Goal: Task Accomplishment & Management: Manage account settings

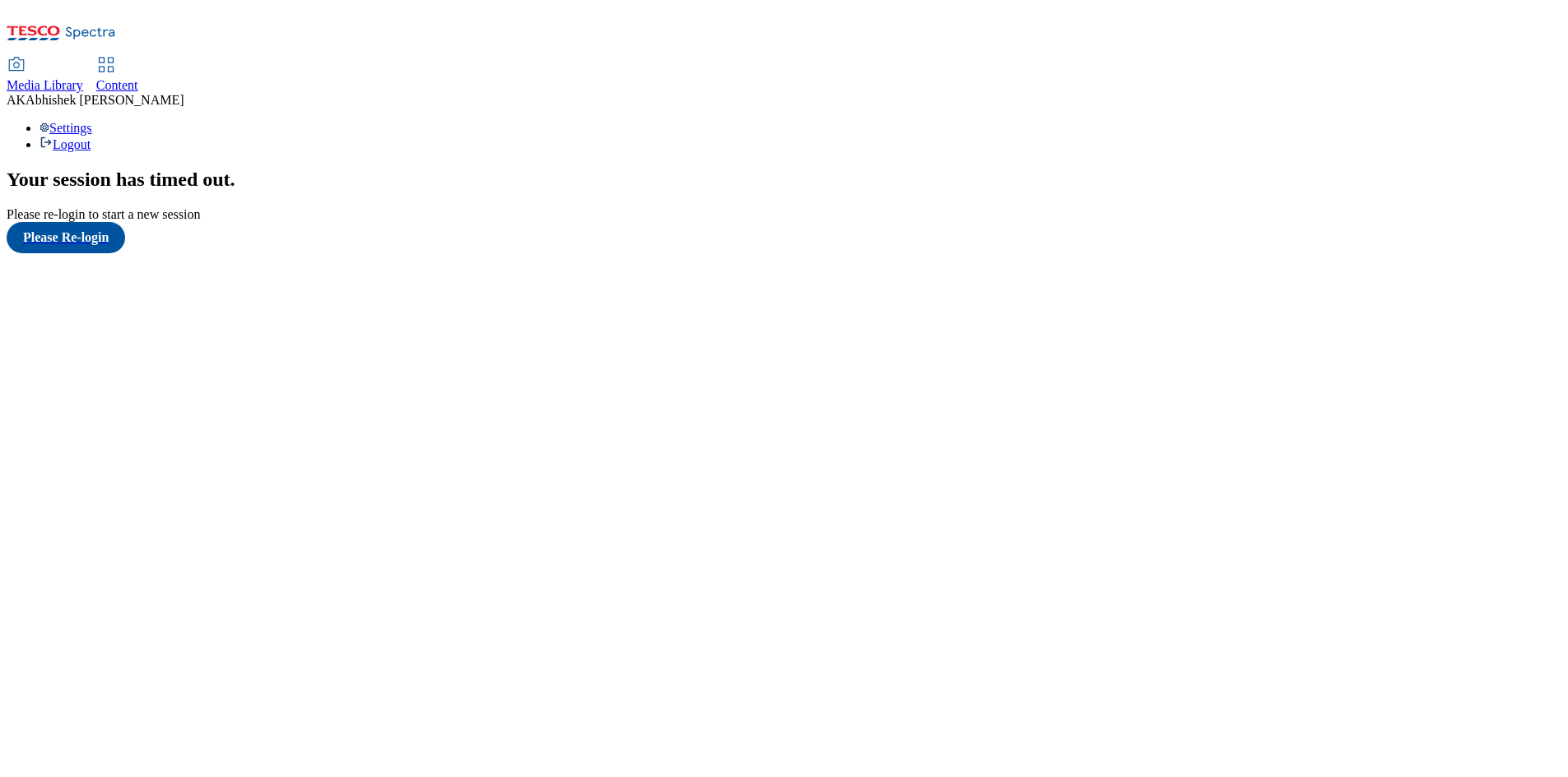
click at [139, 78] on span "Content" at bounding box center [116, 85] width 42 height 14
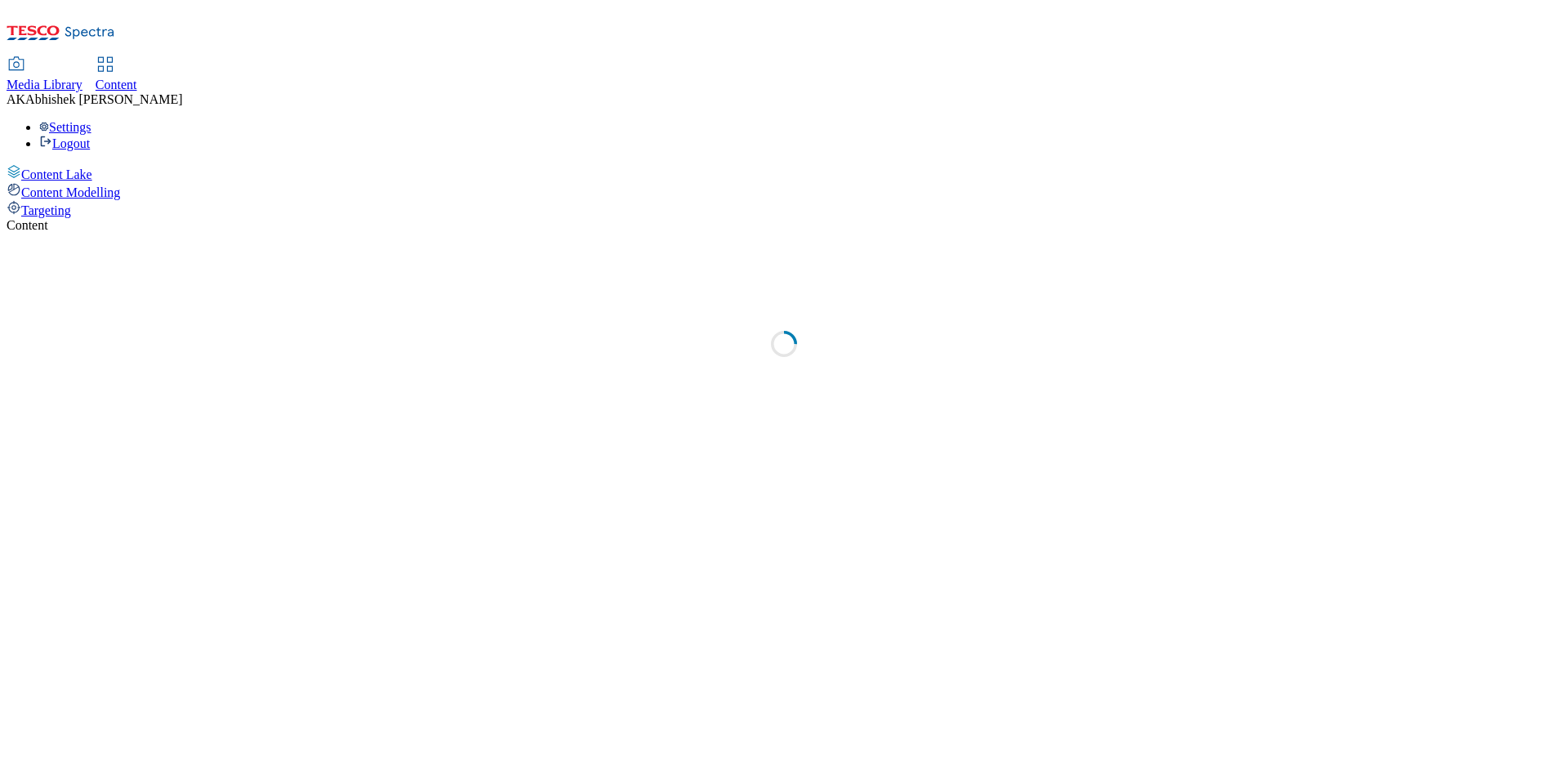
select select "ghs-[GEOGRAPHIC_DATA]"
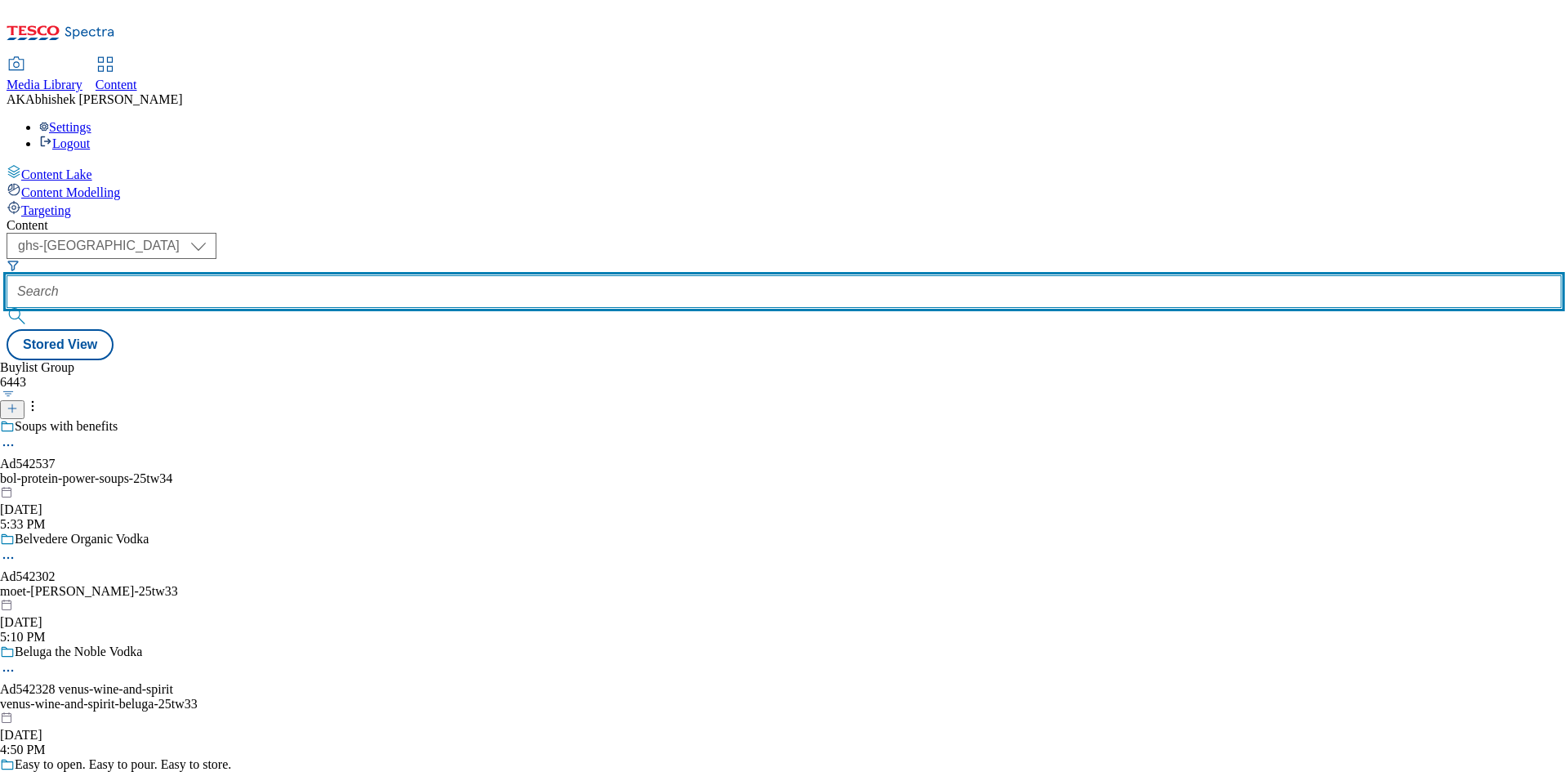
click at [409, 276] on input "text" at bounding box center [784, 291] width 1555 height 32
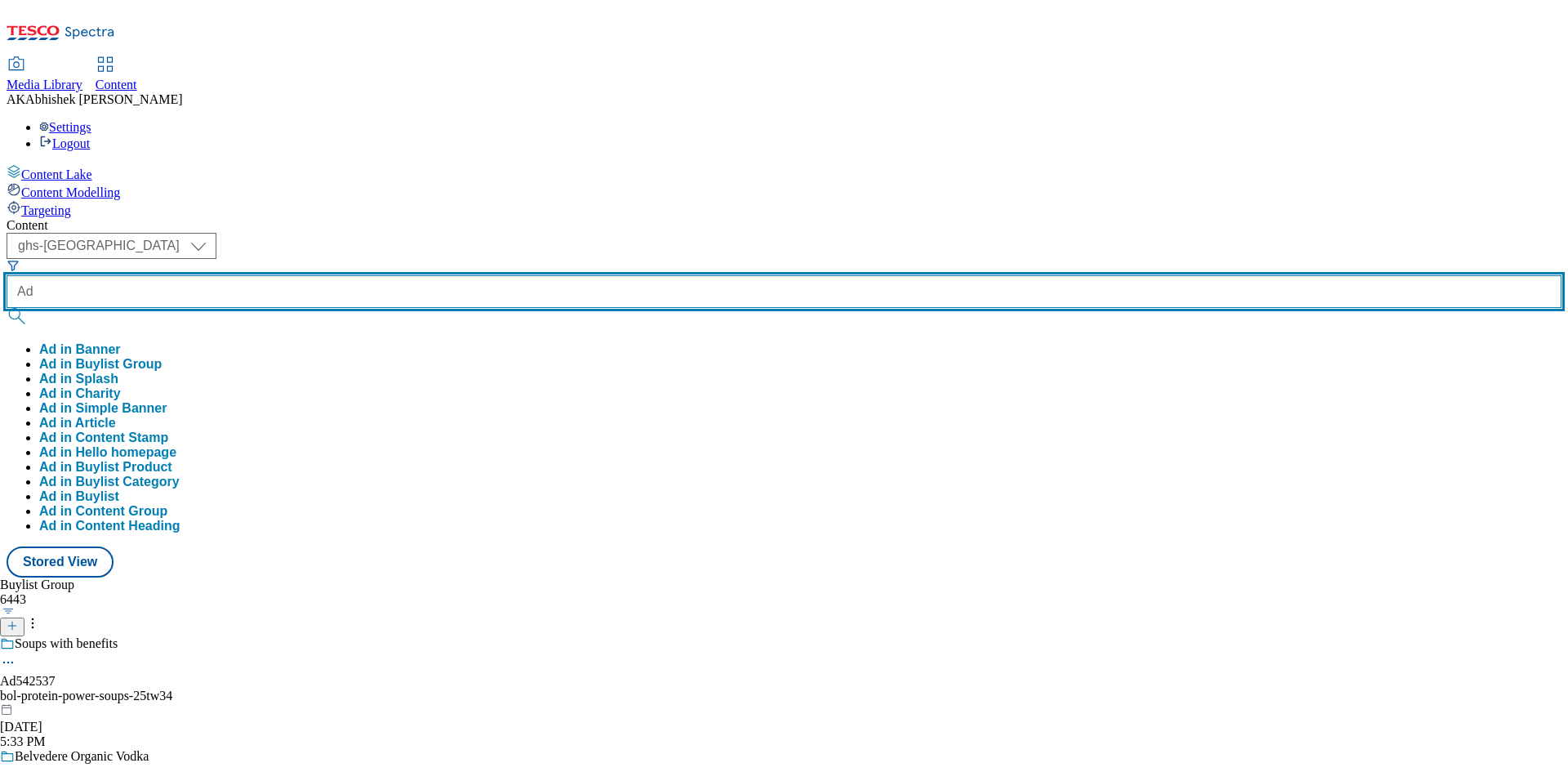
paste input "542246"
type input "Ad542246"
click at [6, 308] on button "submit" at bounding box center [18, 316] width 23 height 17
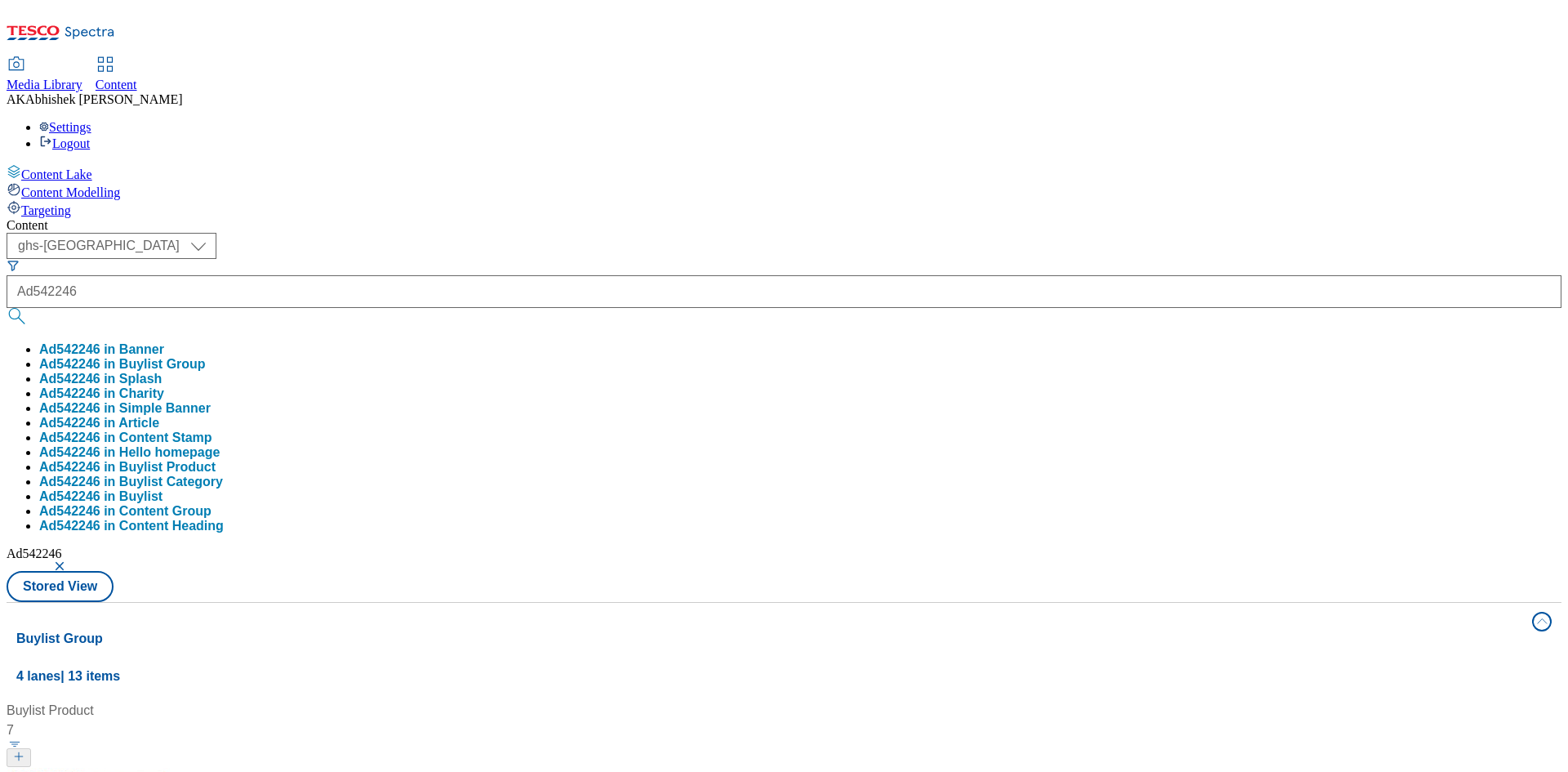
click at [842, 218] on div "Content ( optional ) ghs-roi ghs-uk ghs-uk Ad542246 Ad542246 in Banner Ad542246…" at bounding box center [784, 766] width 1555 height 1097
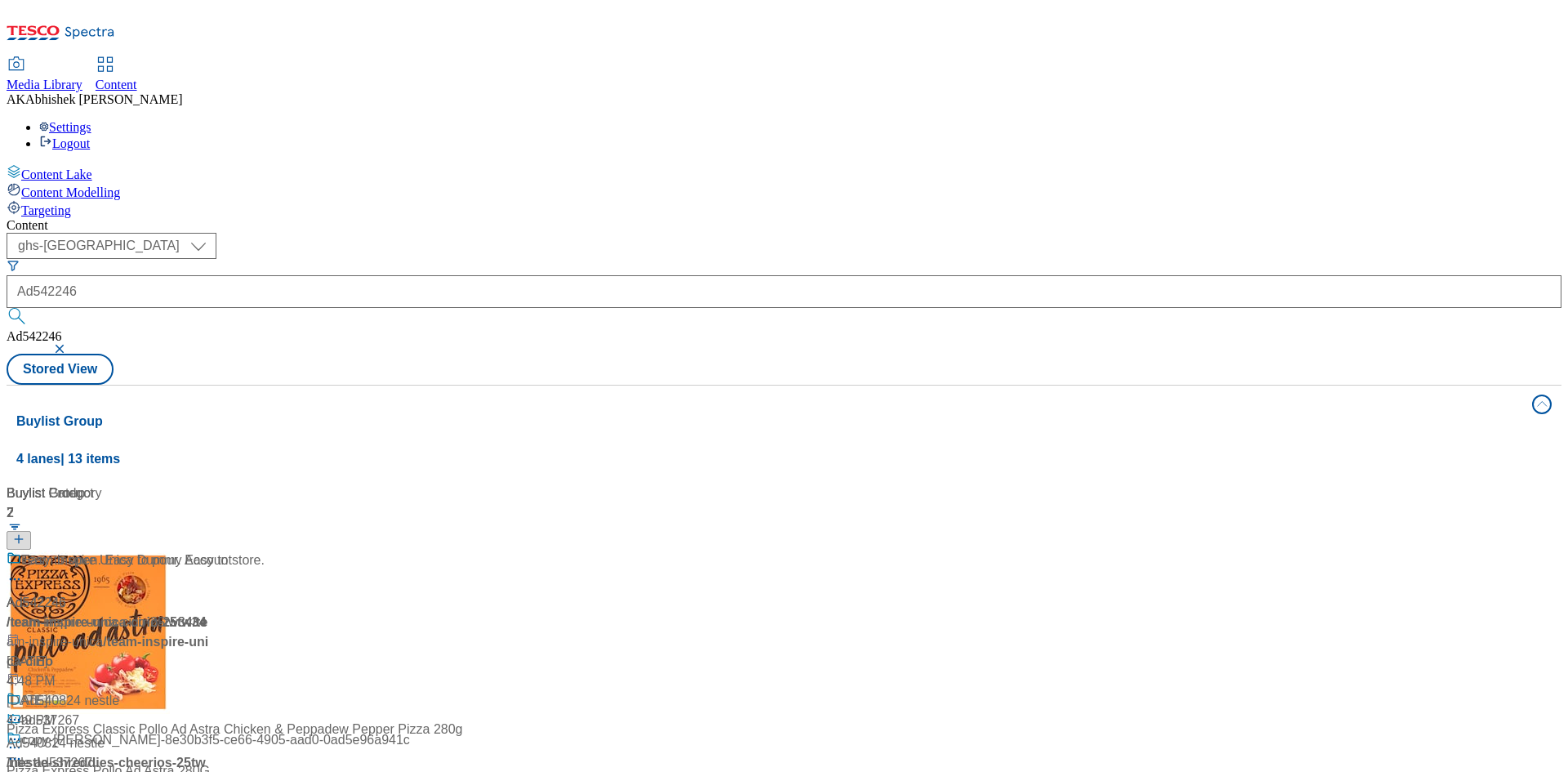
click at [211, 551] on div "Ad542246 / team-inspire-unica-cirio-25tw34 / team-inspire-unica [DATE] 4:49 PM" at bounding box center [108, 631] width 204 height 160
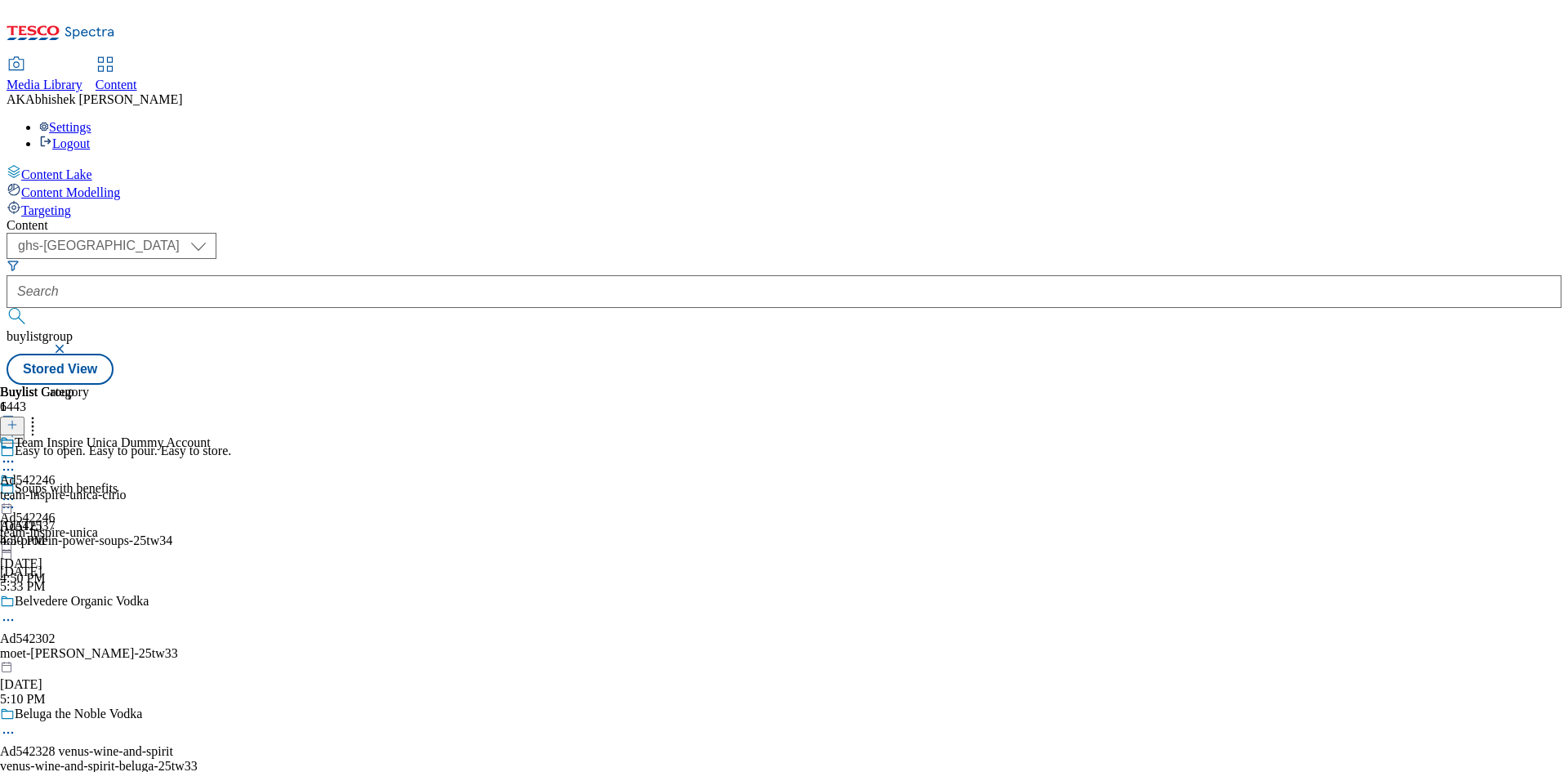
click at [17, 461] on icon at bounding box center [8, 470] width 17 height 17
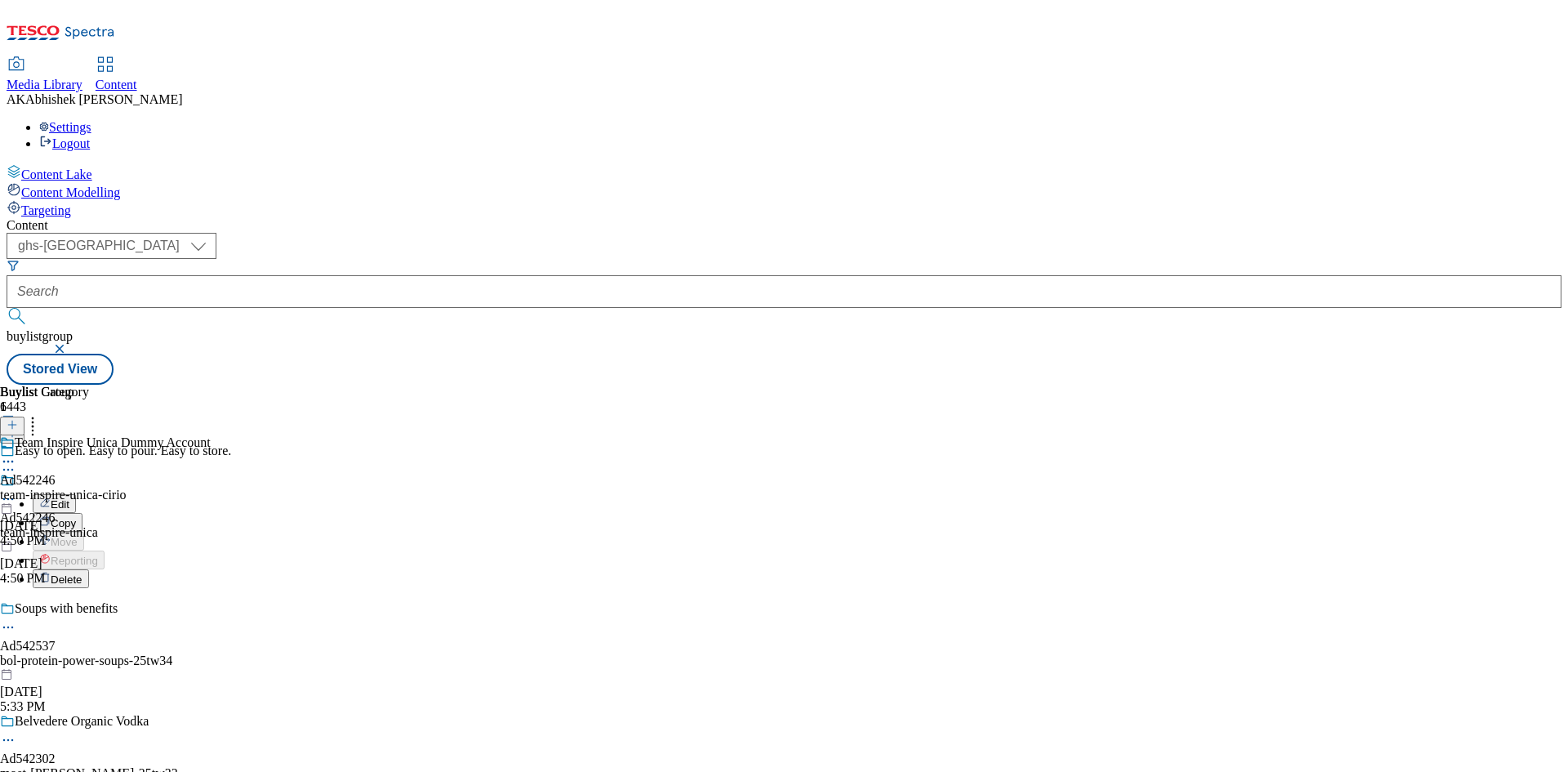
click at [76, 495] on button "Edit" at bounding box center [54, 504] width 43 height 18
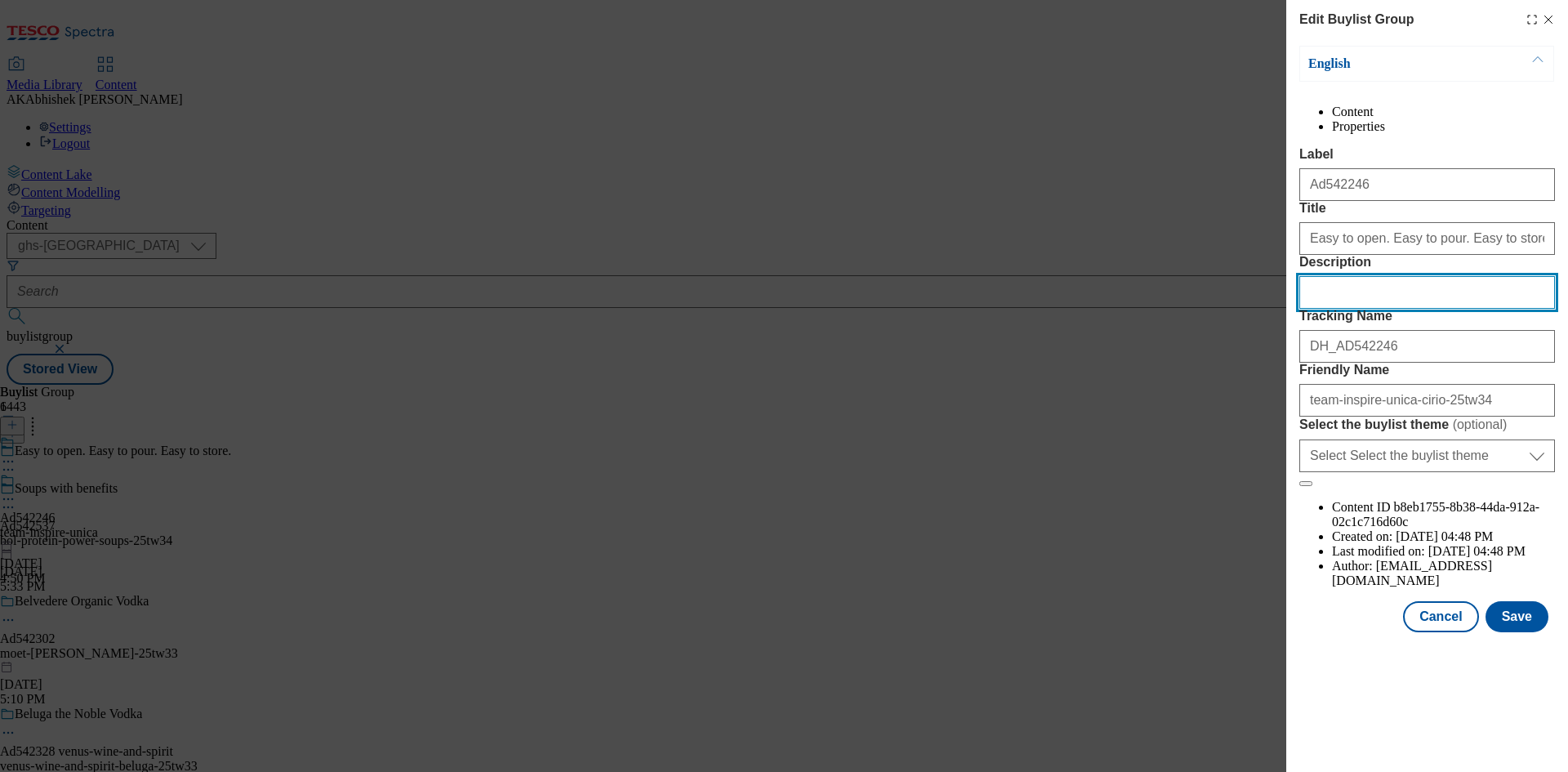
click at [1398, 309] on input "Description" at bounding box center [1427, 292] width 256 height 32
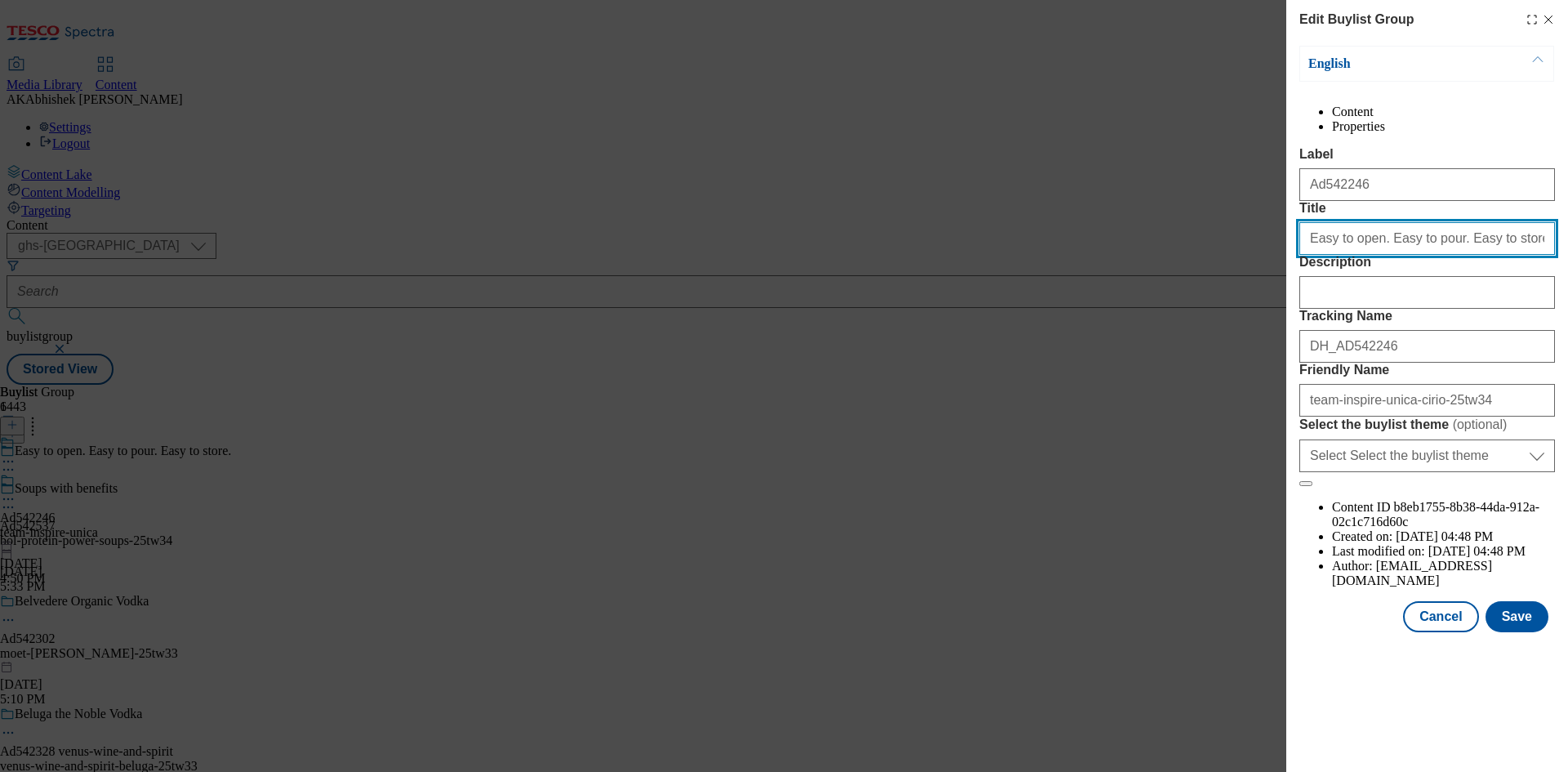
click at [1521, 255] on input "Easy to open. Easy to pour. Easy to store." at bounding box center [1427, 238] width 256 height 32
type input "Easy to open. Easy to pour. Easy to store"
click at [1530, 632] on button "Save" at bounding box center [1517, 618] width 63 height 31
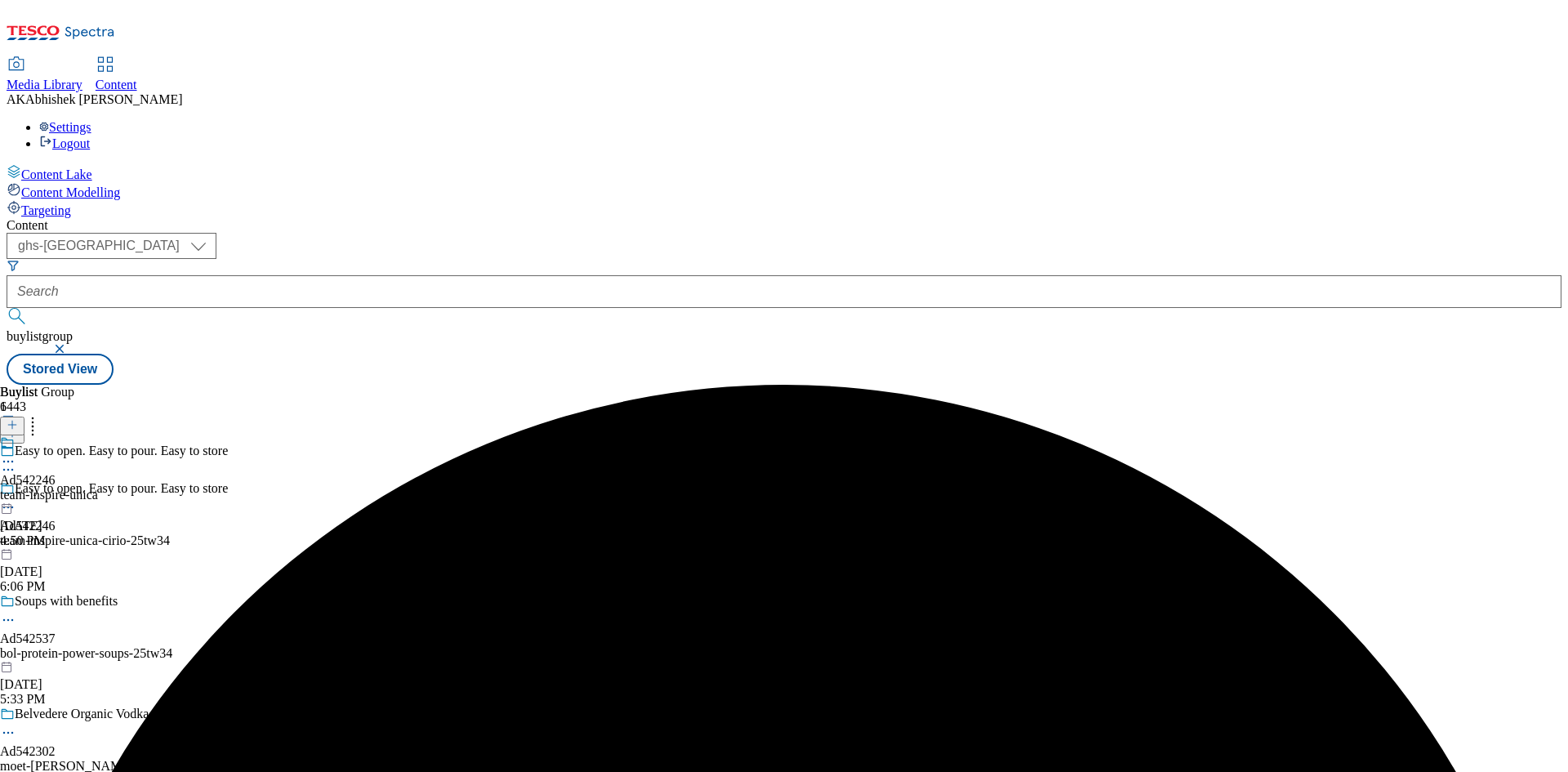
click at [17, 454] on icon at bounding box center [8, 462] width 17 height 17
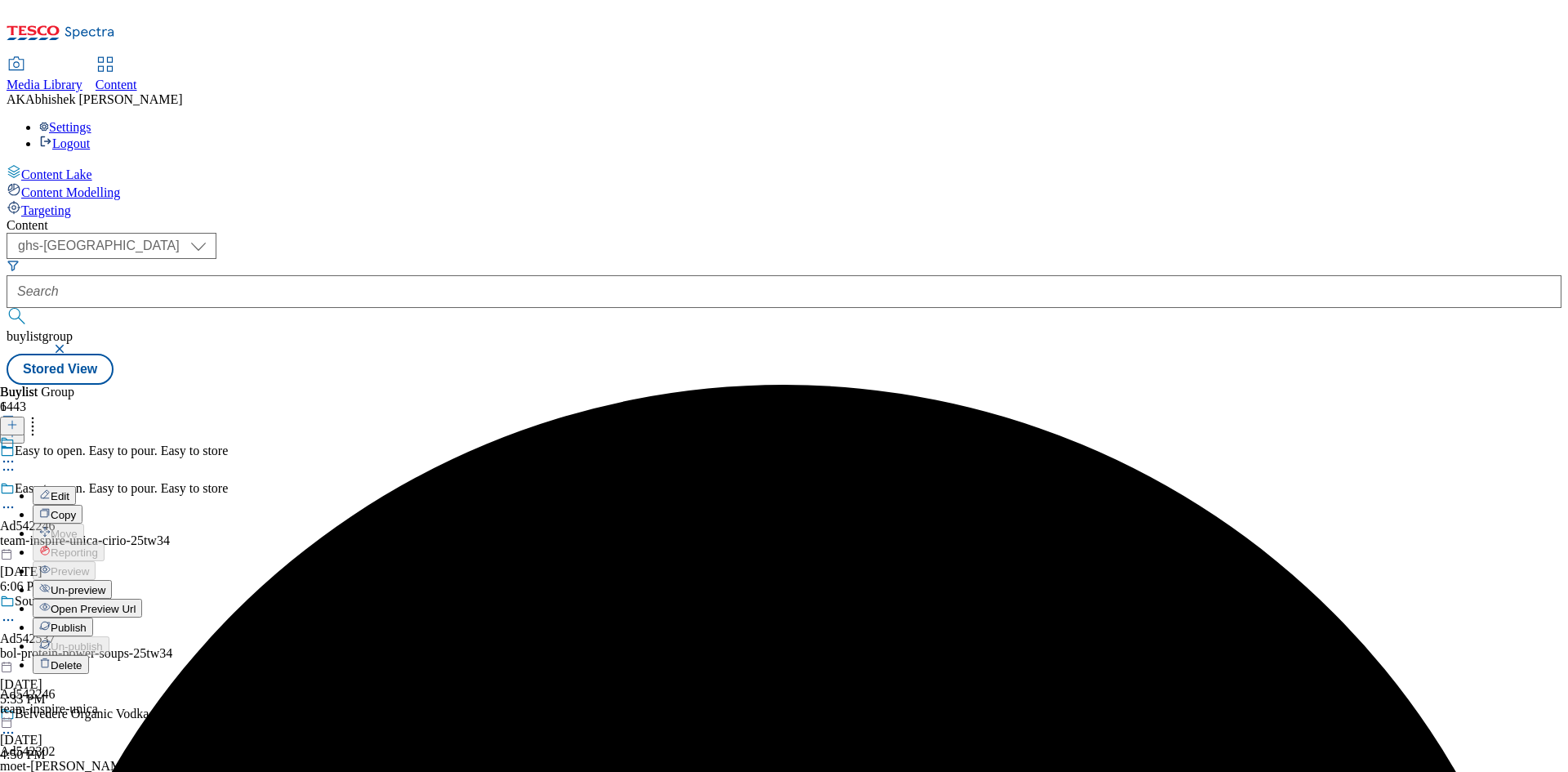
click at [69, 490] on span "Edit" at bounding box center [60, 496] width 18 height 12
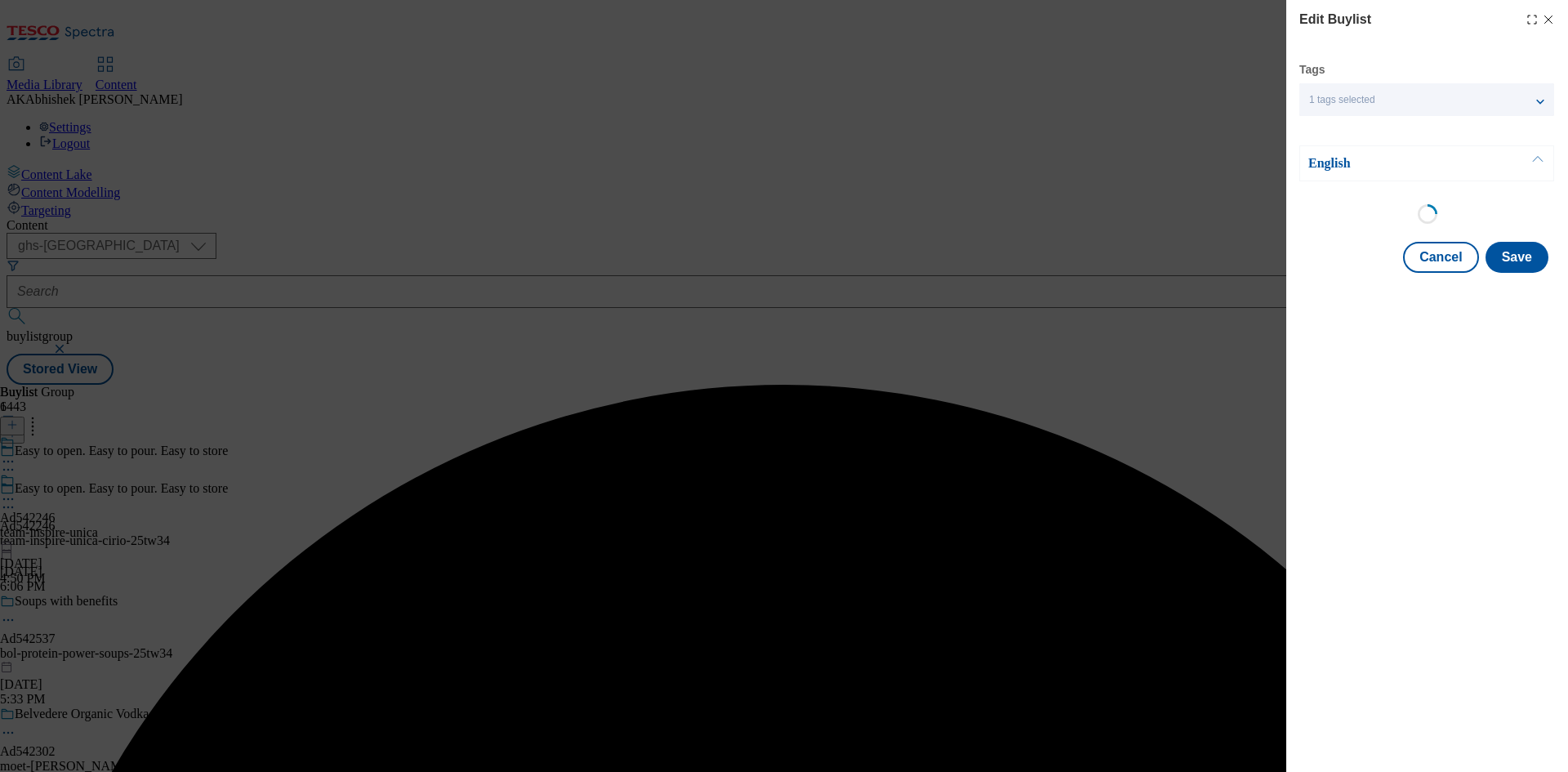
select select "tactical"
select select "supplier funded short term 1-3 weeks"
select select "dunnhumby"
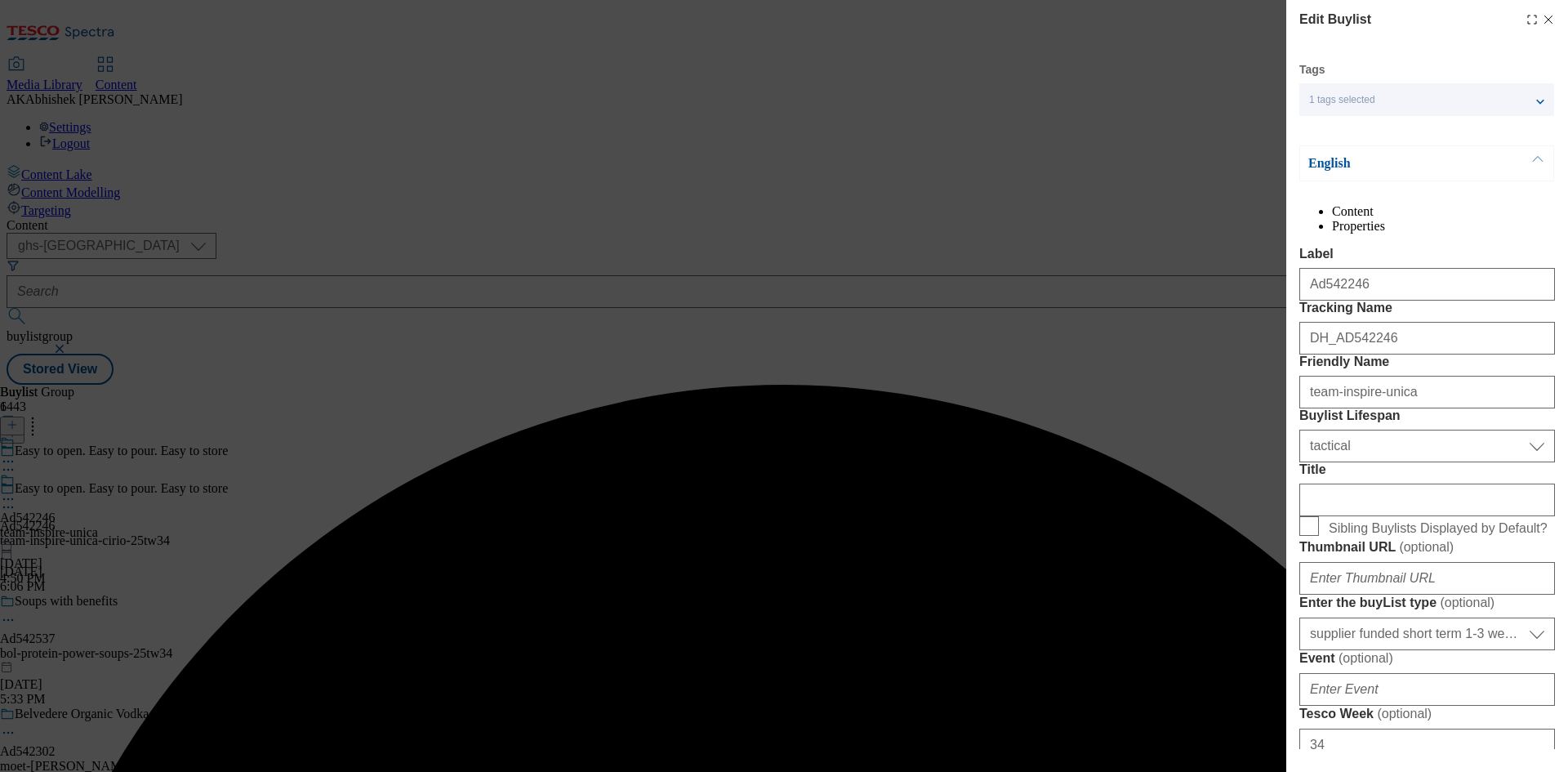
select select "Banner"
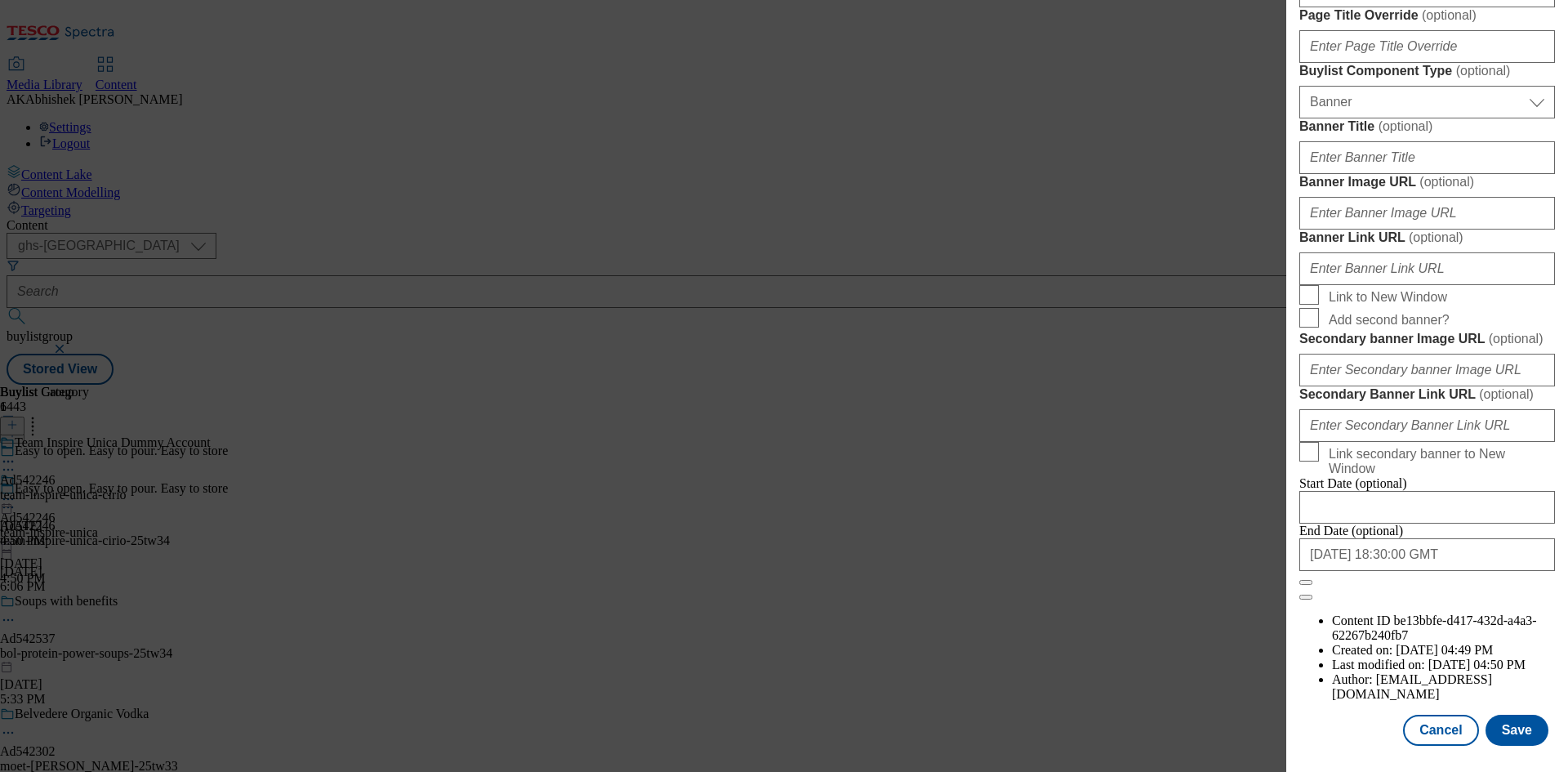
scroll to position [1605, 0]
click at [1511, 738] on button "Save" at bounding box center [1517, 731] width 63 height 31
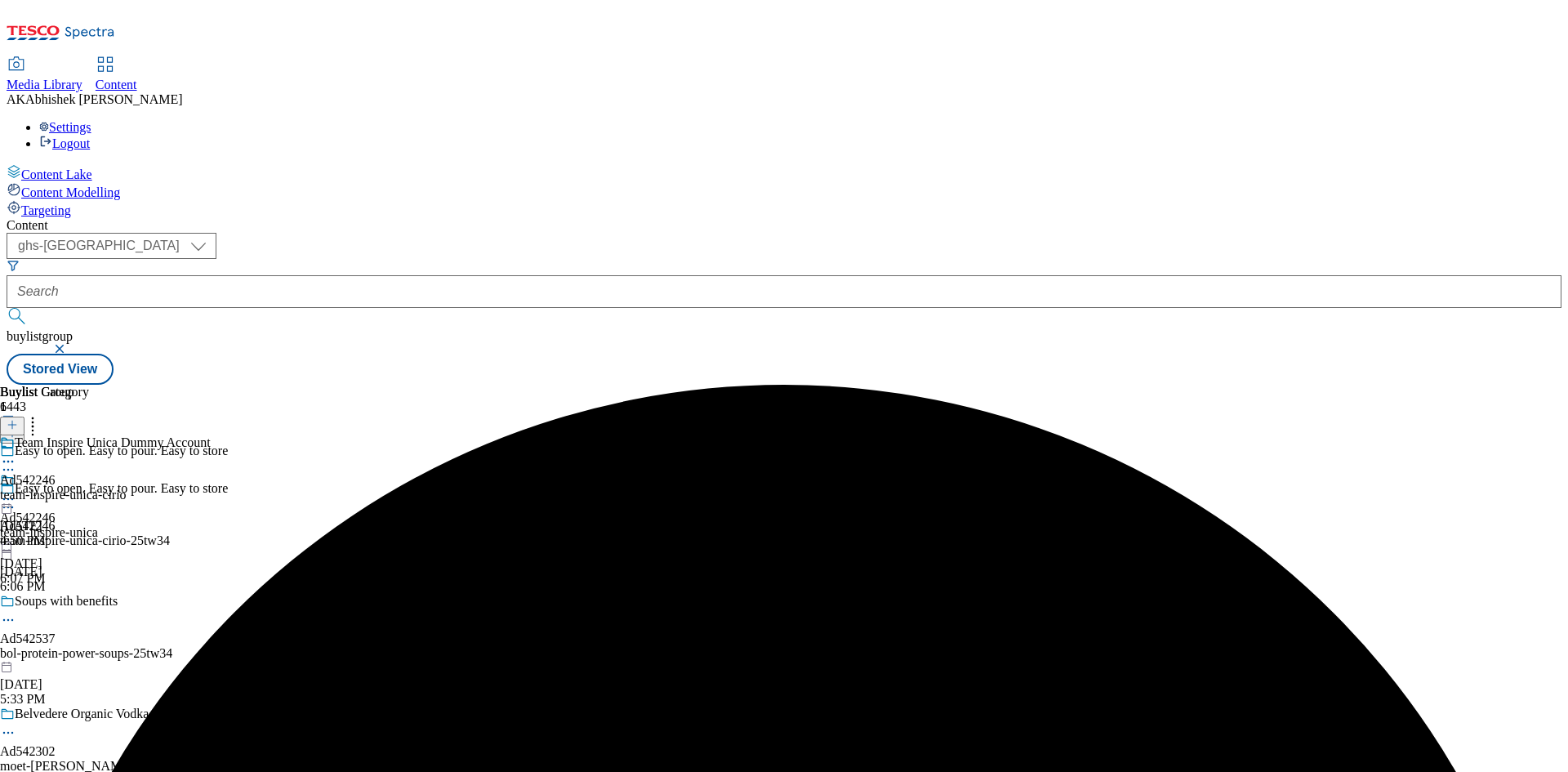
click at [211, 435] on div "Team Inspire Unica Dummy Account Ad542246 team-inspire-unica-cirio [DATE] 4:50 …" at bounding box center [105, 492] width 211 height 113
click at [211, 473] on div "Team Inspire Unica Dummy Account Ad542246 team-inspire-unica-cirio [DATE] 4:50 …" at bounding box center [105, 530] width 211 height 113
click at [17, 491] on icon at bounding box center [8, 499] width 17 height 17
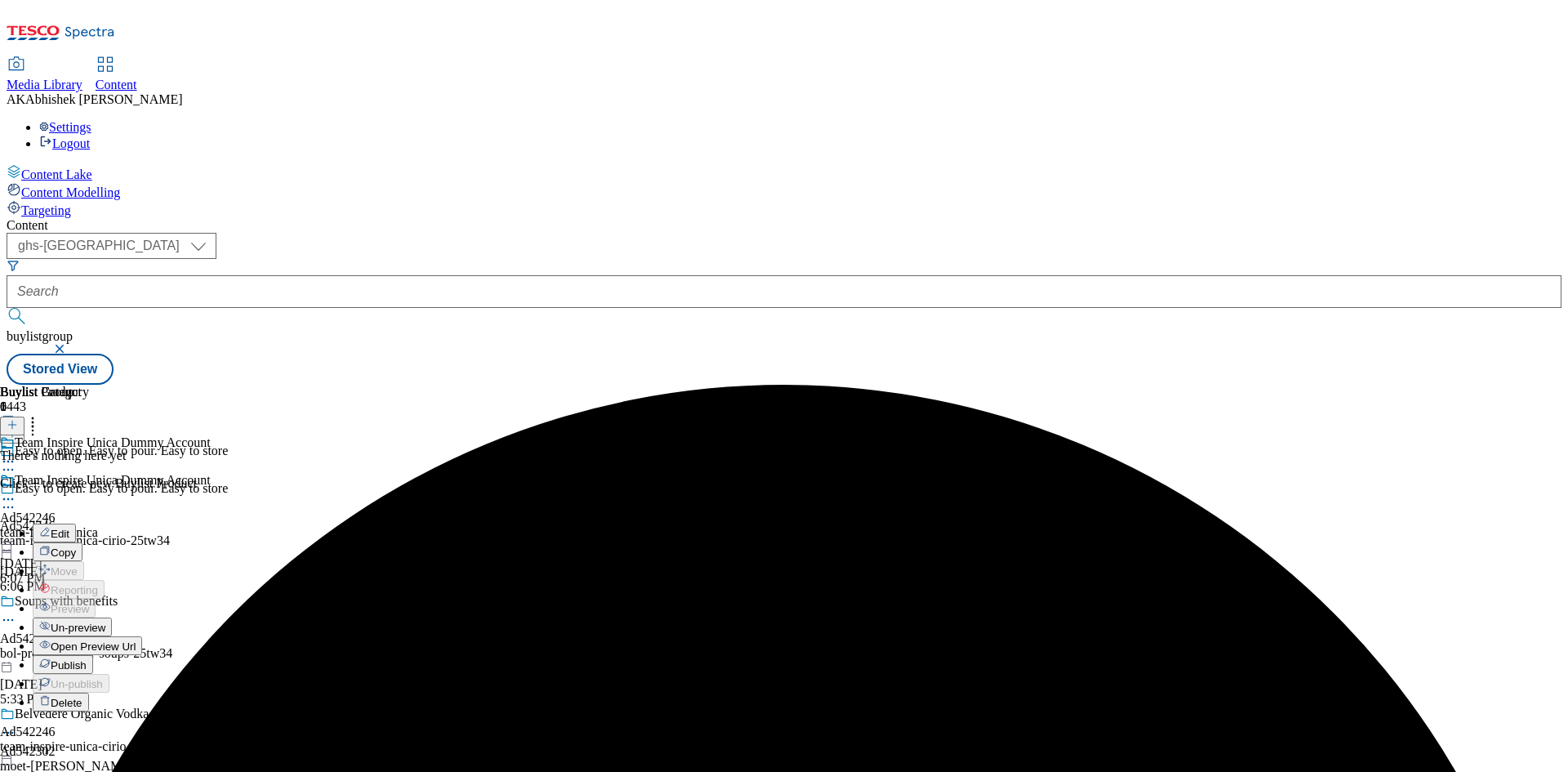
click at [69, 528] on span "Edit" at bounding box center [60, 533] width 18 height 12
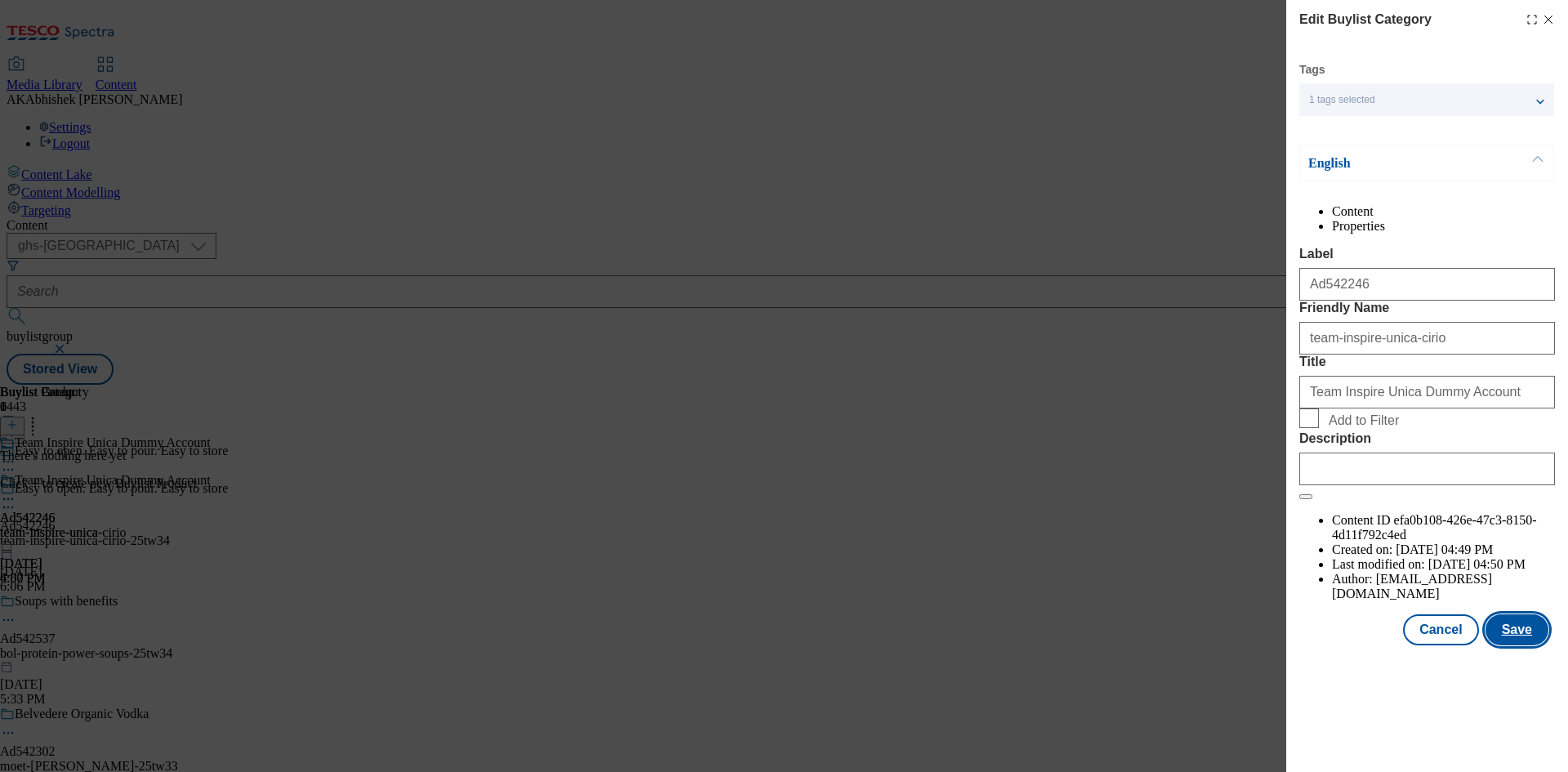
click at [1531, 645] on button "Save" at bounding box center [1517, 631] width 63 height 31
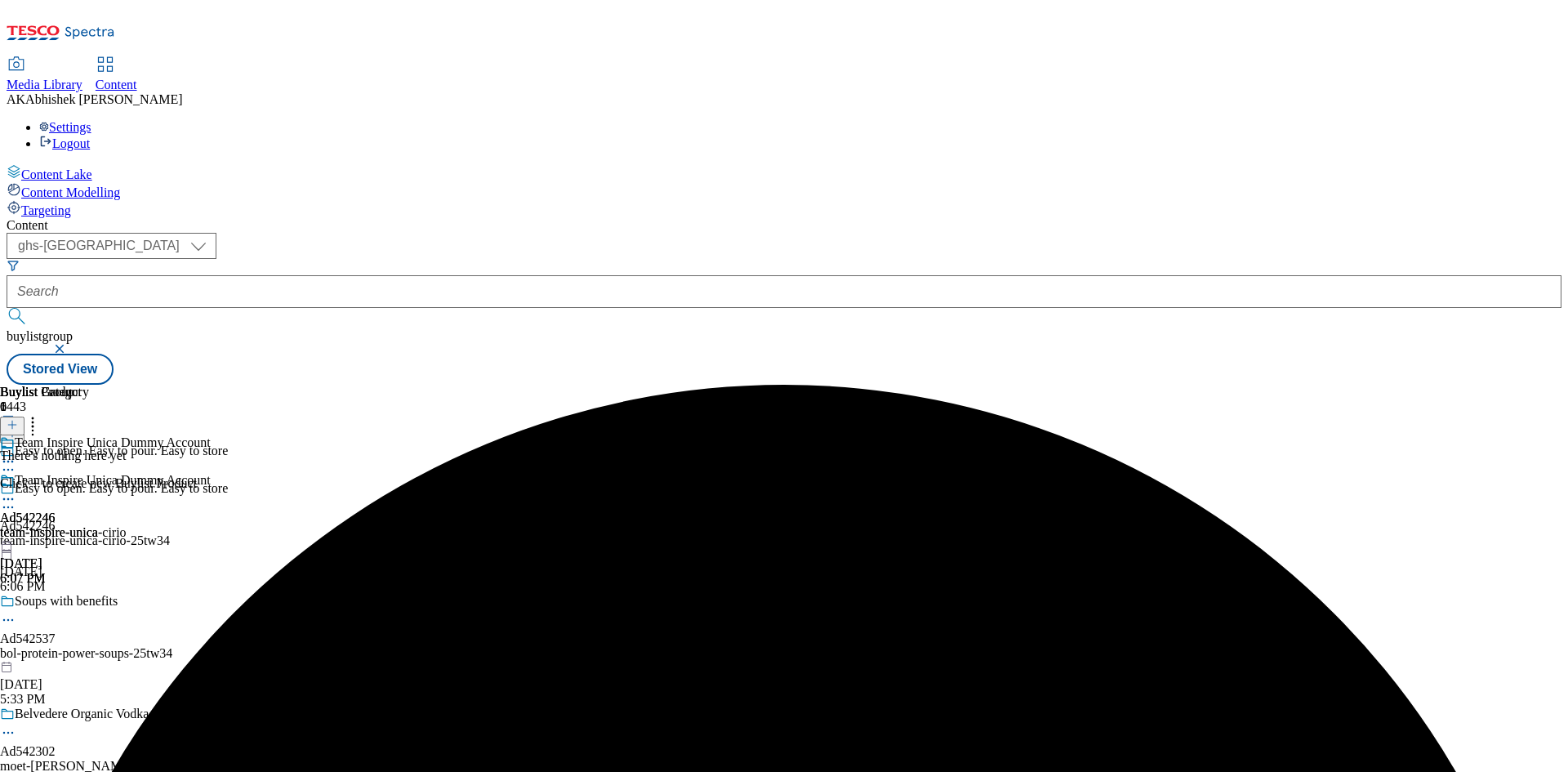
click at [211, 473] on div "Team Inspire Unica Dummy Account Ad542246 team-inspire-unica-cirio [DATE] 6:07 …" at bounding box center [105, 530] width 211 height 113
click at [25, 419] on div at bounding box center [12, 425] width 25 height 14
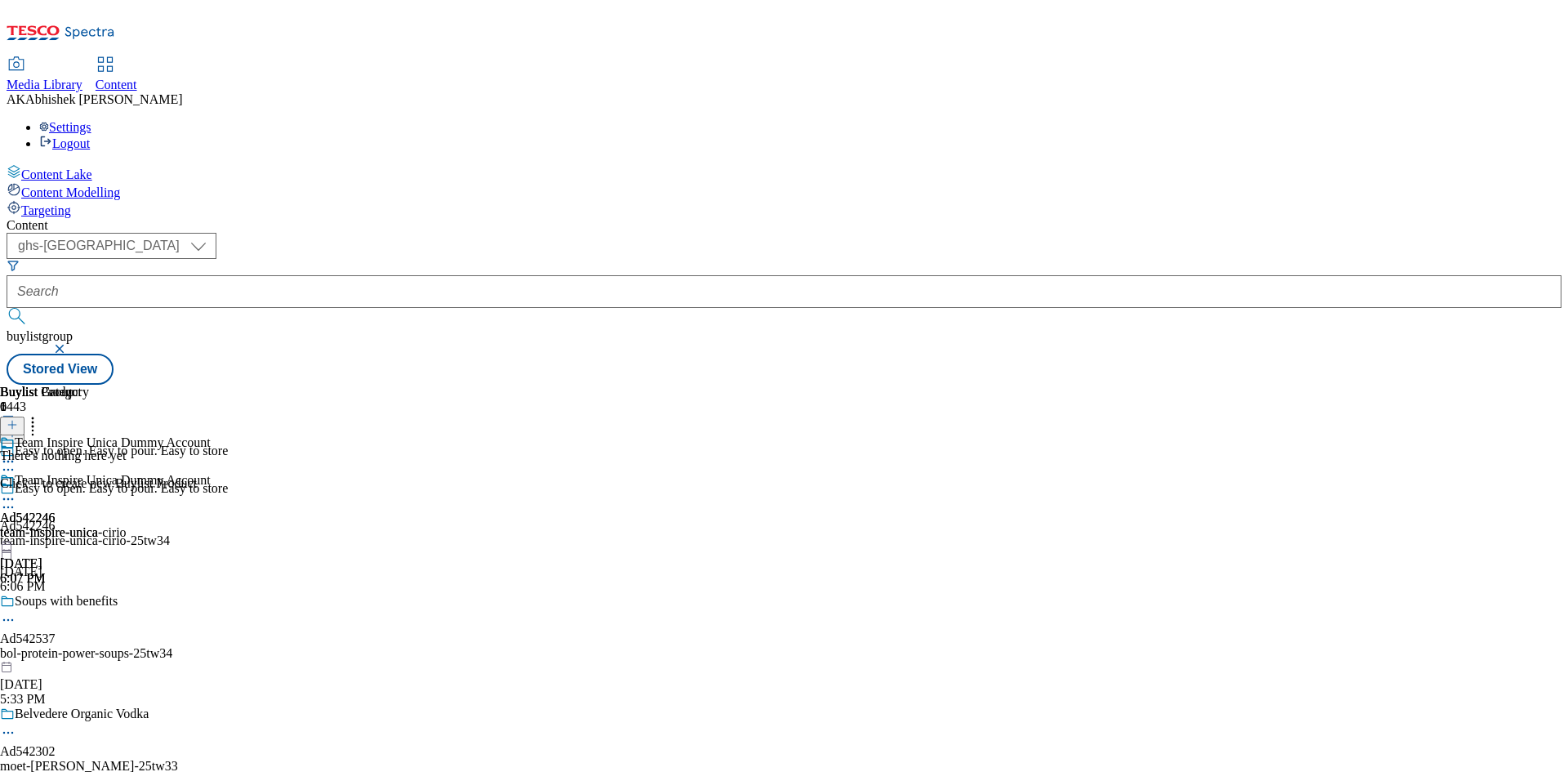
click at [25, 417] on button at bounding box center [12, 426] width 25 height 18
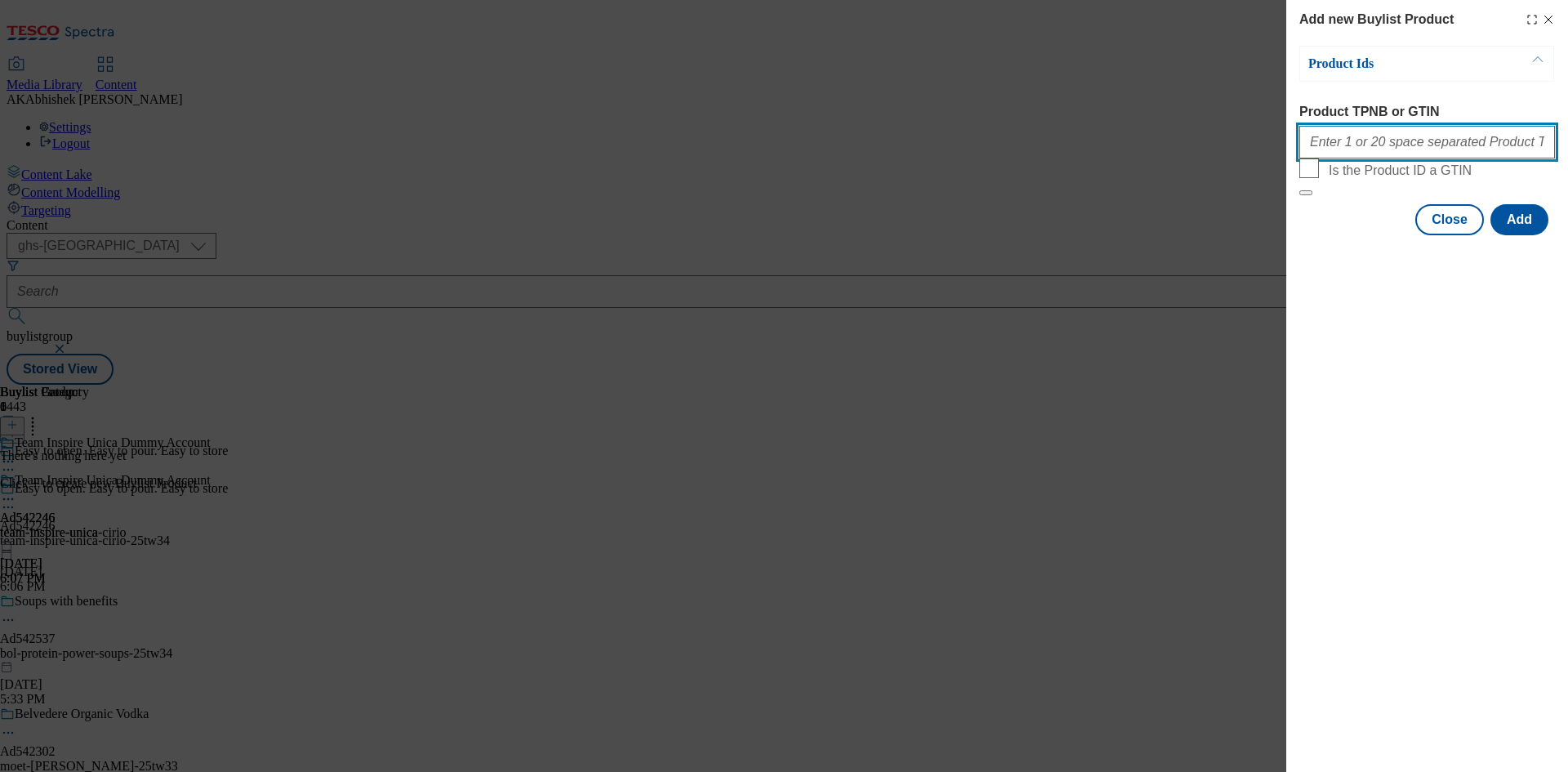
click at [1386, 141] on input "Product TPNB or GTIN" at bounding box center [1427, 141] width 256 height 32
paste input "94194161"
type input "94194161"
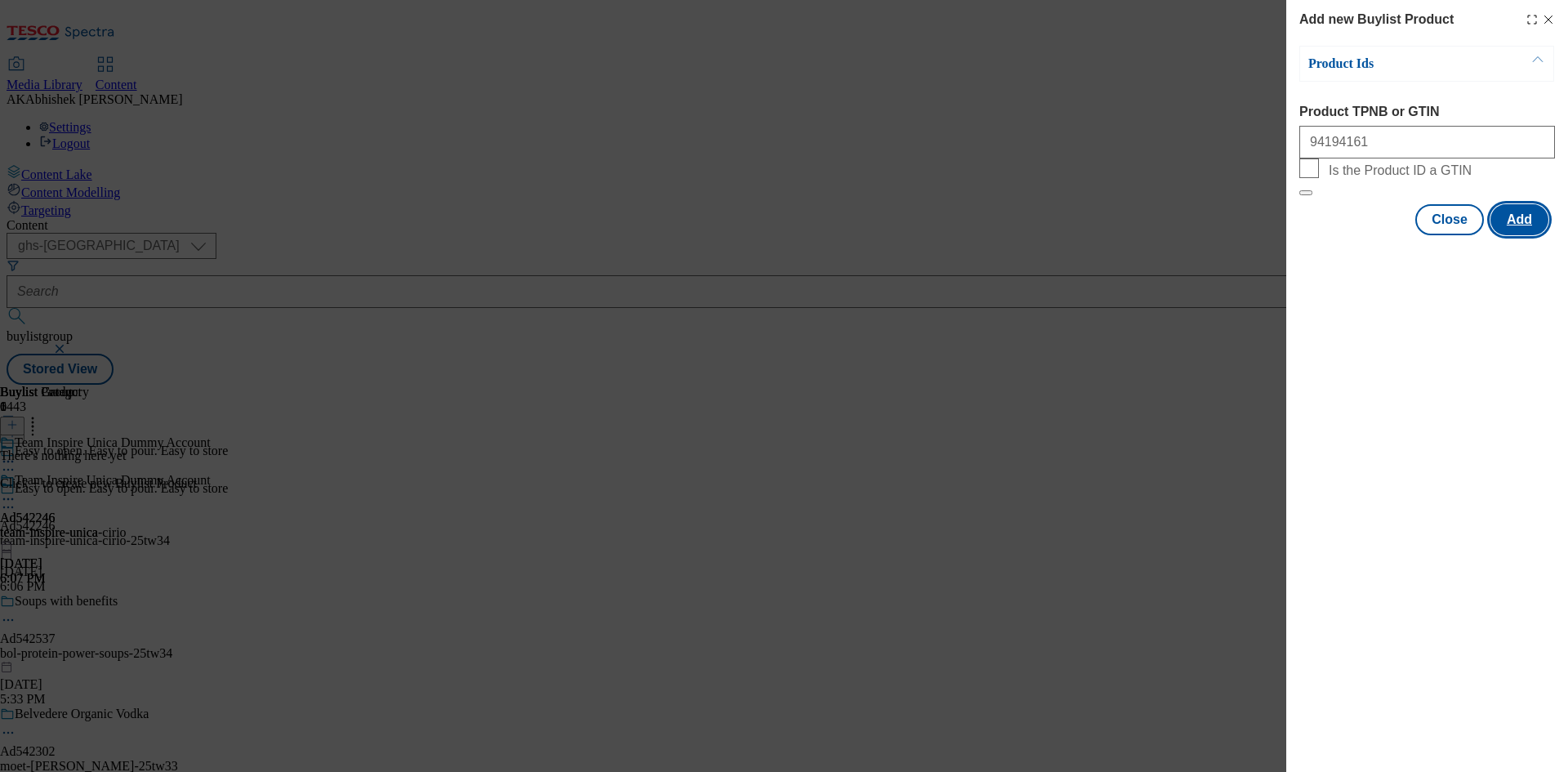
click at [1514, 236] on button "Add" at bounding box center [1519, 220] width 58 height 31
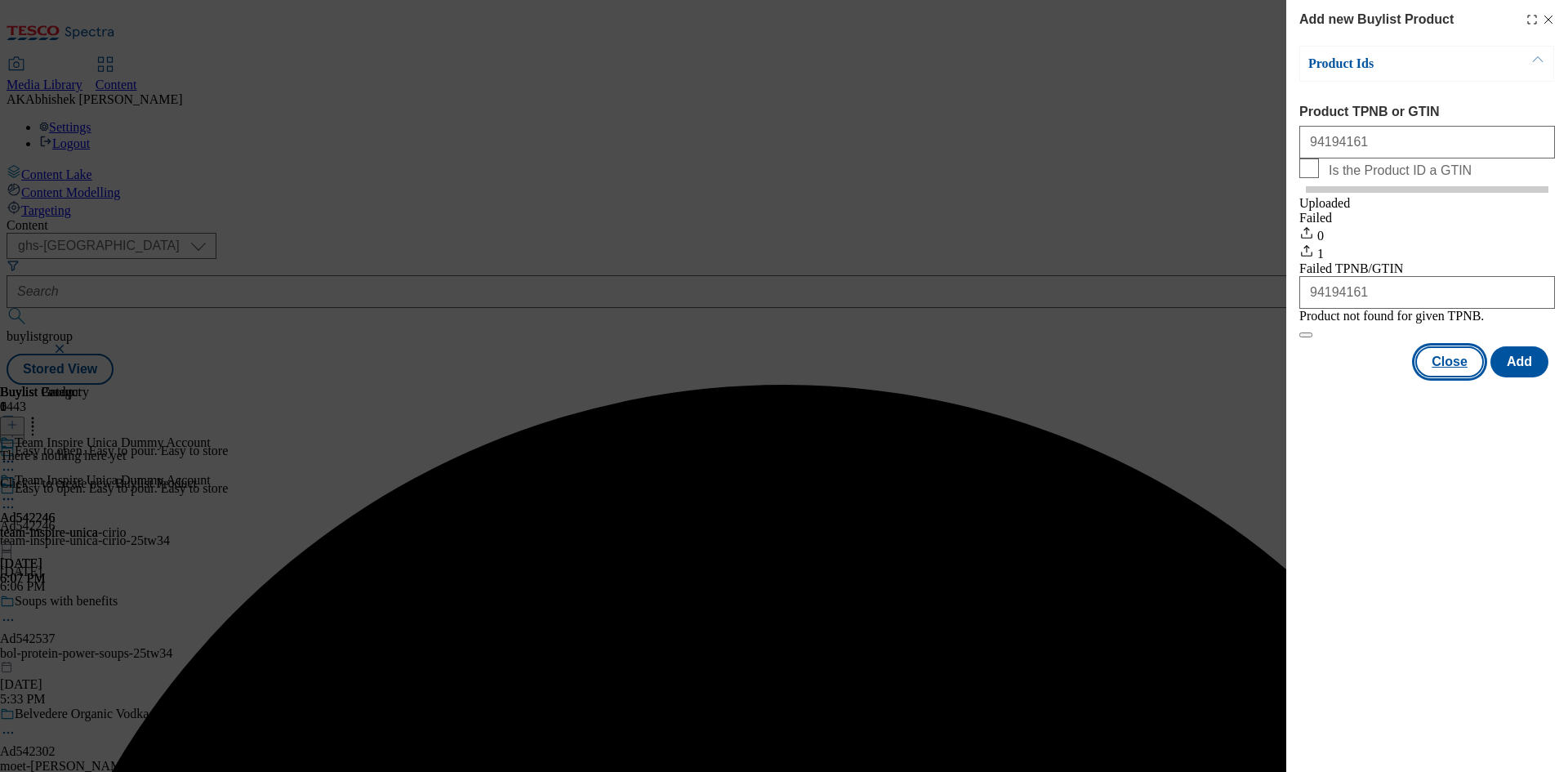
click at [1463, 377] on button "Close" at bounding box center [1450, 362] width 68 height 31
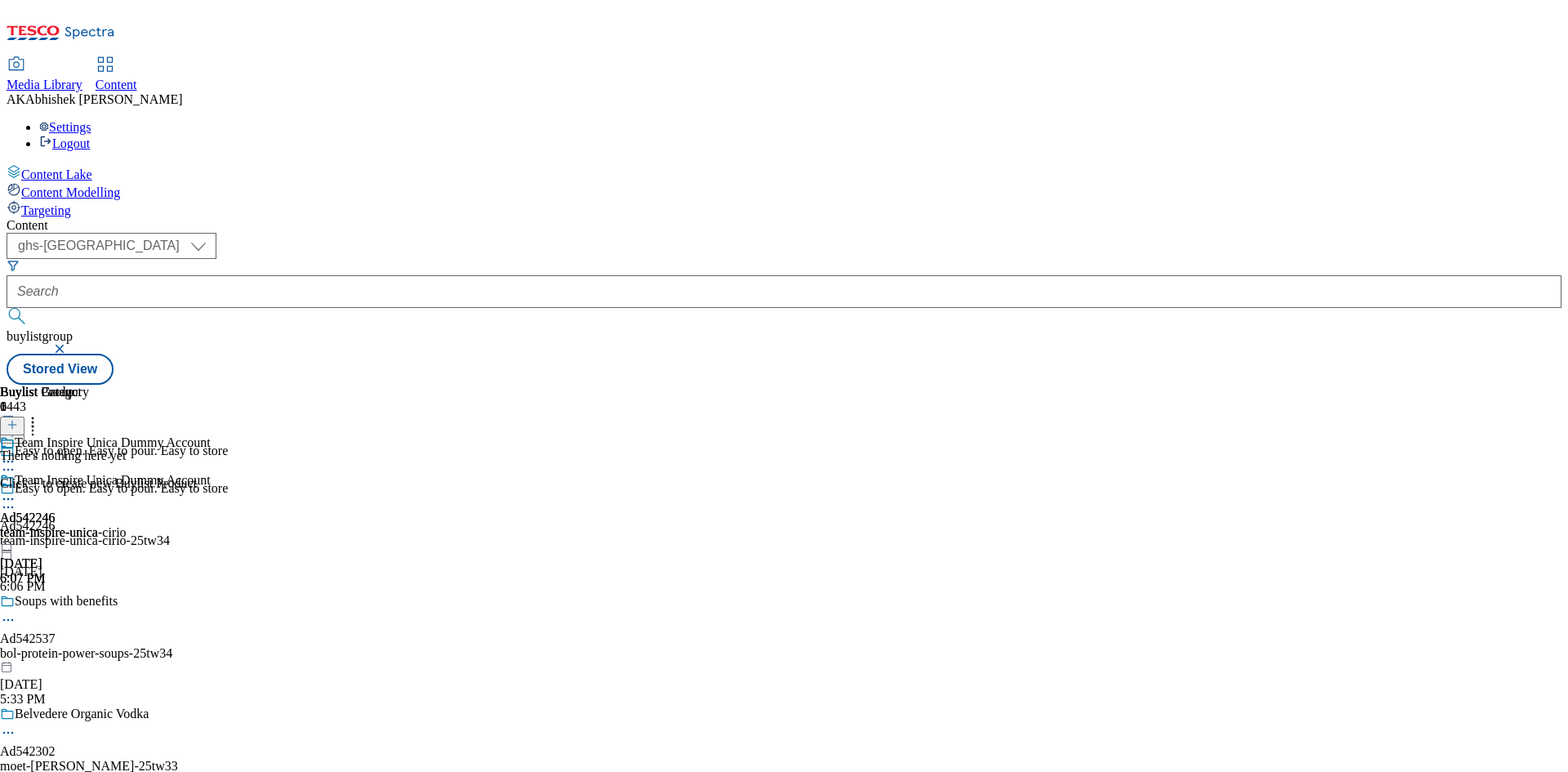
click at [17, 491] on icon at bounding box center [8, 499] width 17 height 17
click at [89, 603] on span "Preview" at bounding box center [70, 608] width 39 height 12
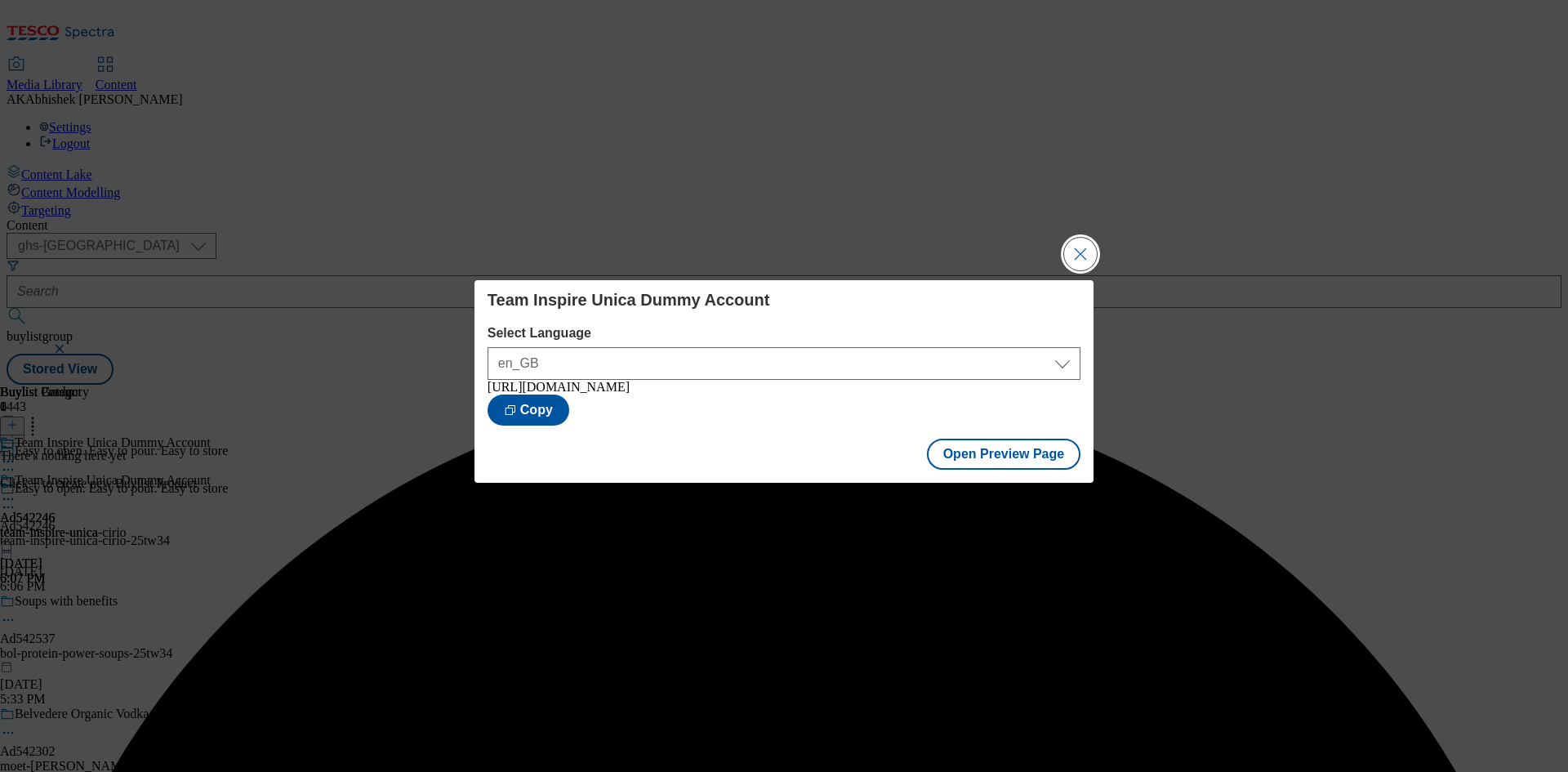
click at [1080, 262] on button "Close Modal" at bounding box center [1080, 253] width 32 height 32
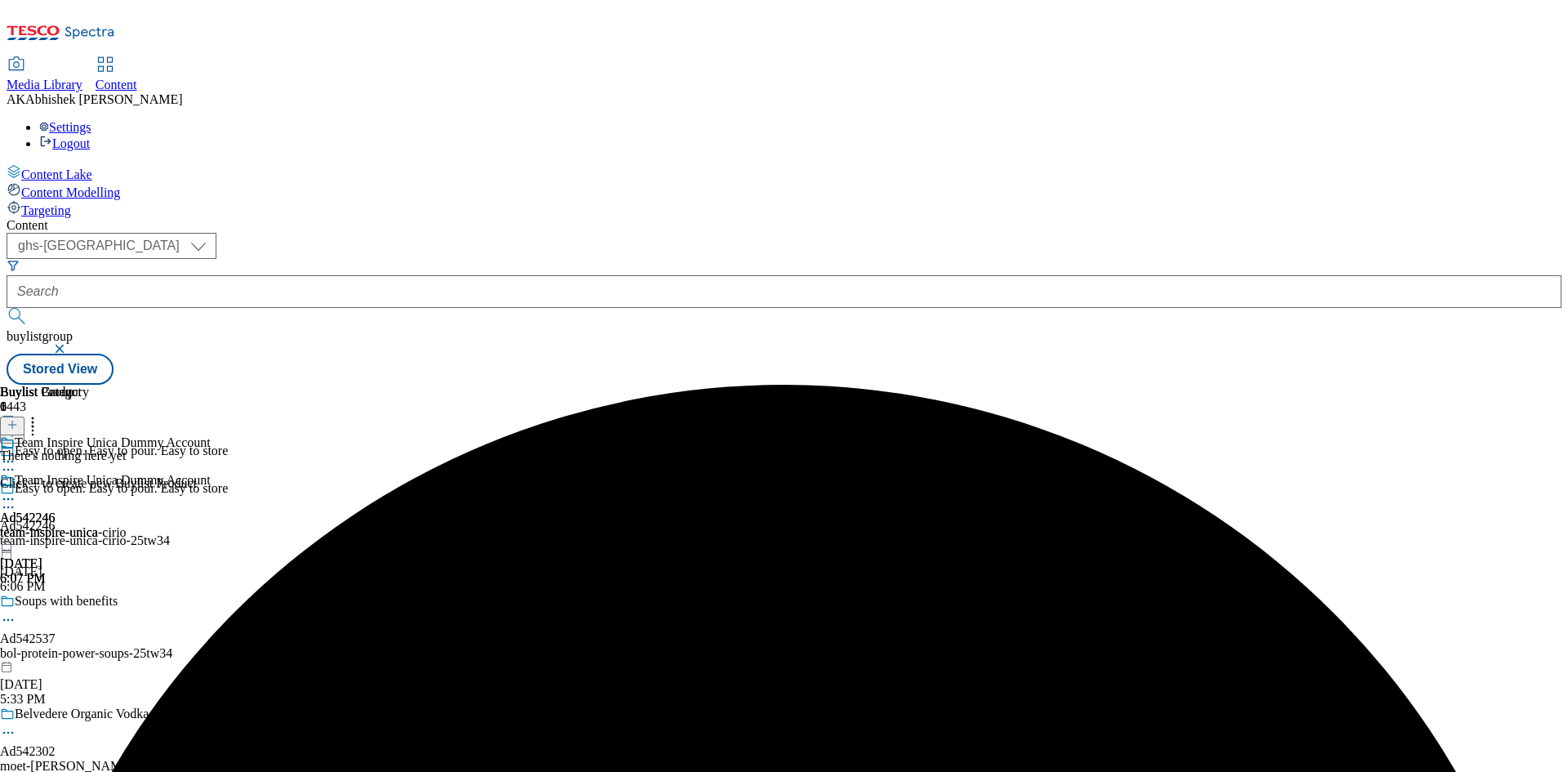
click at [17, 499] on icon at bounding box center [8, 508] width 17 height 17
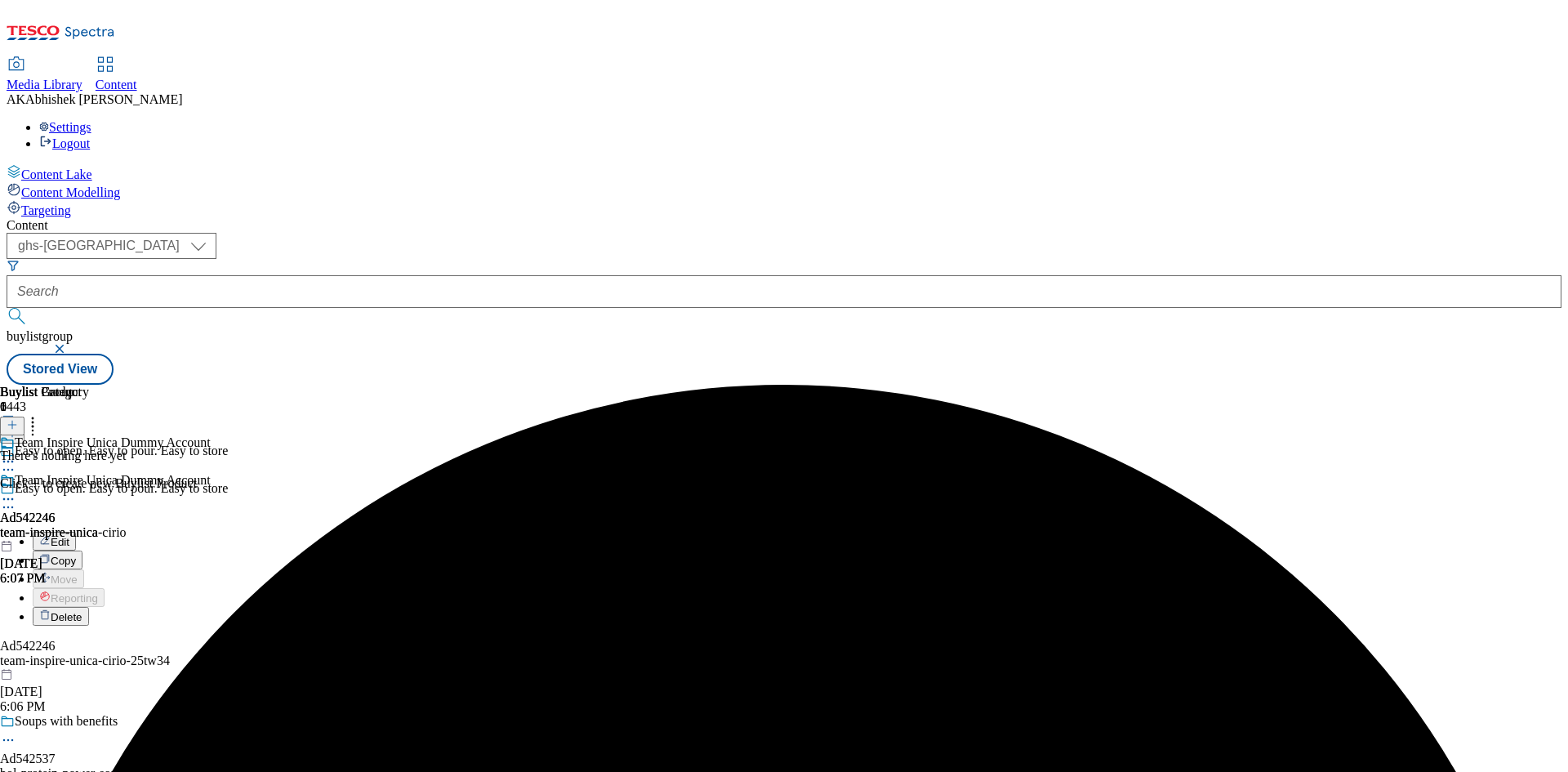
click at [69, 536] on span "Edit" at bounding box center [60, 542] width 18 height 12
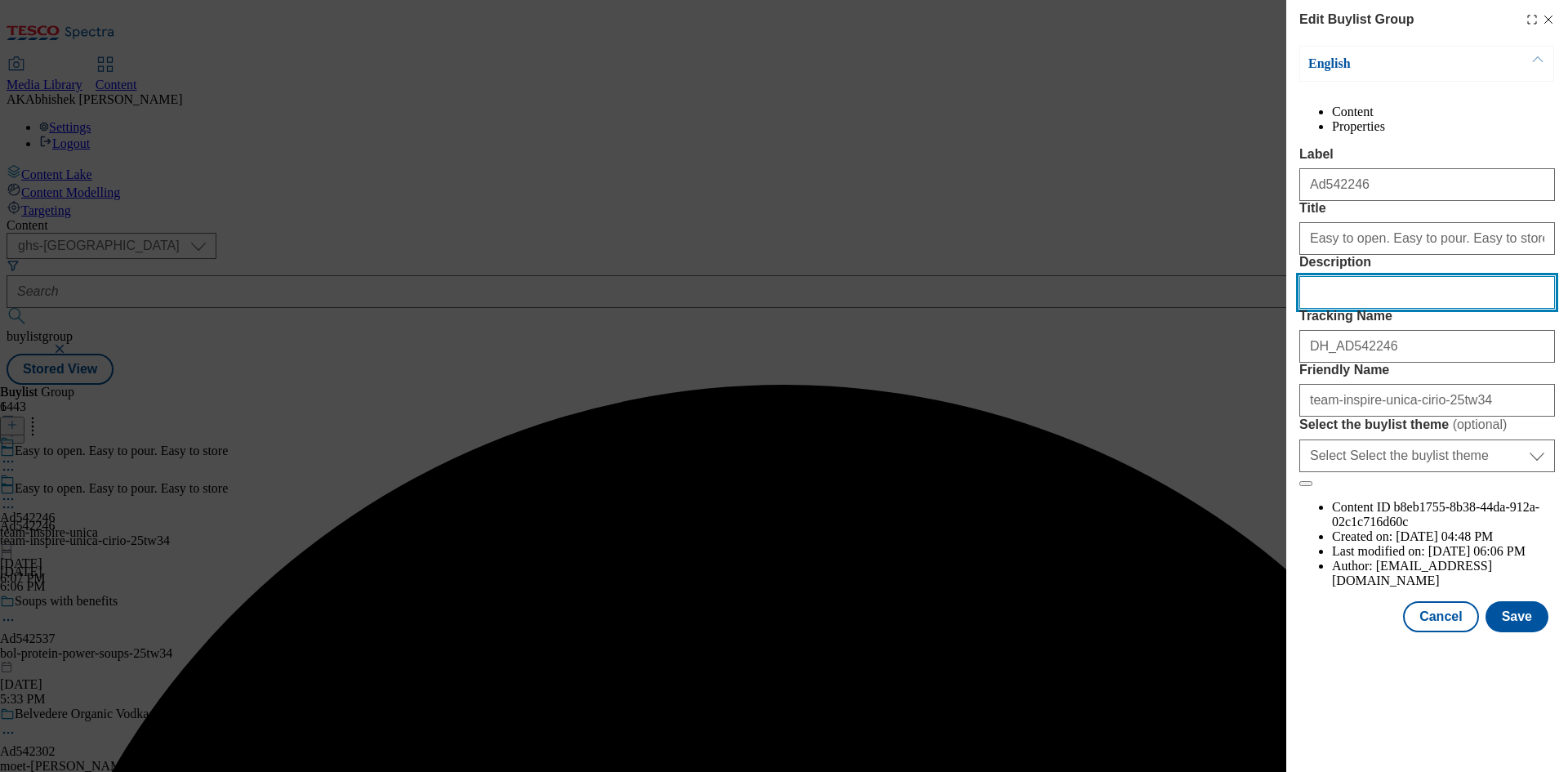
click at [1348, 309] on input "Description" at bounding box center [1427, 292] width 256 height 32
paste input "Cirio Passata Sieved Tomatoes"
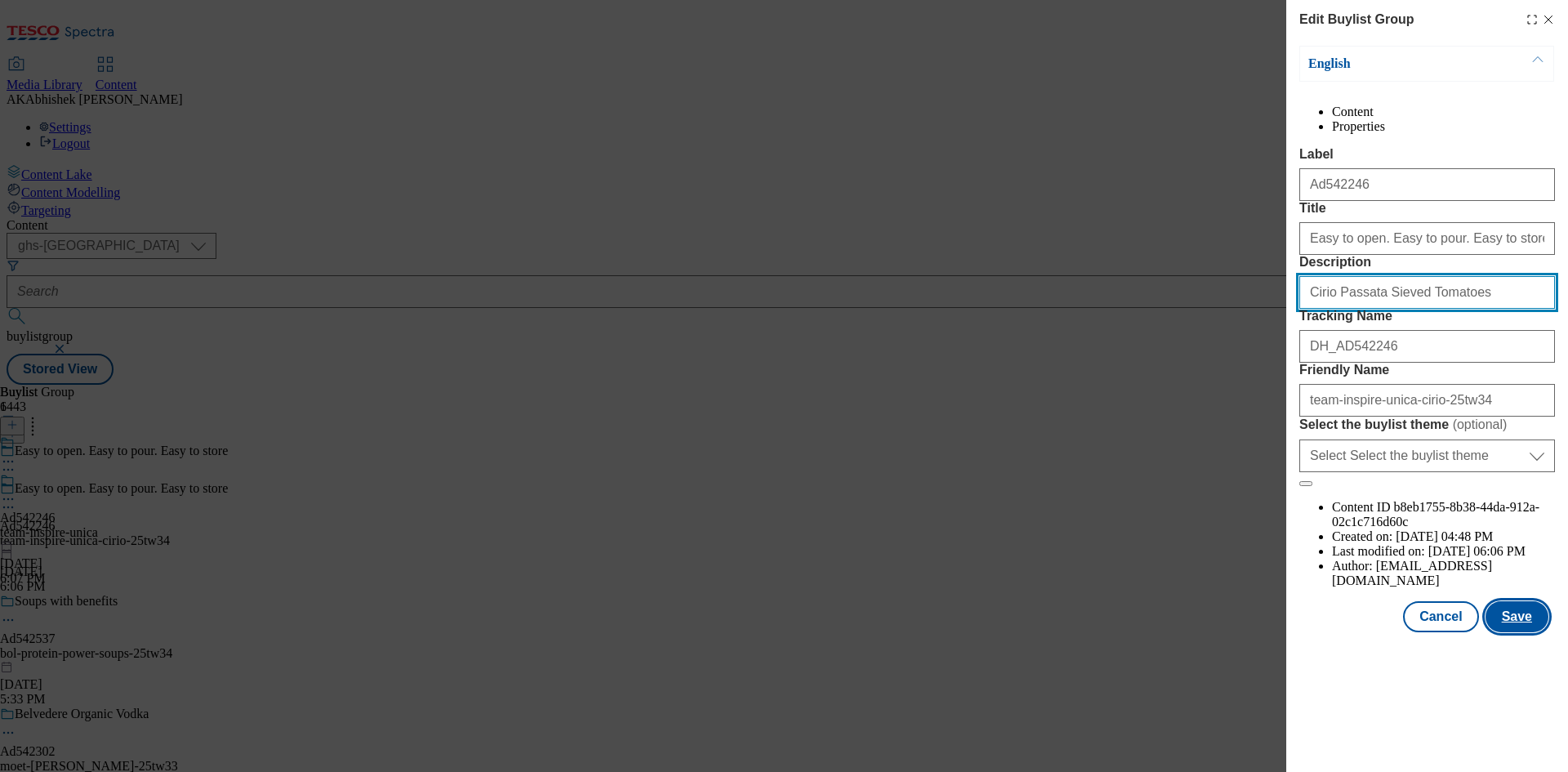
type input "Cirio Passata Sieved Tomatoes"
click at [1537, 632] on button "Save" at bounding box center [1517, 618] width 63 height 31
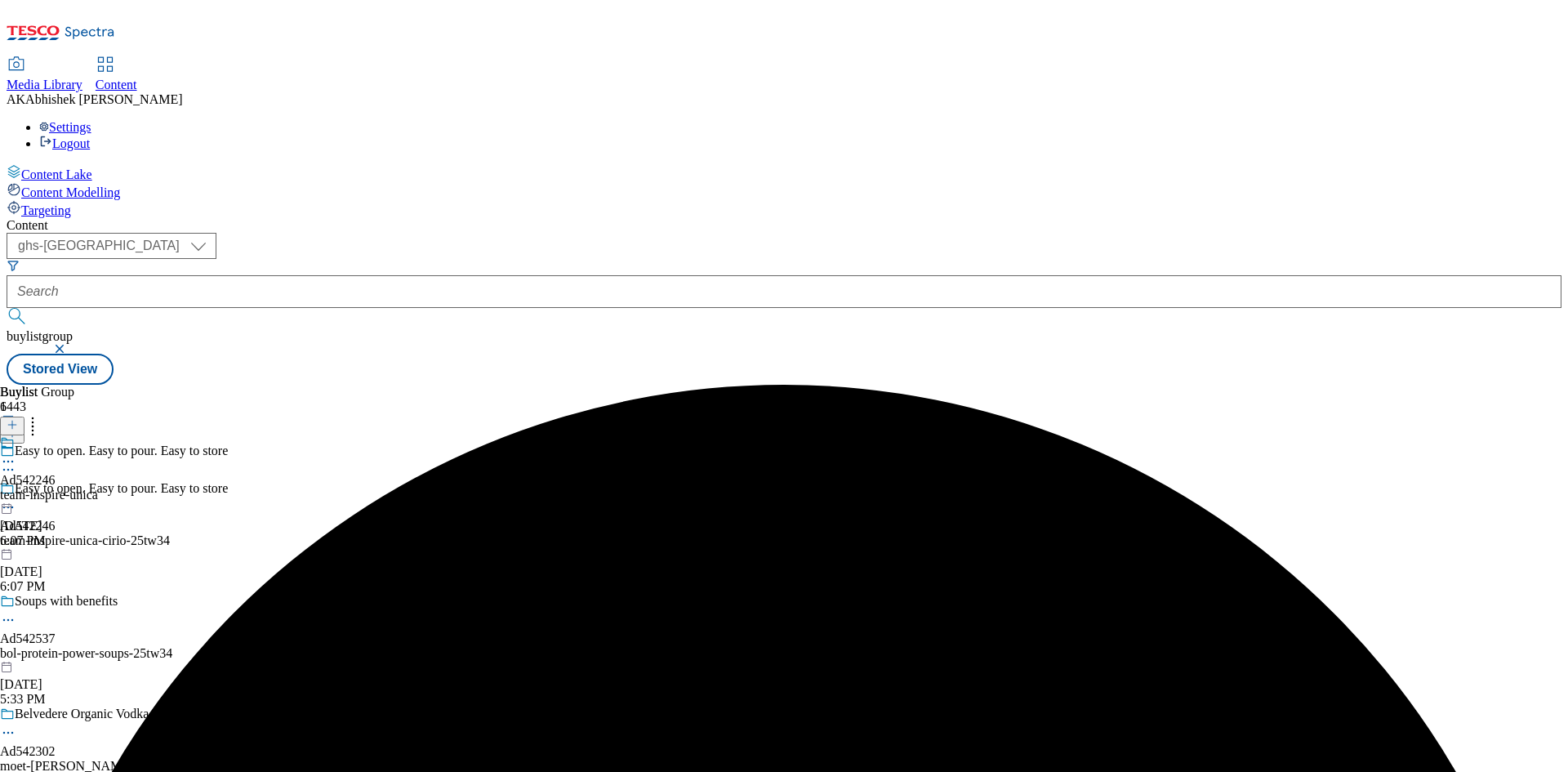
click at [14, 461] on circle at bounding box center [12, 462] width 3 height 3
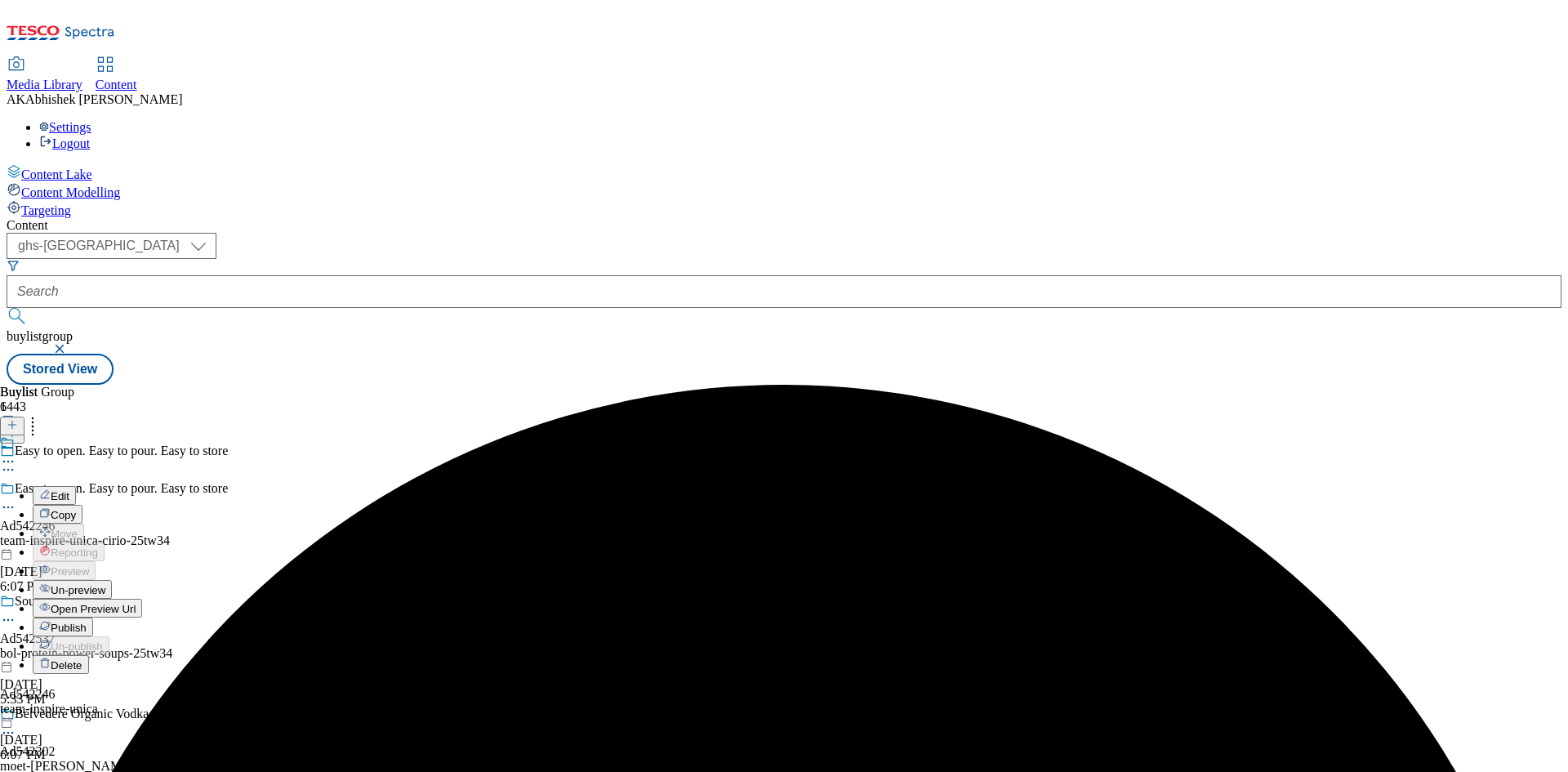
click at [76, 486] on button "Edit" at bounding box center [54, 496] width 43 height 18
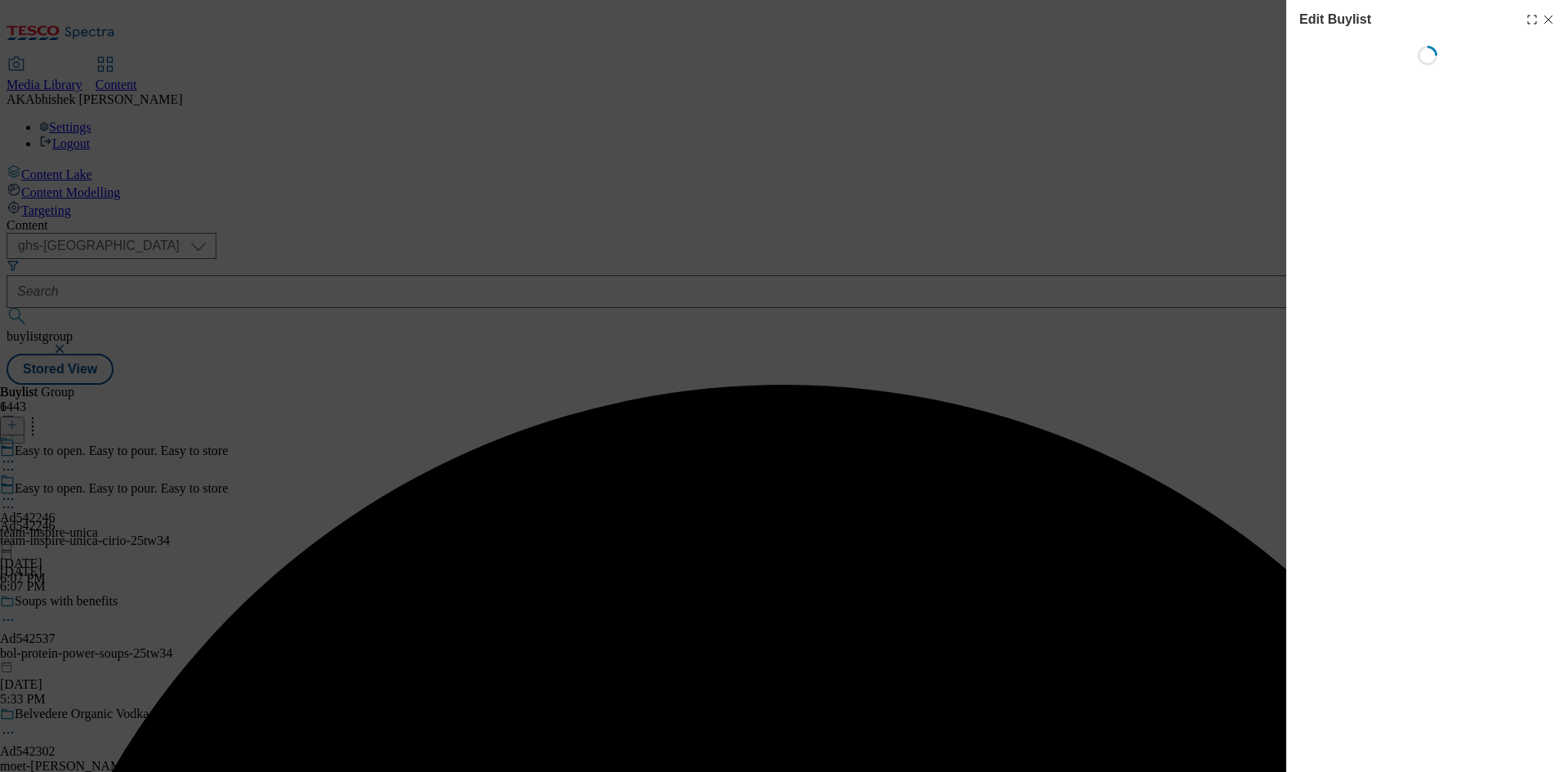
select select "tactical"
select select "supplier funded short term 1-3 weeks"
select select "dunnhumby"
select select "Banner"
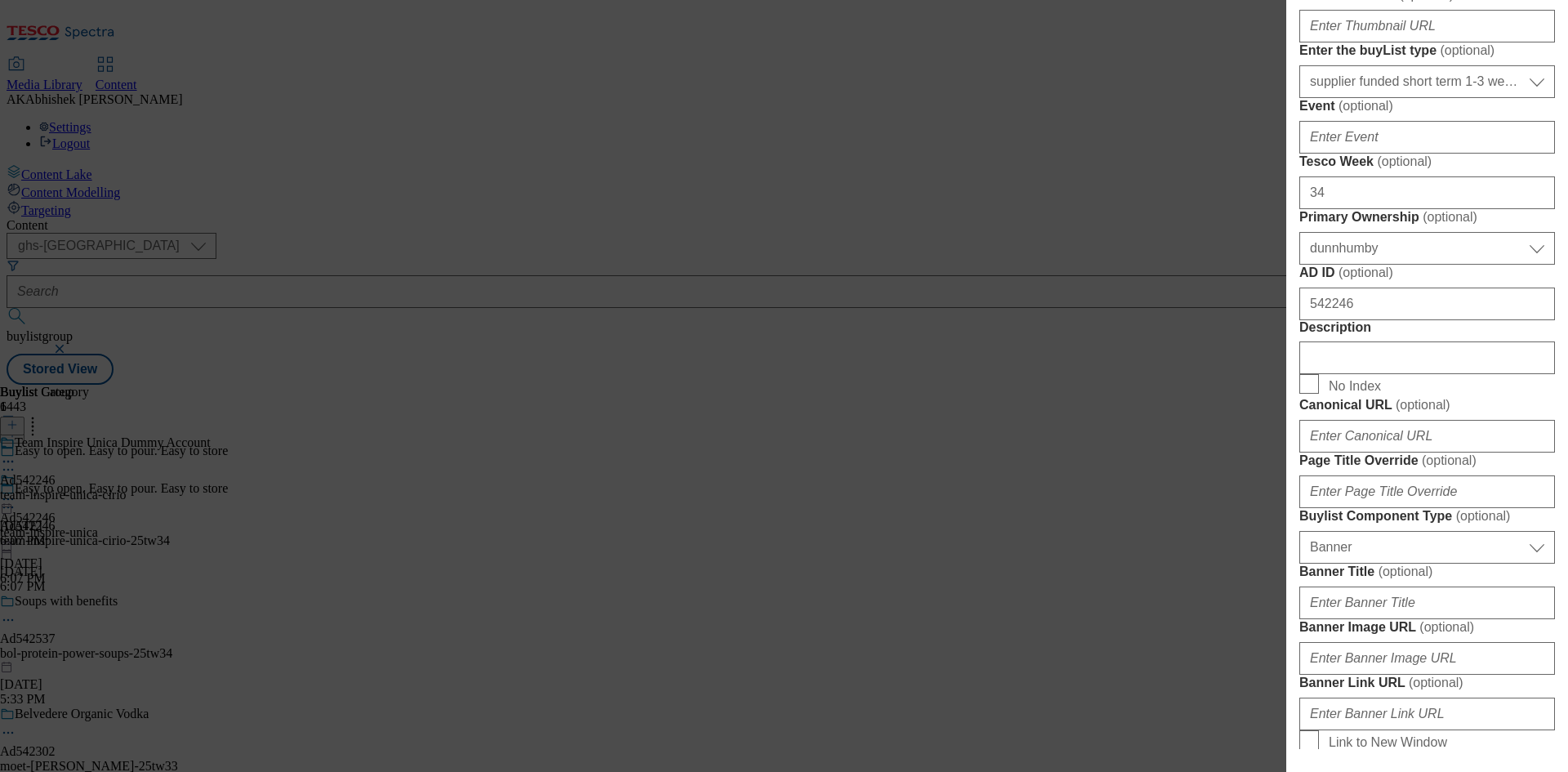
scroll to position [654, 0]
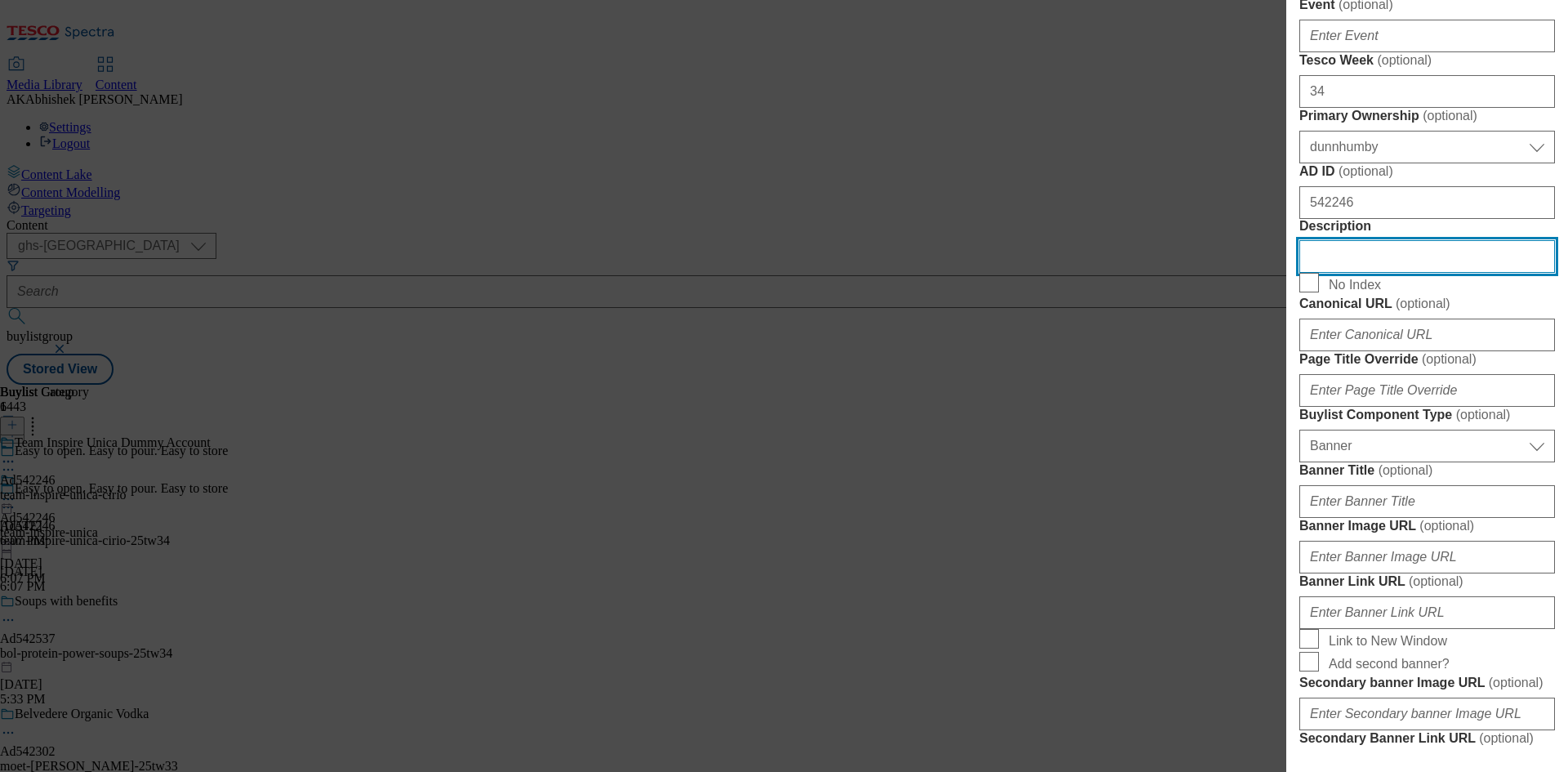
click at [1373, 273] on input "Description" at bounding box center [1427, 256] width 256 height 32
paste input "Cirio Passata Sieved Tomatoes"
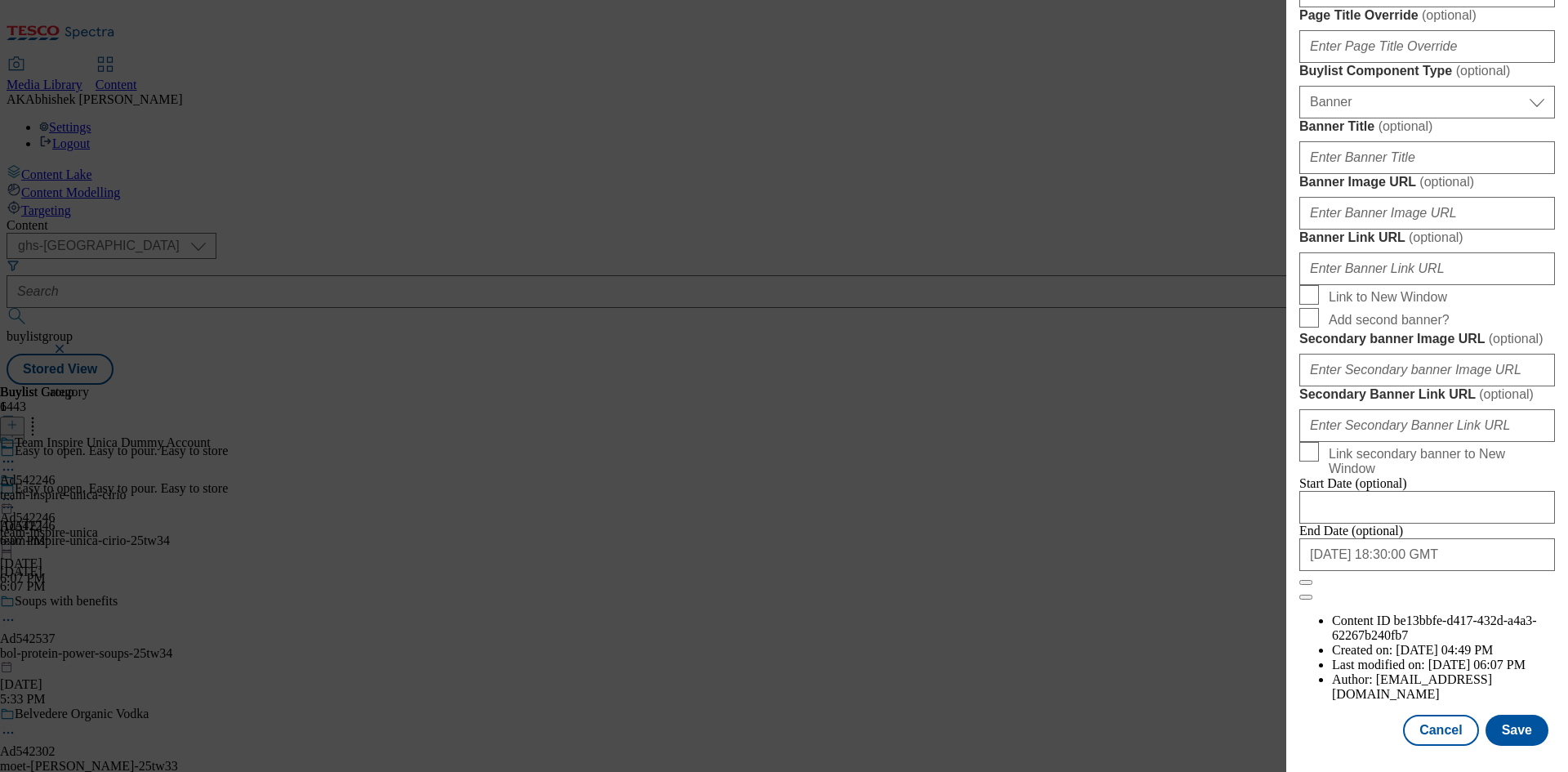
scroll to position [1605, 0]
type input "Cirio Passata Sieved Tomatoes"
click at [1486, 716] on button "Save" at bounding box center [1517, 731] width 63 height 31
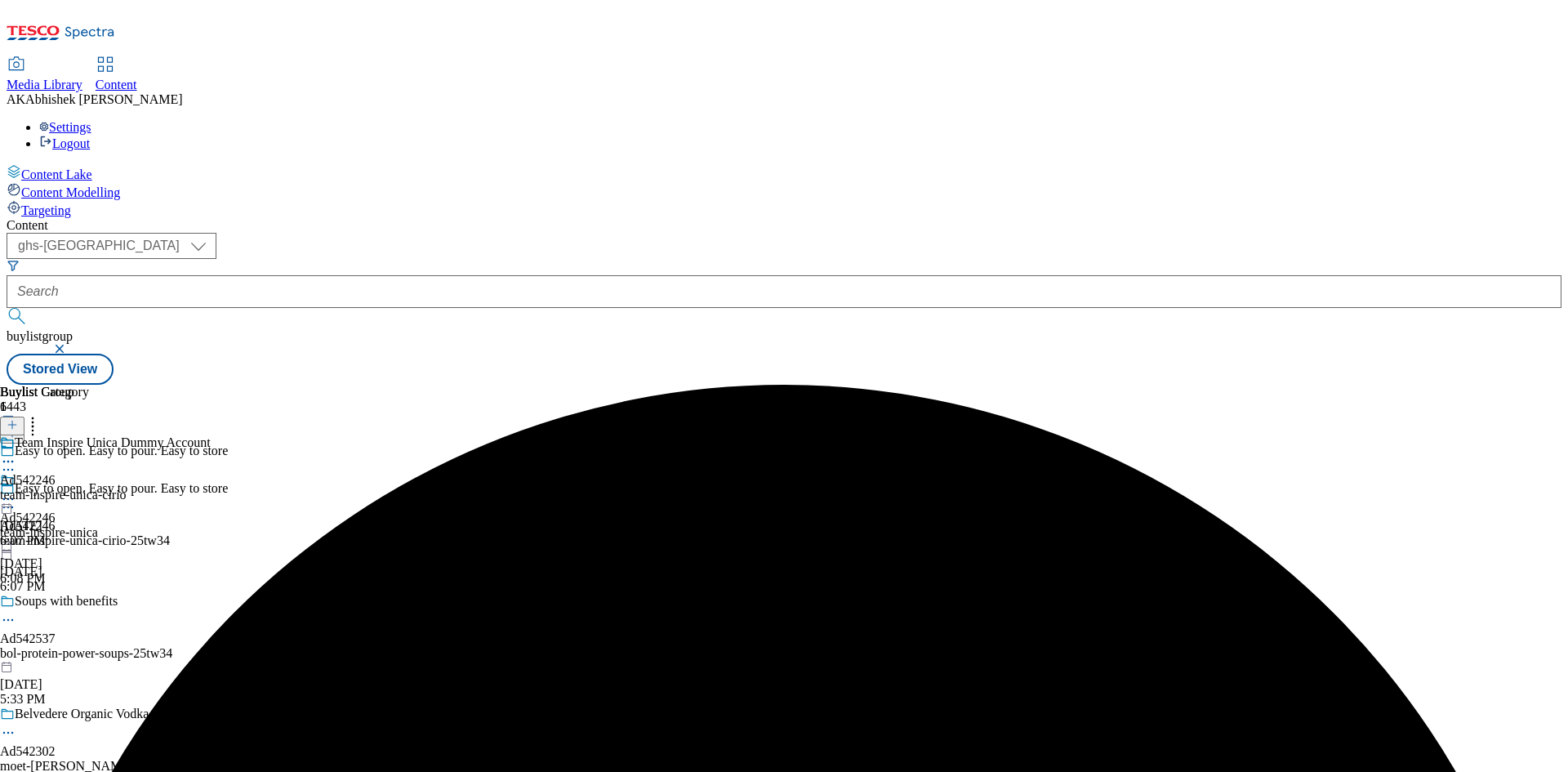
click at [17, 454] on icon at bounding box center [8, 462] width 17 height 17
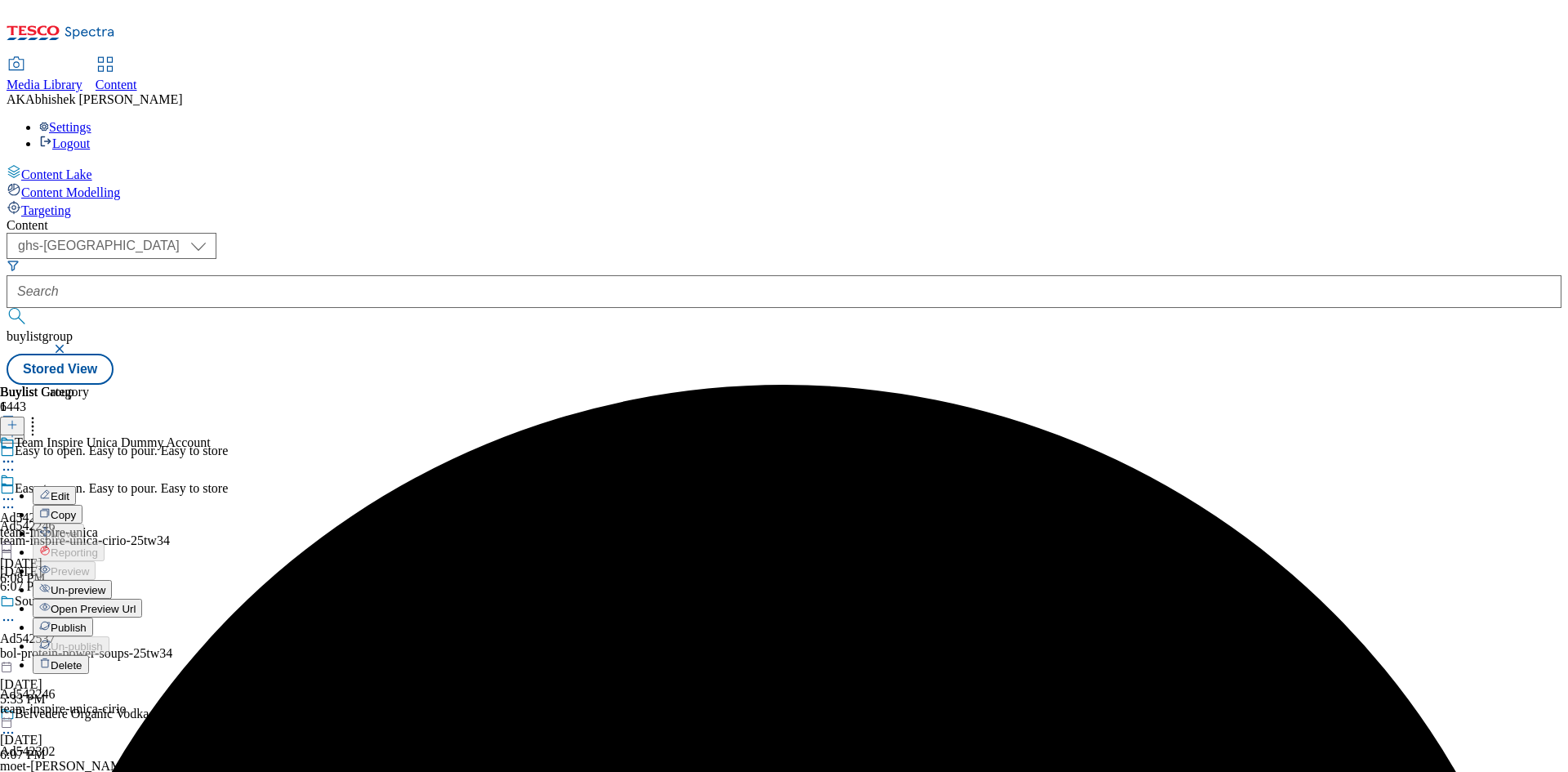
click at [69, 490] on span "Edit" at bounding box center [60, 496] width 18 height 12
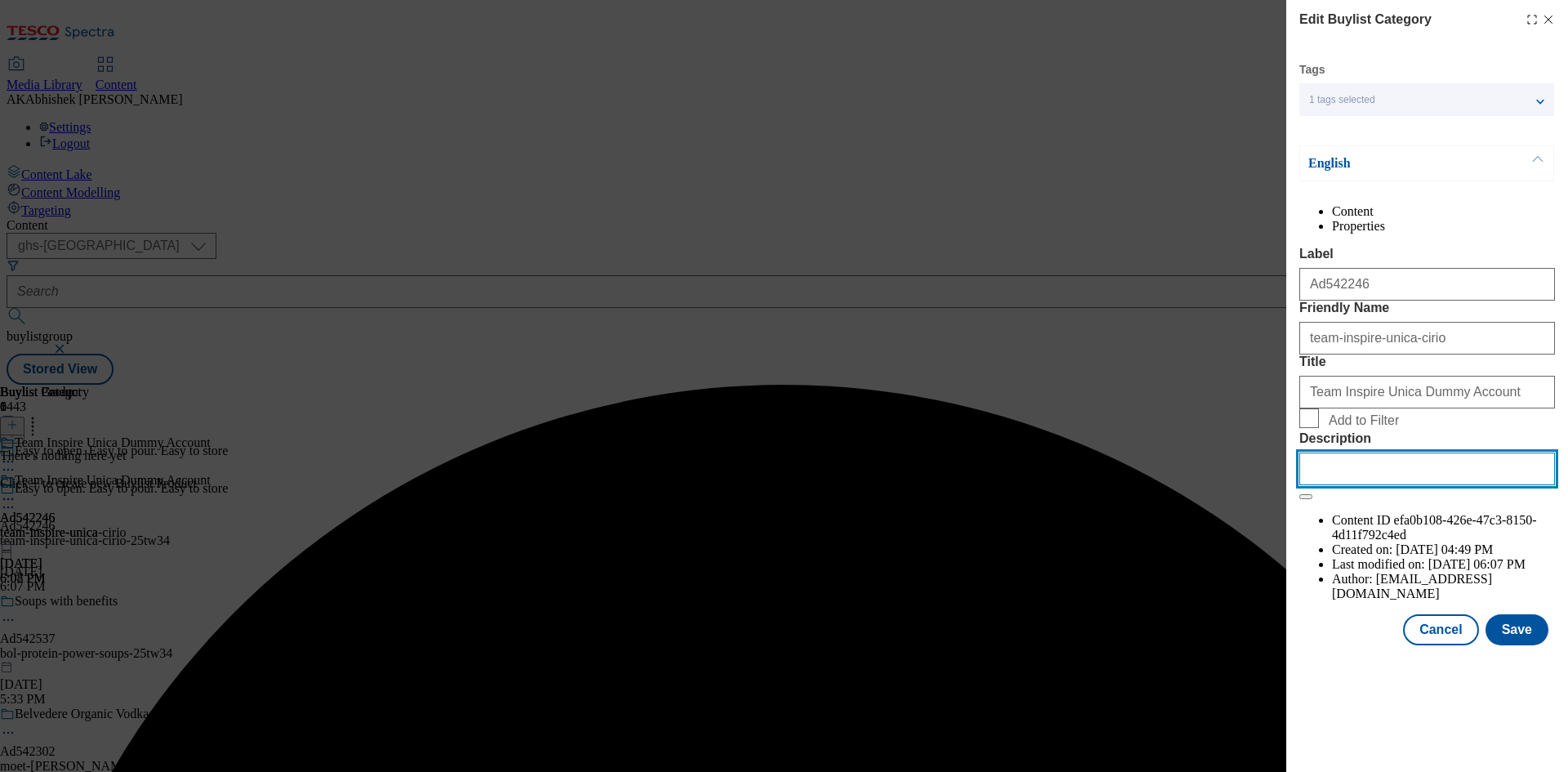
click at [1383, 485] on input "Description" at bounding box center [1427, 469] width 256 height 32
paste input "Cirio Passata Sieved Tomatoes"
type input "Cirio Passata Sieved Tomatoes"
click at [1520, 645] on button "Save" at bounding box center [1517, 631] width 63 height 31
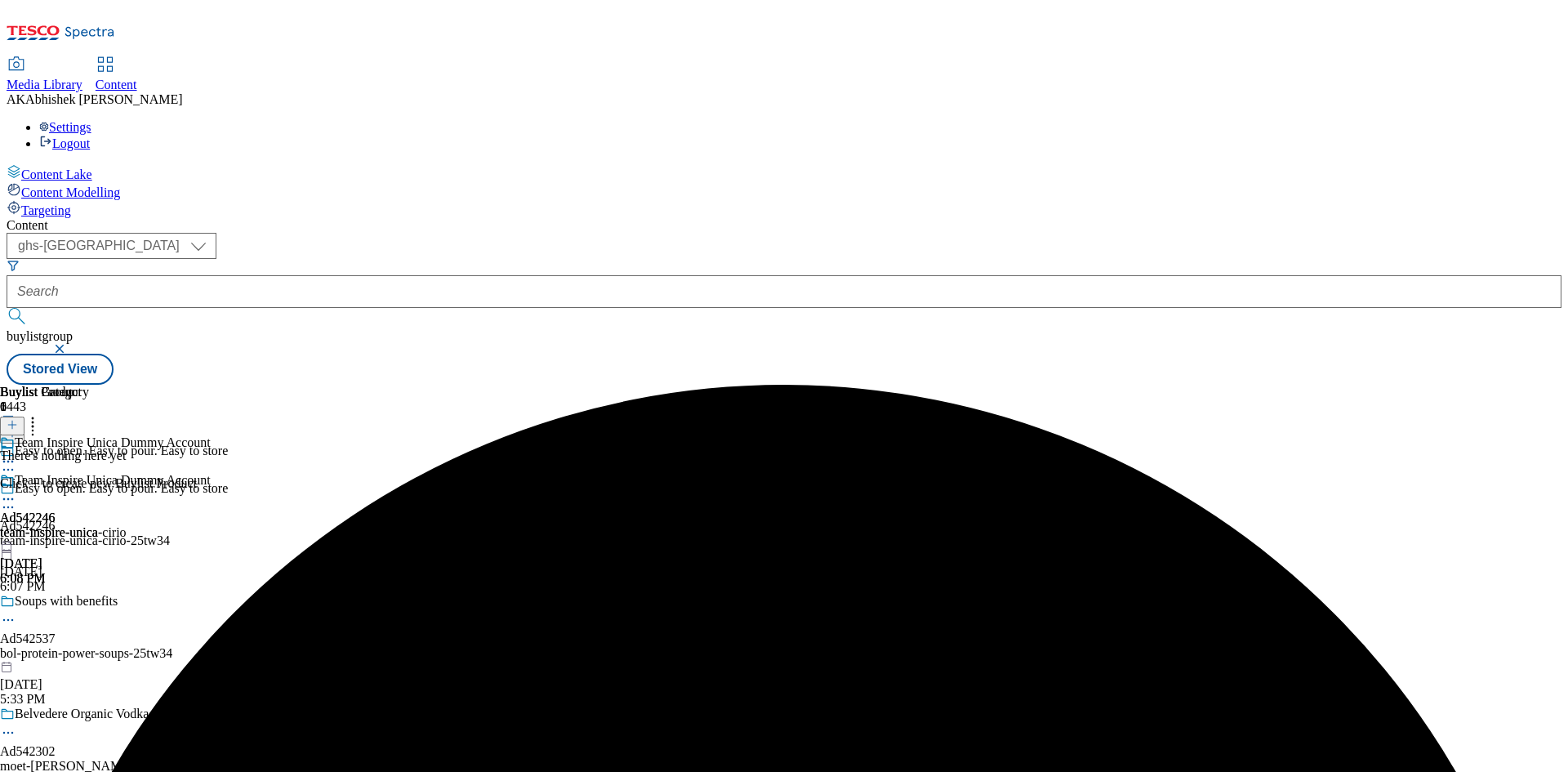
click at [17, 491] on icon at bounding box center [8, 499] width 17 height 17
click at [89, 603] on span "Preview" at bounding box center [70, 608] width 39 height 12
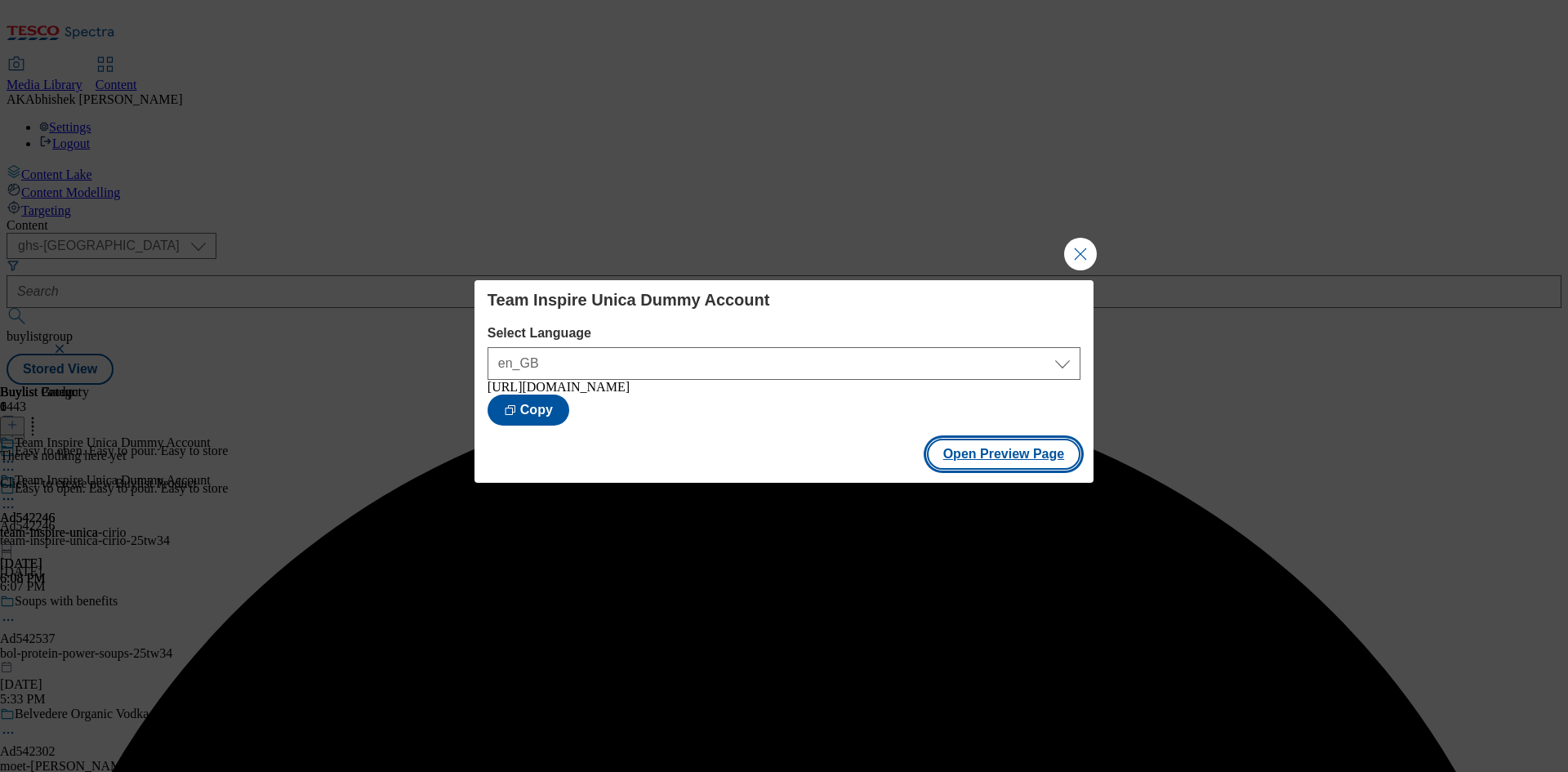
click at [995, 460] on button "Open Preview Page" at bounding box center [1003, 455] width 154 height 31
click at [1093, 248] on button "Close Modal" at bounding box center [1080, 253] width 32 height 32
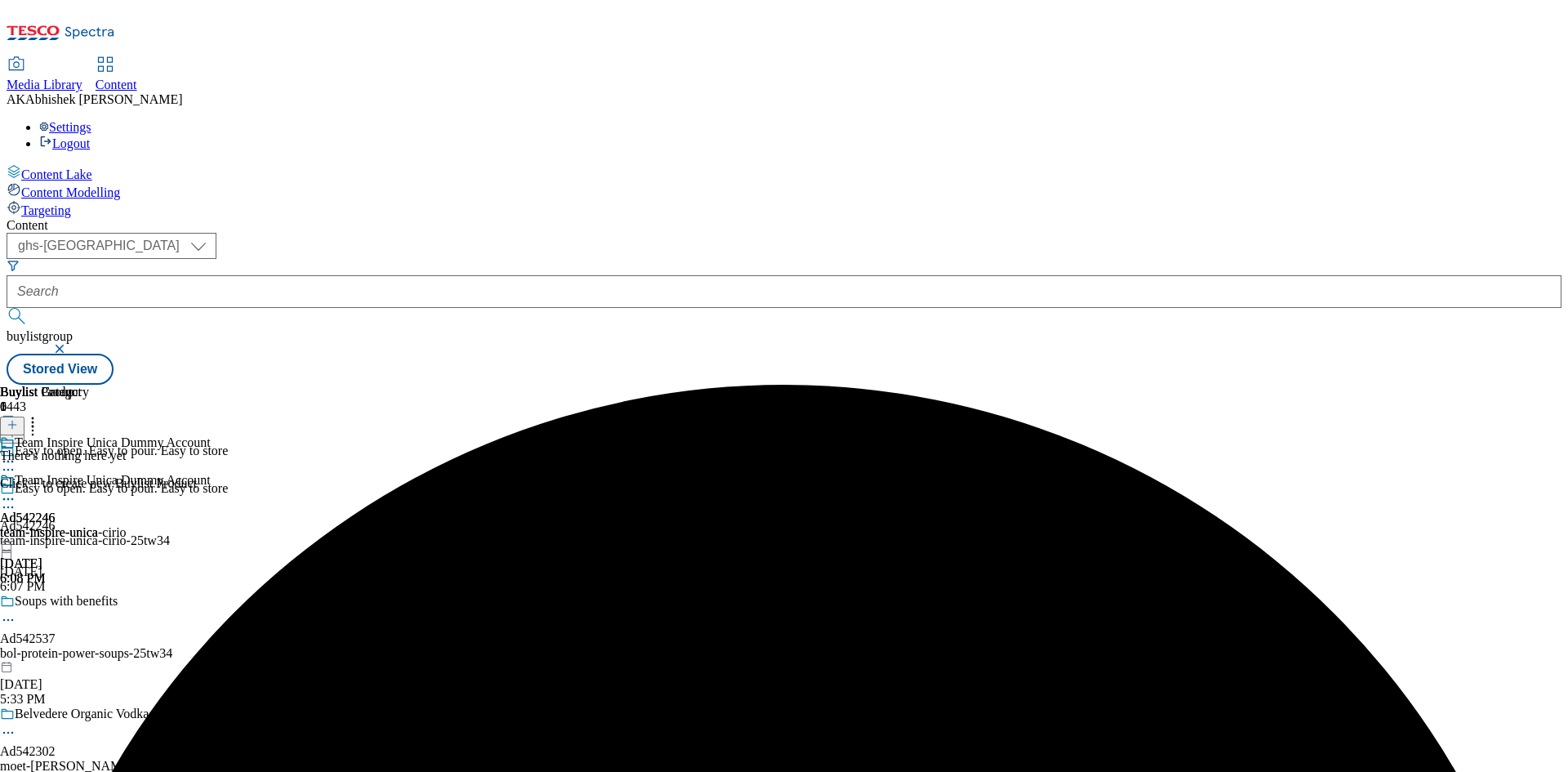
click at [17, 491] on icon at bounding box center [8, 499] width 17 height 17
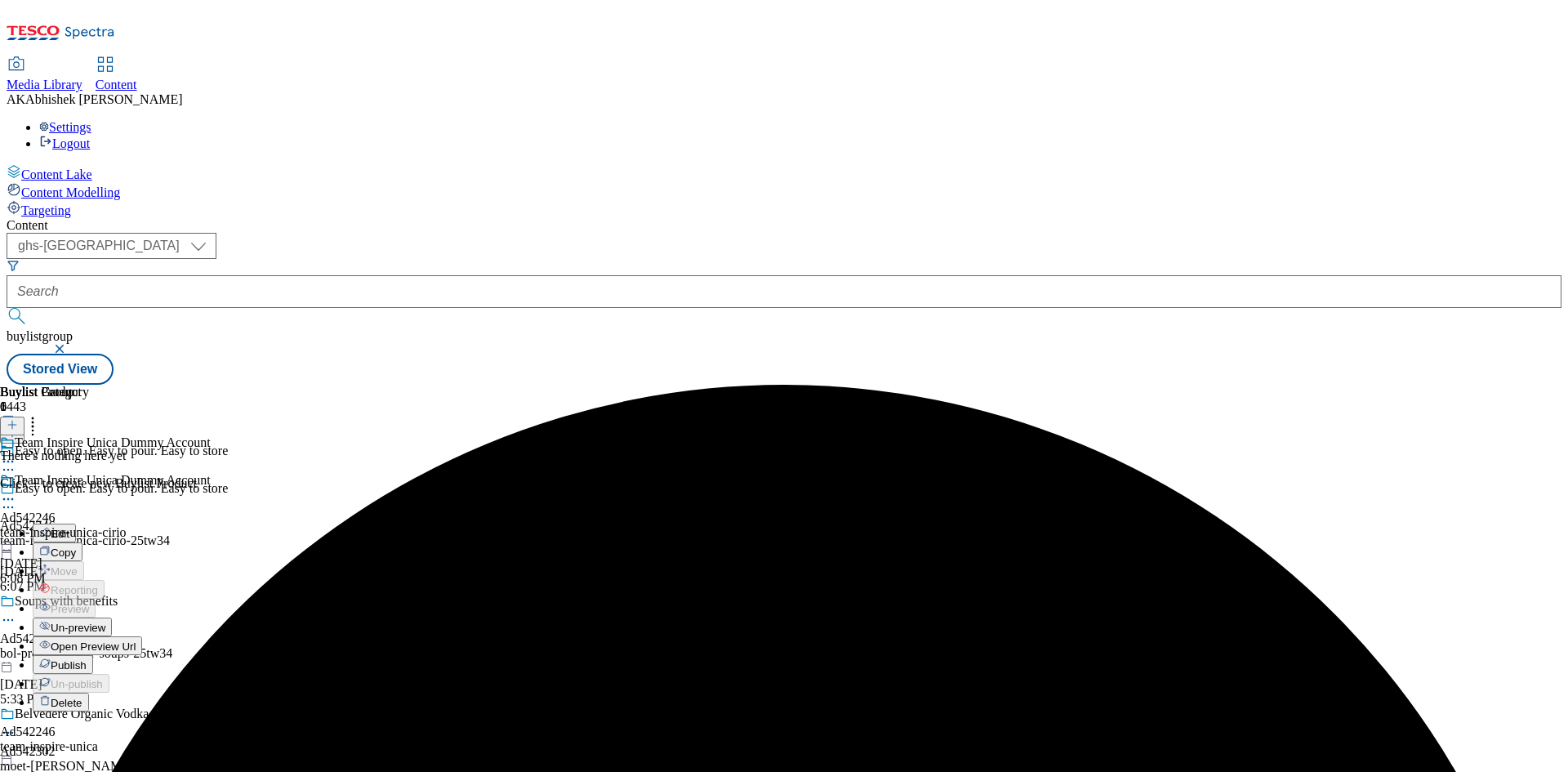
click at [87, 659] on span "Publish" at bounding box center [68, 665] width 36 height 12
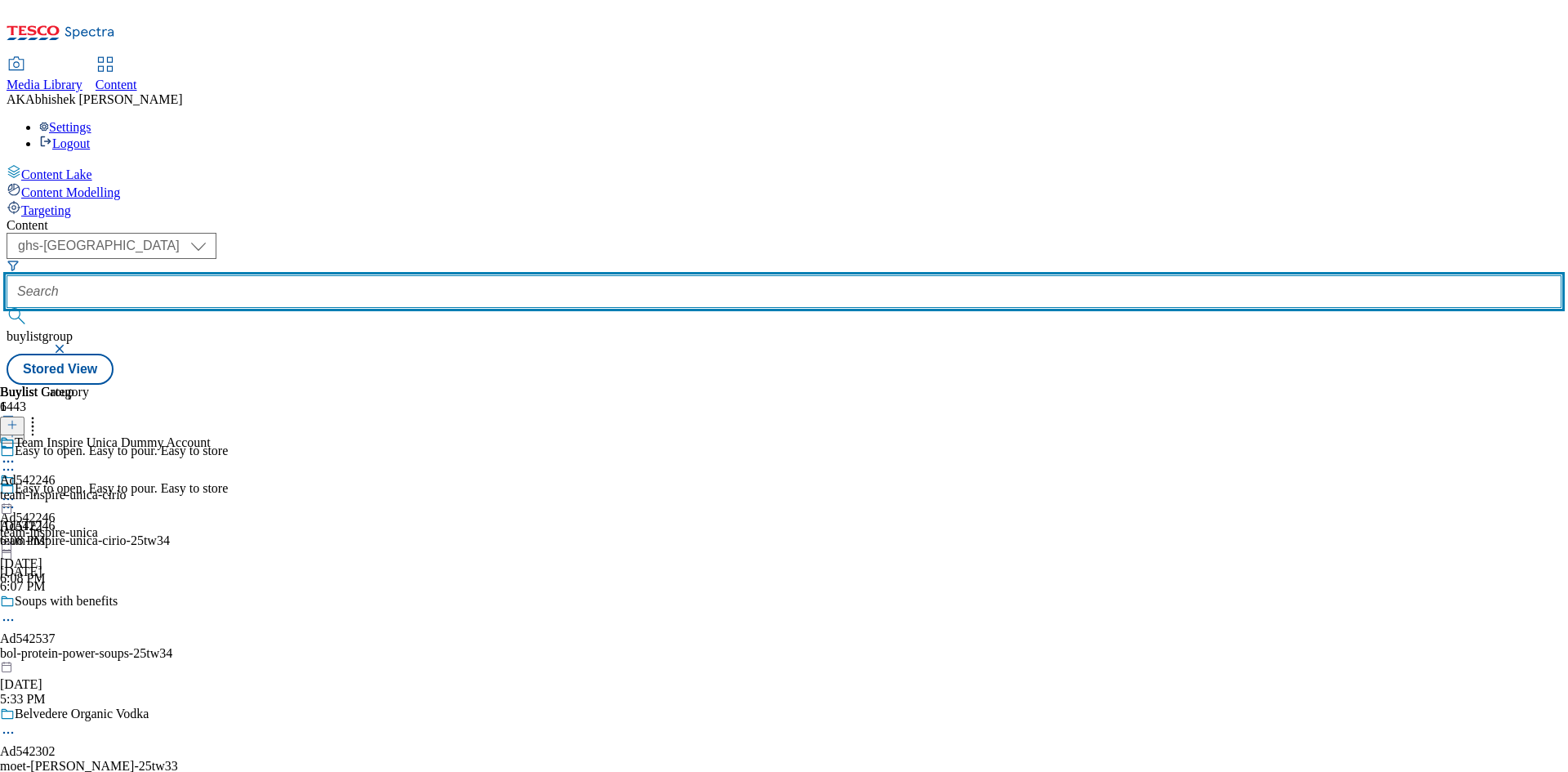
click at [402, 276] on input "text" at bounding box center [784, 291] width 1555 height 32
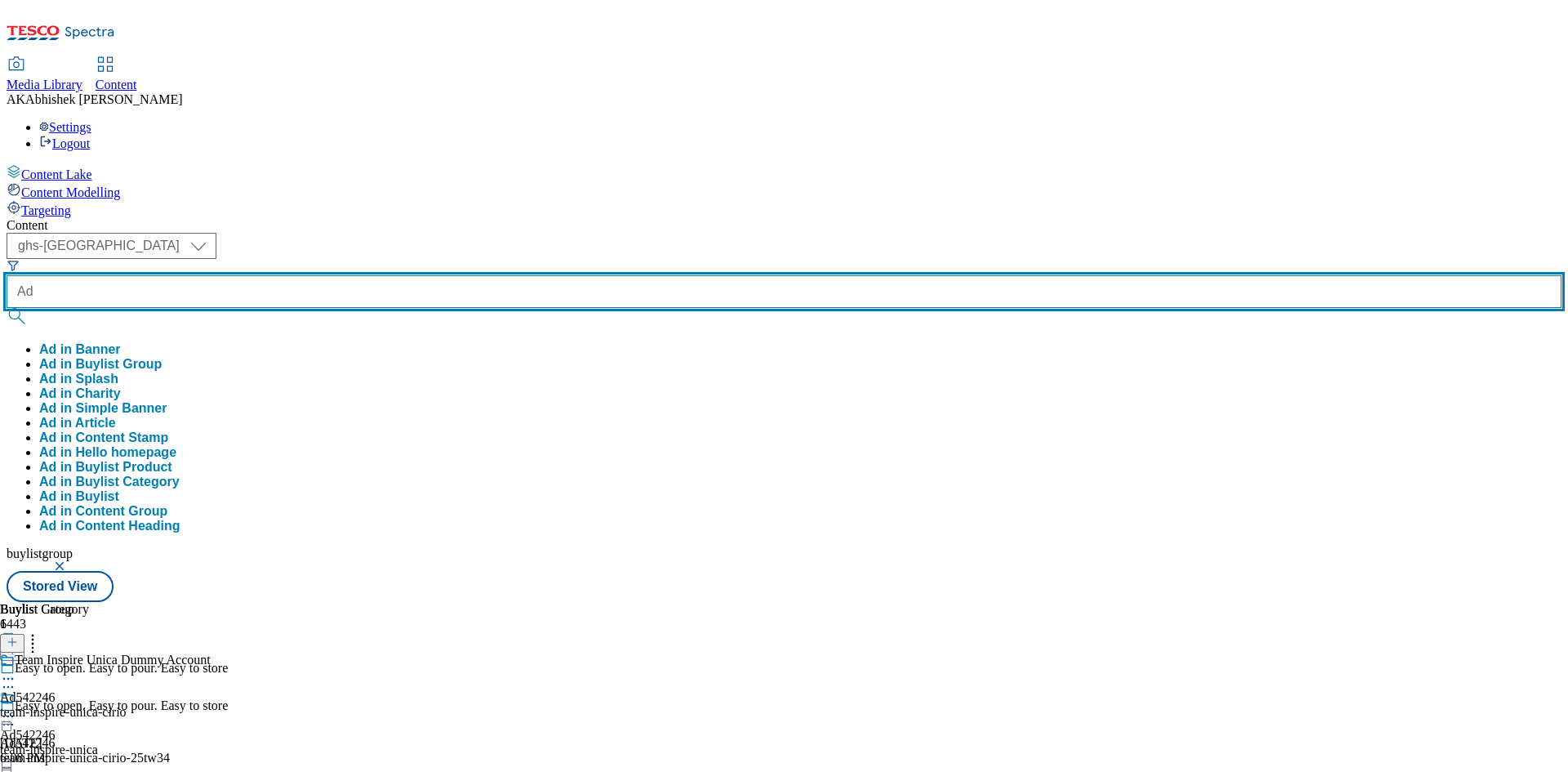
paste input "542413"
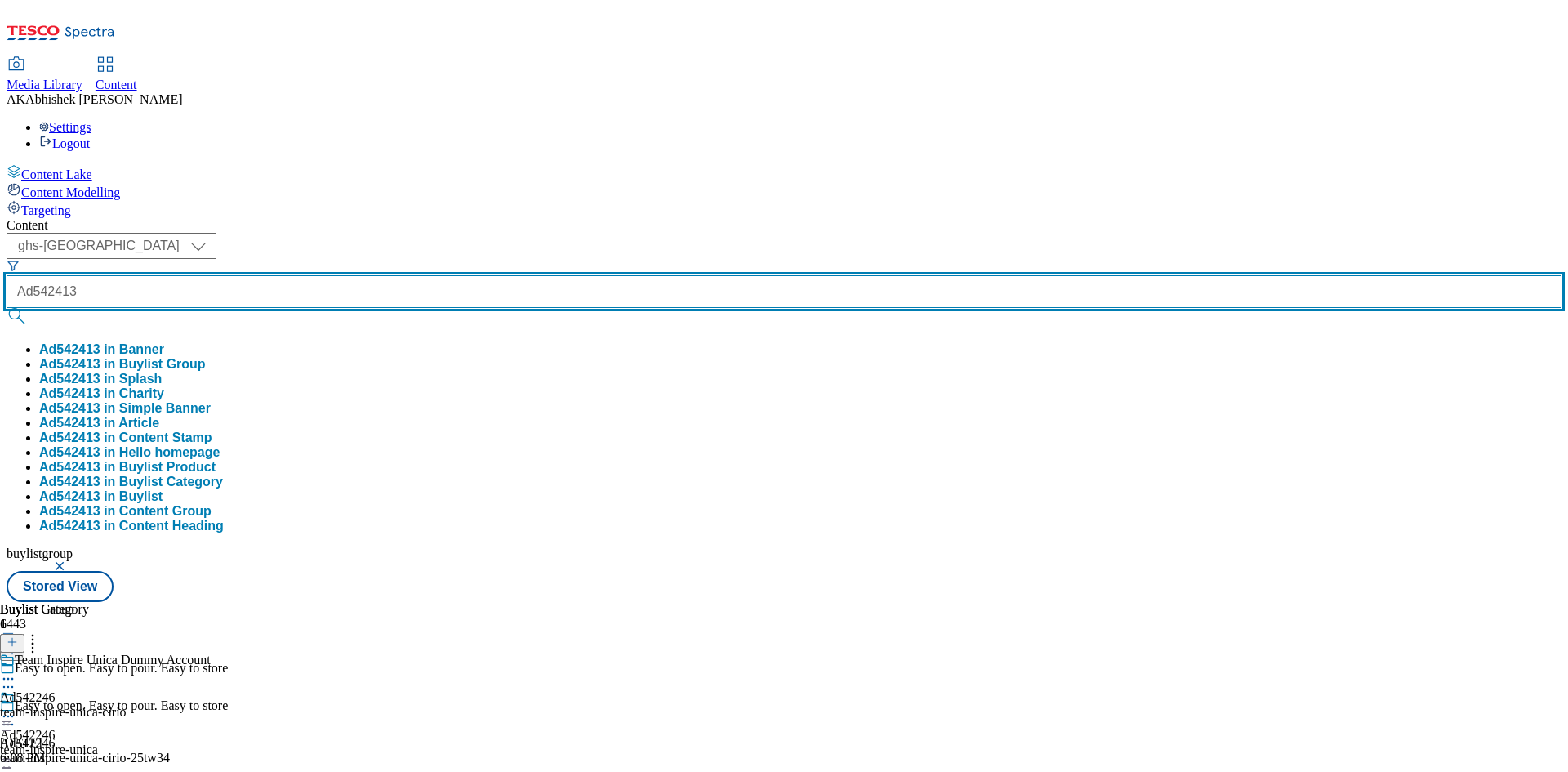
type input "Ad542413"
click at [6, 308] on button "submit" at bounding box center [18, 316] width 23 height 17
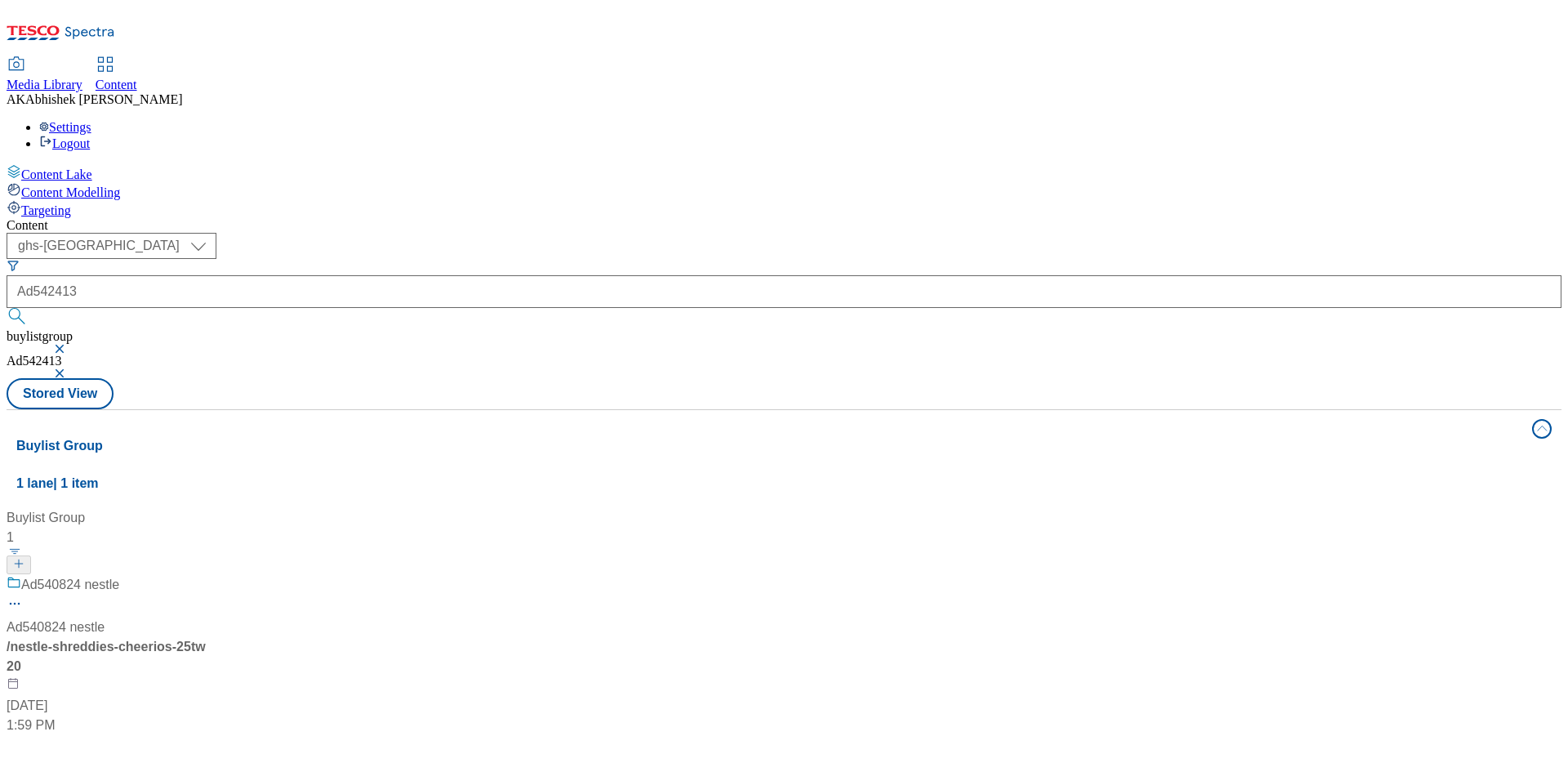
click at [211, 575] on div "Ad540824 nestle" at bounding box center [108, 596] width 204 height 43
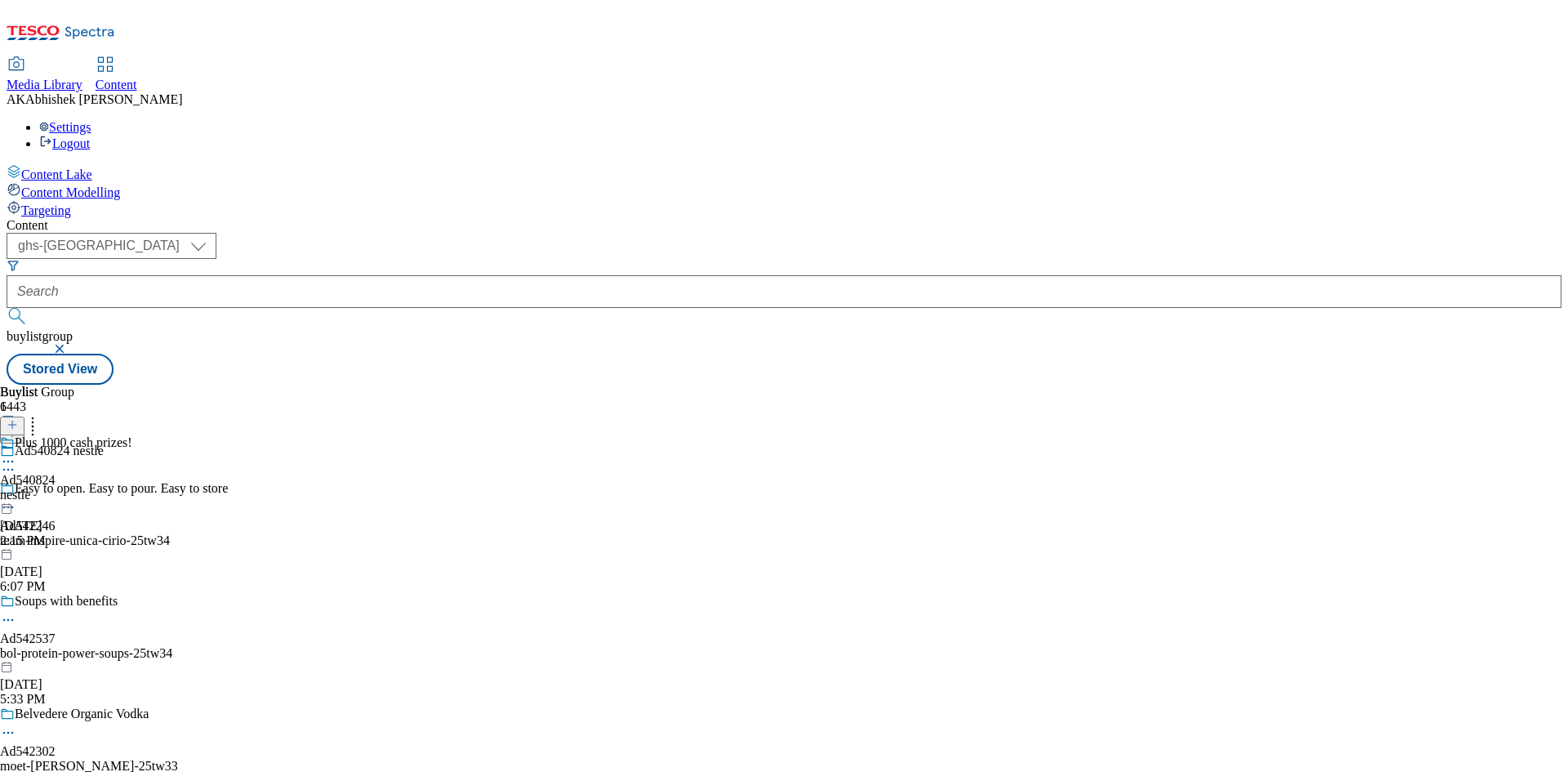
click at [17, 461] on icon at bounding box center [8, 470] width 17 height 17
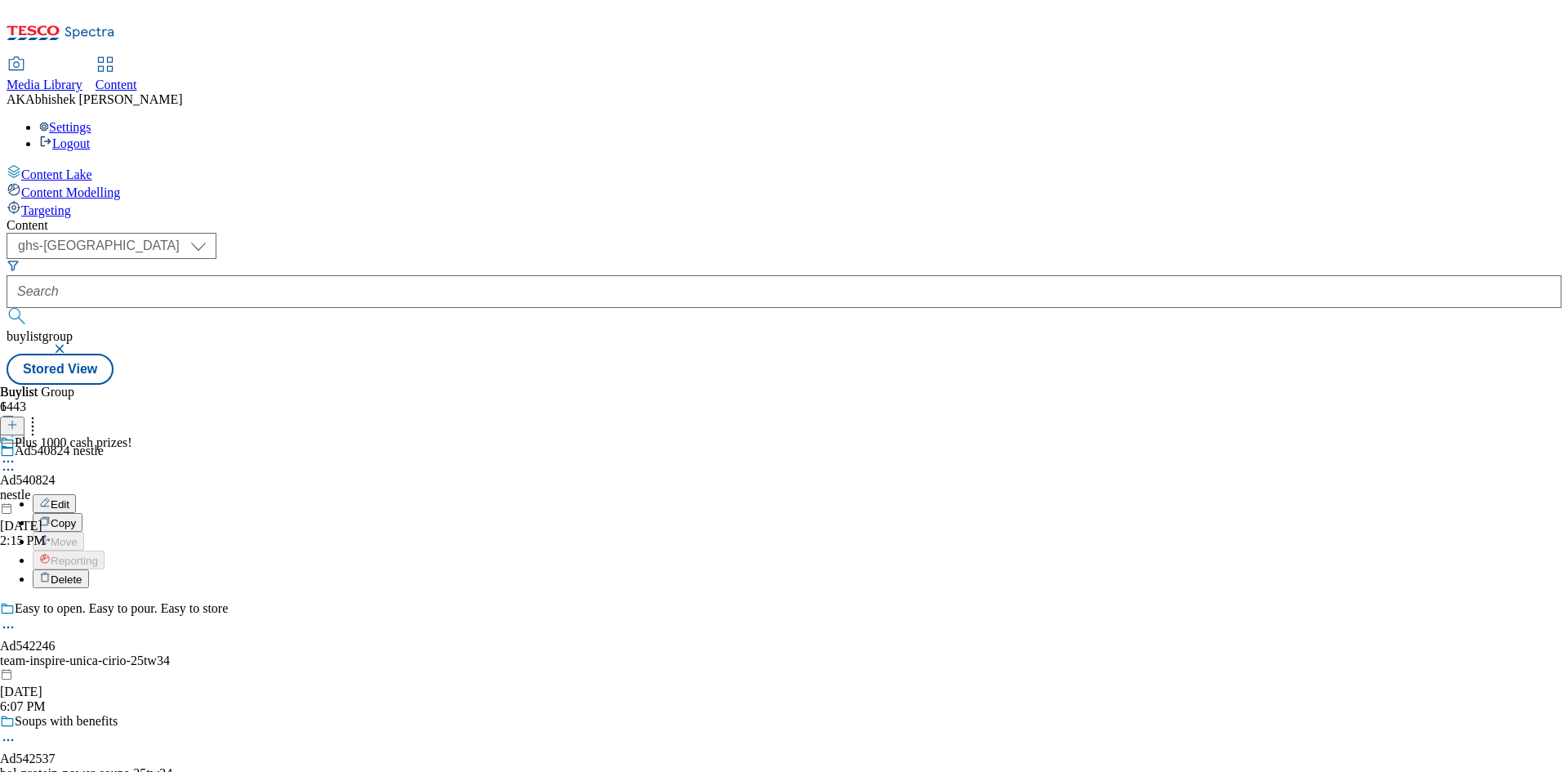
click at [69, 498] on span "Edit" at bounding box center [60, 504] width 18 height 12
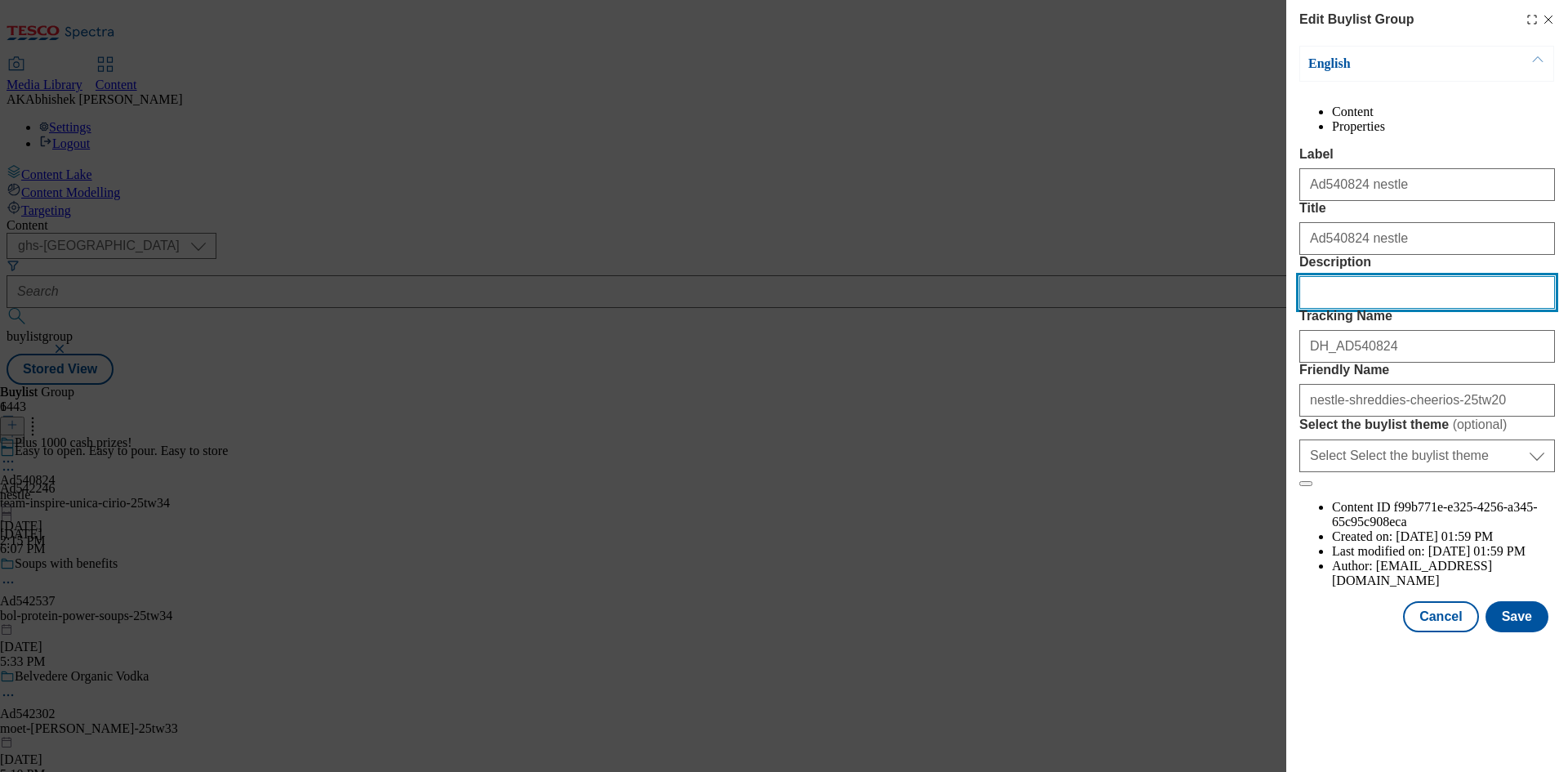
click at [1377, 309] on input "Description" at bounding box center [1427, 292] width 256 height 32
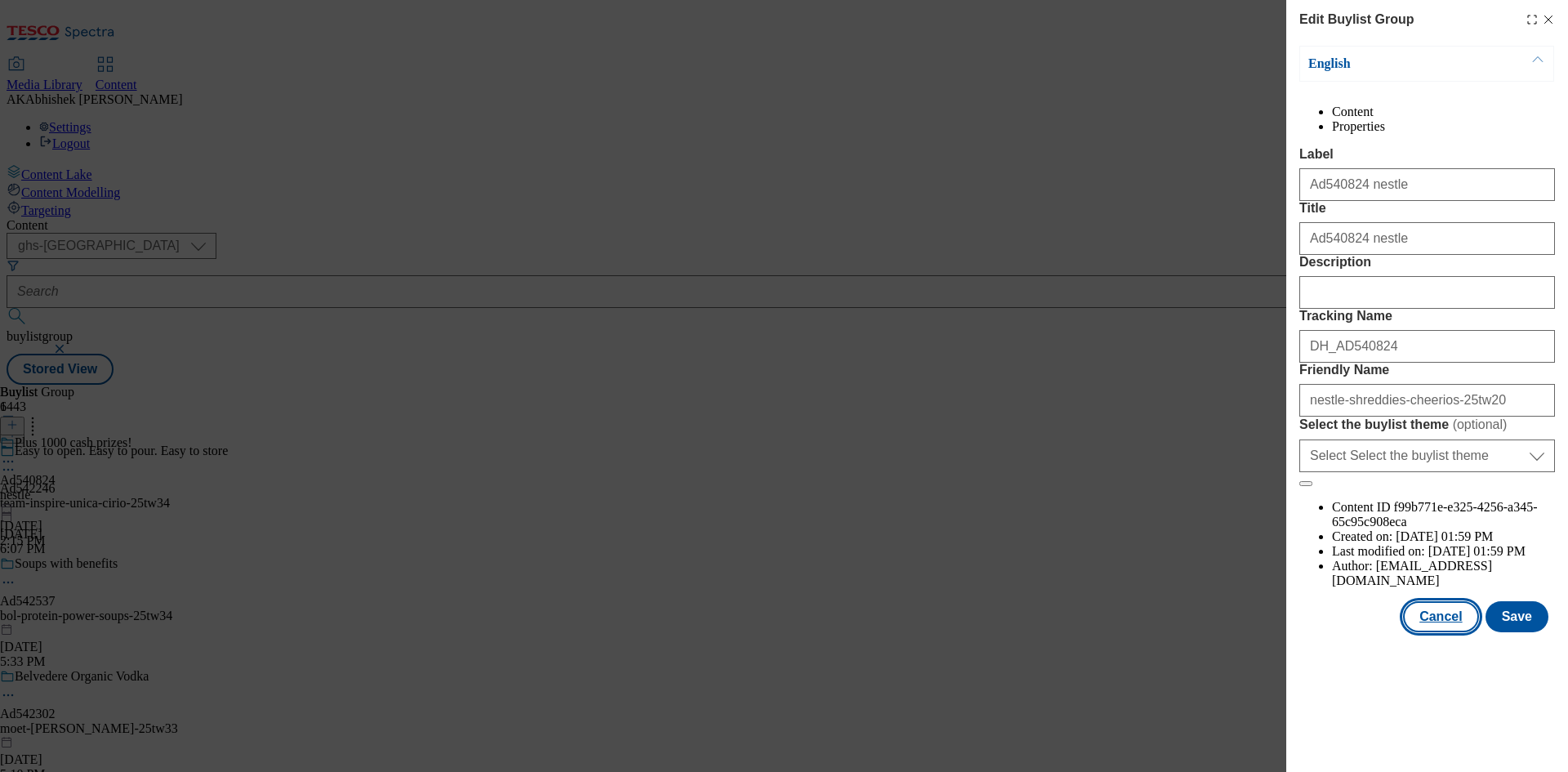
click at [1472, 632] on button "Cancel" at bounding box center [1440, 618] width 75 height 31
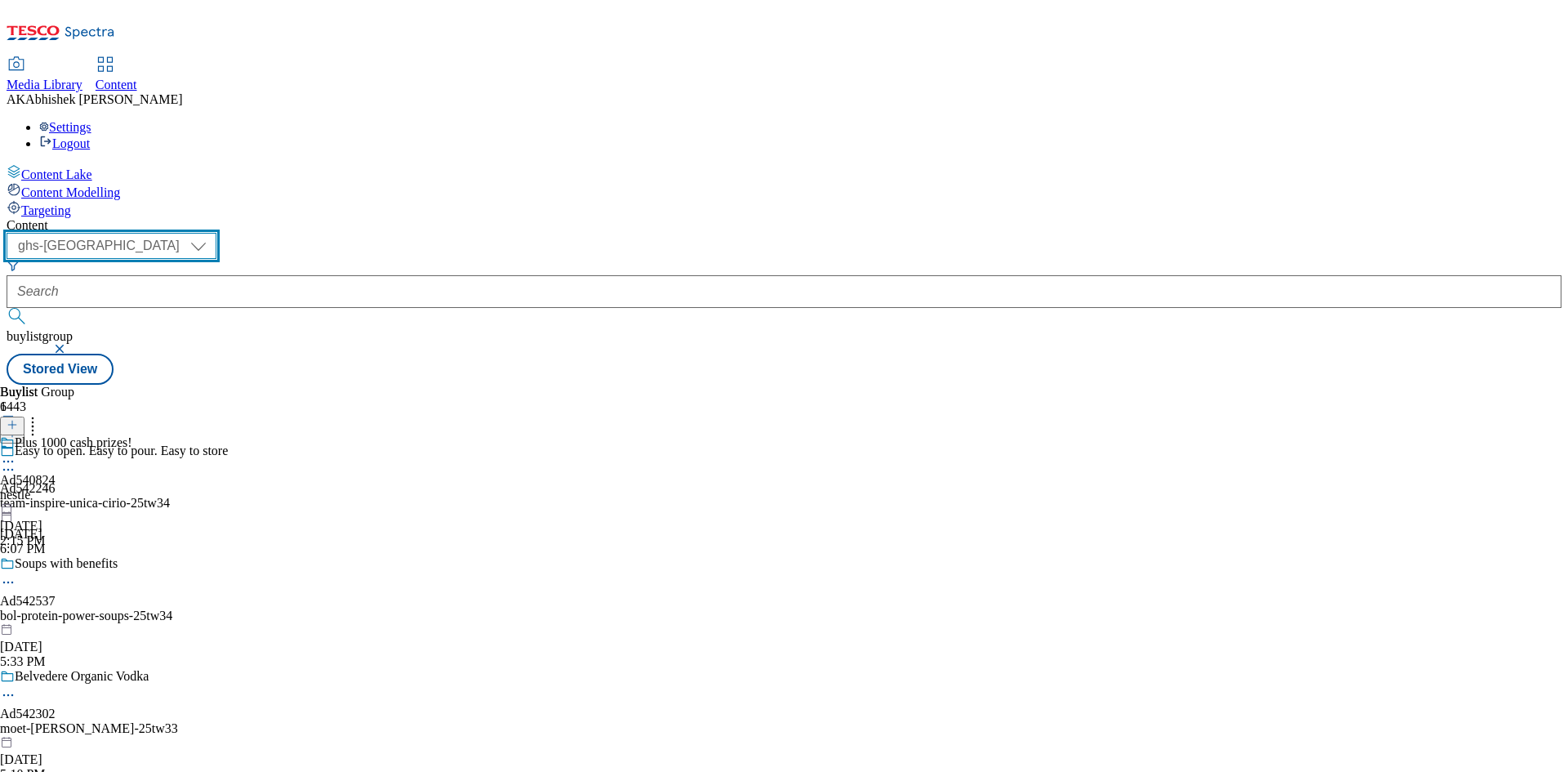
drag, startPoint x: 285, startPoint y: 129, endPoint x: 286, endPoint y: 138, distance: 9.1
click at [216, 233] on select "ghs-roi ghs-[GEOGRAPHIC_DATA]" at bounding box center [111, 246] width 210 height 26
select select "ghs-roi"
click at [213, 233] on select "ghs-roi ghs-[GEOGRAPHIC_DATA]" at bounding box center [111, 246] width 210 height 26
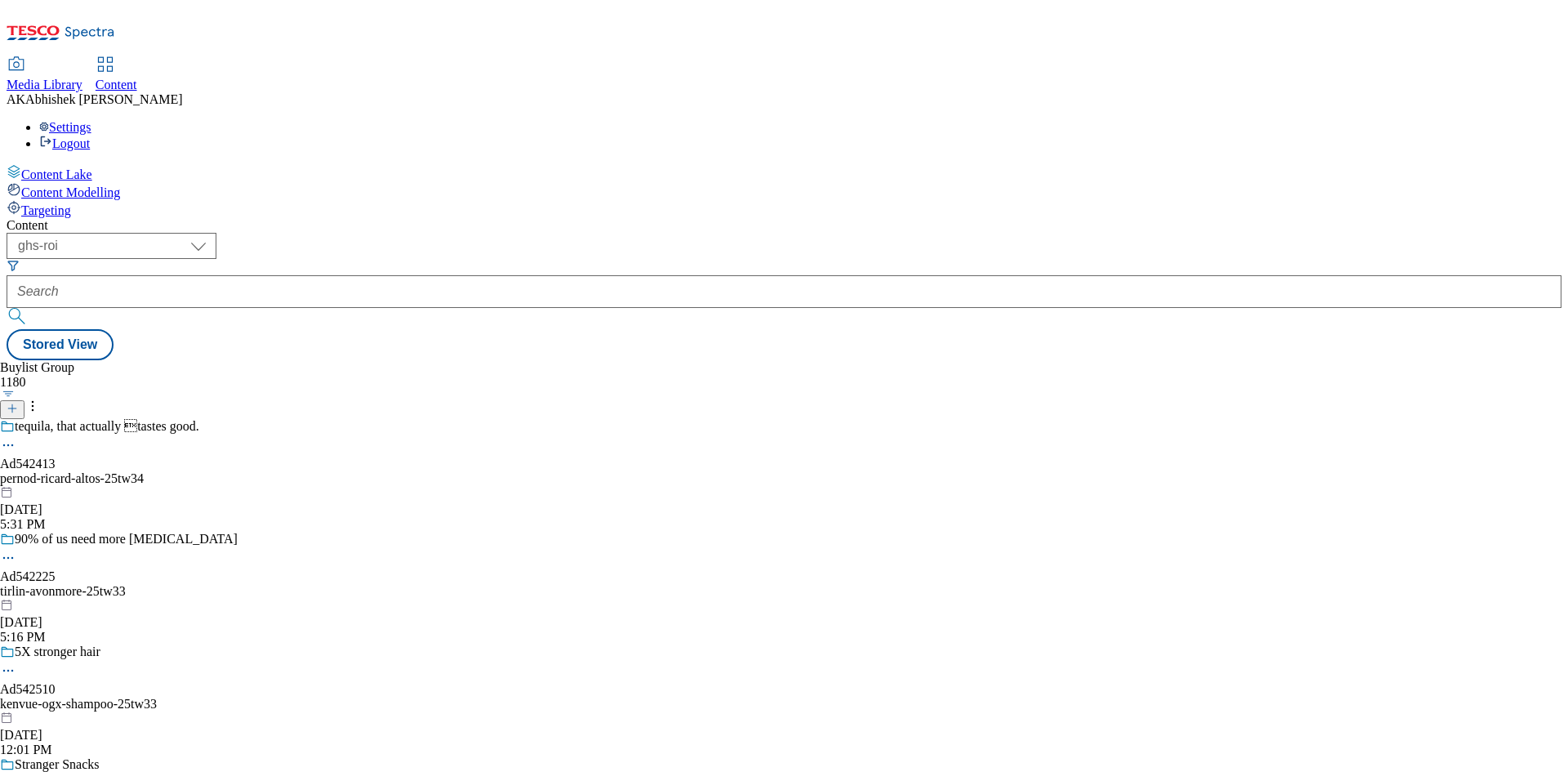
click at [253, 472] on div "pernod-ricard-altos-25tw34" at bounding box center [127, 479] width 253 height 15
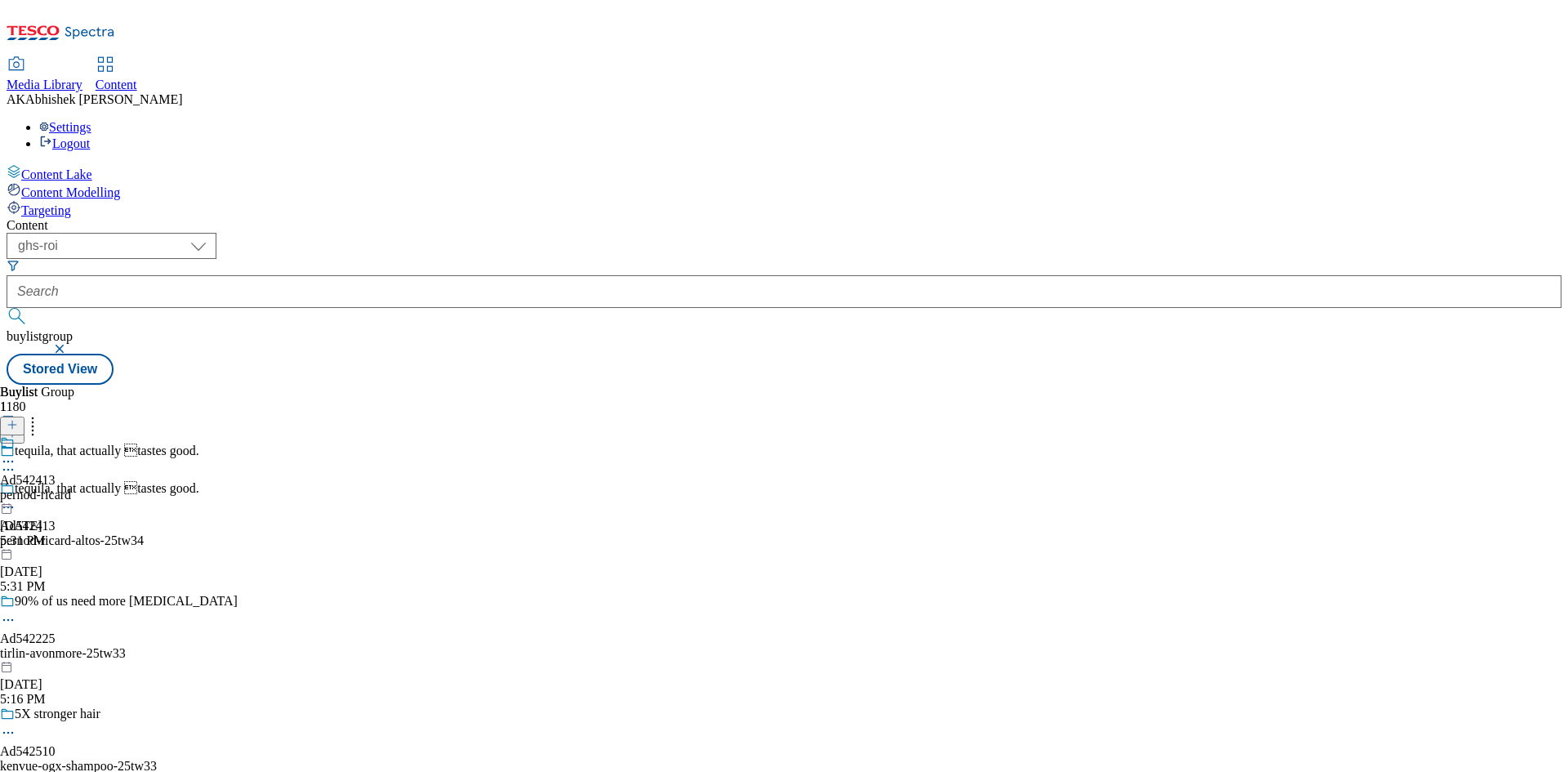
click at [17, 499] on icon at bounding box center [8, 508] width 17 height 17
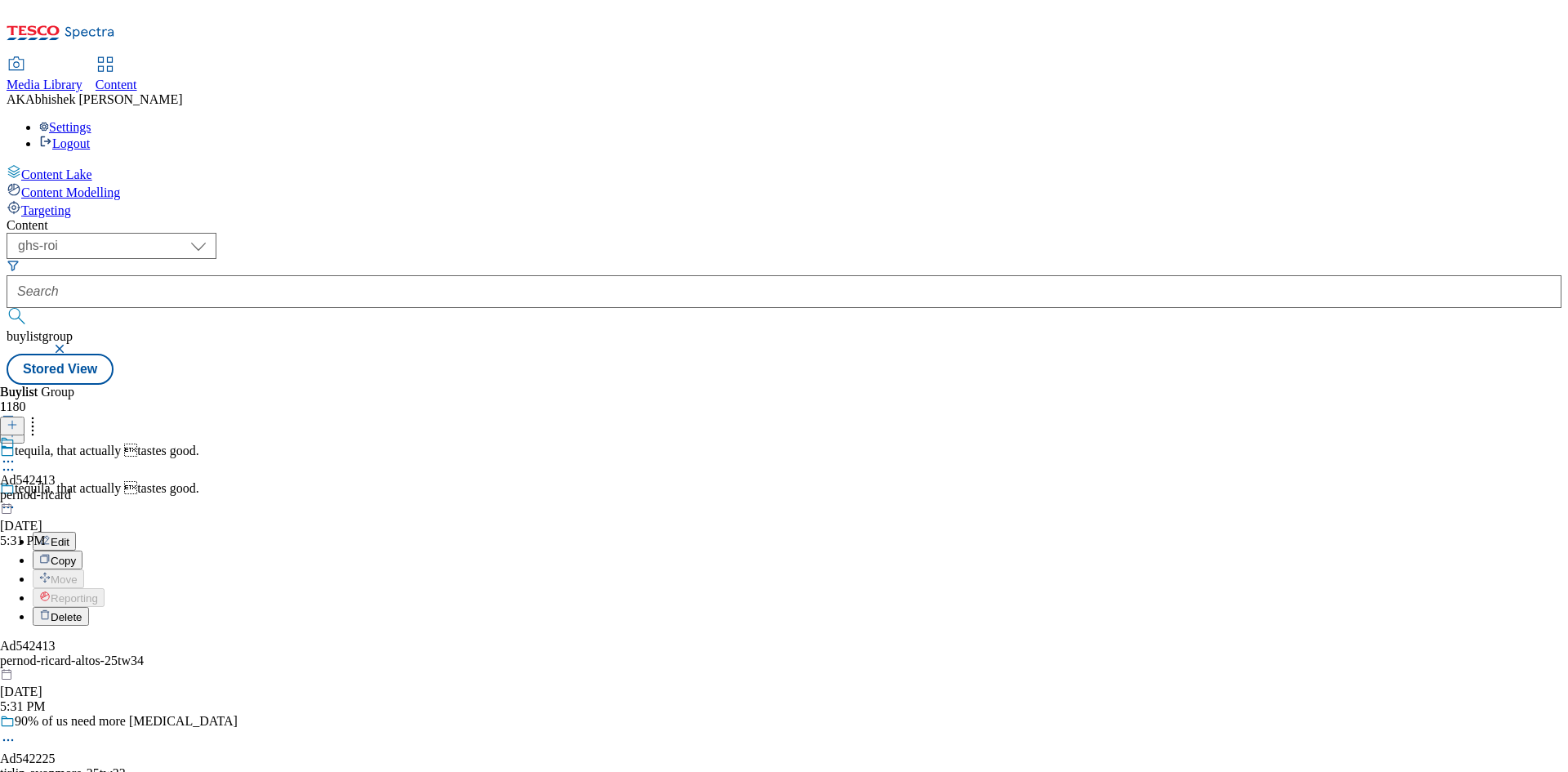
click at [69, 536] on span "Edit" at bounding box center [60, 542] width 18 height 12
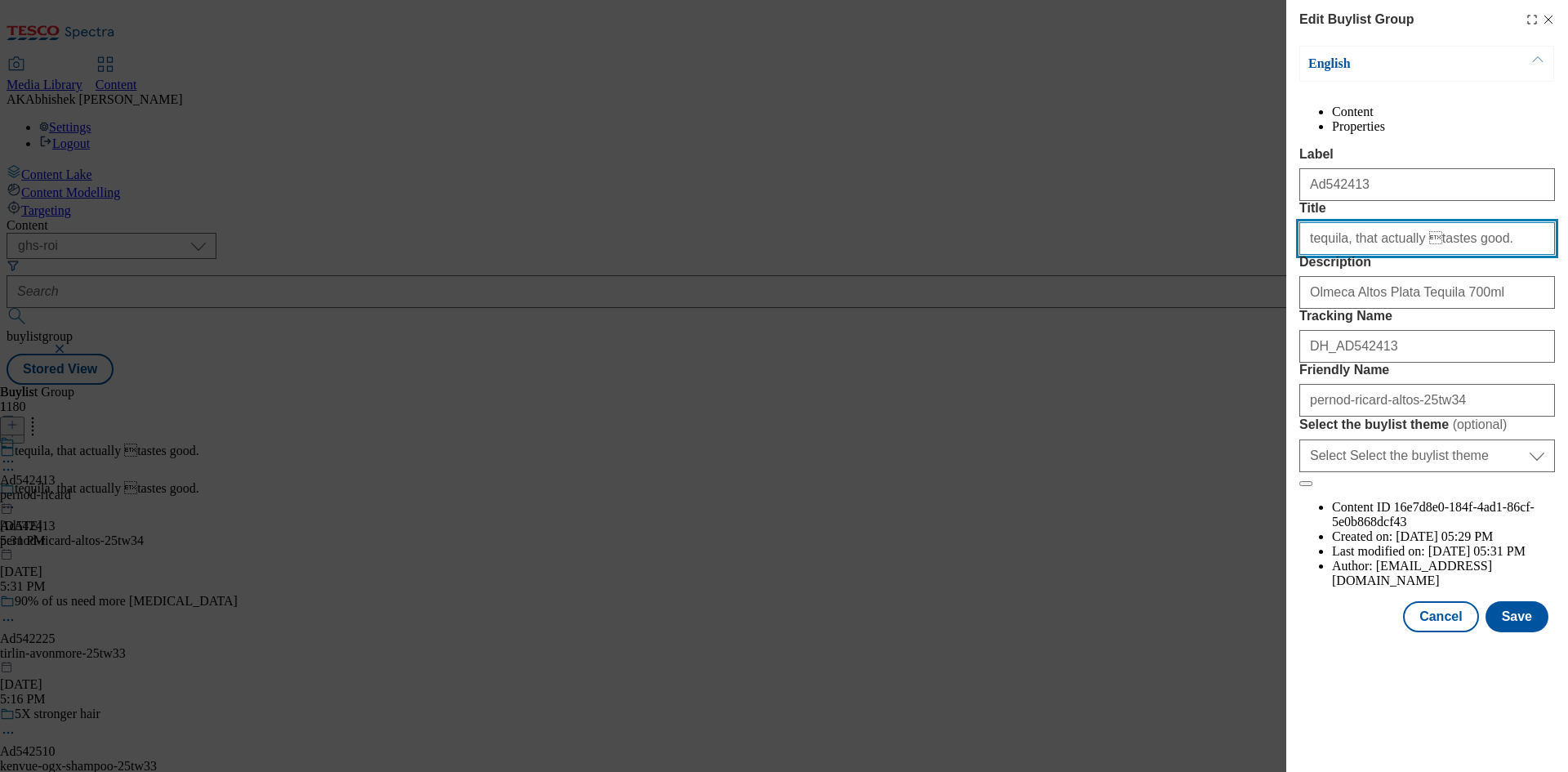
click at [1401, 255] on input "tequila, that actually tastes good." at bounding box center [1427, 238] width 256 height 32
type input "Tequila, that actually tastes good."
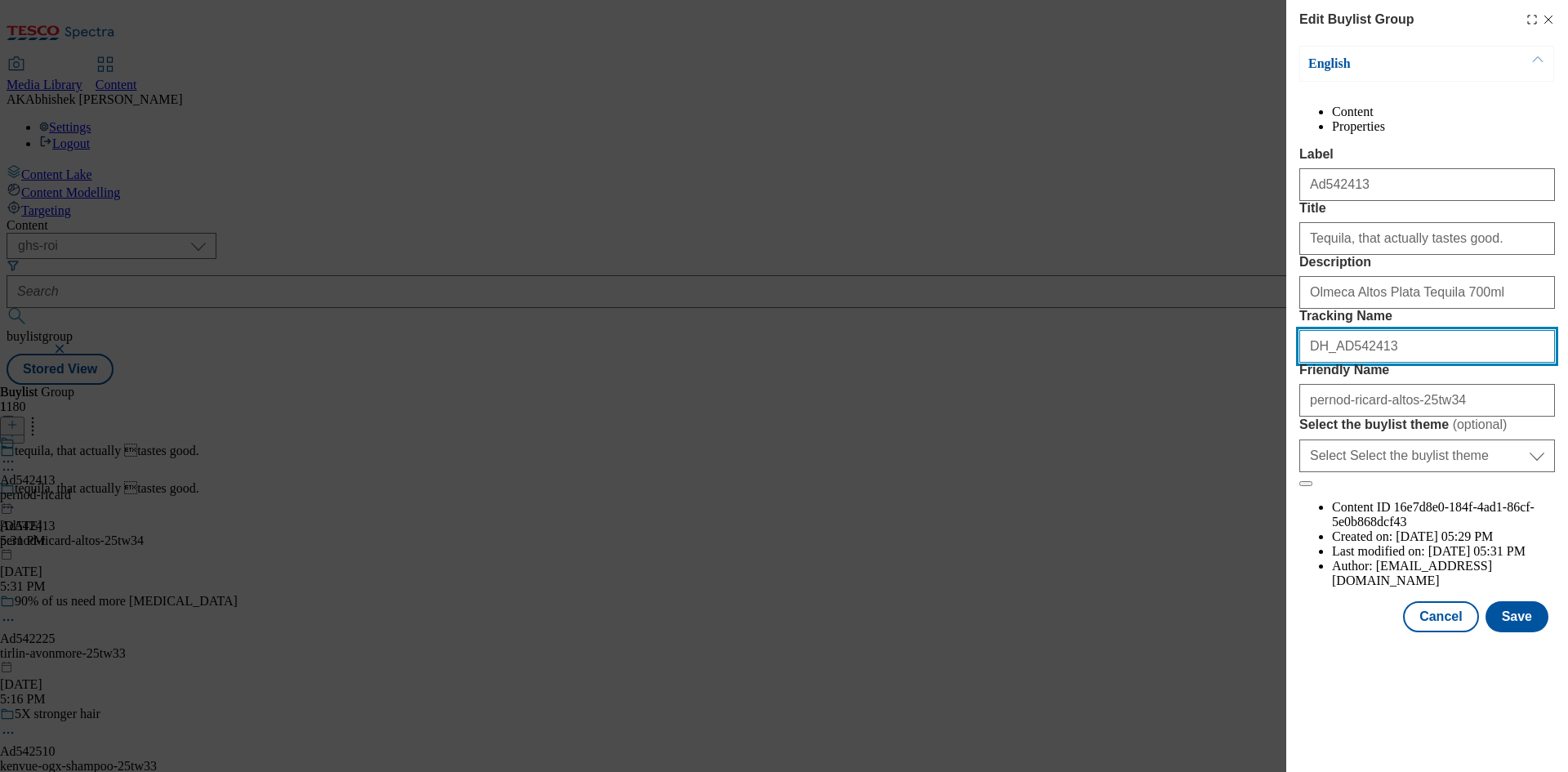
click at [1430, 363] on input "DH_AD542413" at bounding box center [1427, 346] width 256 height 32
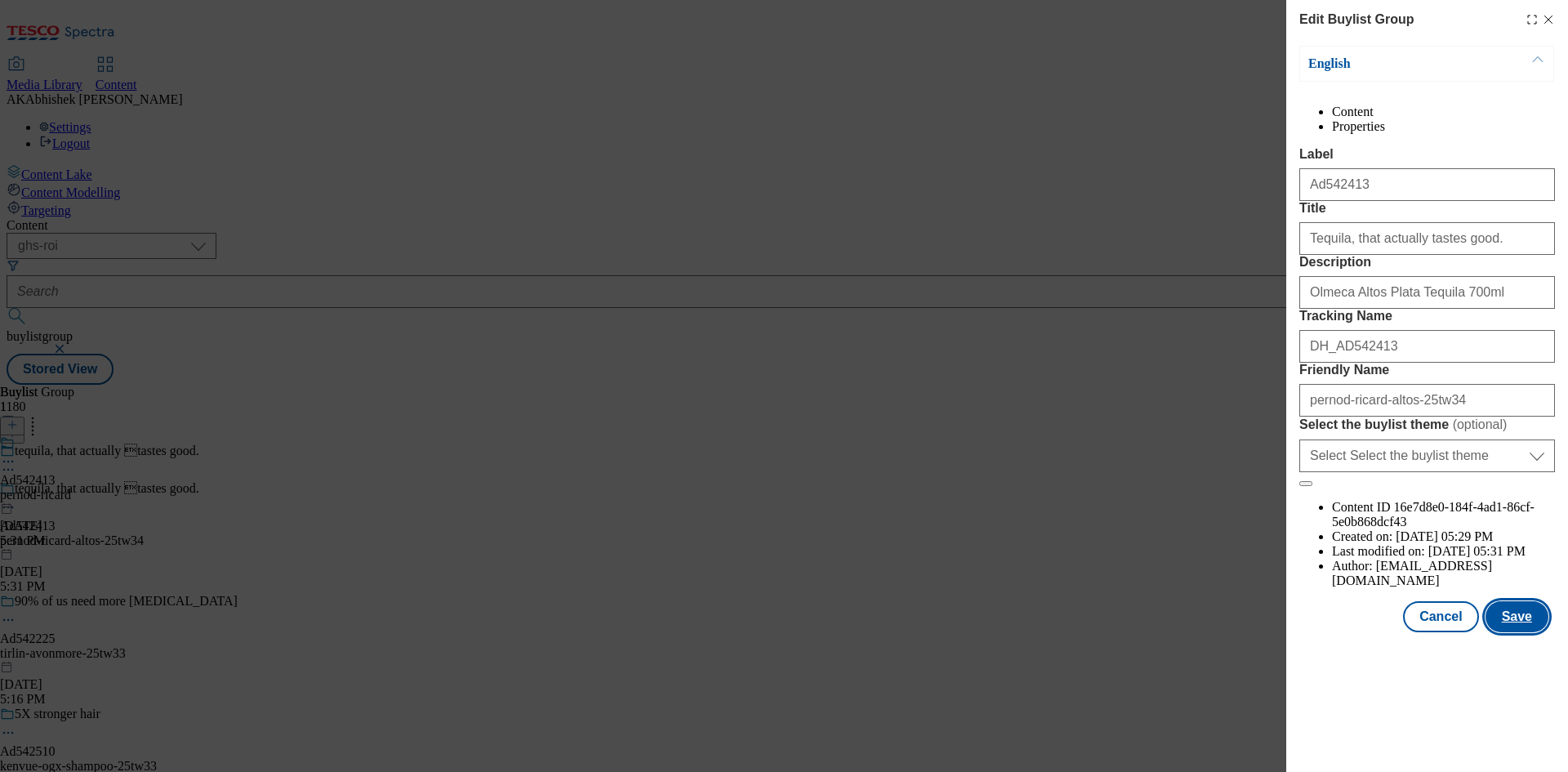
click at [1523, 632] on button "Save" at bounding box center [1517, 618] width 63 height 31
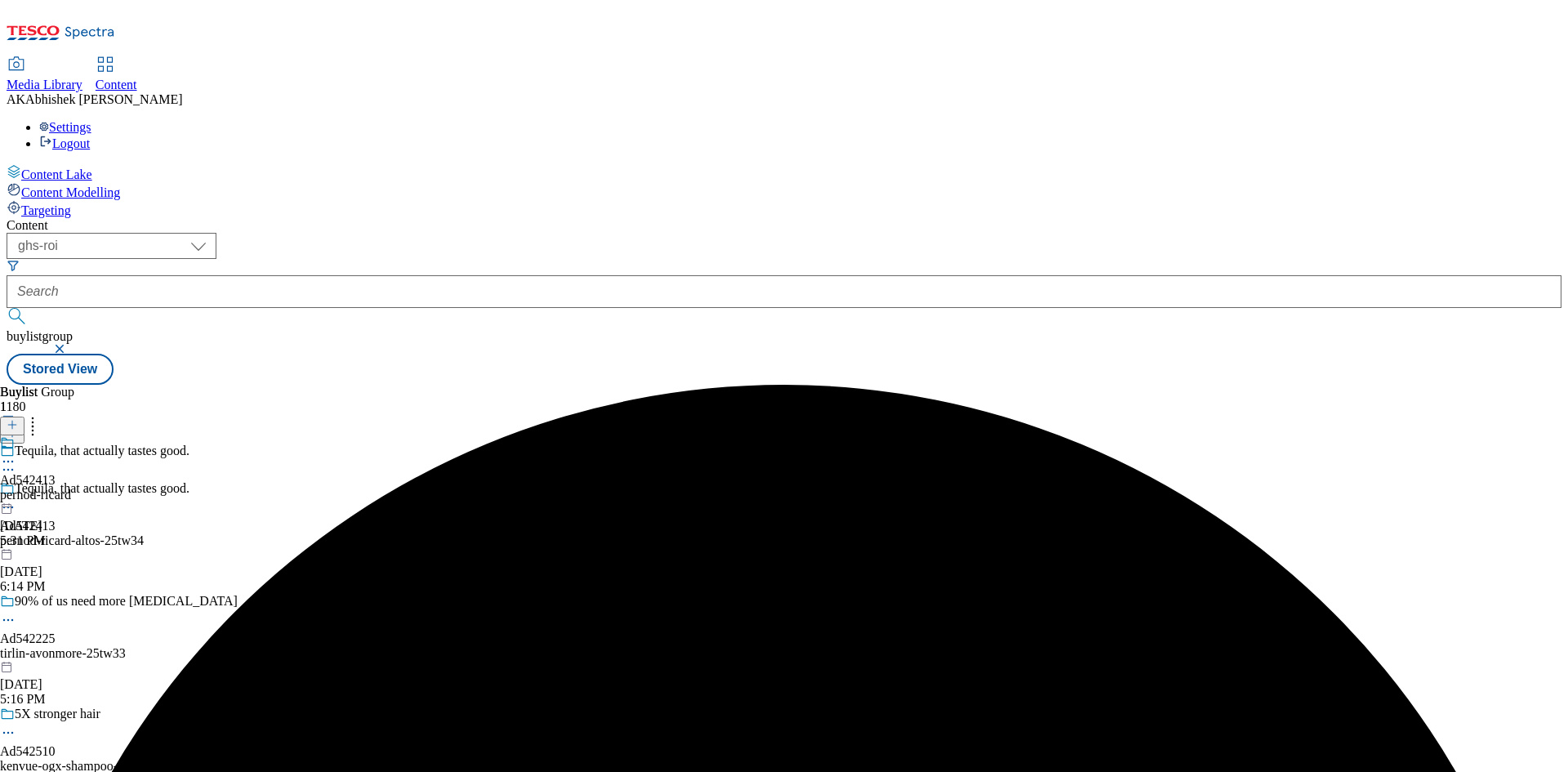
click at [17, 454] on icon at bounding box center [8, 462] width 17 height 17
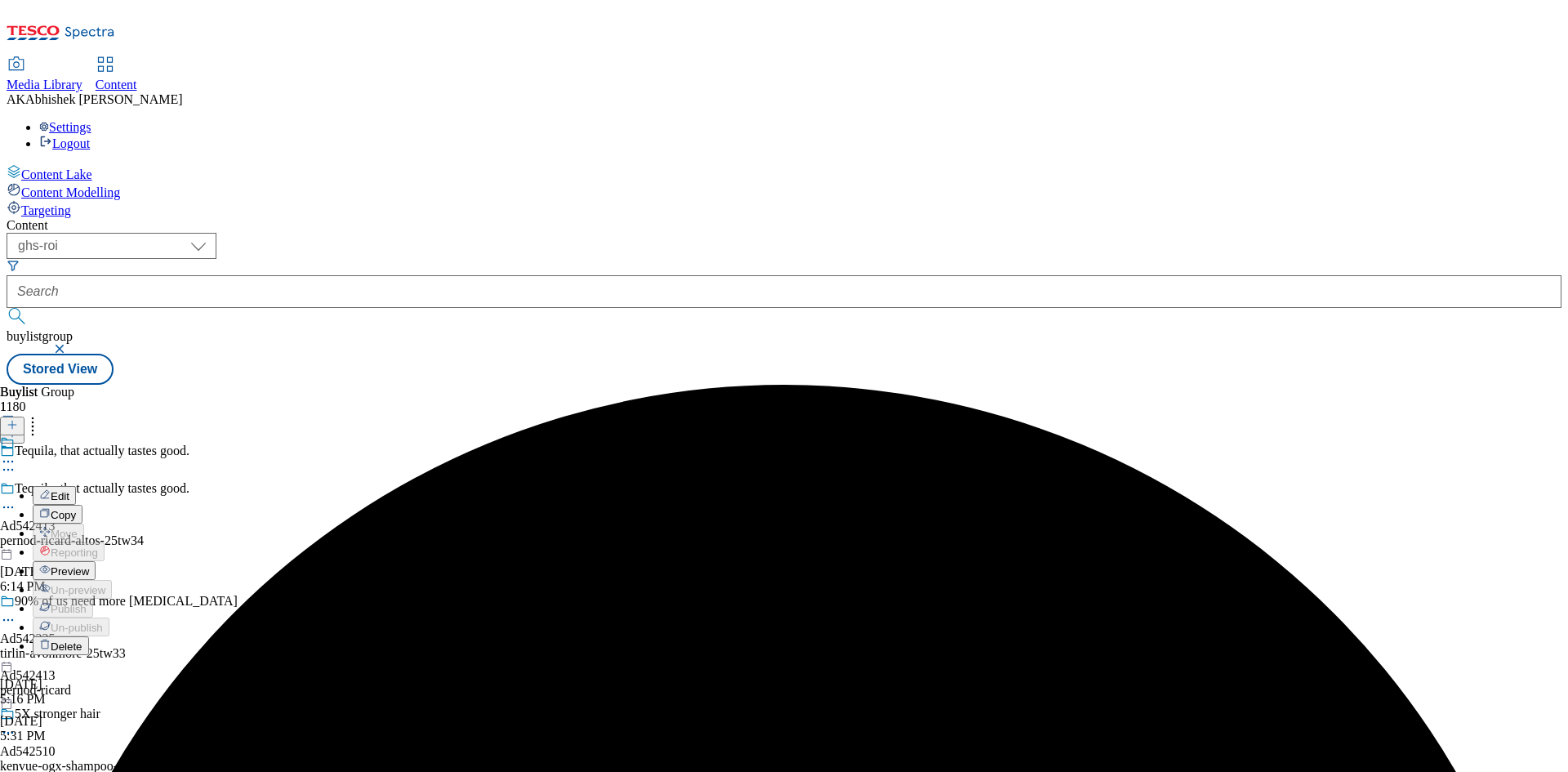
click at [69, 490] on span "Edit" at bounding box center [60, 496] width 18 height 12
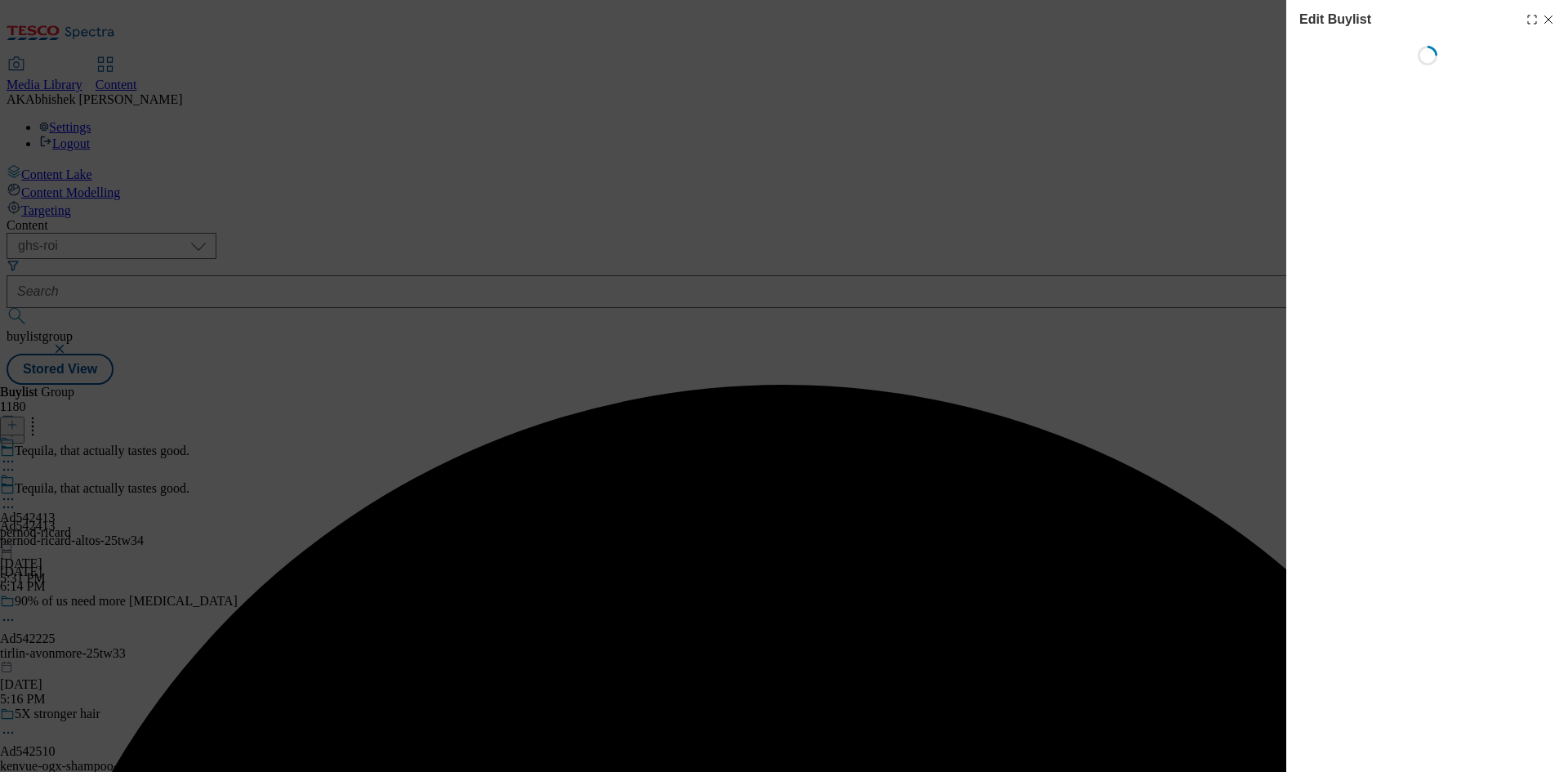
select select "tactical"
select select "supplier funded short term 1-3 weeks"
select select "dunnhumby"
select select "Banner"
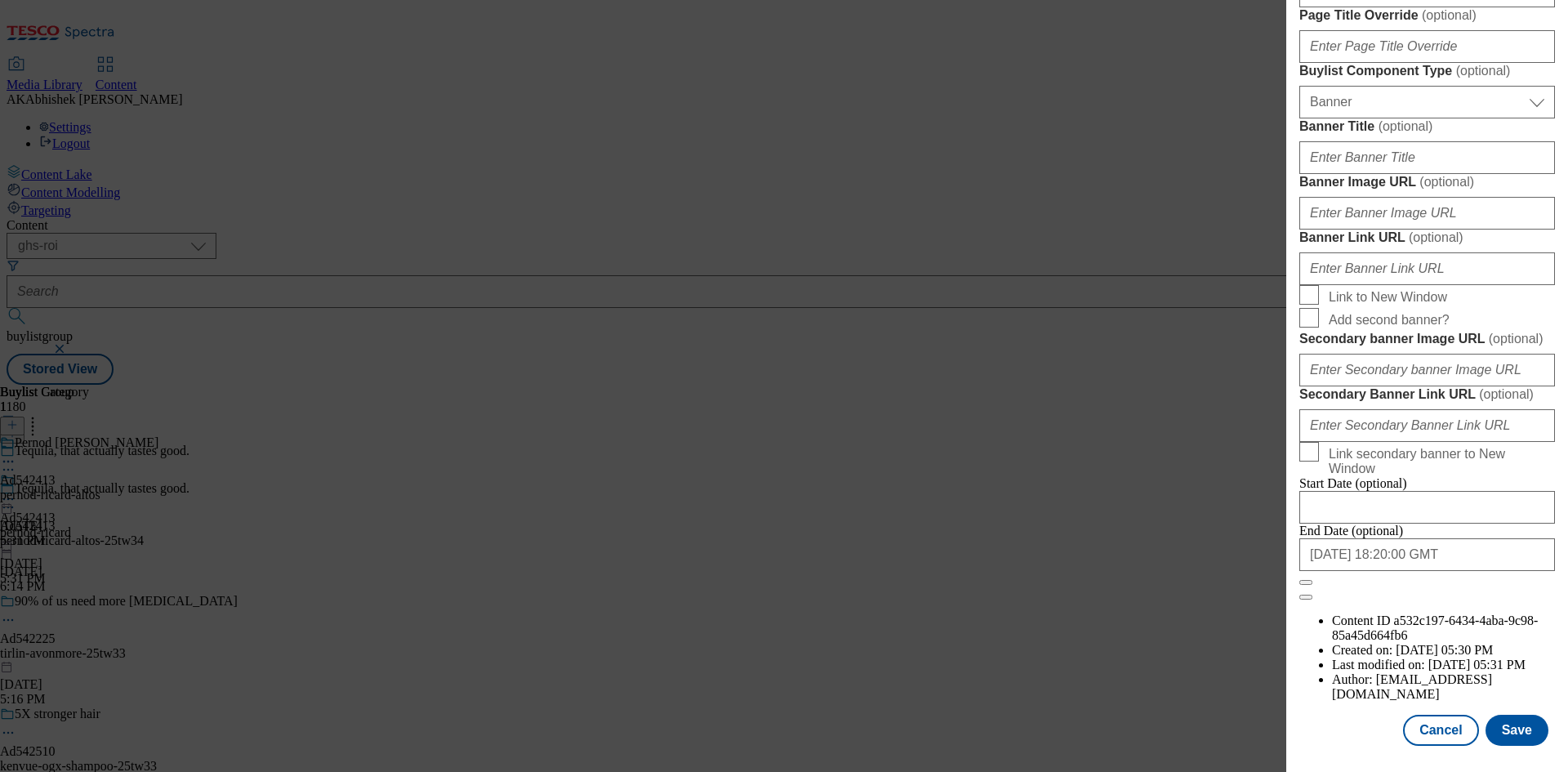
scroll to position [1605, 0]
click at [1497, 730] on button "Save" at bounding box center [1517, 731] width 63 height 31
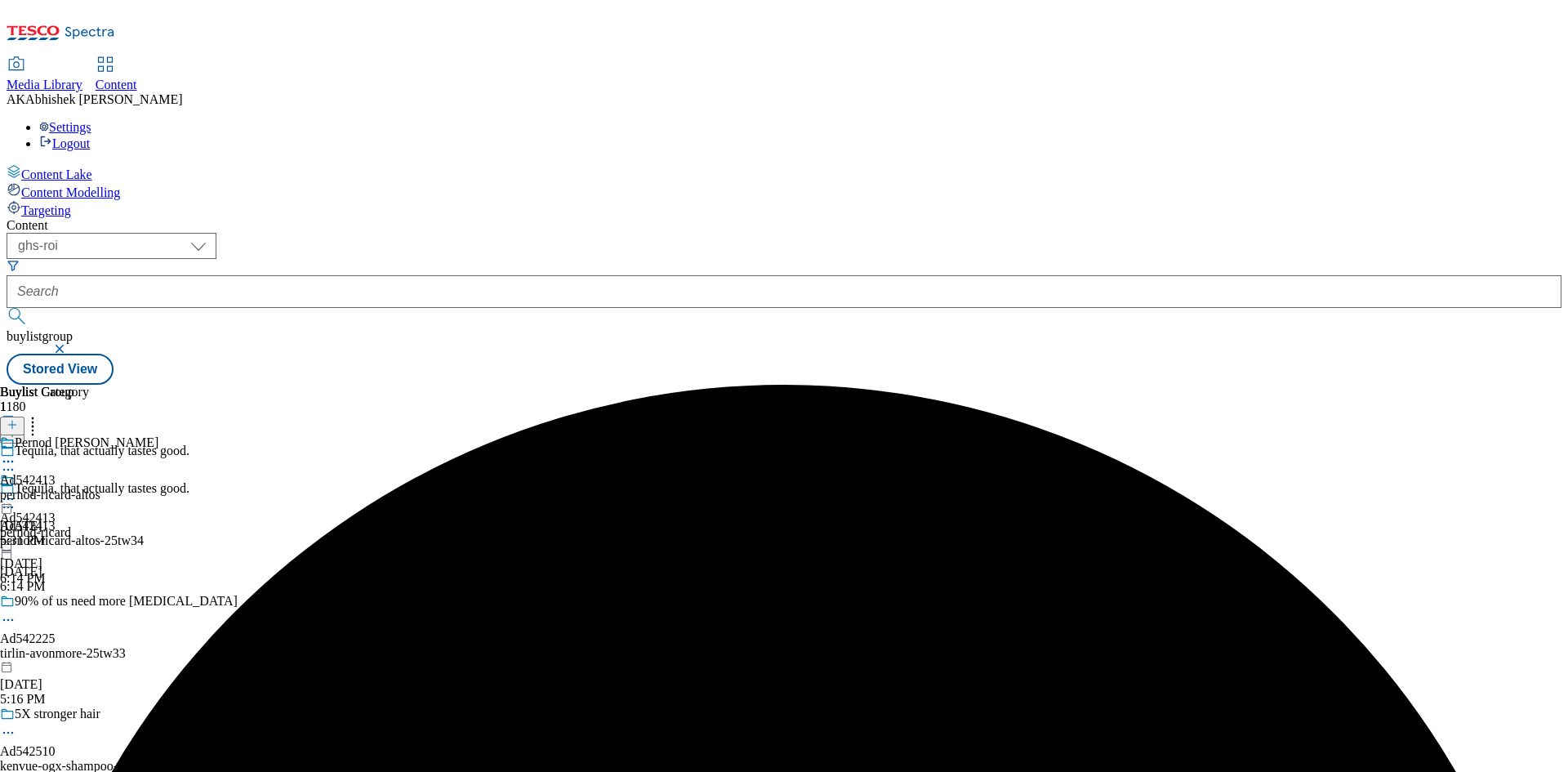
click at [17, 454] on icon at bounding box center [8, 462] width 17 height 17
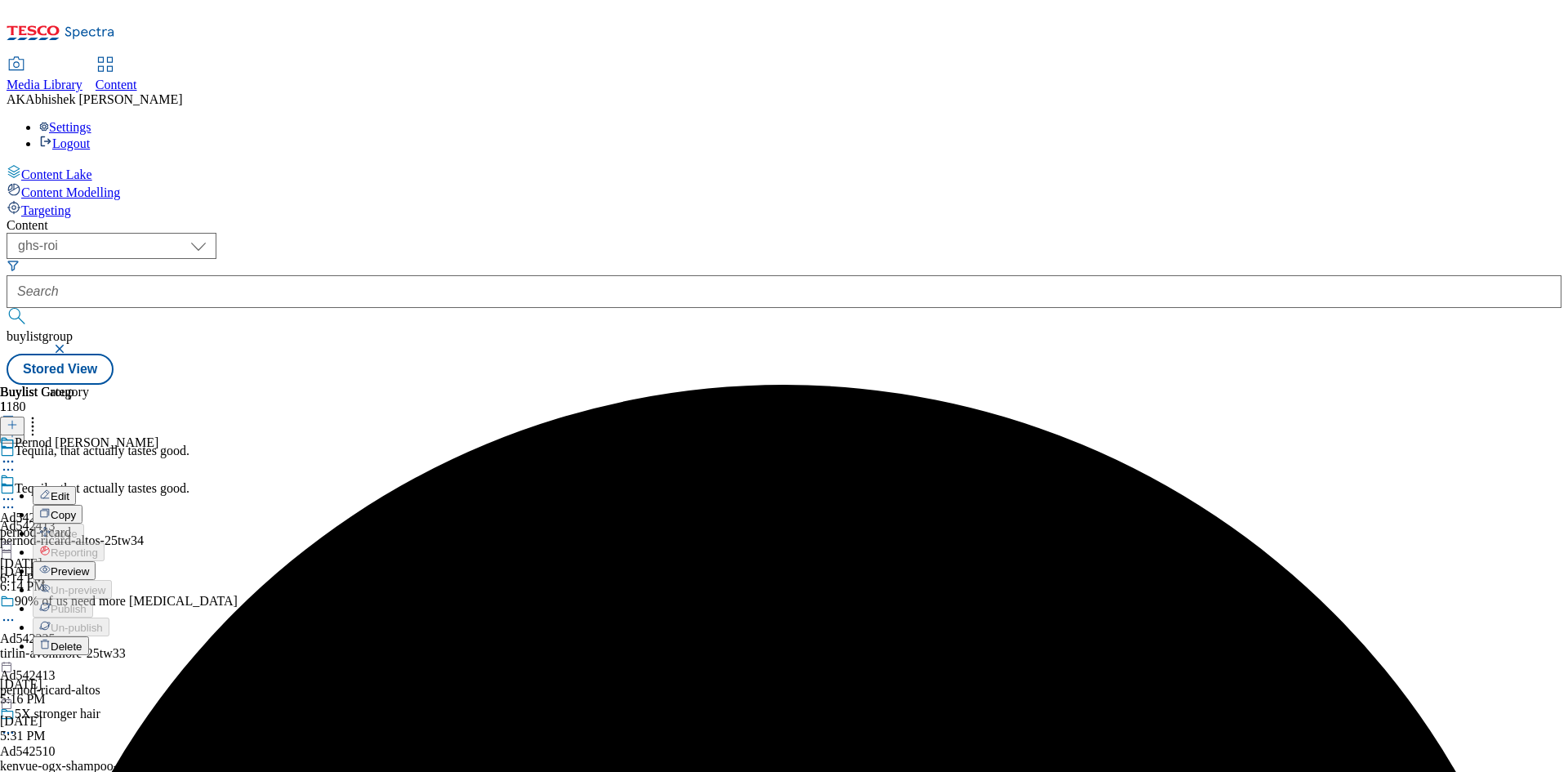
click at [69, 490] on span "Edit" at bounding box center [60, 496] width 18 height 12
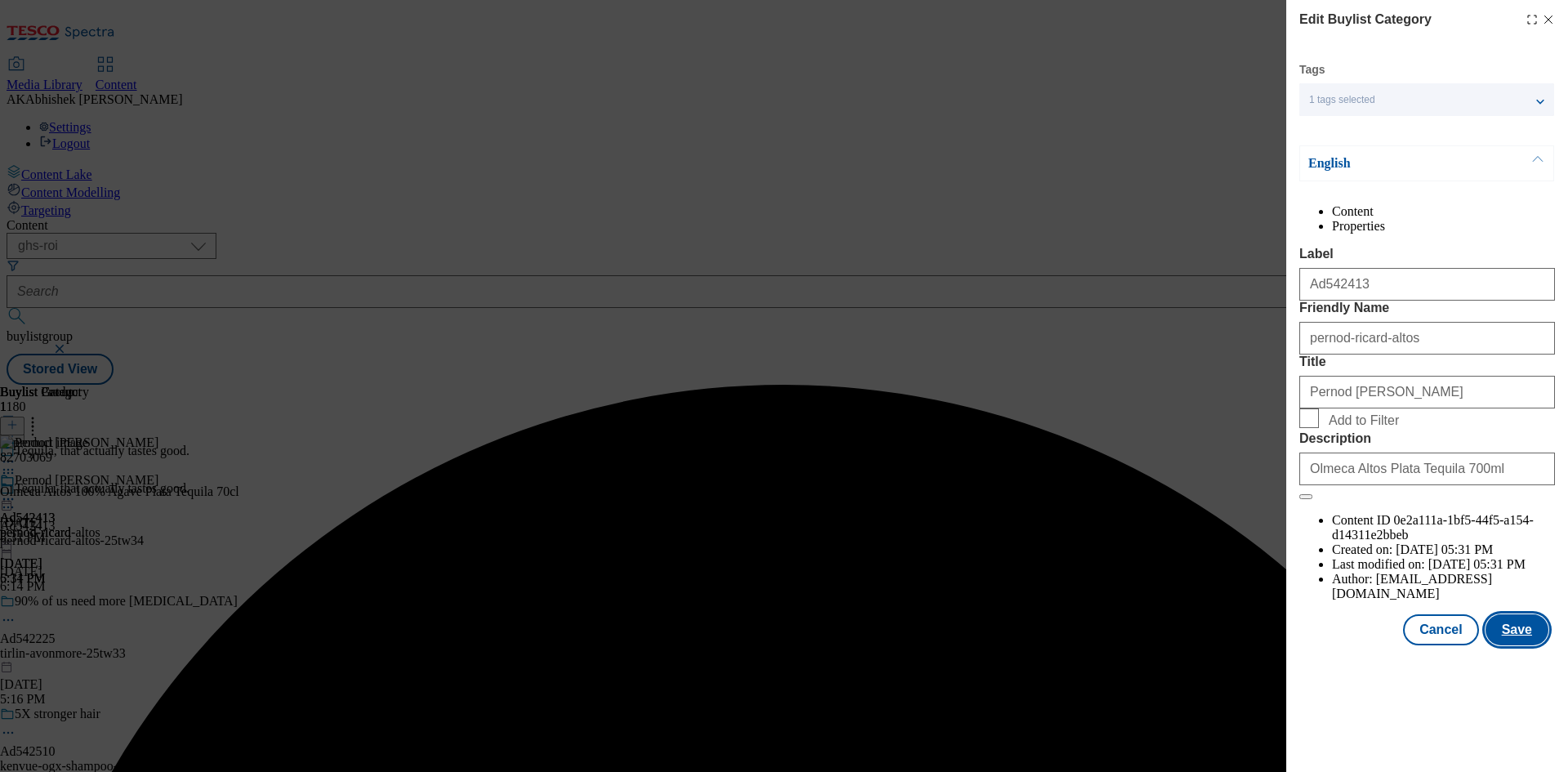
click at [1514, 645] on button "Save" at bounding box center [1517, 631] width 63 height 31
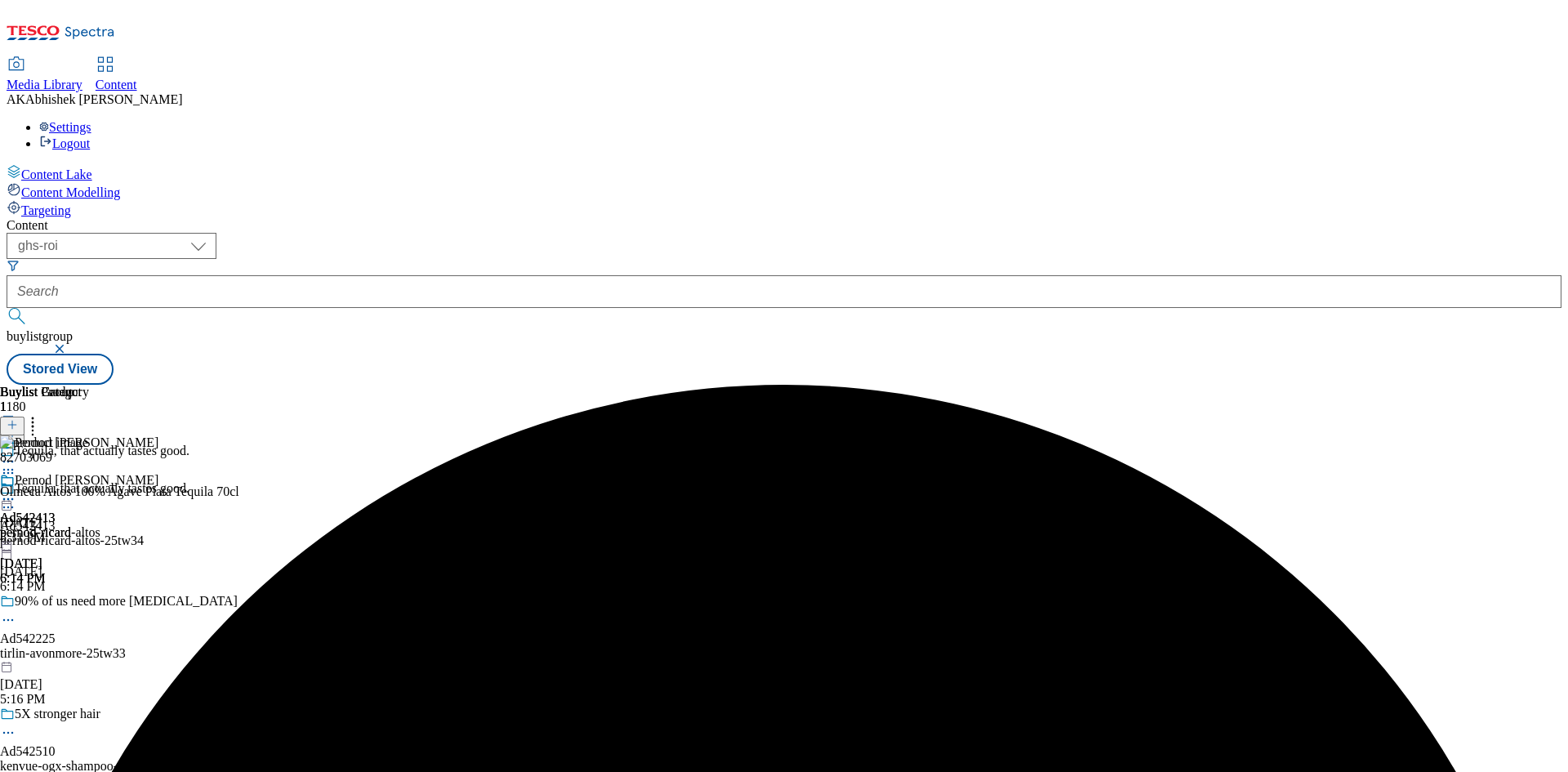
click at [158, 473] on div "Pernod [PERSON_NAME] Ad542413 pernod-ricard-altos [DATE] 6:14 PM" at bounding box center [79, 530] width 158 height 113
click at [14, 498] on circle at bounding box center [12, 499] width 3 height 3
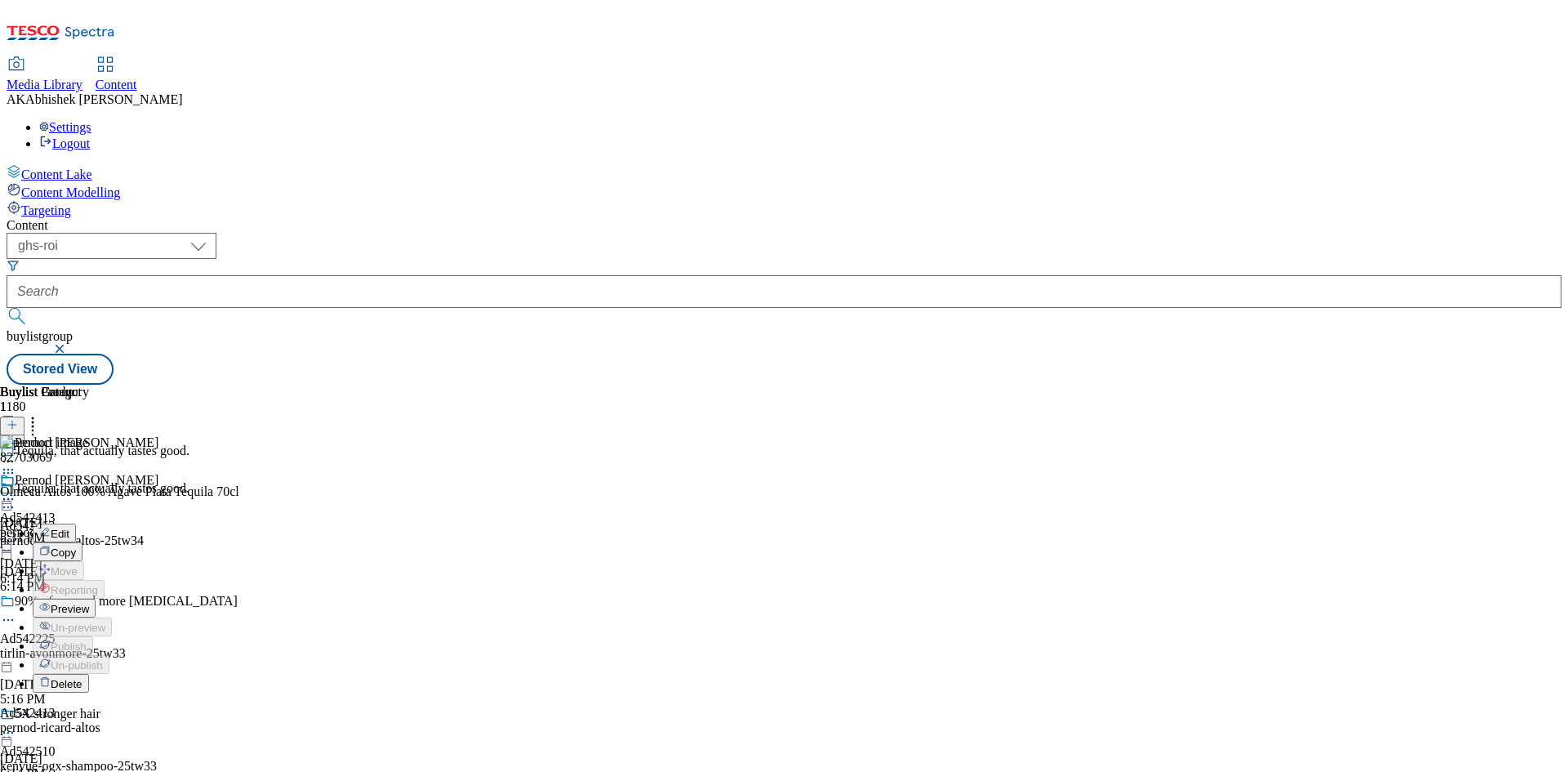
click at [95, 599] on button "Preview" at bounding box center [64, 608] width 63 height 18
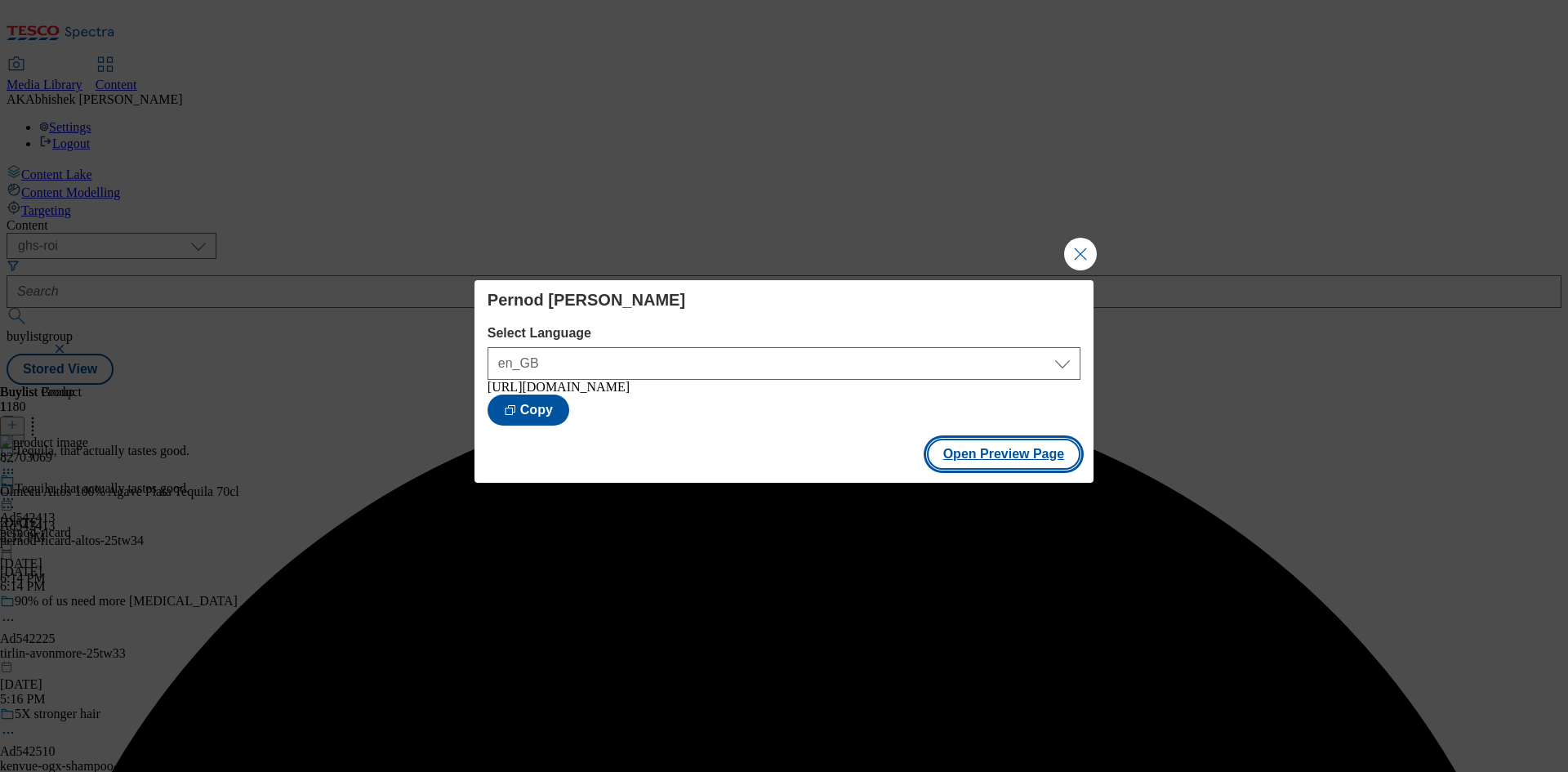
click at [962, 456] on button "Open Preview Page" at bounding box center [1003, 455] width 154 height 31
click at [1082, 251] on button "Close Modal" at bounding box center [1080, 253] width 32 height 32
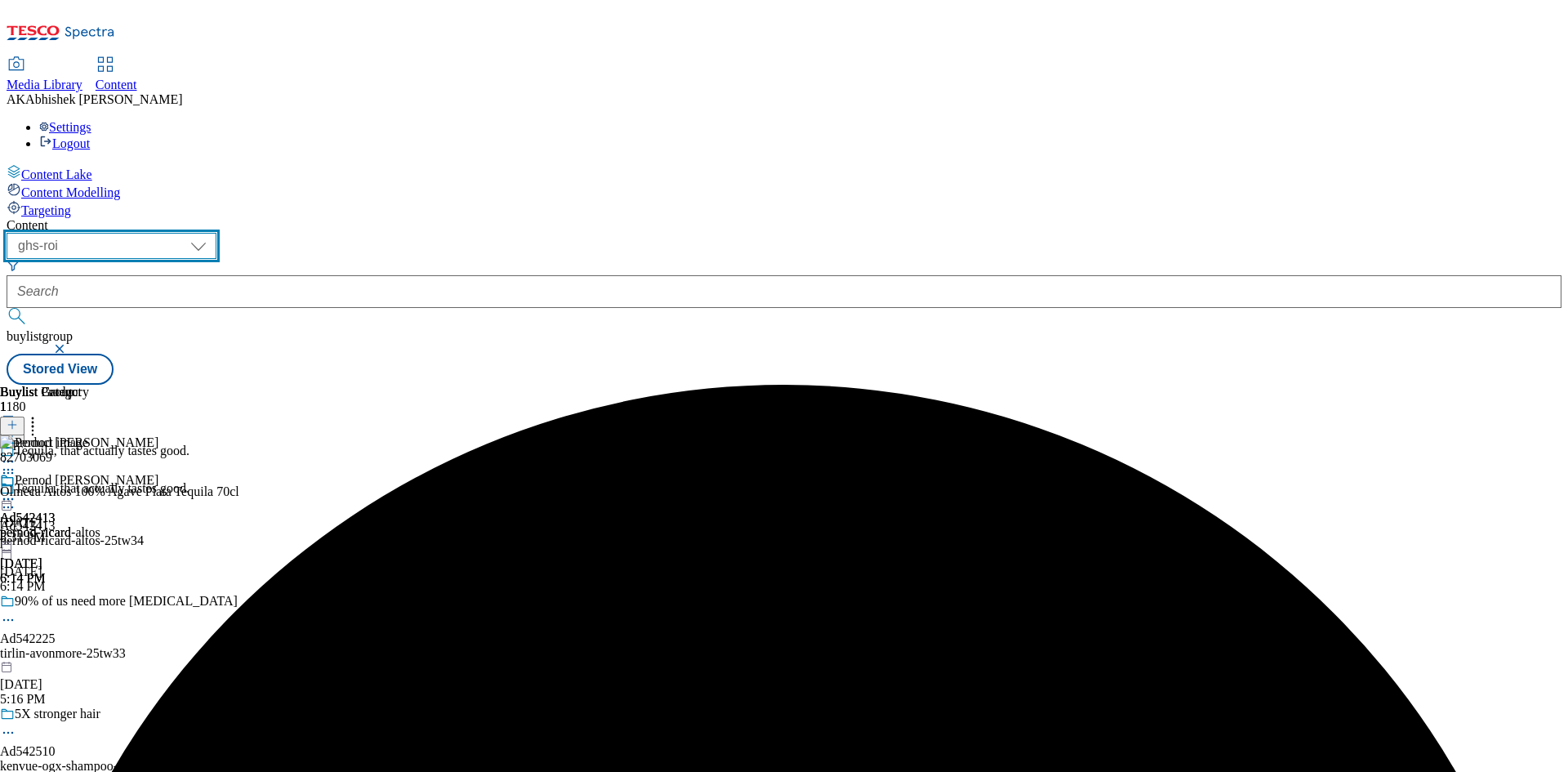
click at [216, 233] on select "ghs-roi ghs-[GEOGRAPHIC_DATA]" at bounding box center [111, 246] width 210 height 26
select select "ghs-[GEOGRAPHIC_DATA]"
click at [213, 233] on select "ghs-roi ghs-[GEOGRAPHIC_DATA]" at bounding box center [111, 246] width 210 height 26
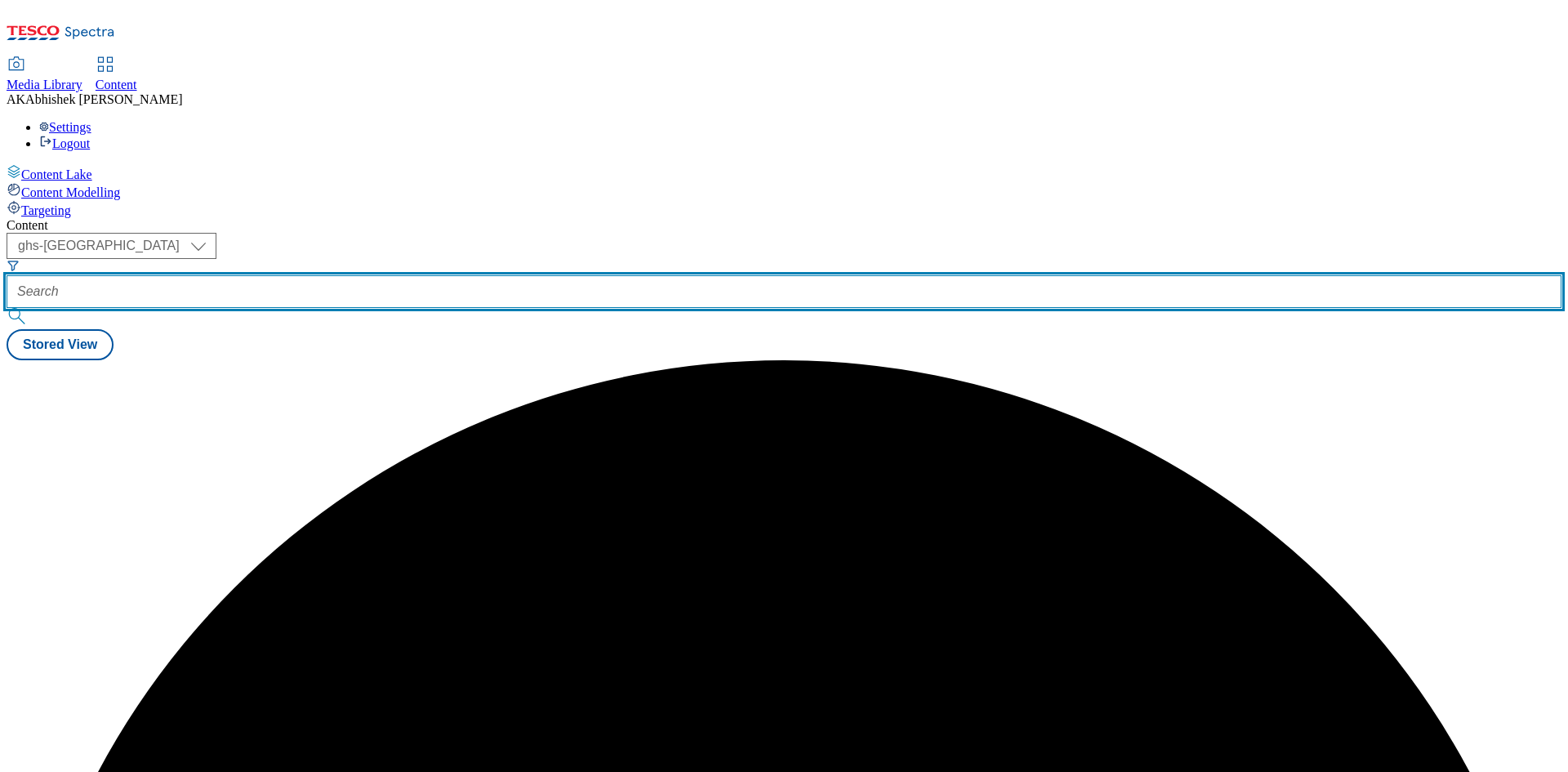
click at [368, 276] on input "text" at bounding box center [784, 291] width 1555 height 32
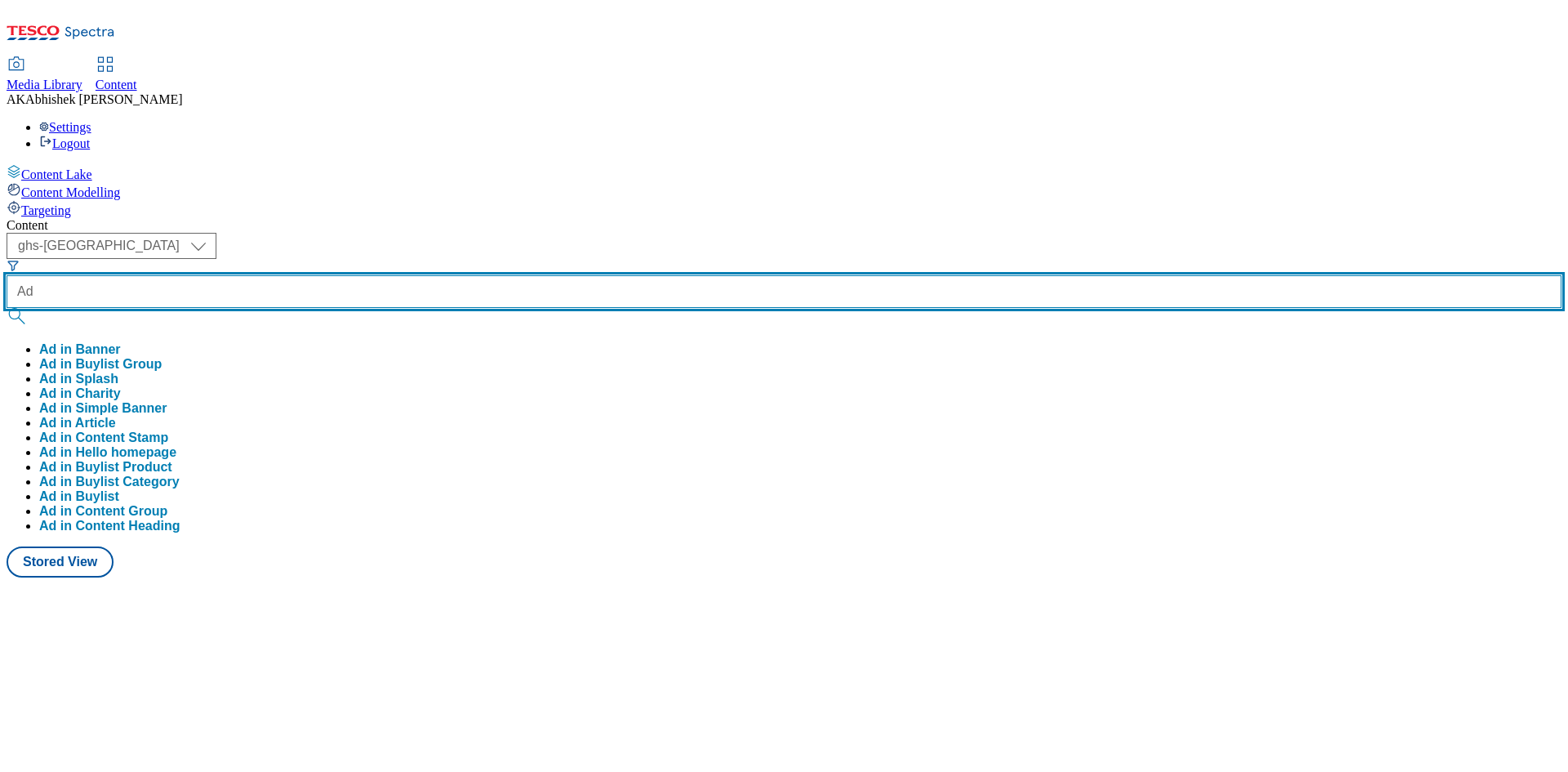
paste input "542537"
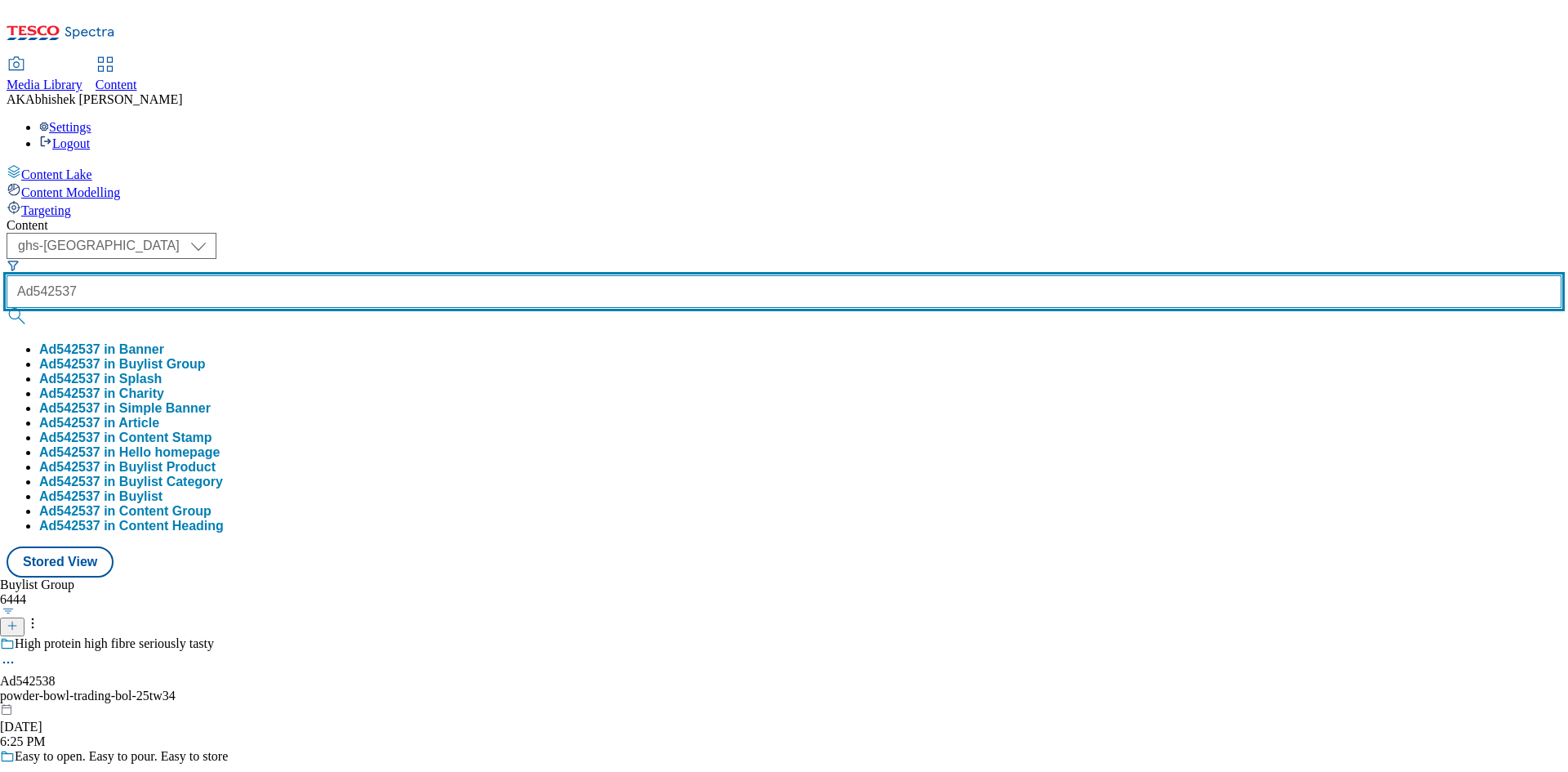
type input "Ad542537"
click at [6, 308] on button "submit" at bounding box center [18, 316] width 23 height 17
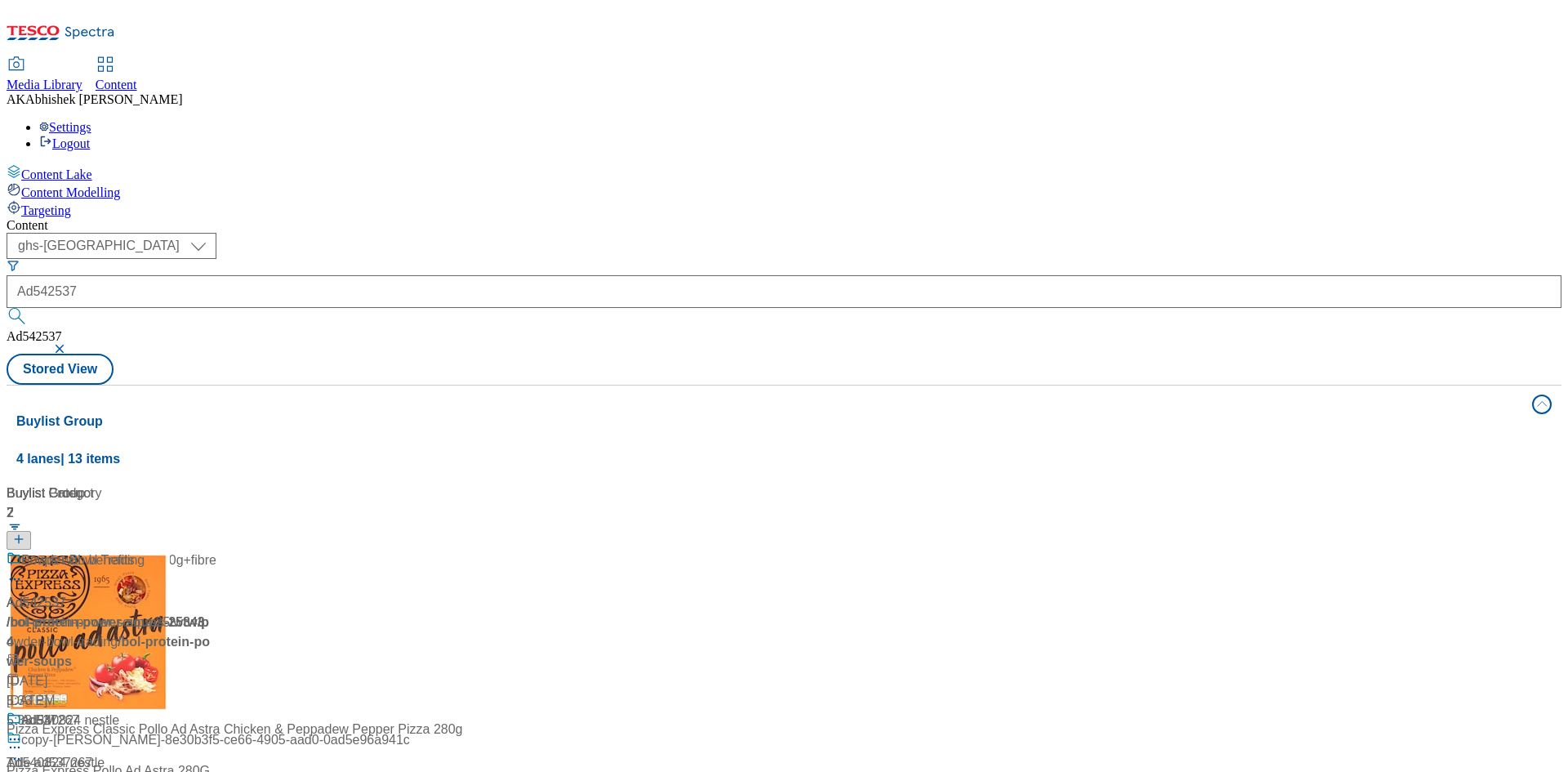
click at [772, 218] on div "Content ( optional ) ghs-roi ghs-uk ghs-uk Ad542537 Ad542537 Stored View Buylis…" at bounding box center [784, 657] width 1555 height 879
click at [216, 551] on div "20g+ protein, 2/5 a day, 20g+fibre" at bounding box center [111, 572] width 210 height 43
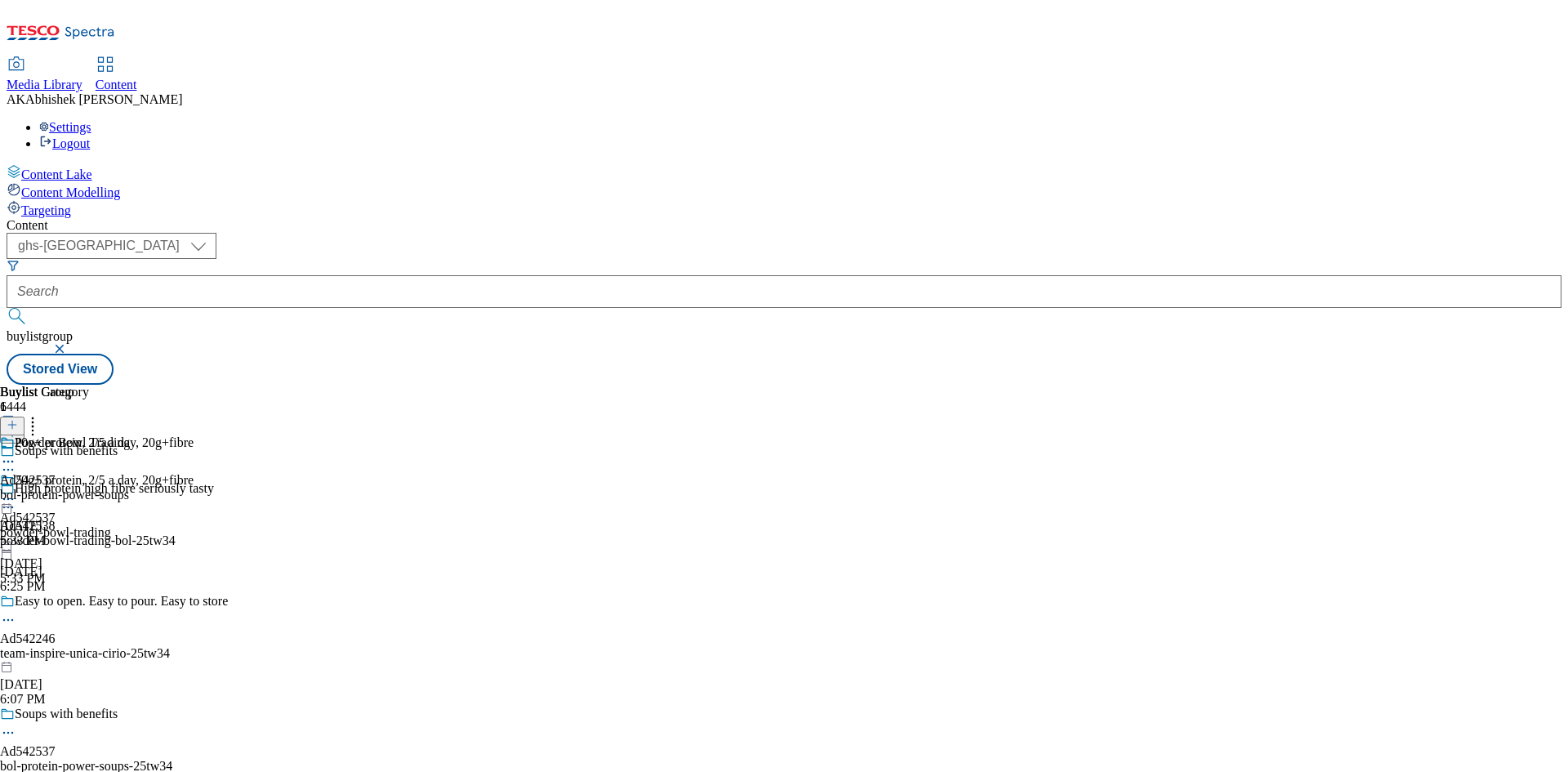
click at [17, 725] on icon at bounding box center [8, 733] width 17 height 17
click at [69, 762] on span "Edit" at bounding box center [60, 767] width 18 height 12
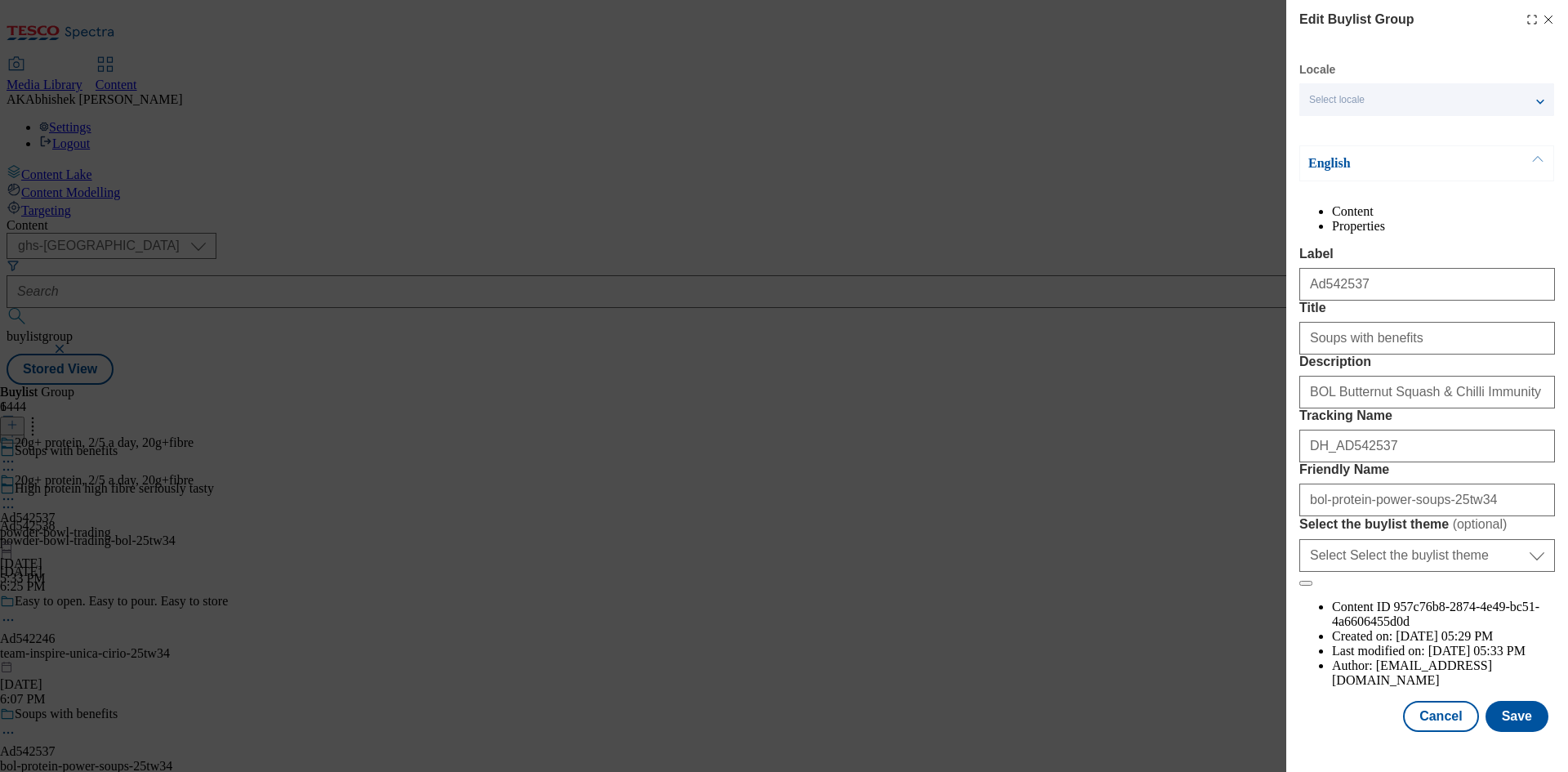
scroll to position [63, 0]
click at [1517, 731] on button "Save" at bounding box center [1517, 717] width 63 height 31
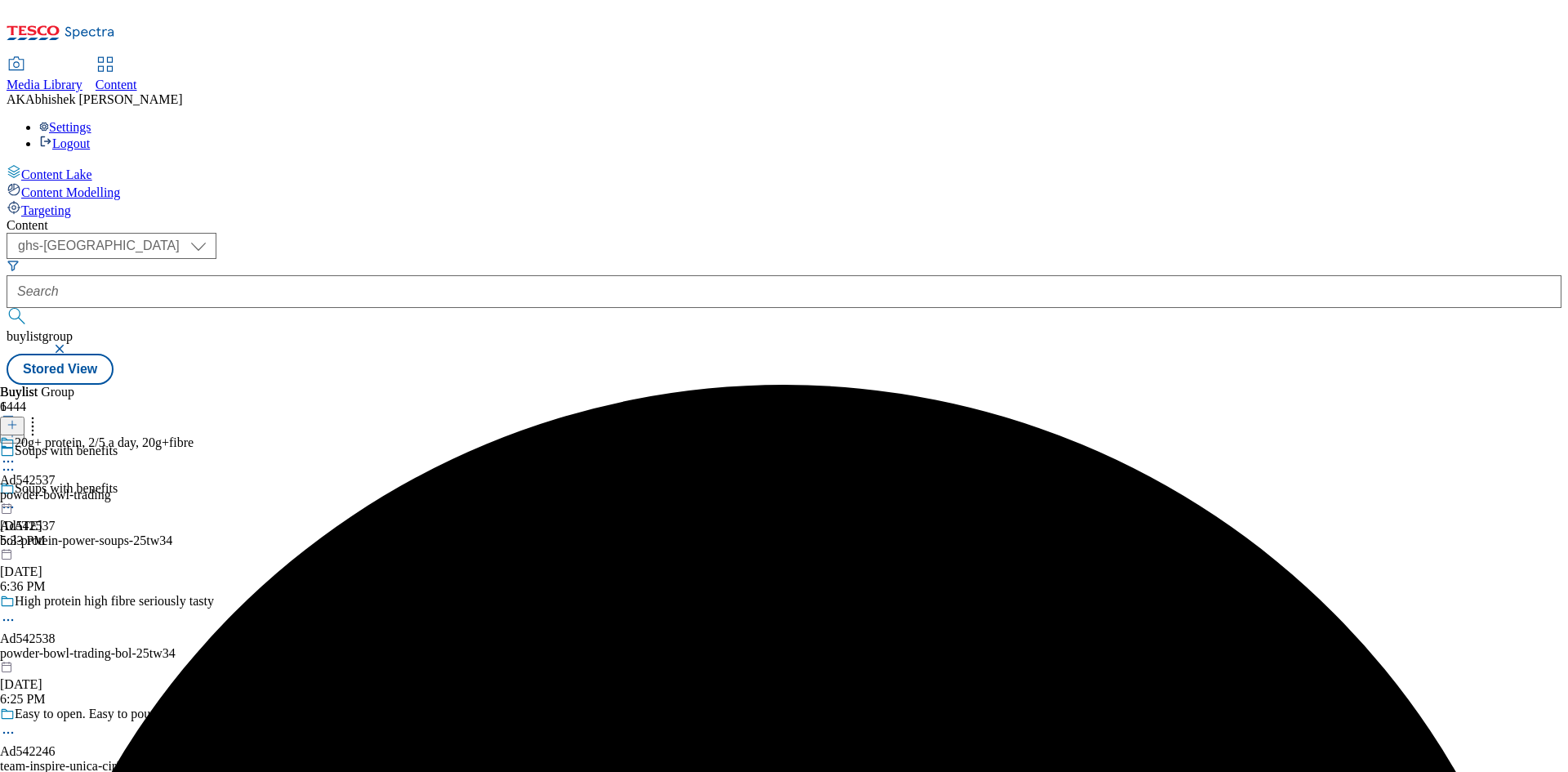
click at [17, 454] on icon at bounding box center [8, 462] width 17 height 17
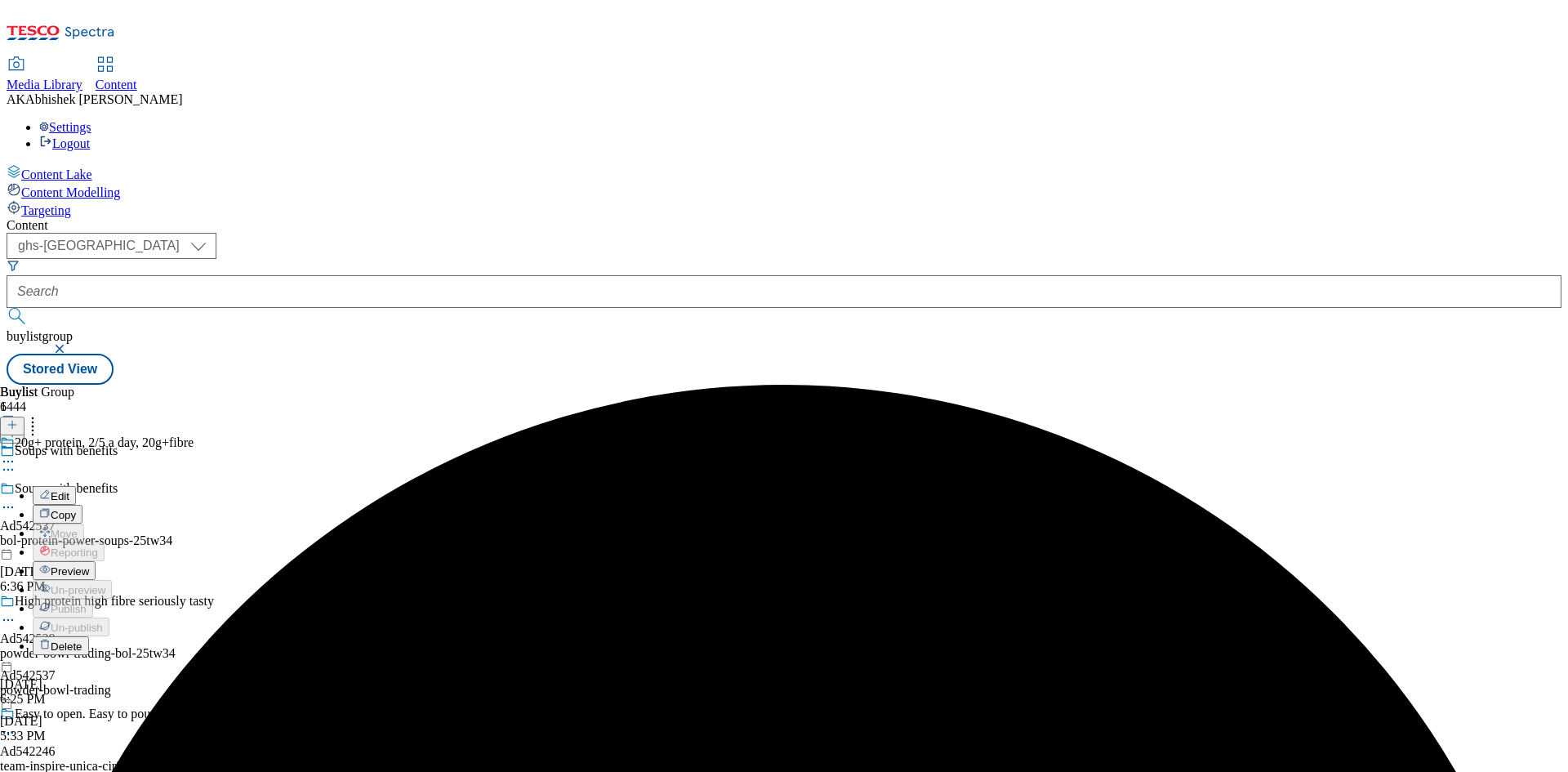
click at [69, 490] on span "Edit" at bounding box center [60, 496] width 18 height 12
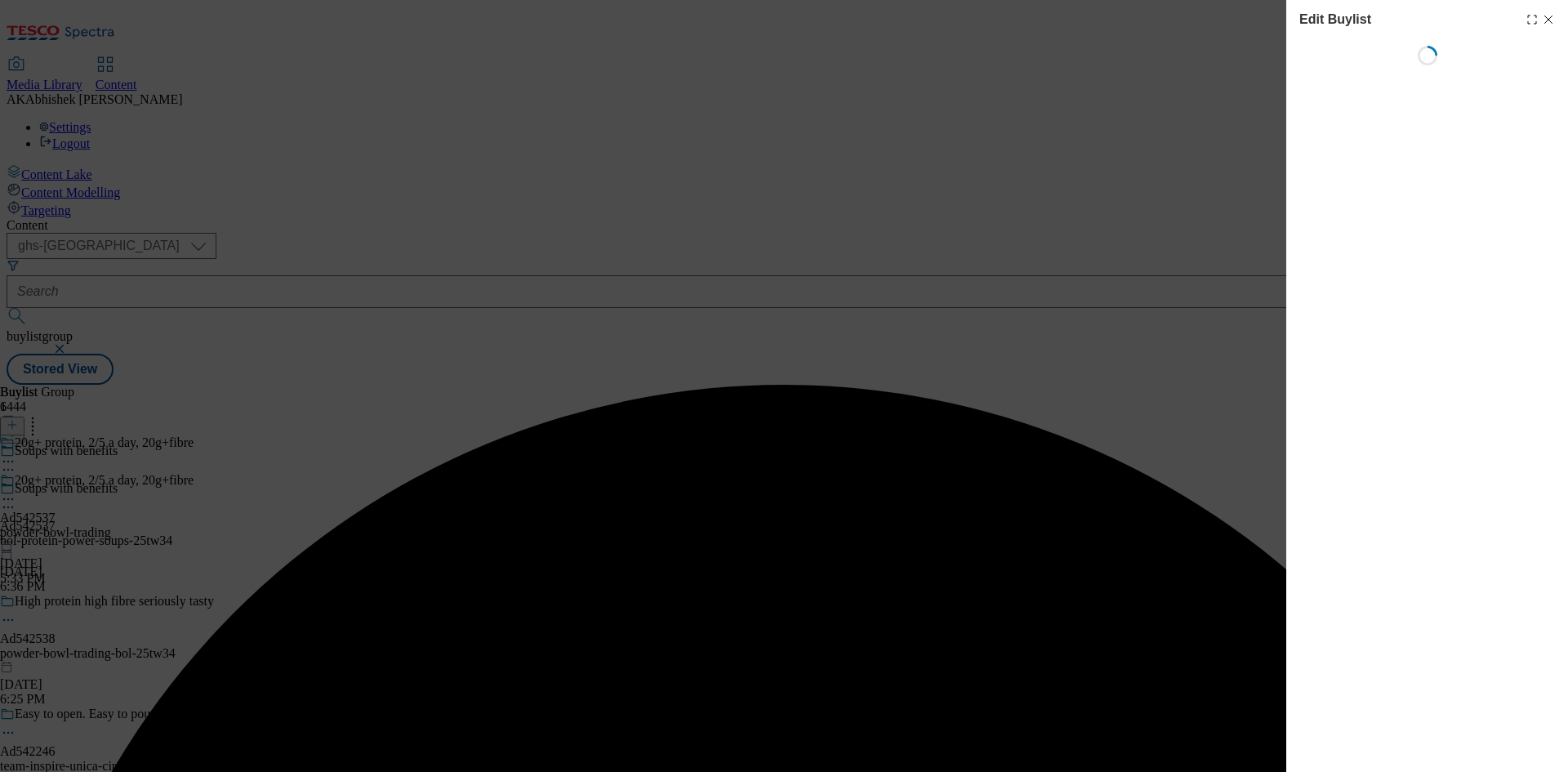
select select "tactical"
select select "supplier funded short term 1-3 weeks"
select select "dunnhumby"
select select "Banner"
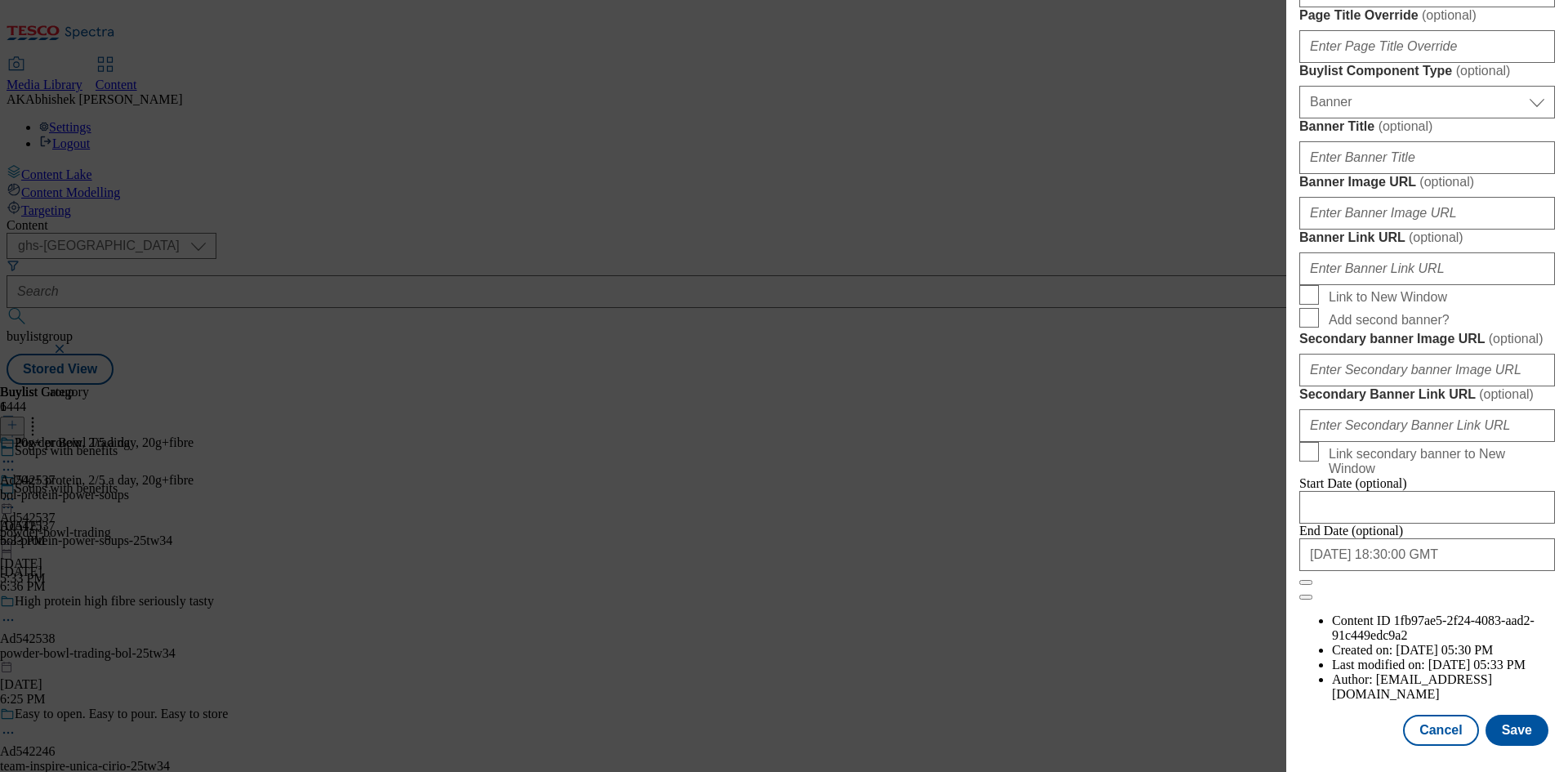
scroll to position [1692, 0]
click at [1469, 571] on input "[DATE] 18:30:00 GMT" at bounding box center [1427, 555] width 256 height 32
select select "2025"
select select "December"
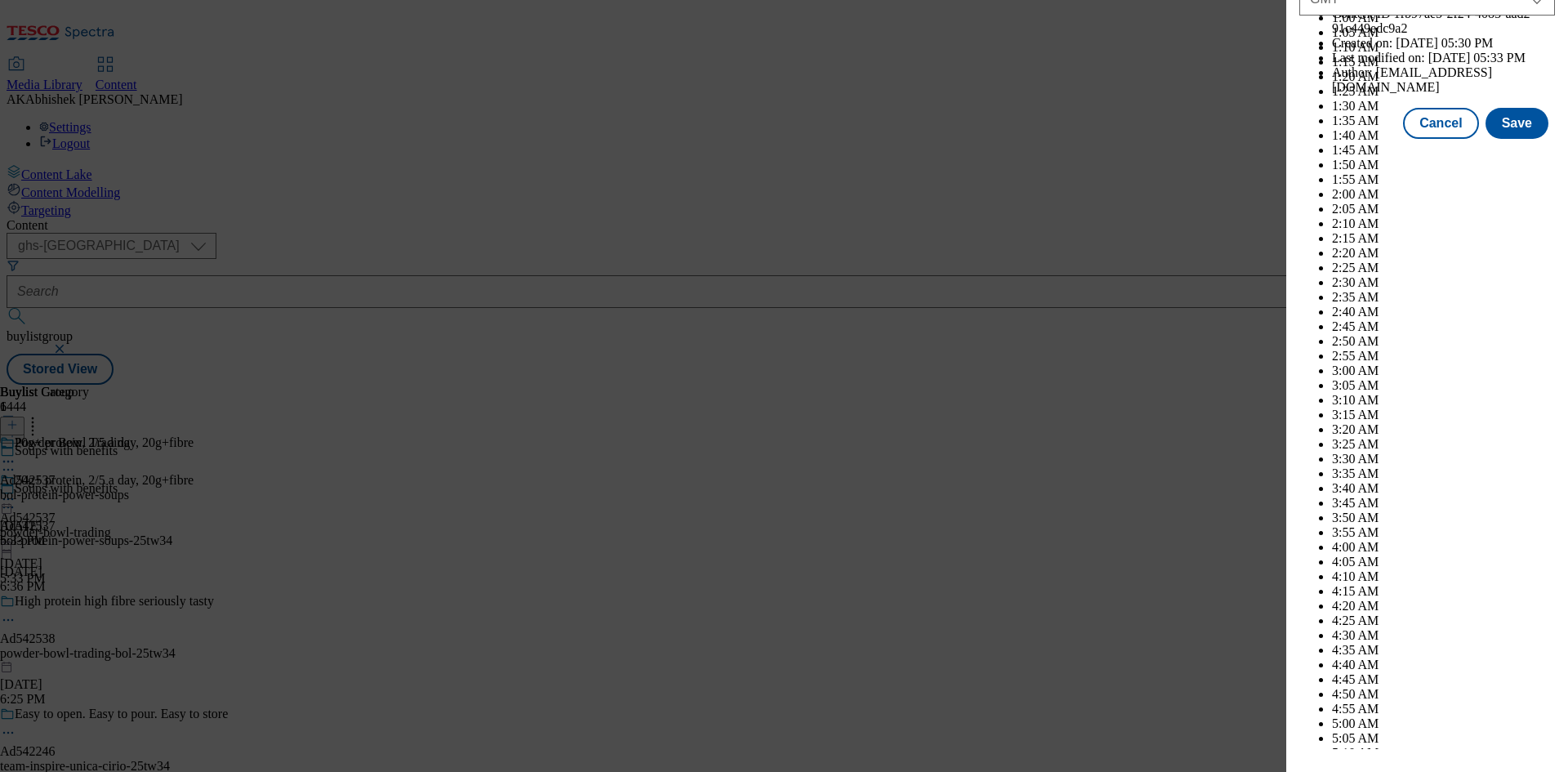
scroll to position [6705, 0]
select select "2026"
select select "January"
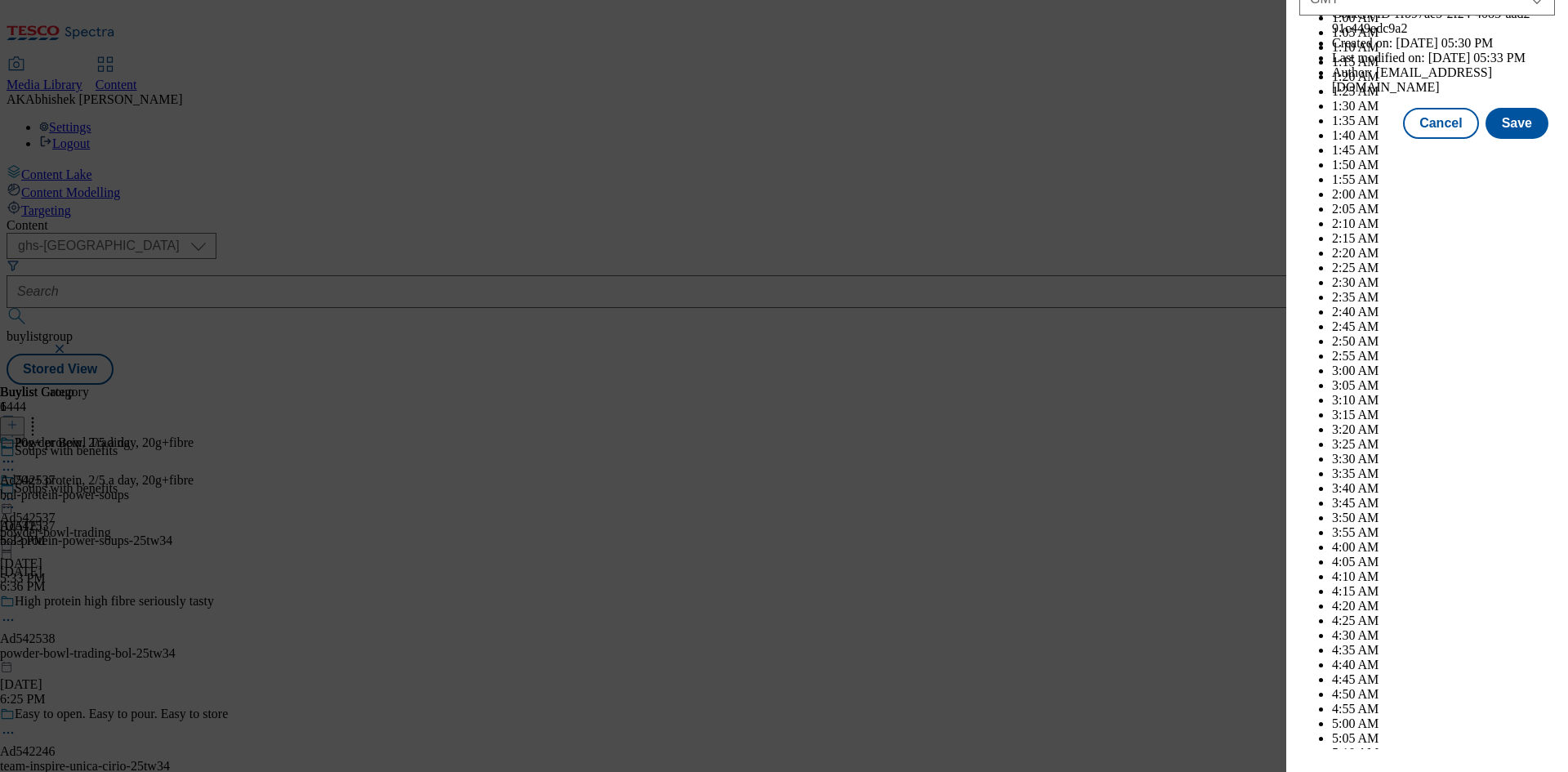
scroll to position [8618, 0]
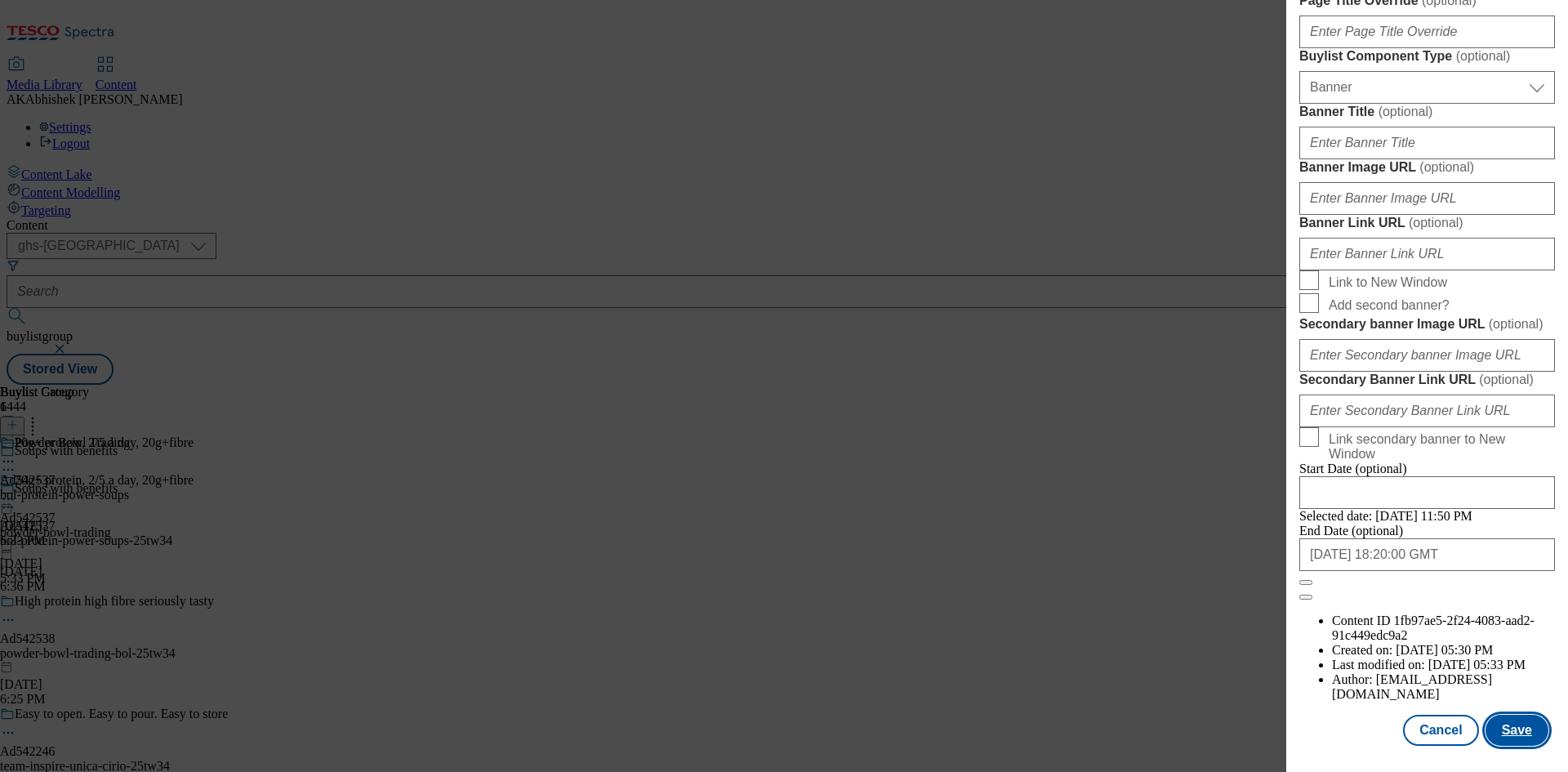
click at [1516, 716] on button "Save" at bounding box center [1517, 731] width 63 height 31
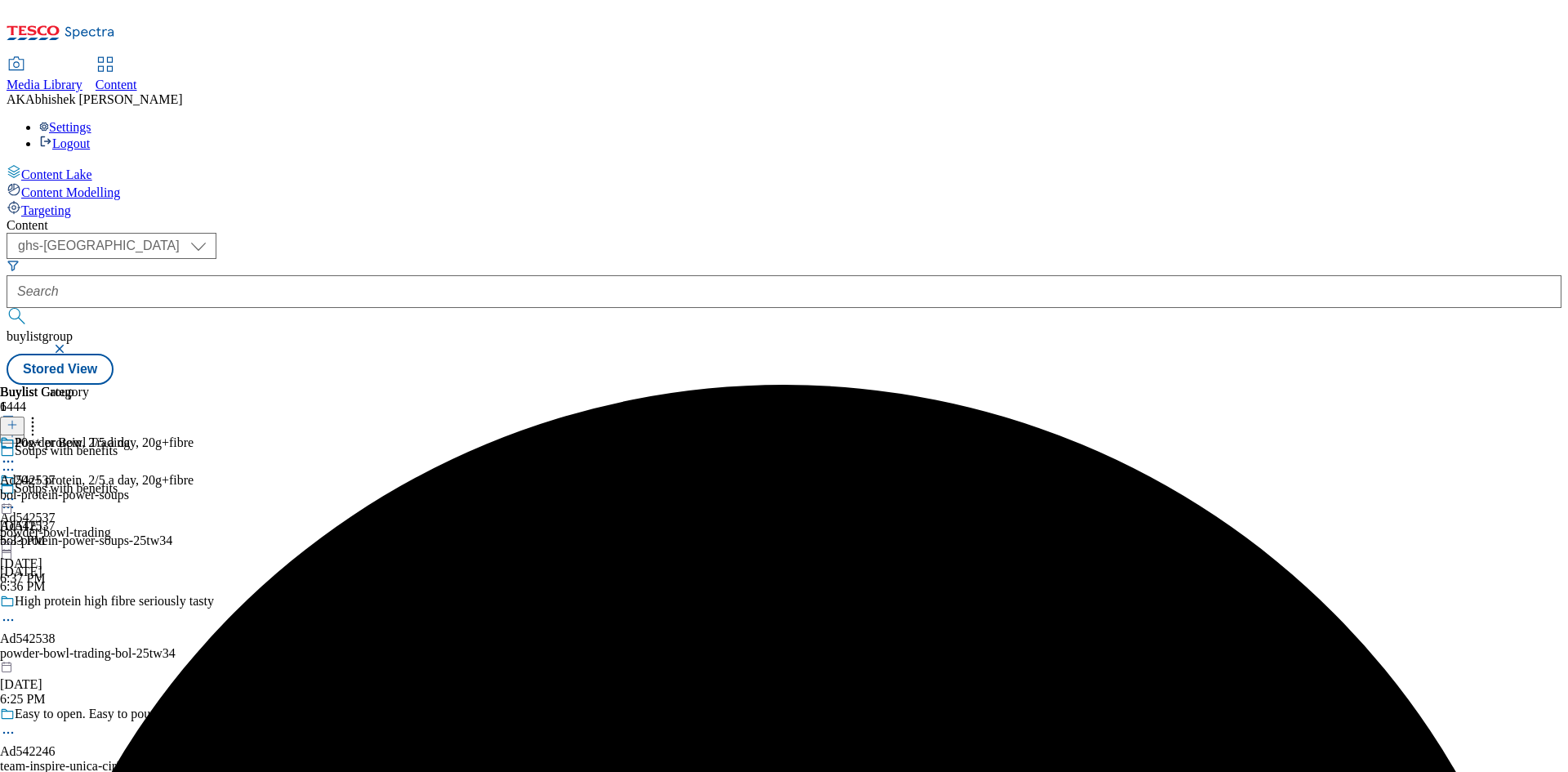
click at [17, 454] on icon at bounding box center [8, 462] width 17 height 17
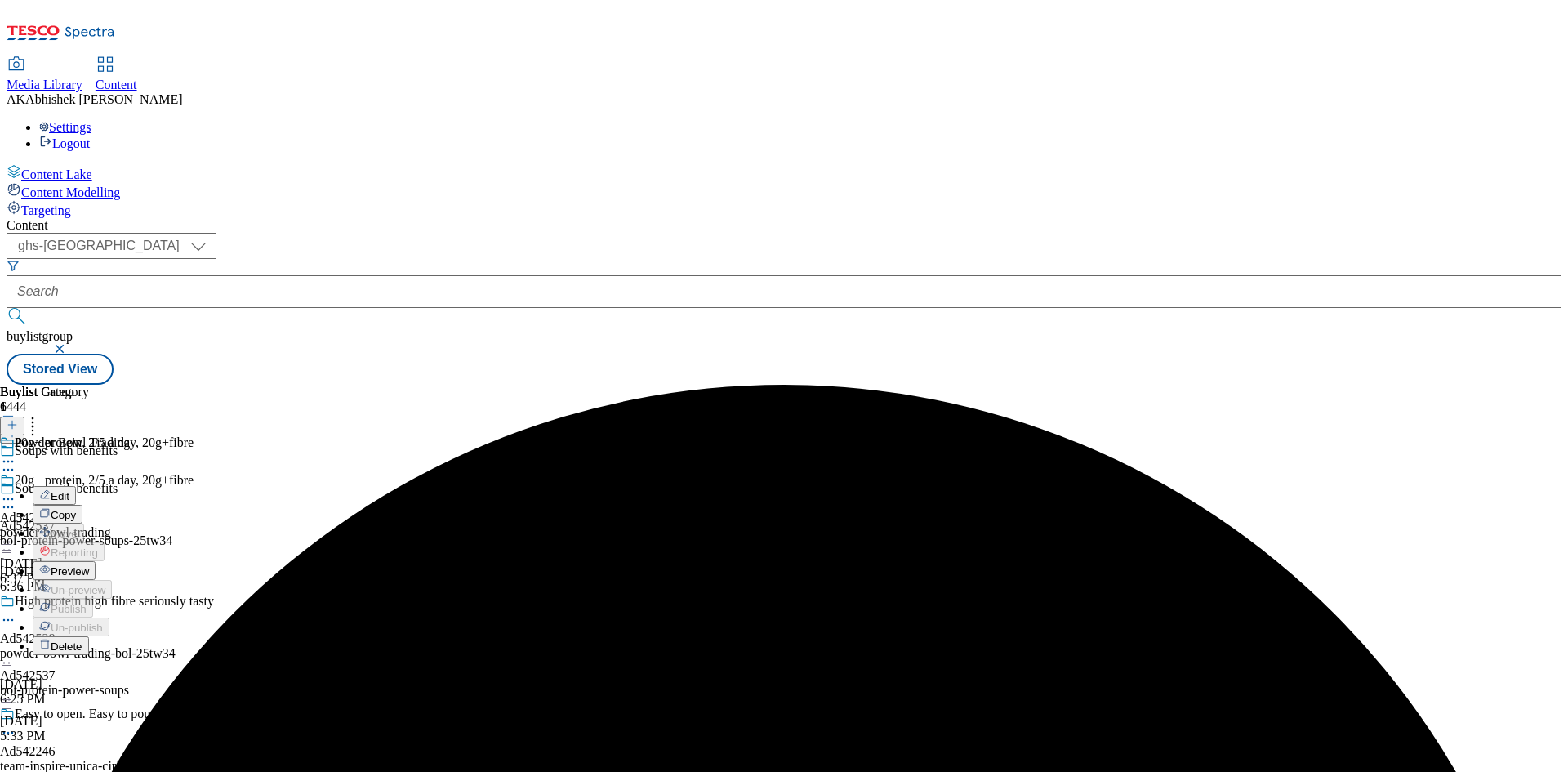
click at [69, 490] on span "Edit" at bounding box center [60, 496] width 18 height 12
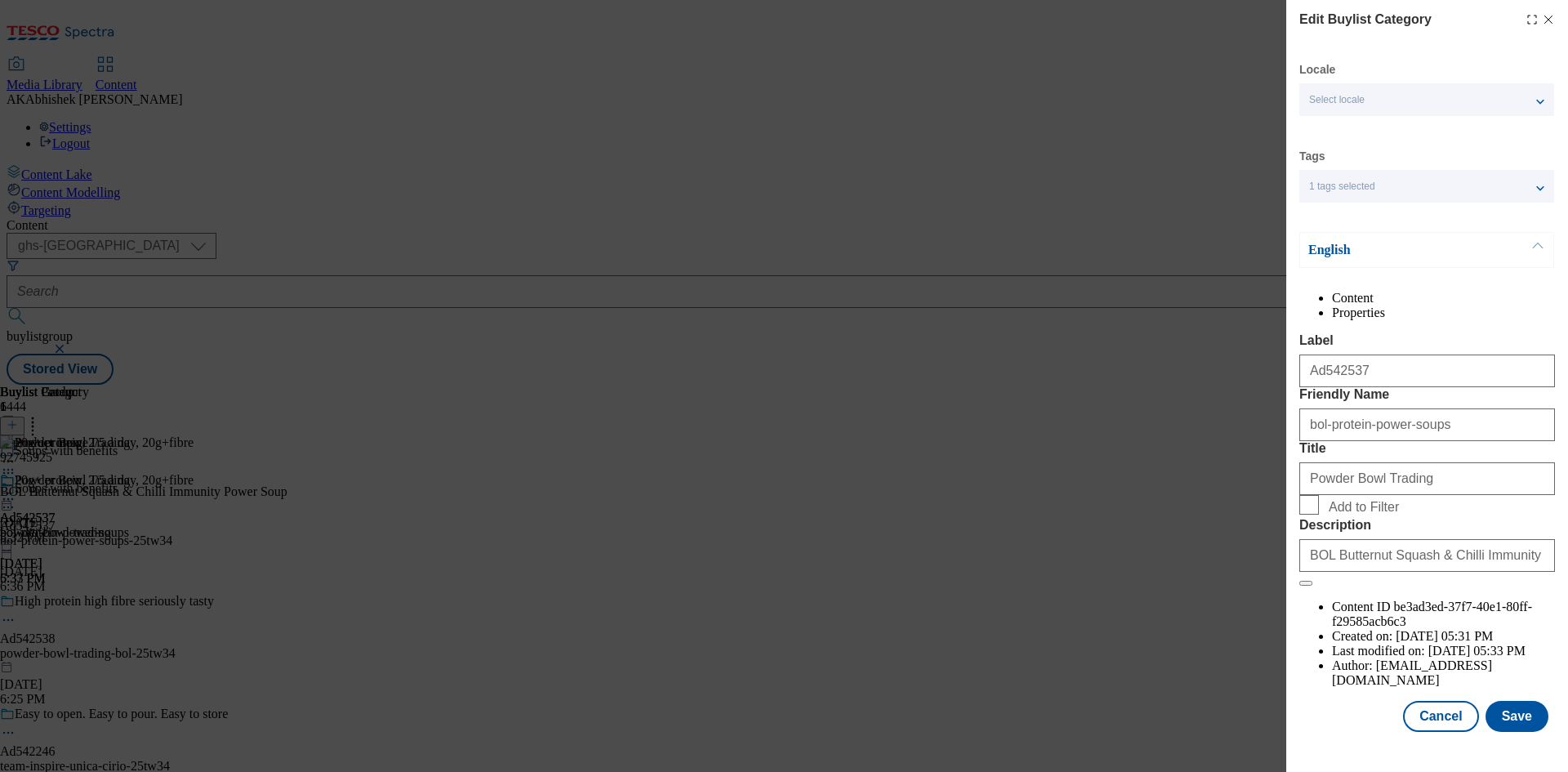
scroll to position [31, 0]
click at [1511, 730] on button "Save" at bounding box center [1517, 717] width 63 height 31
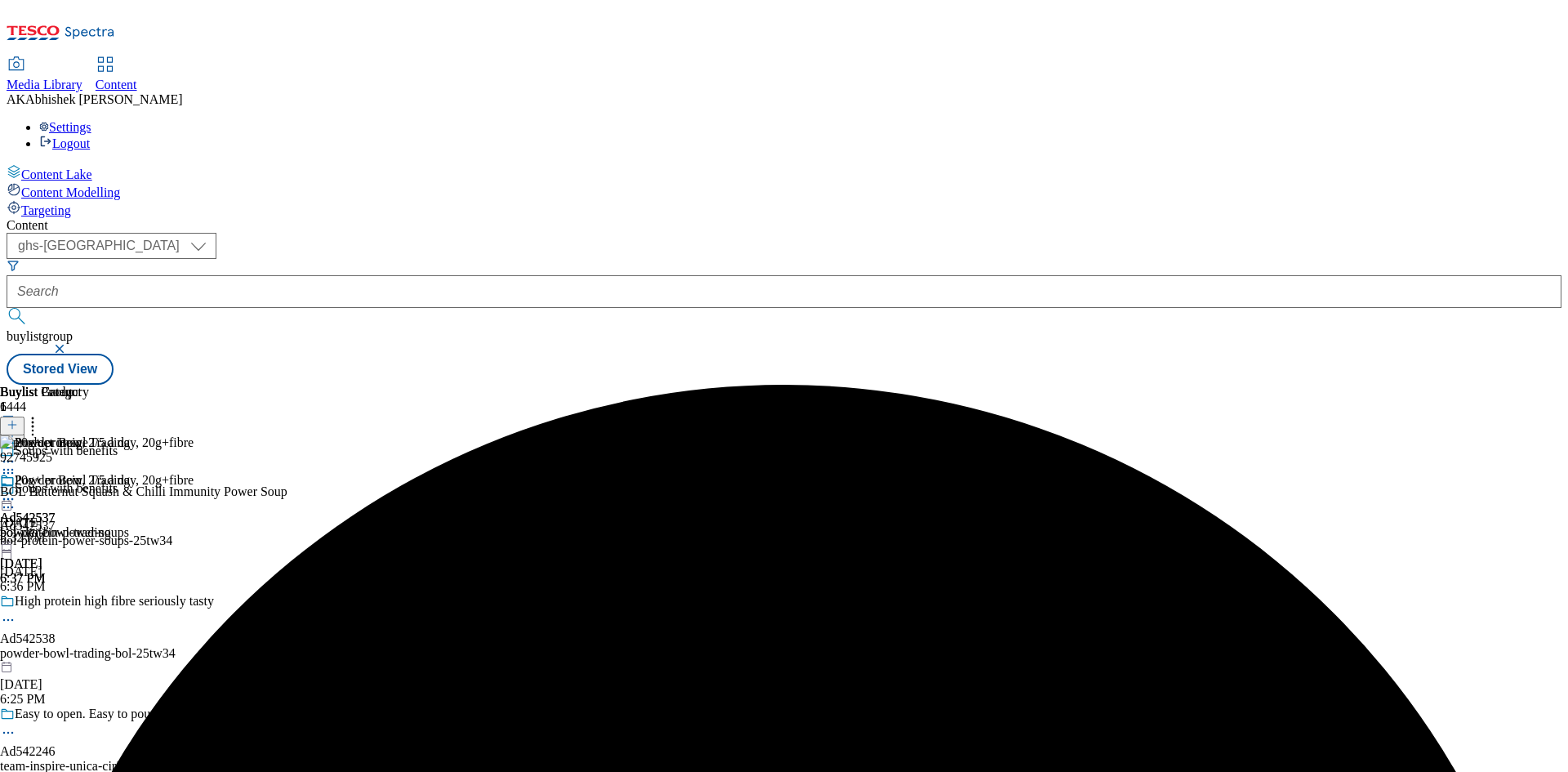
click at [17, 491] on icon at bounding box center [8, 499] width 17 height 17
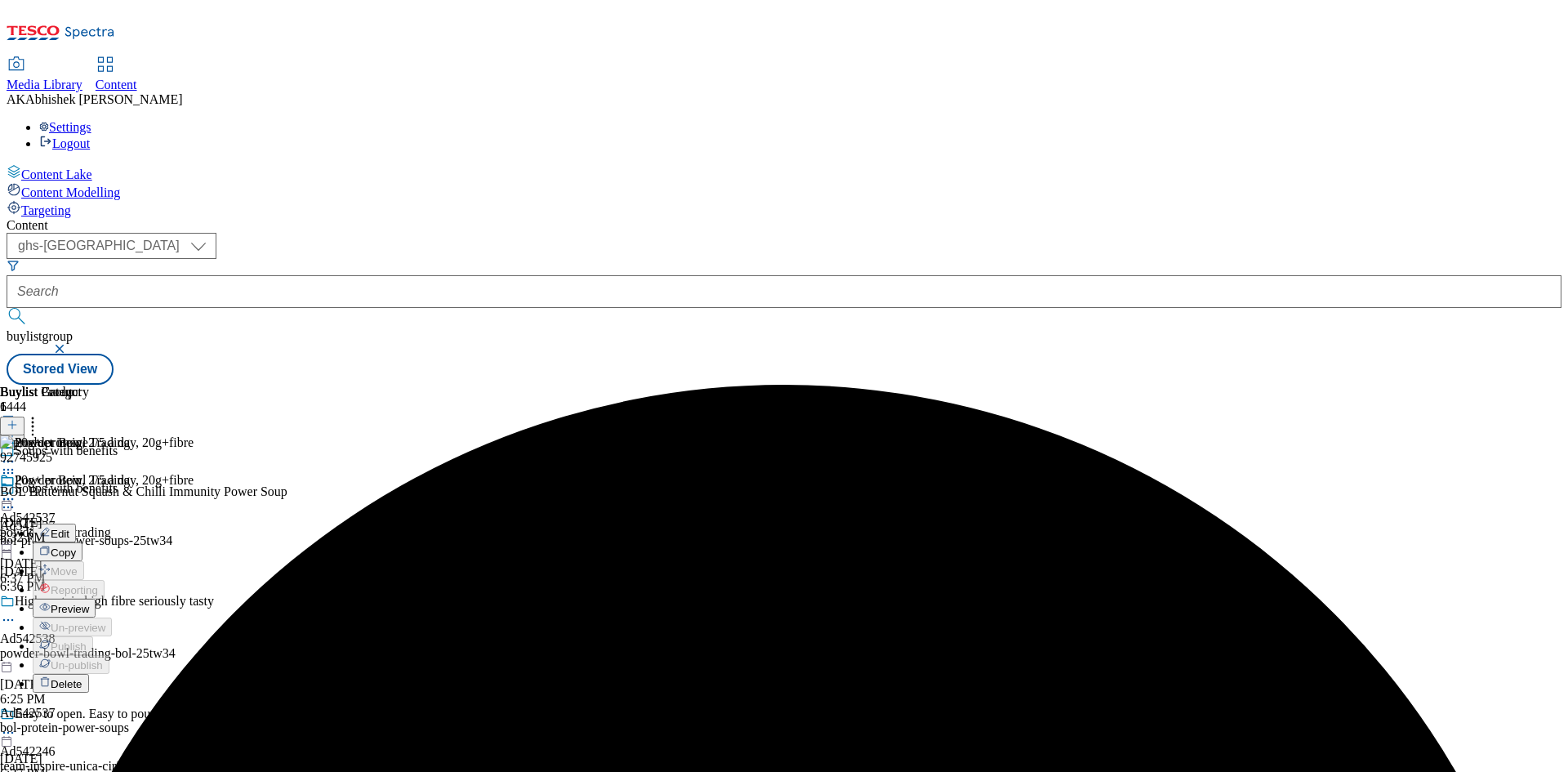
click at [89, 603] on span "Preview" at bounding box center [70, 608] width 39 height 12
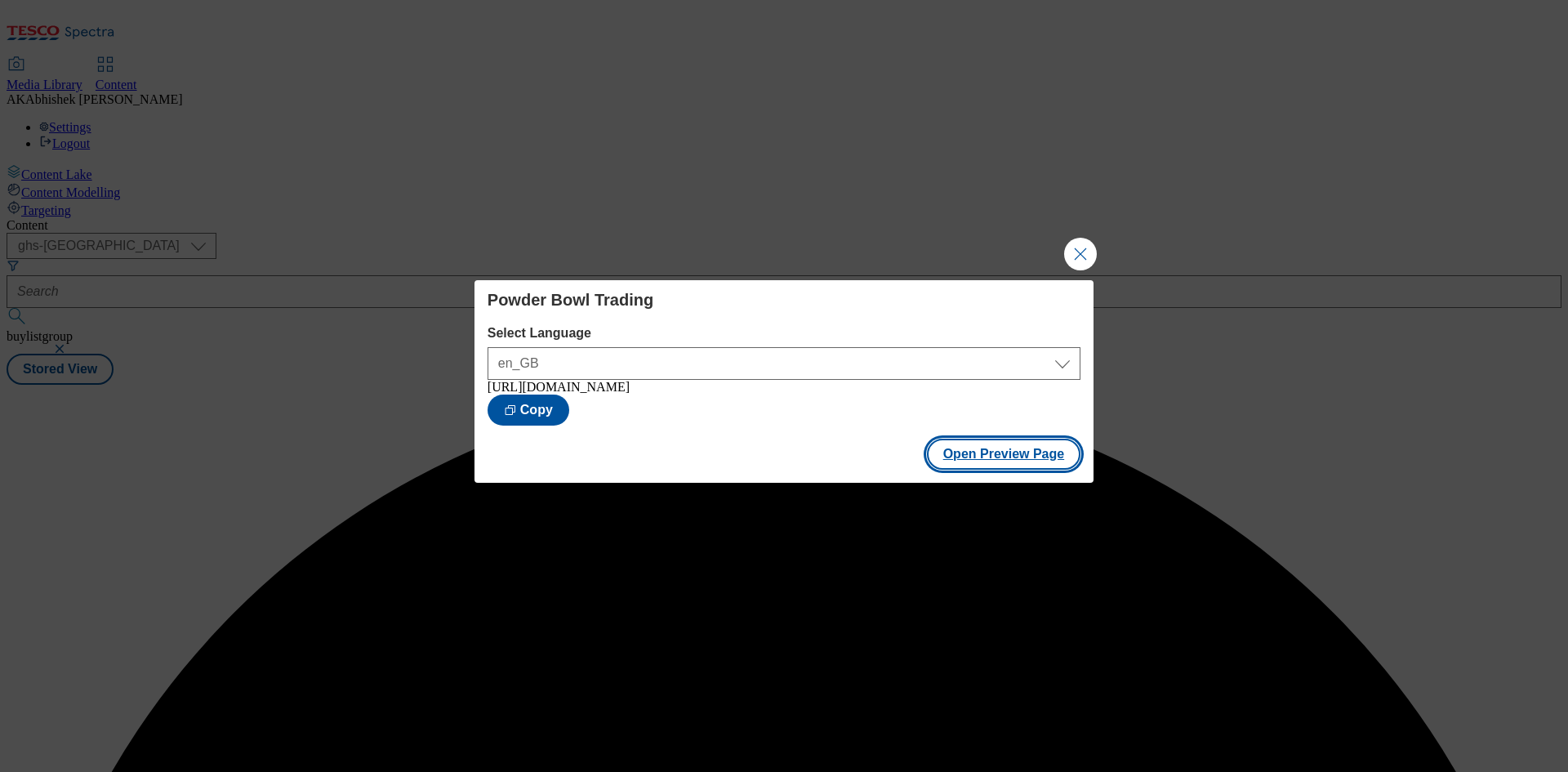
click at [1011, 470] on button "Open Preview Page" at bounding box center [1003, 455] width 154 height 31
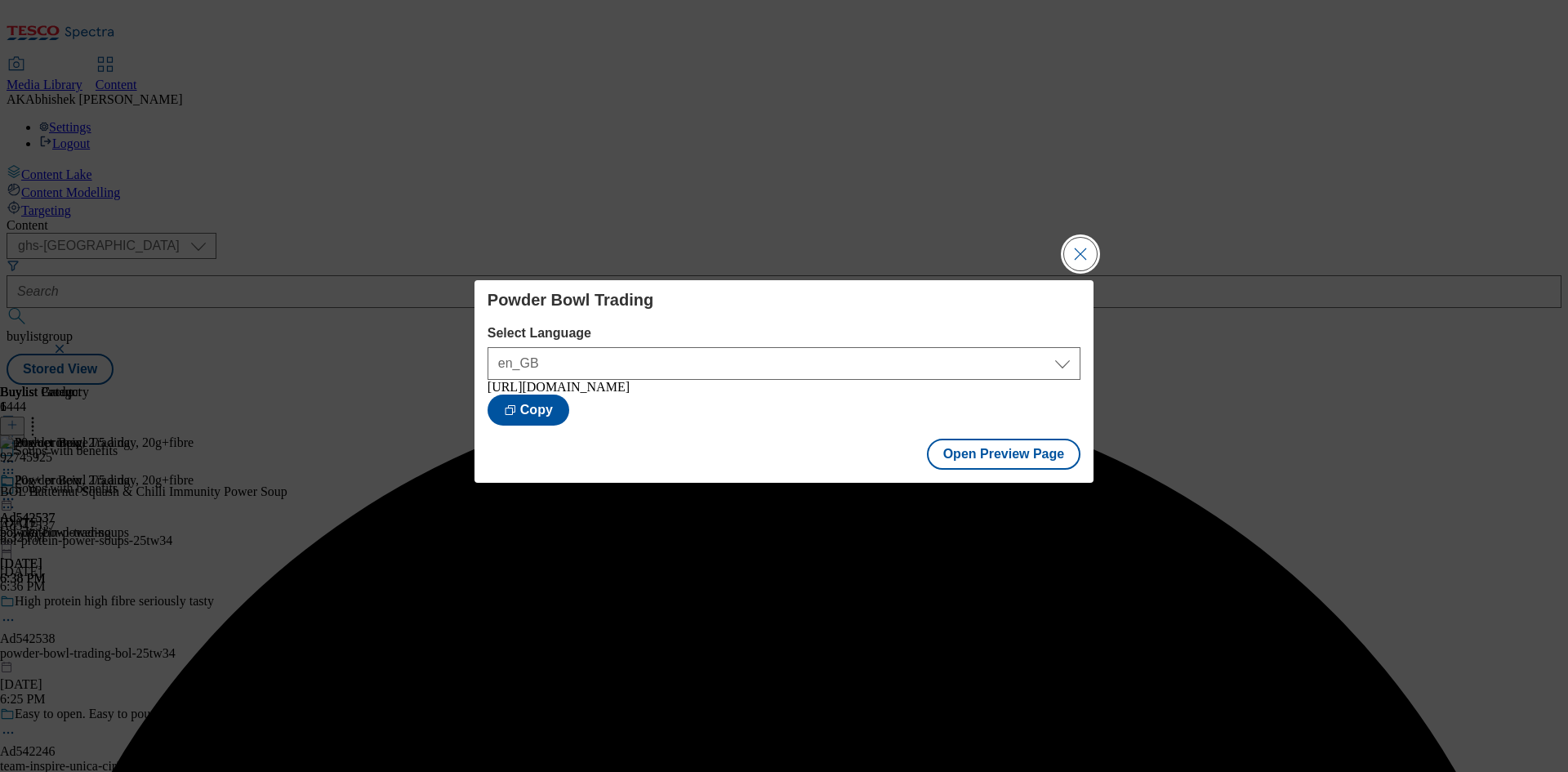
click at [1087, 243] on button "Close Modal" at bounding box center [1080, 253] width 32 height 32
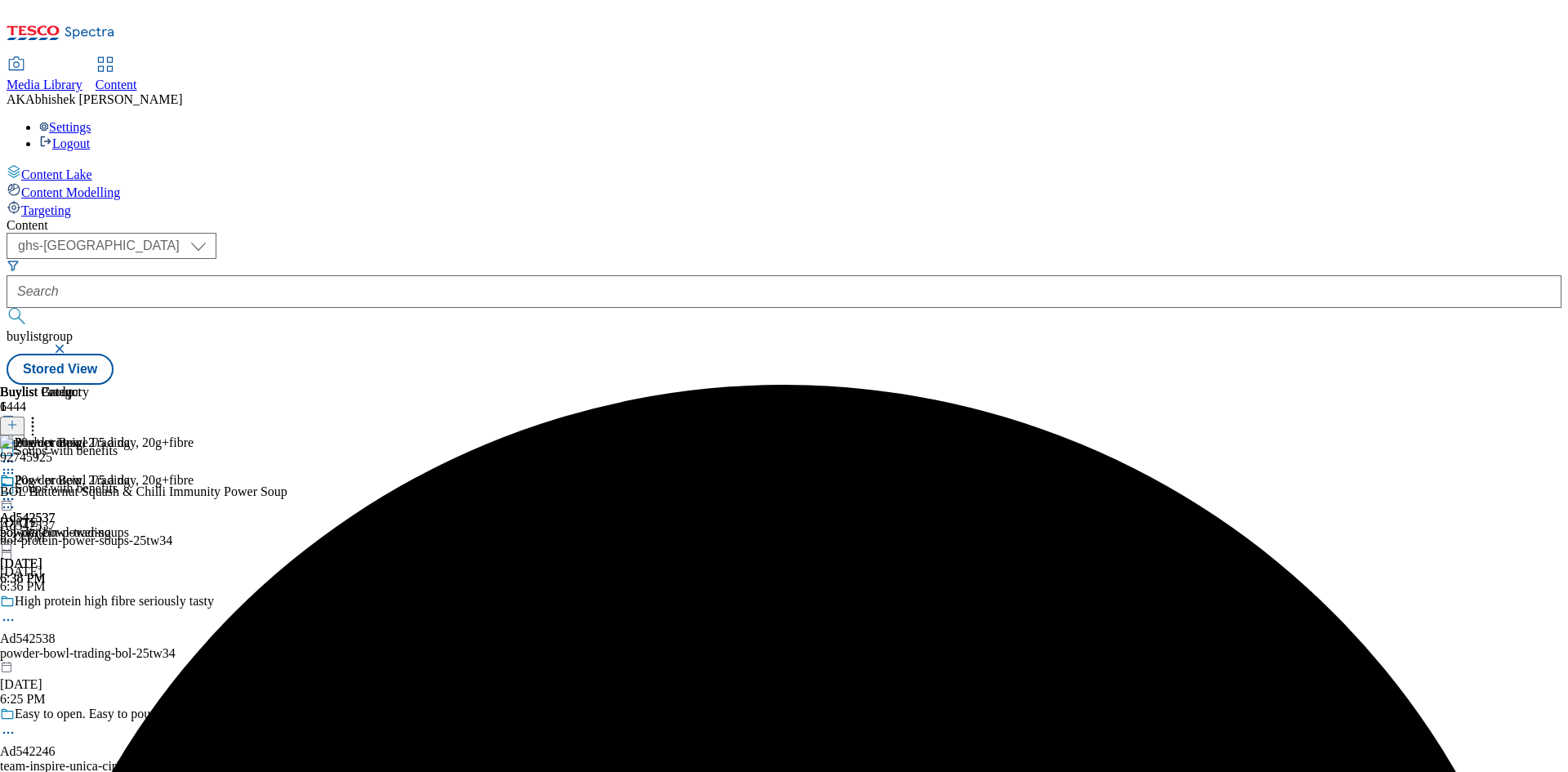
click at [17, 491] on icon at bounding box center [8, 499] width 17 height 17
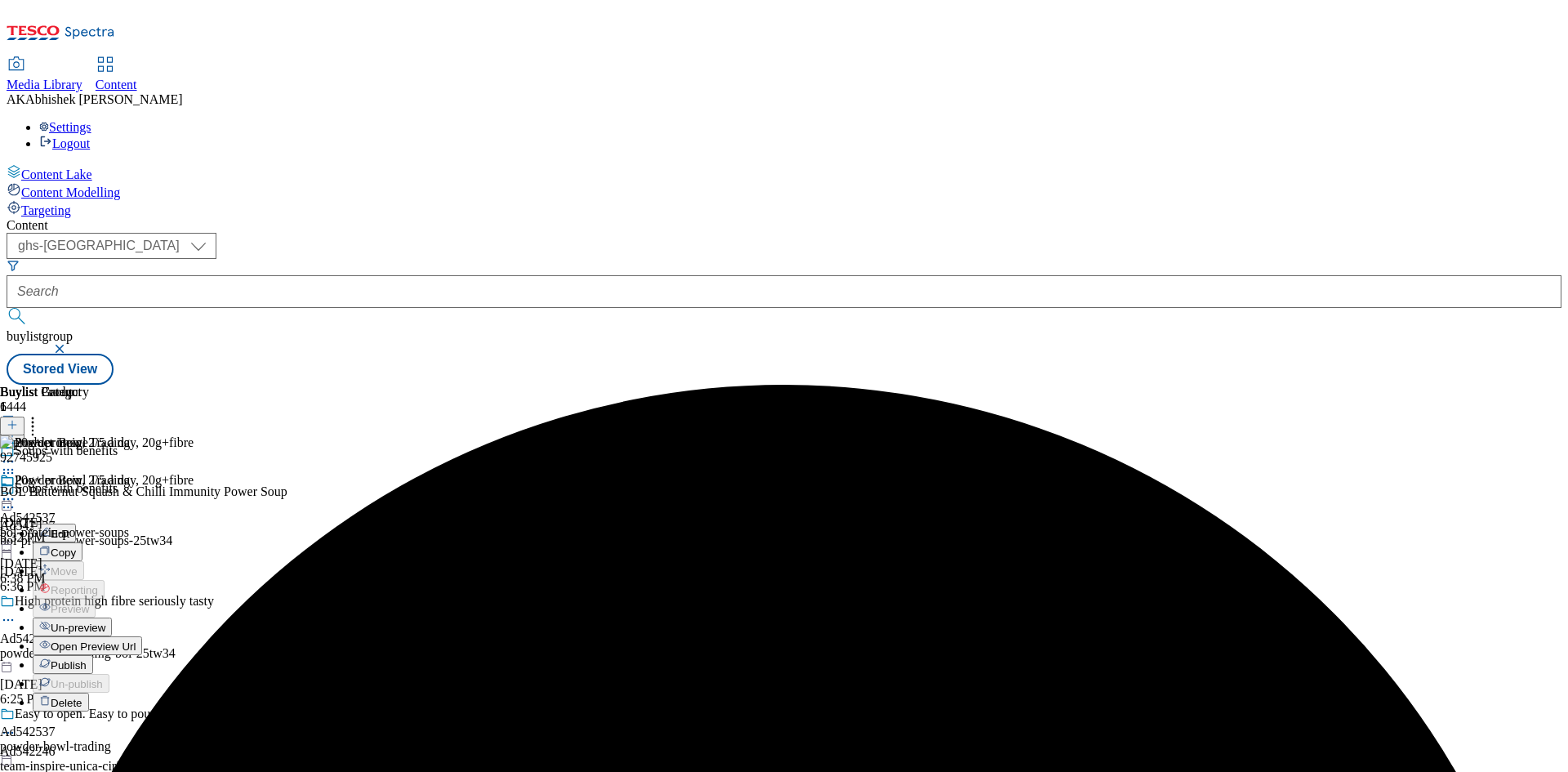
click at [87, 659] on span "Publish" at bounding box center [68, 665] width 36 height 12
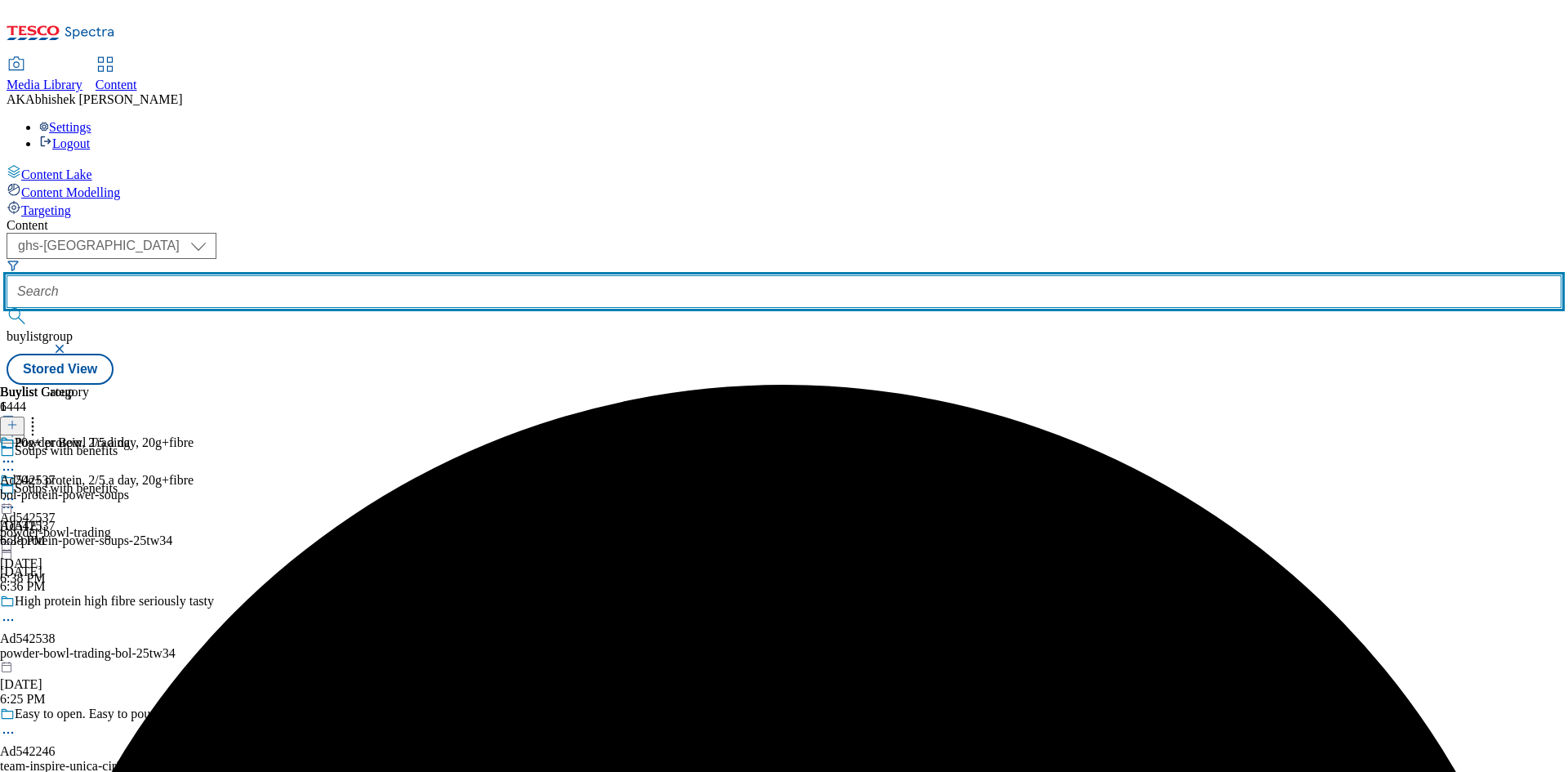
click at [412, 276] on input "text" at bounding box center [784, 291] width 1555 height 32
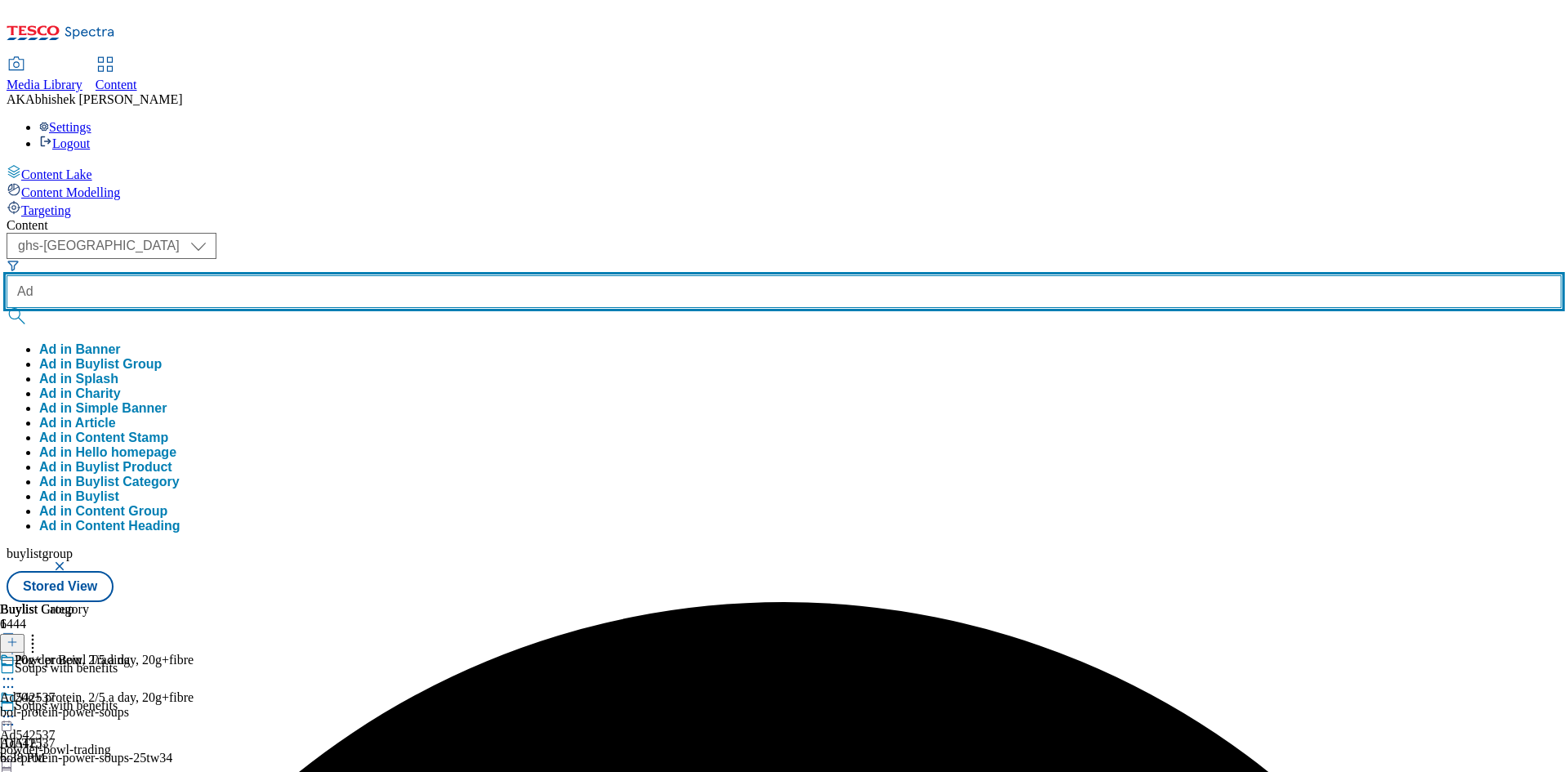
paste input "42538"
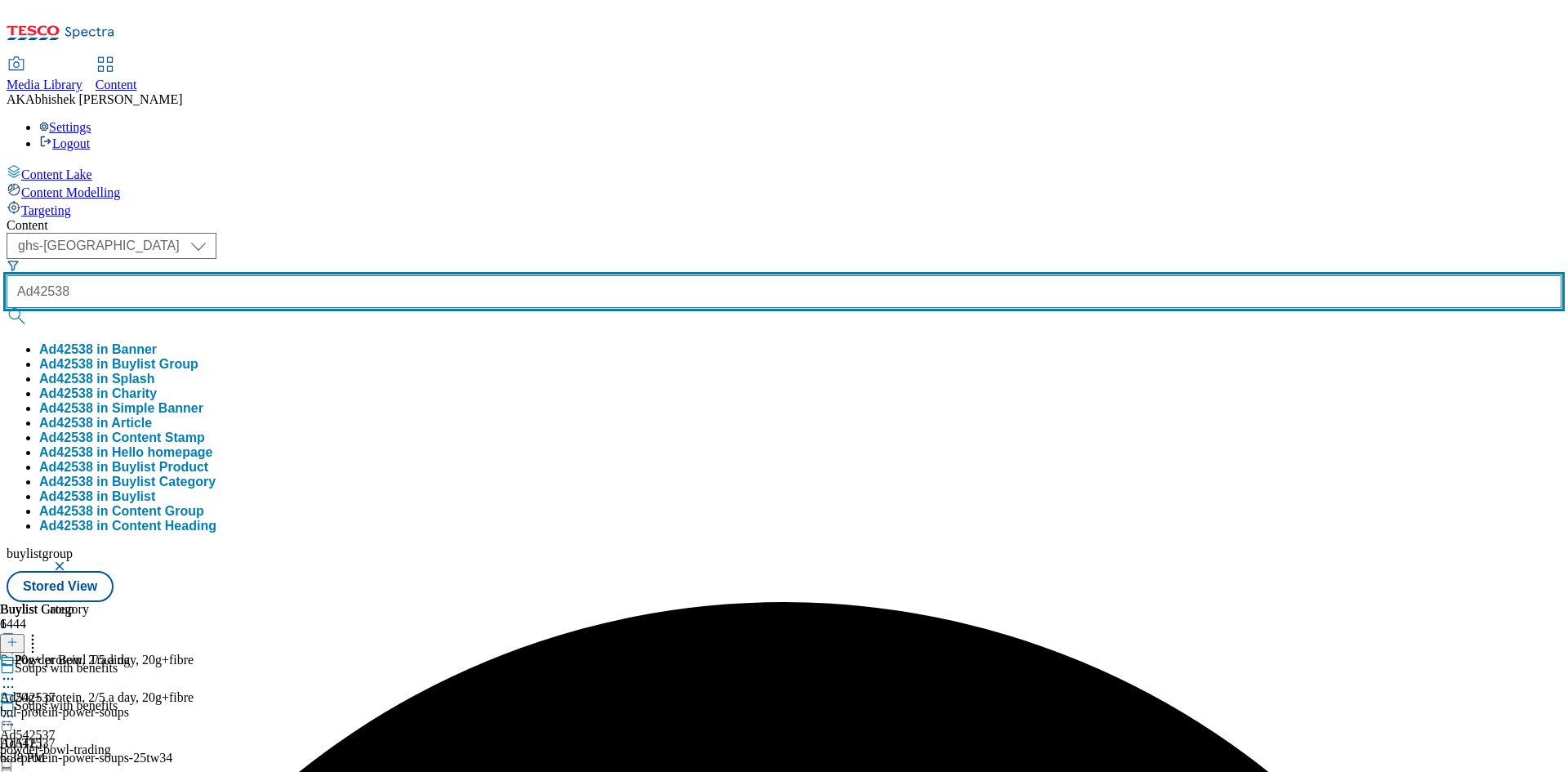
click at [6, 308] on button "submit" at bounding box center [18, 316] width 23 height 17
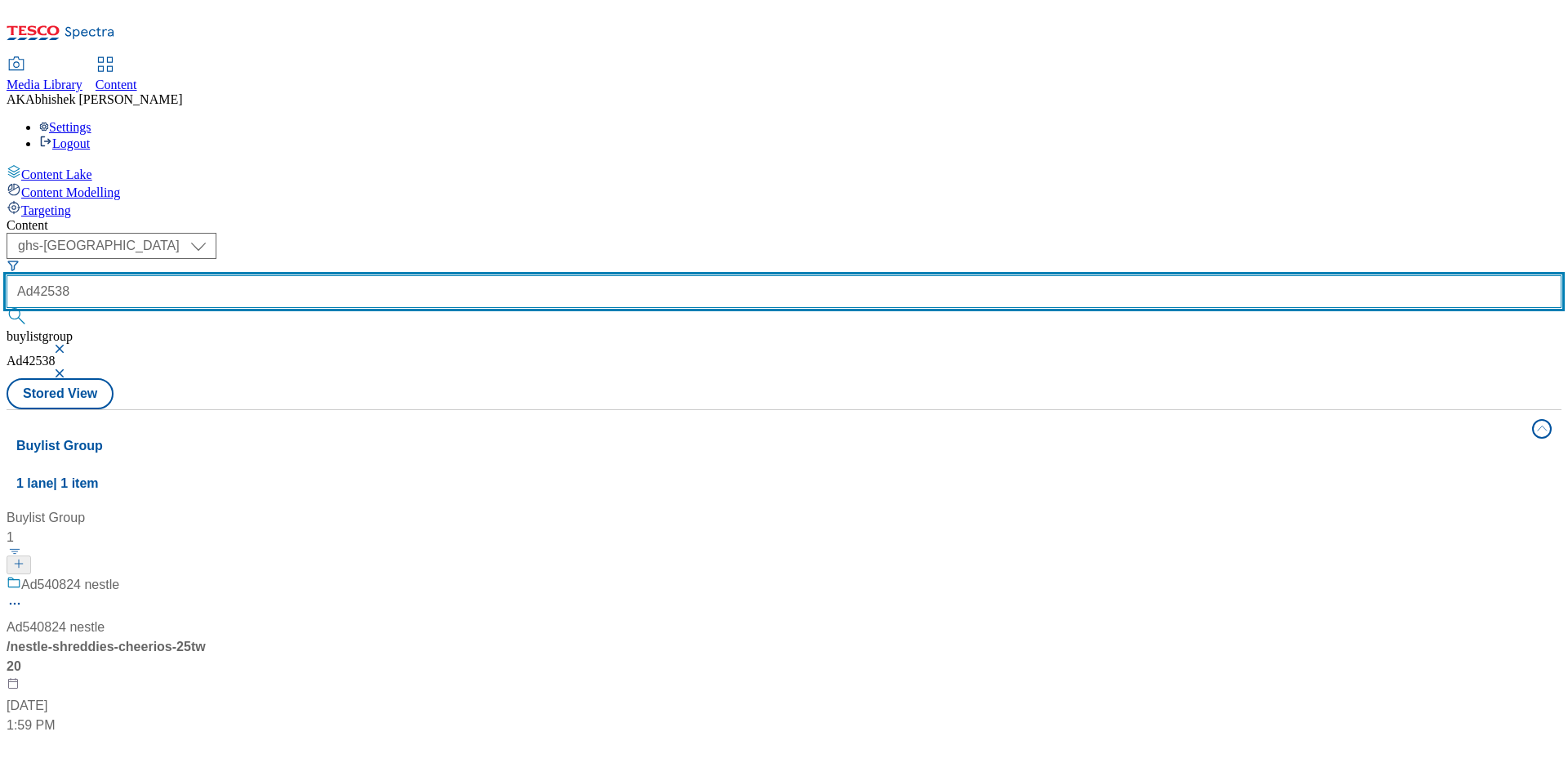
drag, startPoint x: 370, startPoint y: 122, endPoint x: 400, endPoint y: 125, distance: 30.1
click at [370, 276] on input "Ad42538" at bounding box center [784, 291] width 1555 height 32
type input "Ad542538"
click at [6, 308] on button "submit" at bounding box center [18, 316] width 23 height 17
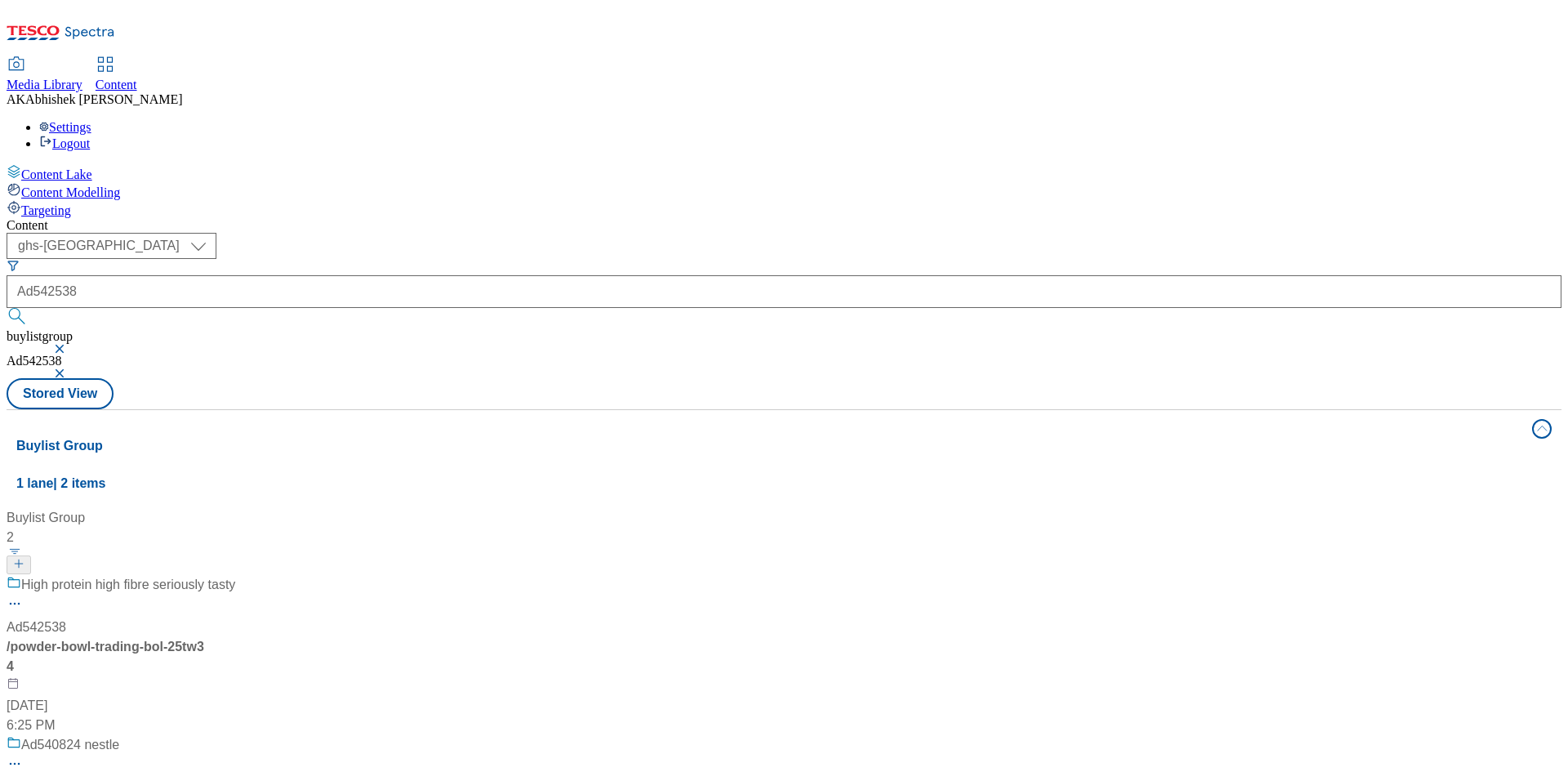
click at [69, 369] on button "button" at bounding box center [61, 374] width 17 height 10
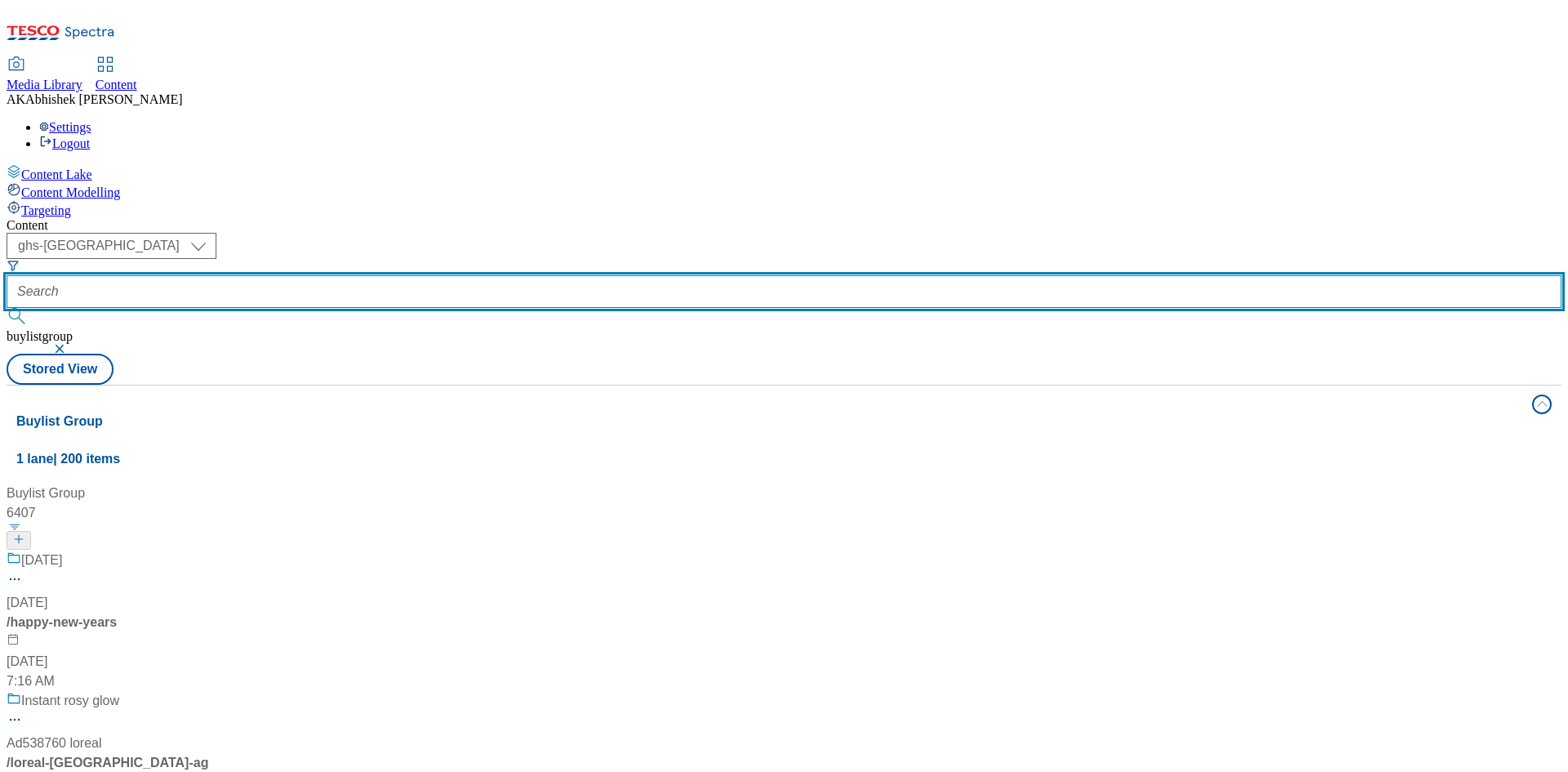
click at [379, 276] on input "text" at bounding box center [784, 291] width 1555 height 32
paste input "42538"
click at [371, 276] on input "Ad42538" at bounding box center [784, 291] width 1555 height 32
type input "Ad542538"
click at [6, 308] on button "submit" at bounding box center [18, 316] width 23 height 17
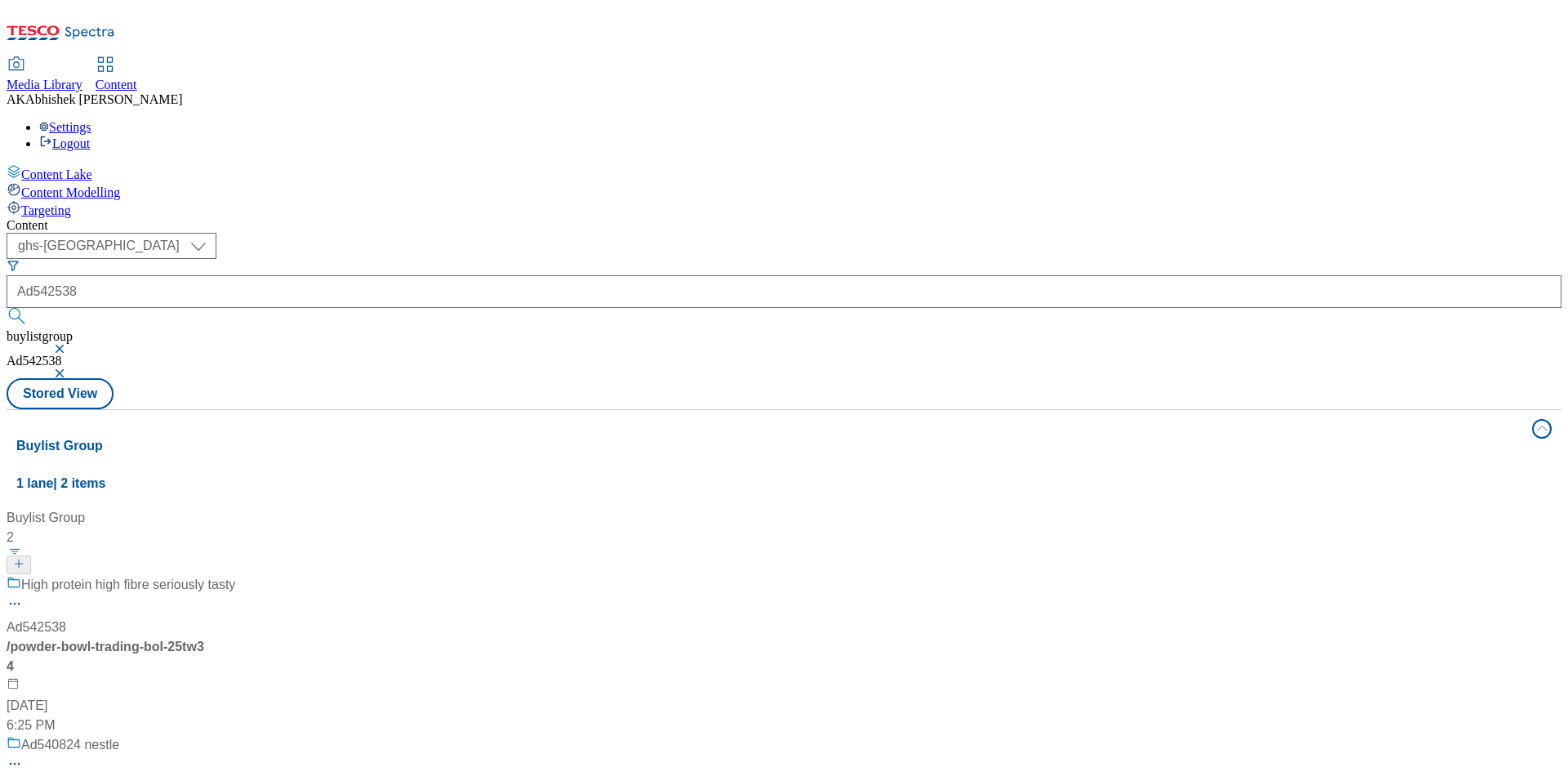
click at [236, 575] on div "High protein high fibre seriously tasty" at bounding box center [121, 596] width 229 height 43
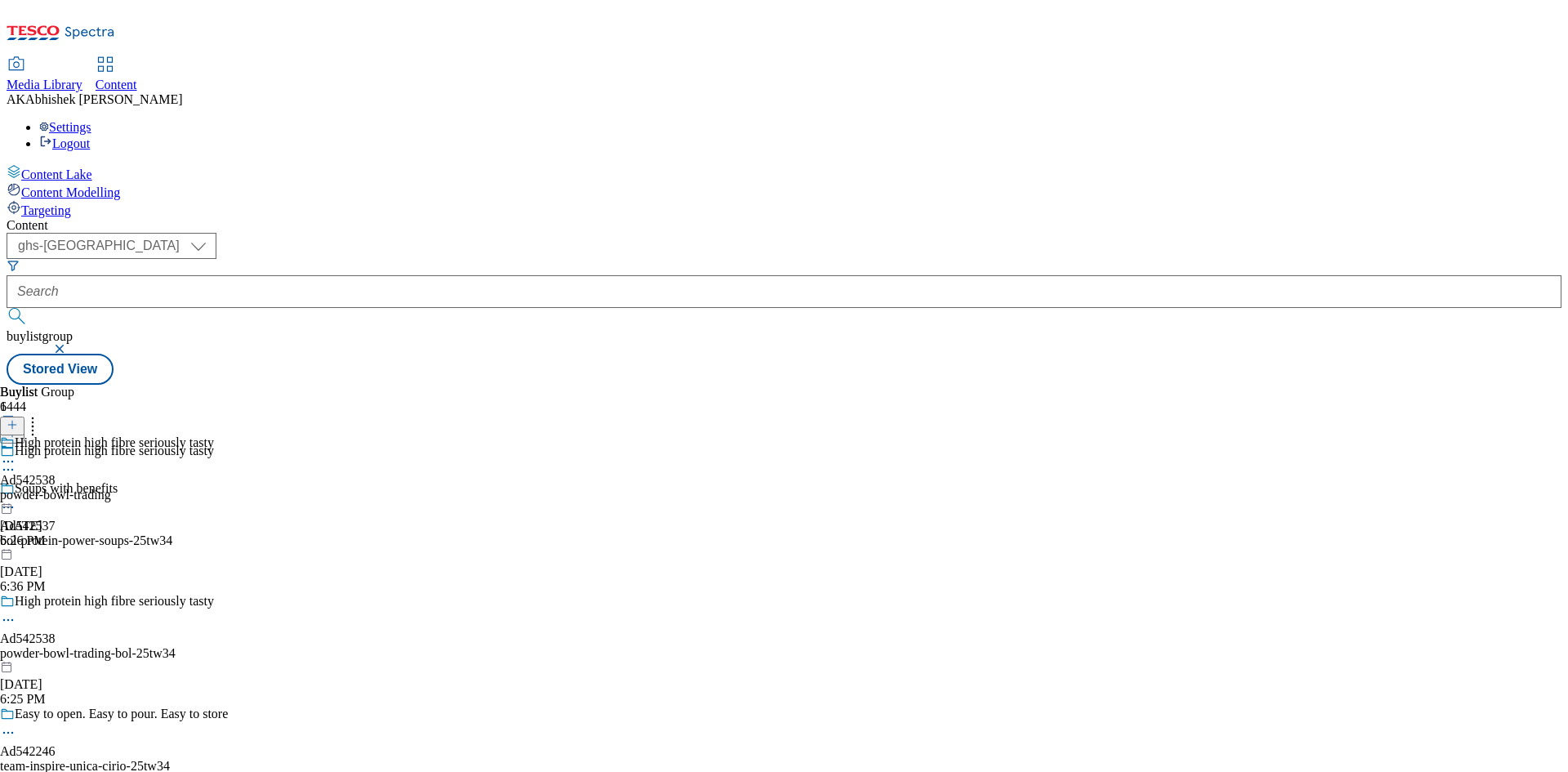
click at [17, 612] on icon at bounding box center [8, 620] width 17 height 17
click at [69, 649] on span "Edit" at bounding box center [60, 655] width 18 height 12
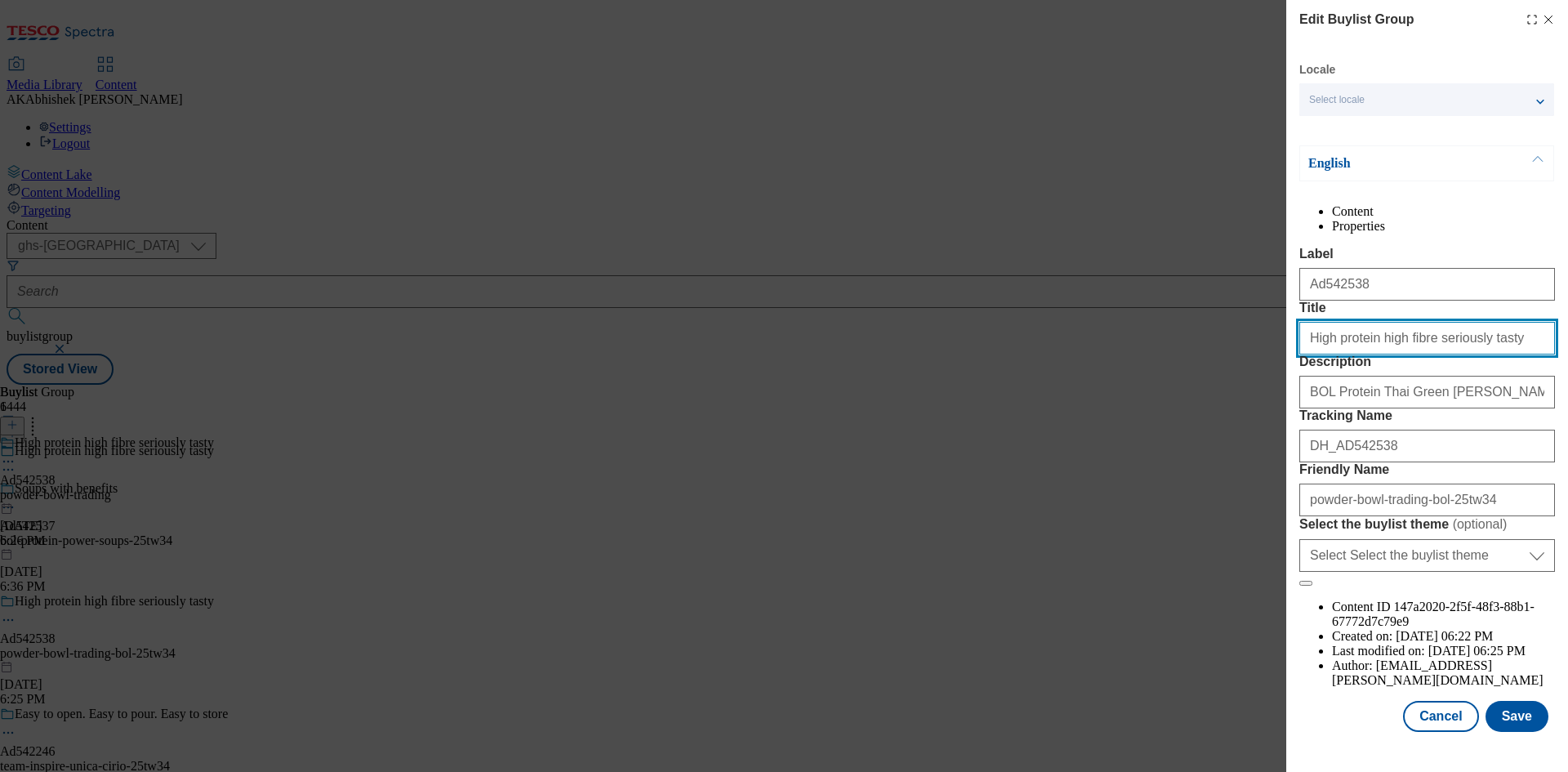
click at [1482, 355] on input "High protein high fibre seriously tasty" at bounding box center [1427, 337] width 256 height 32
click at [1511, 724] on button "Save" at bounding box center [1517, 717] width 63 height 31
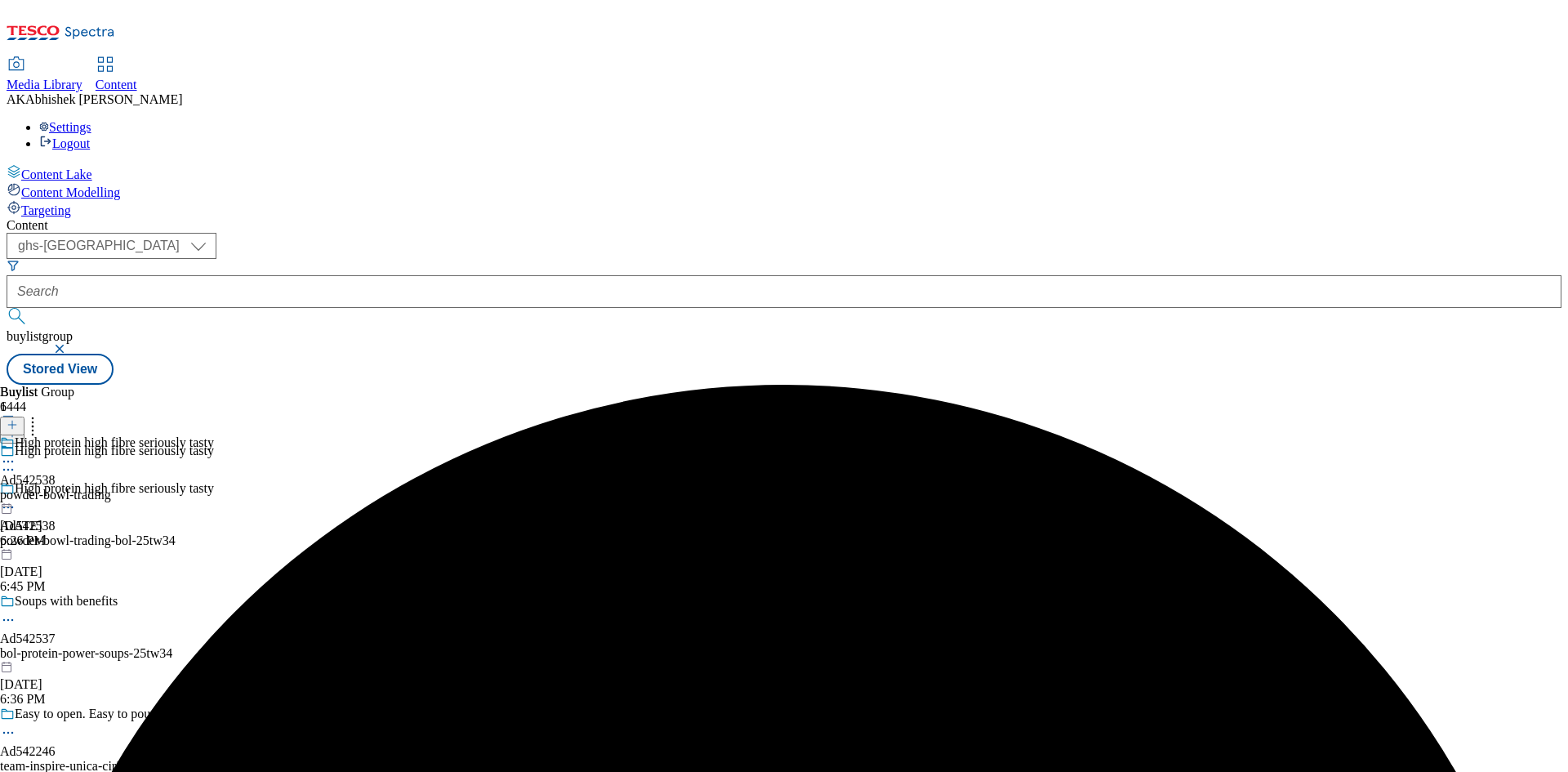
click at [214, 435] on div "High protein high fibre seriously tasty Ad542538 powder-bowl-trading [DATE] 6:2…" at bounding box center [107, 492] width 214 height 113
click at [17, 491] on icon at bounding box center [8, 499] width 17 height 17
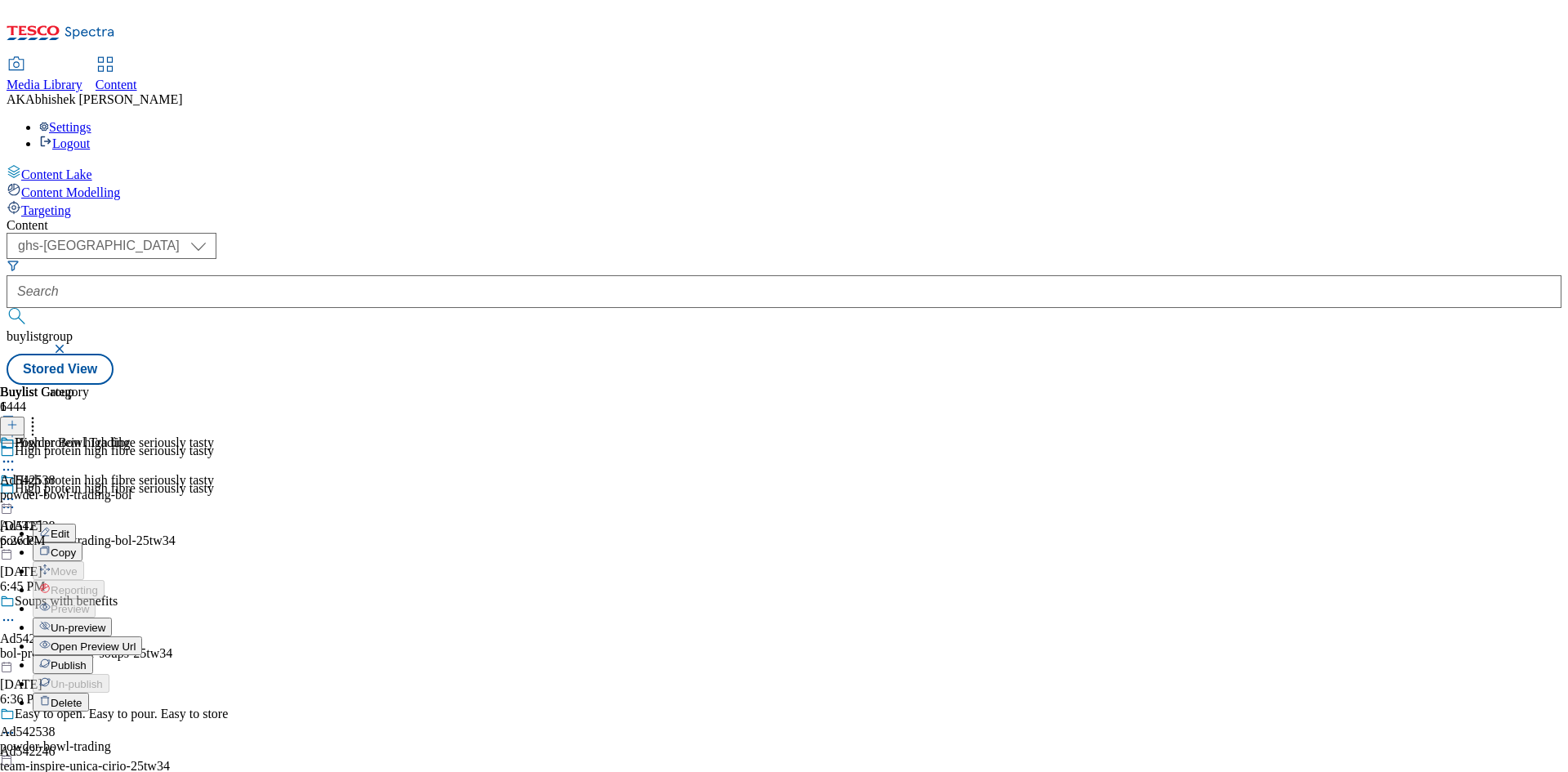
click at [69, 528] on span "Edit" at bounding box center [60, 533] width 18 height 12
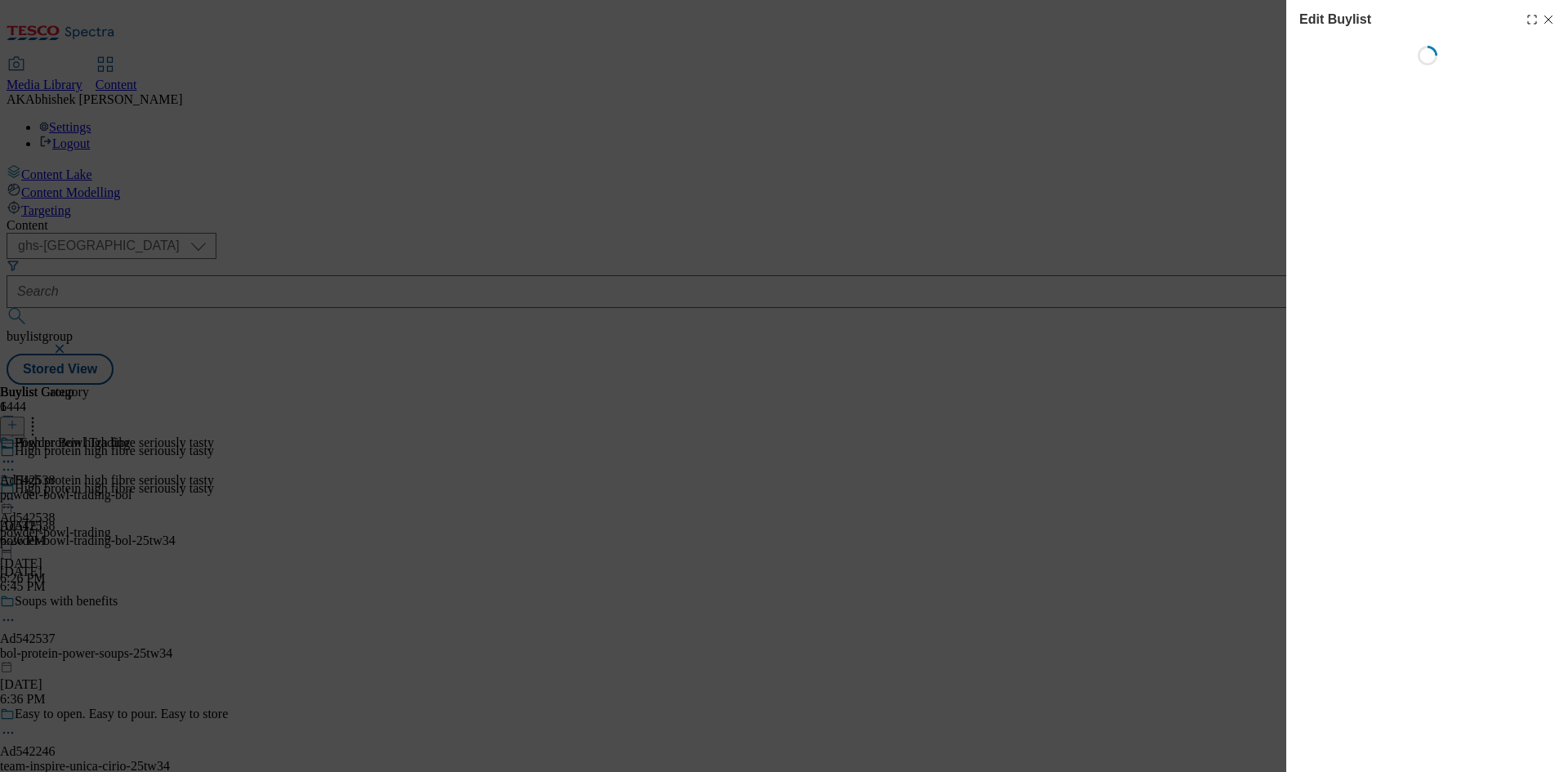
select select "tactical"
select select "supplier funded short term 1-3 weeks"
select select "dunnhumby"
select select "Banner"
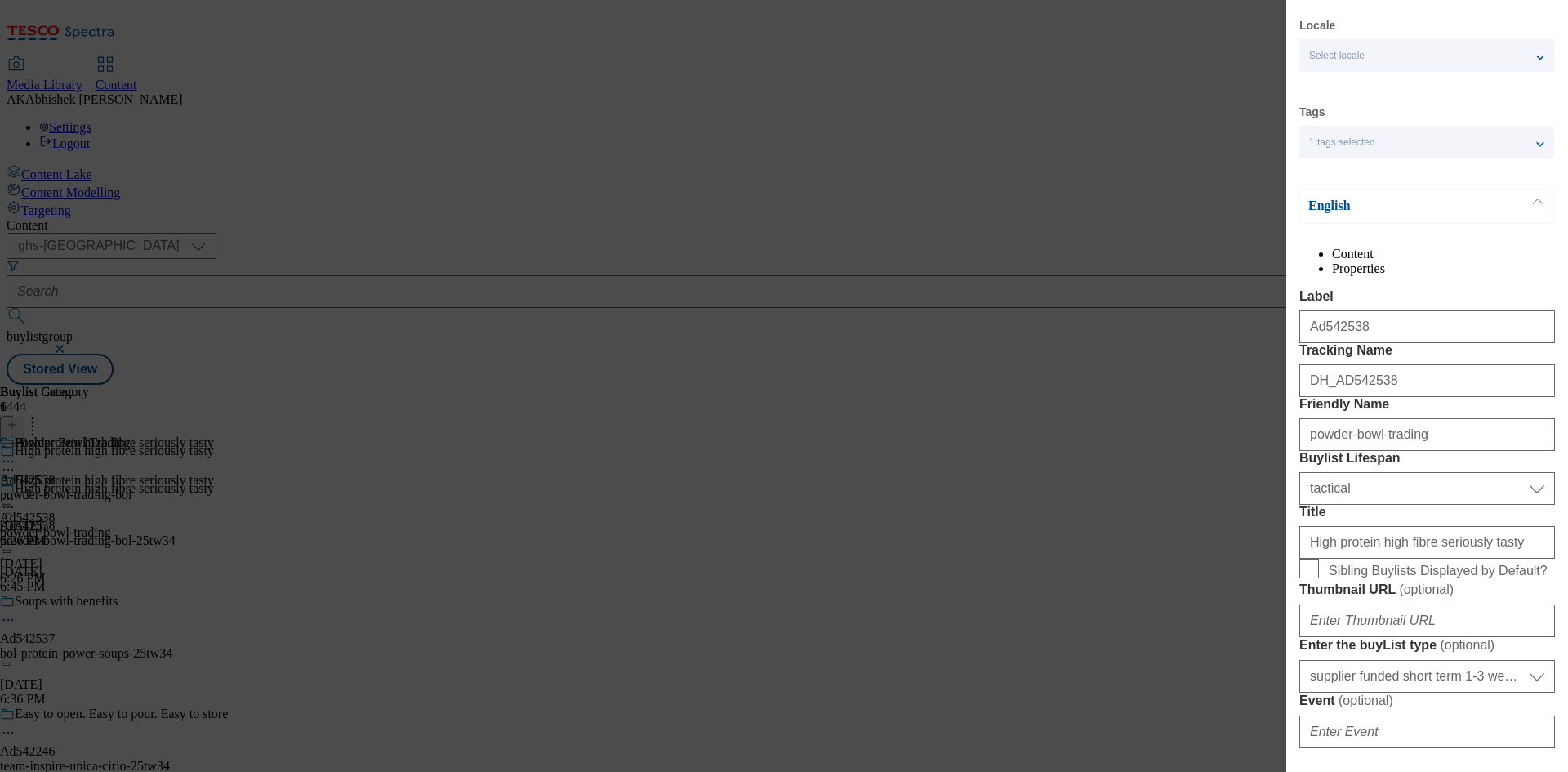
scroll to position [81, 0]
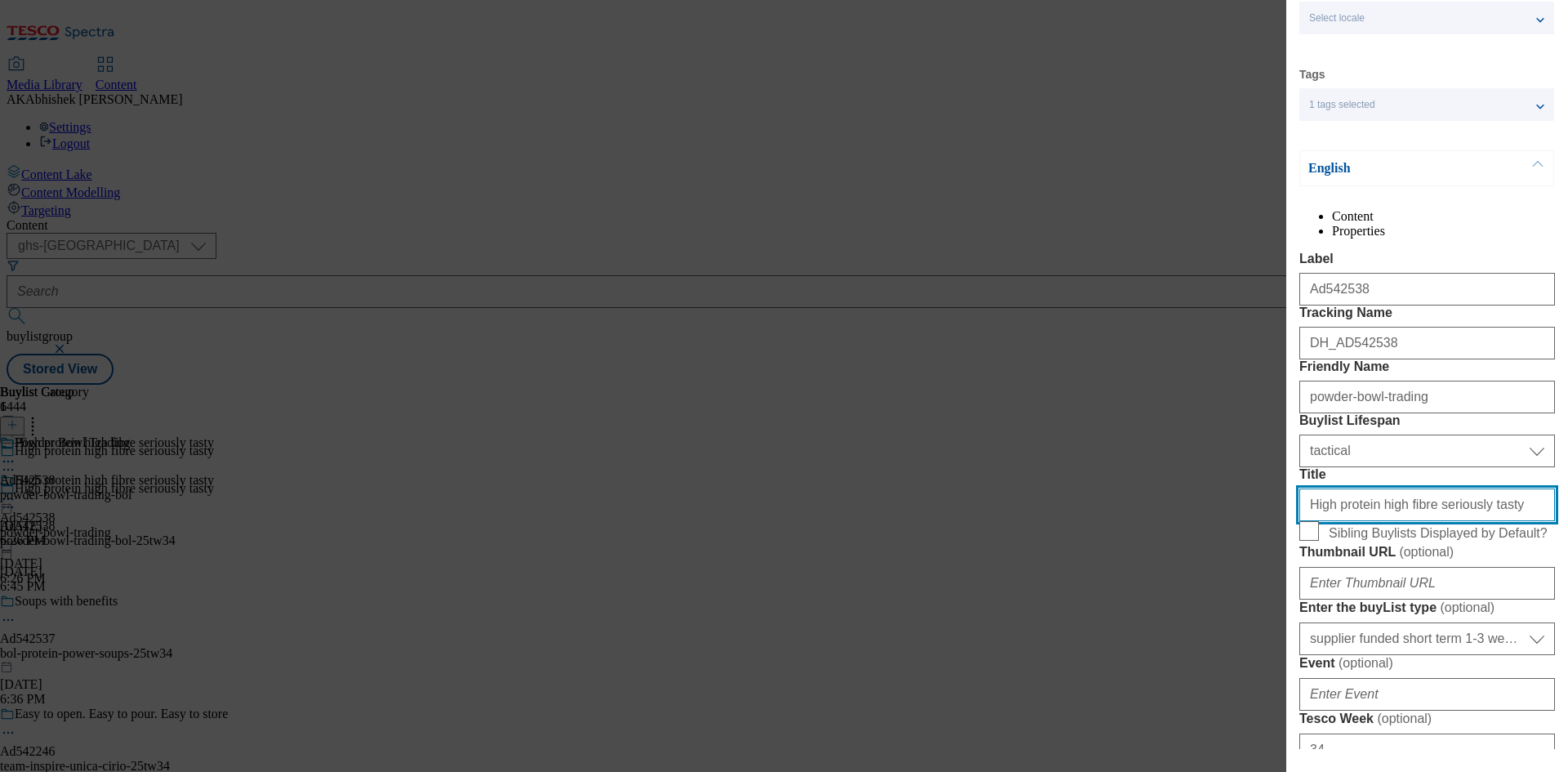
drag, startPoint x: 1507, startPoint y: 641, endPoint x: 958, endPoint y: 646, distance: 549.0
click at [958, 646] on div "Edit Buylist Locale Select locale English Welsh Tags 1 tags selected fnf market…" at bounding box center [784, 386] width 1568 height 772
click at [1419, 521] on input "High protein high fibre seriously tasty" at bounding box center [1427, 505] width 256 height 32
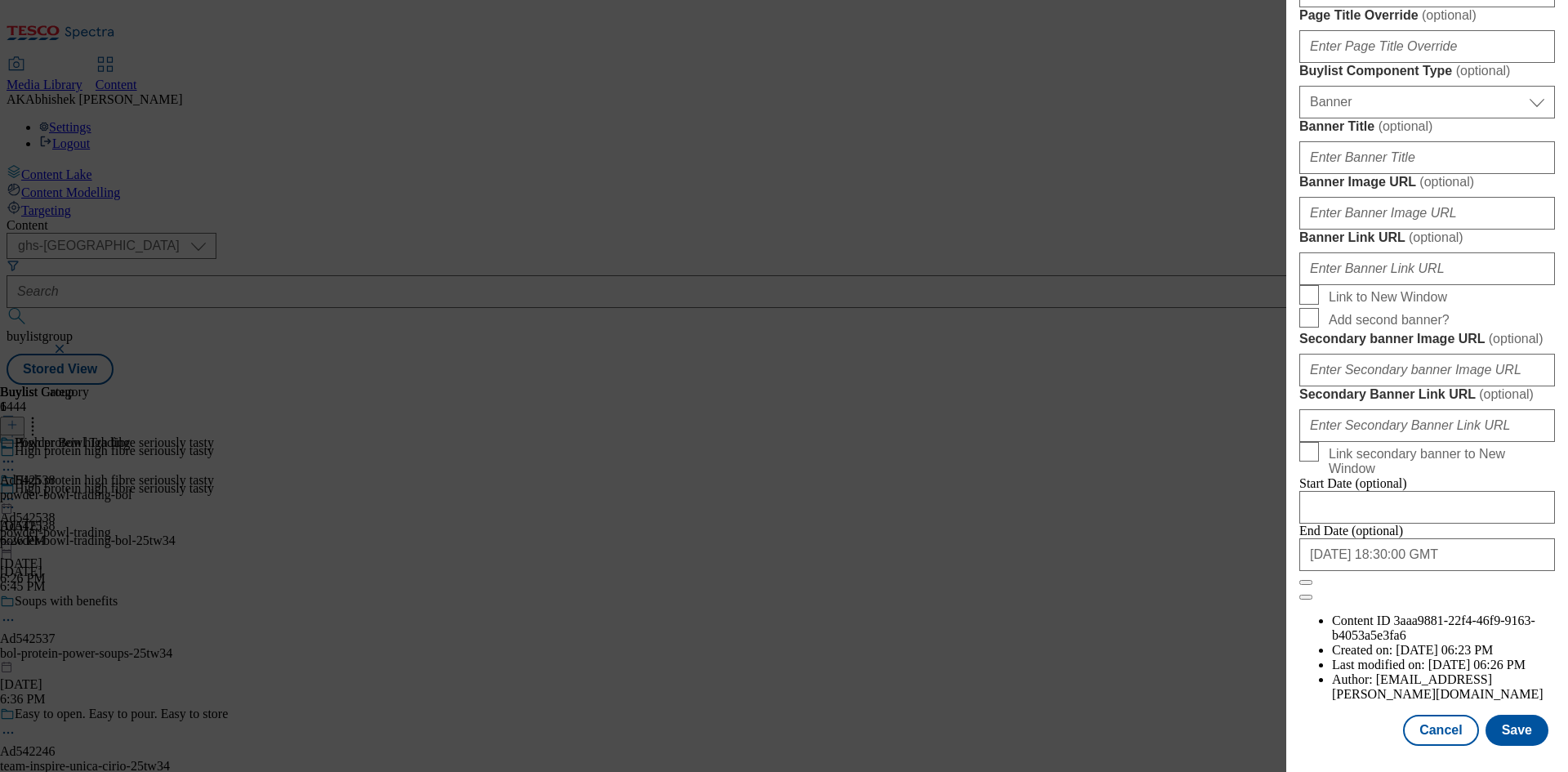
scroll to position [1692, 0]
click at [1503, 736] on button "Save" at bounding box center [1517, 731] width 63 height 31
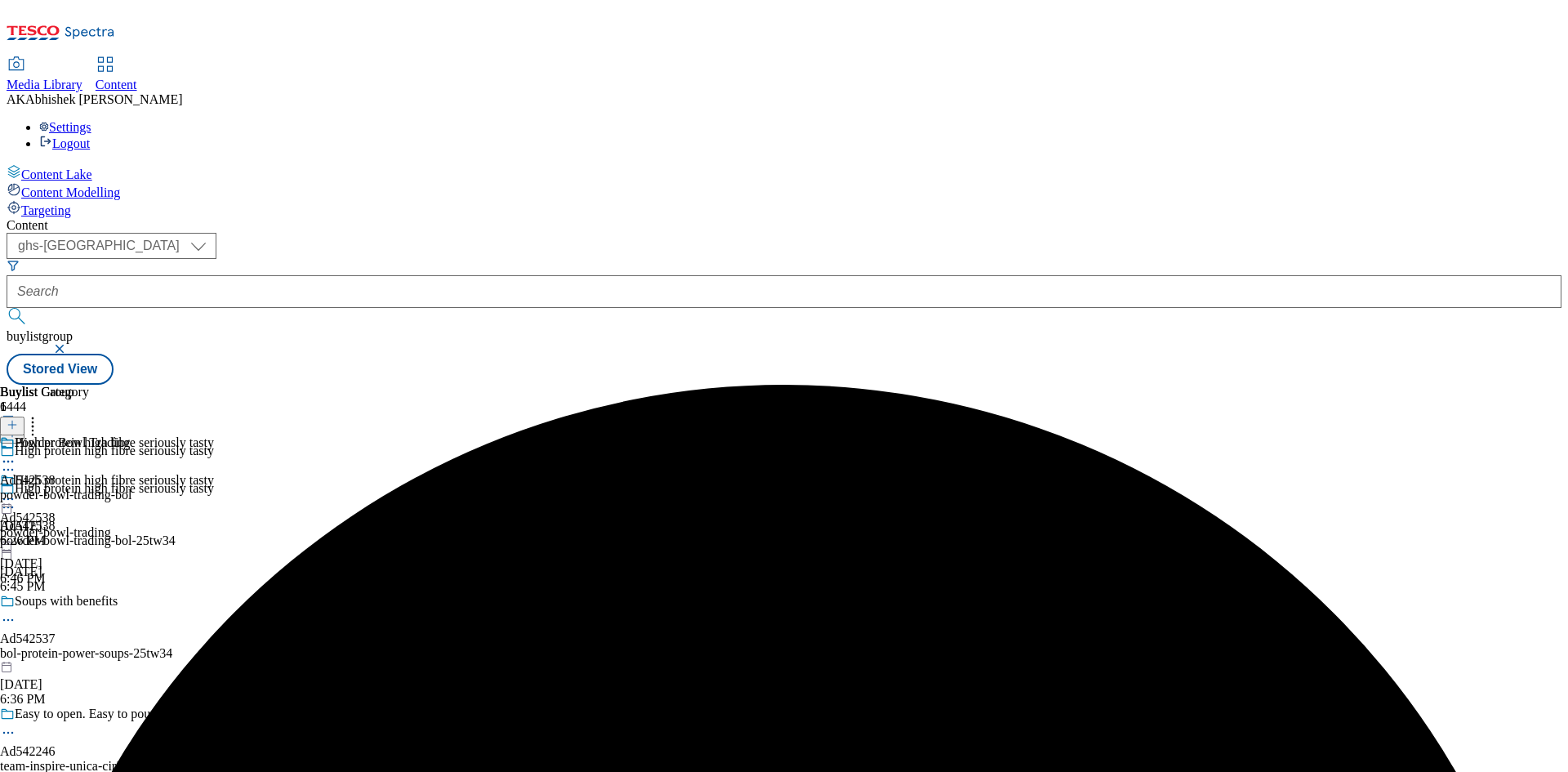
click at [17, 454] on icon at bounding box center [8, 462] width 17 height 17
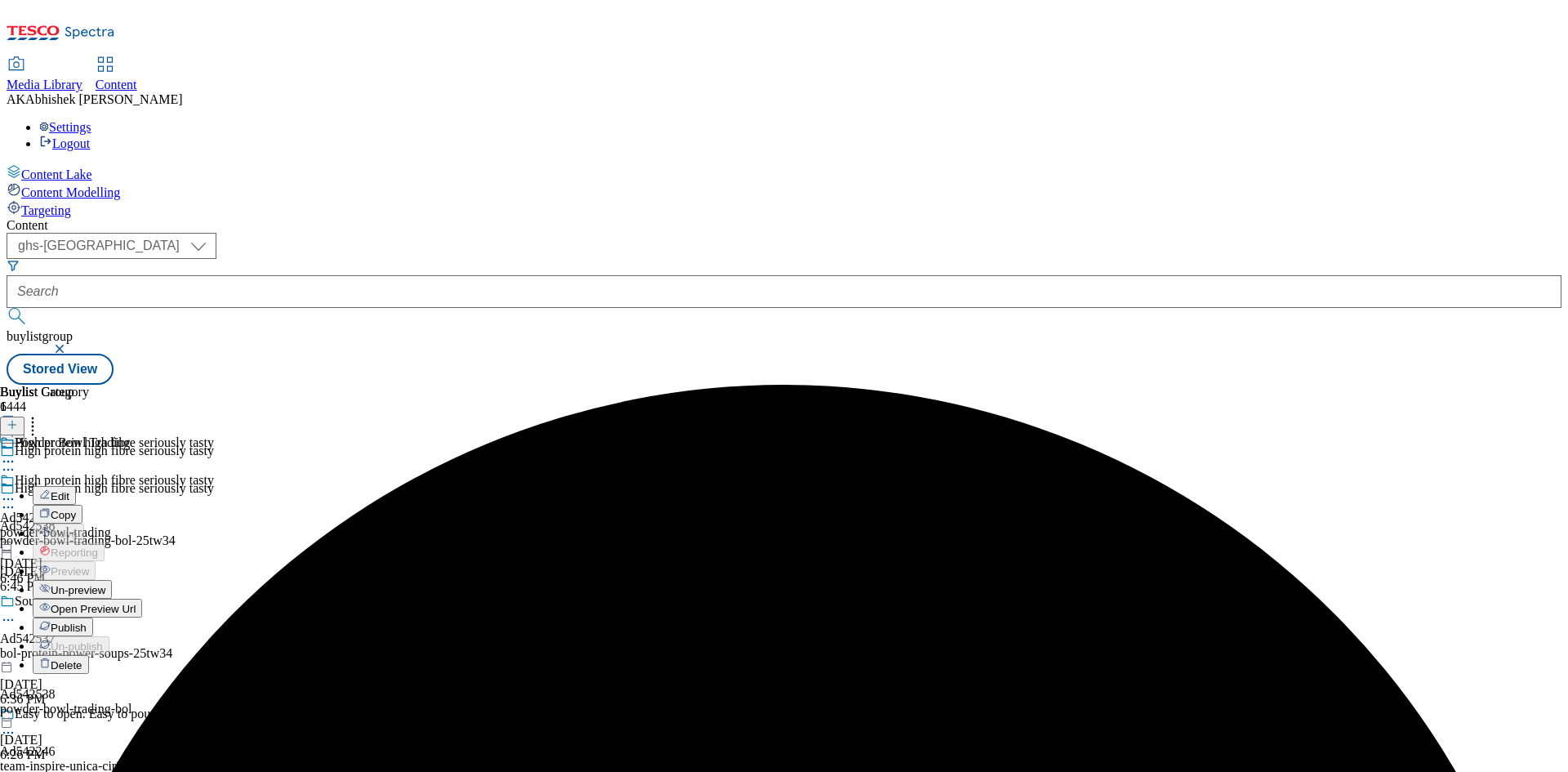
click at [69, 490] on span "Edit" at bounding box center [60, 496] width 18 height 12
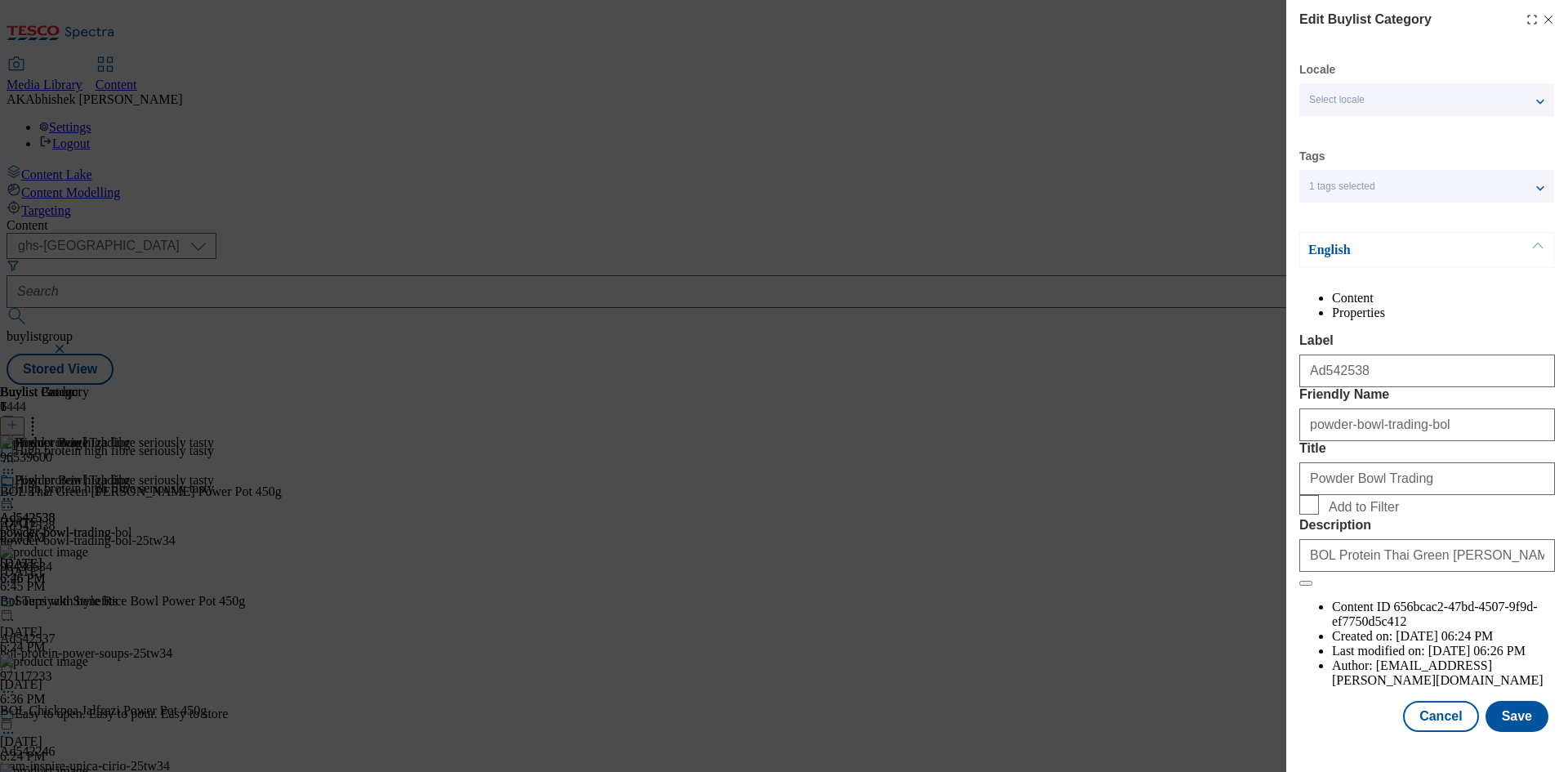
scroll to position [31, 0]
click at [1508, 723] on button "Save" at bounding box center [1517, 717] width 63 height 31
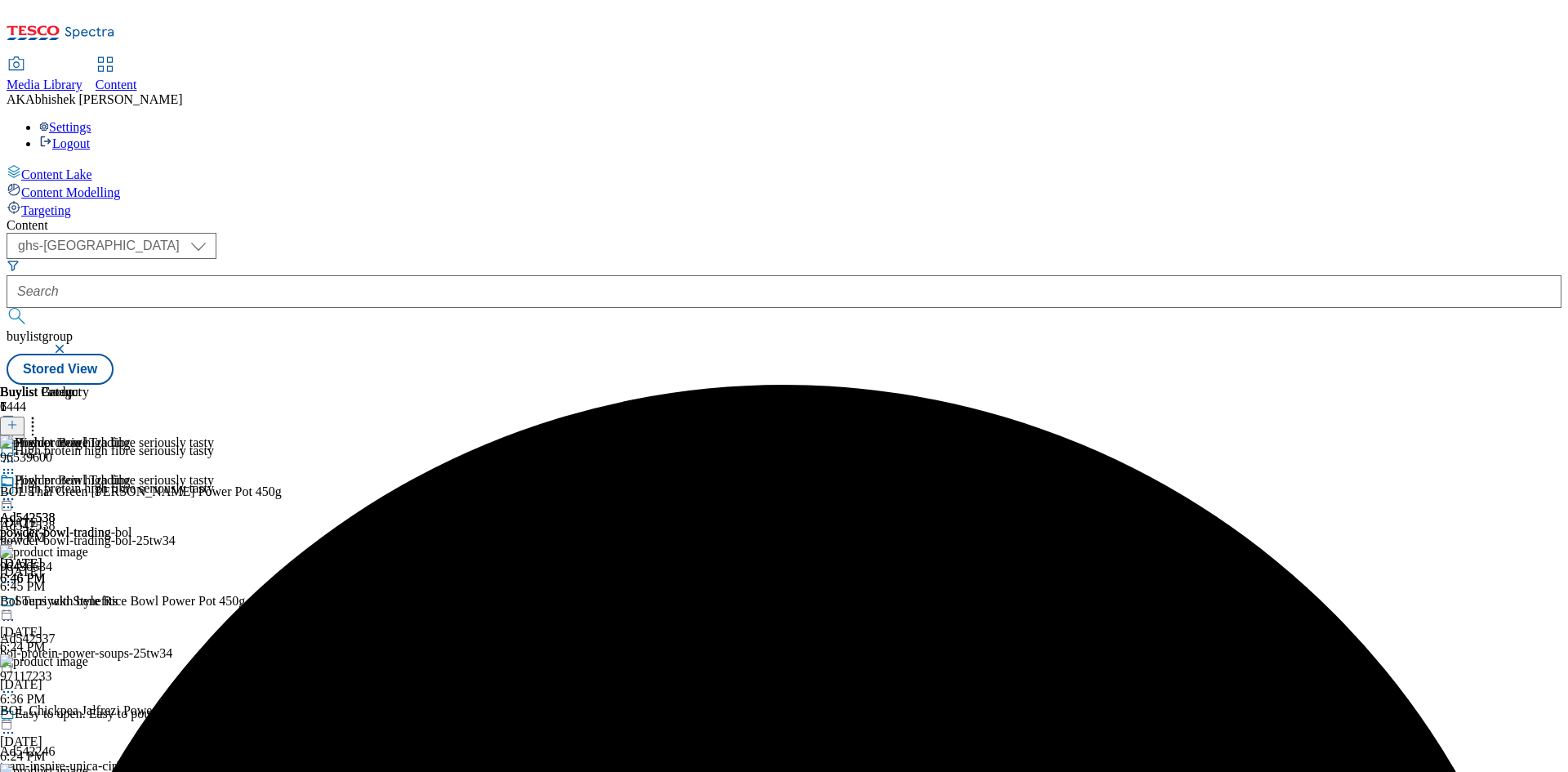
click at [17, 491] on icon at bounding box center [8, 499] width 17 height 17
click at [89, 603] on span "Preview" at bounding box center [70, 608] width 39 height 12
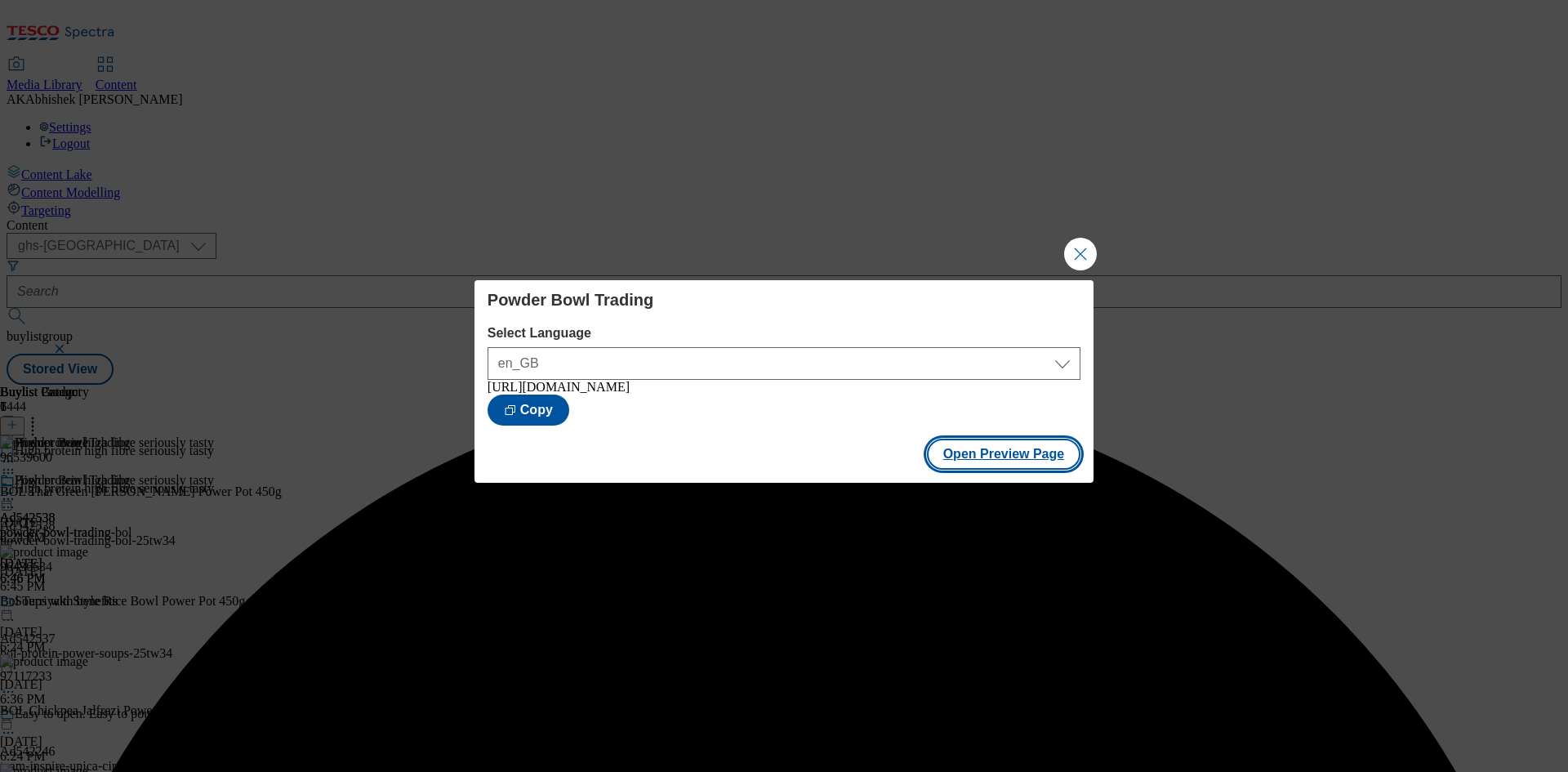
click at [1029, 460] on button "Open Preview Page" at bounding box center [1003, 455] width 154 height 31
click at [1075, 246] on button "Close Modal" at bounding box center [1080, 253] width 32 height 32
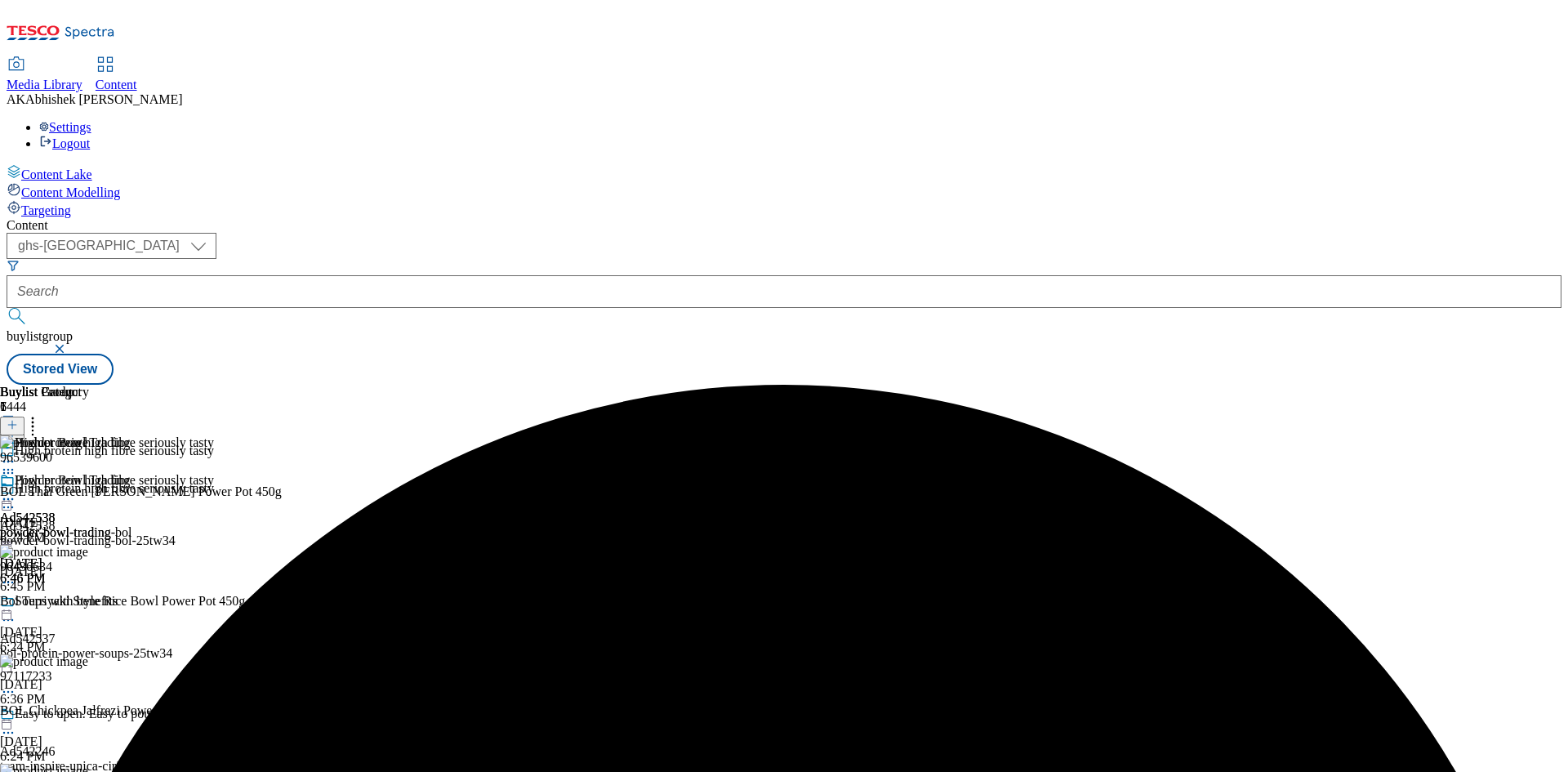
click at [17, 491] on icon at bounding box center [8, 499] width 17 height 17
click at [87, 659] on span "Publish" at bounding box center [68, 665] width 36 height 12
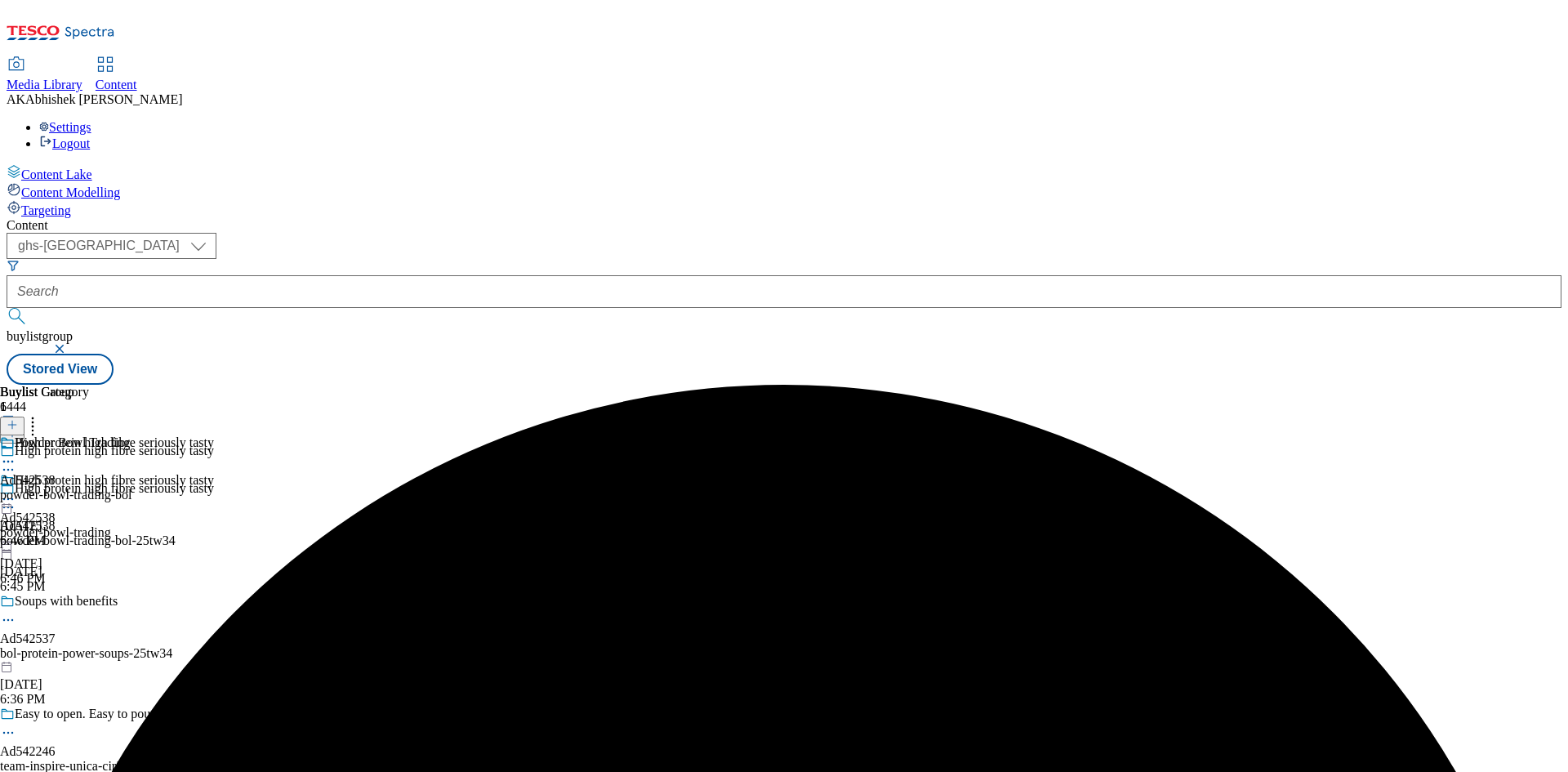
click at [17, 491] on icon at bounding box center [8, 499] width 17 height 17
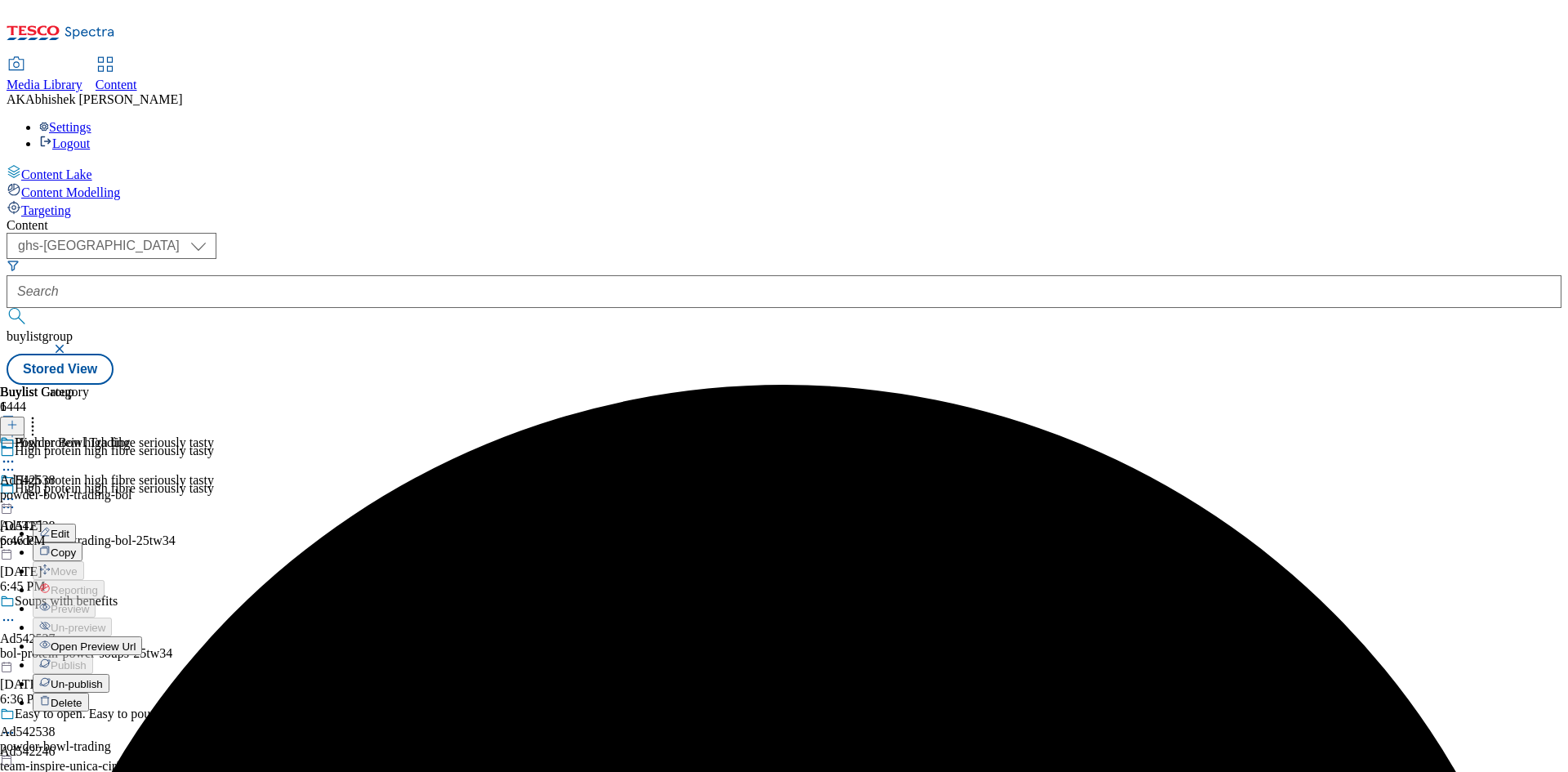
click at [103, 679] on span "Un-publish" at bounding box center [77, 684] width 53 height 12
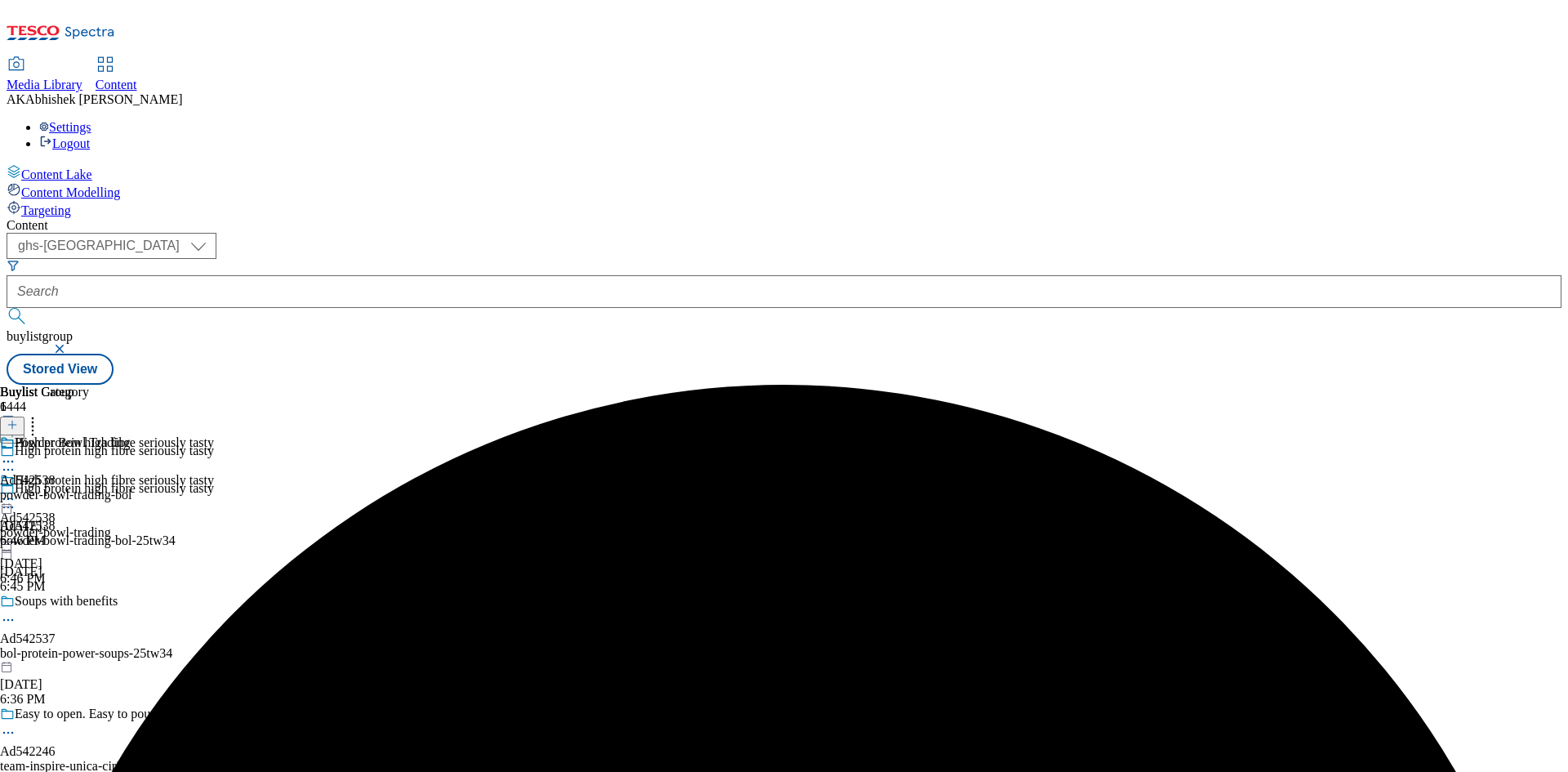
click at [17, 454] on icon at bounding box center [8, 462] width 17 height 17
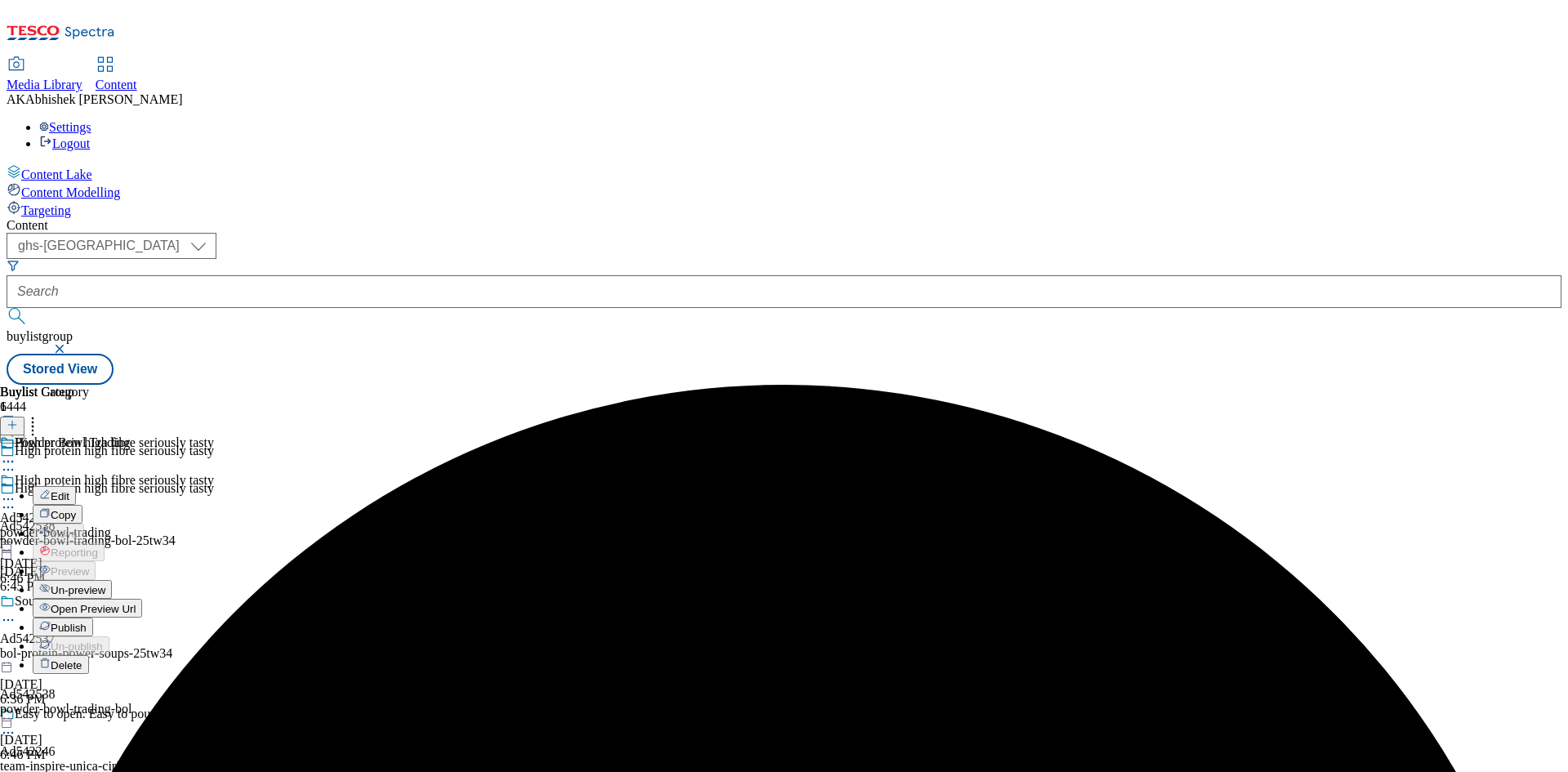
click at [105, 584] on span "Un-preview" at bounding box center [78, 590] width 55 height 12
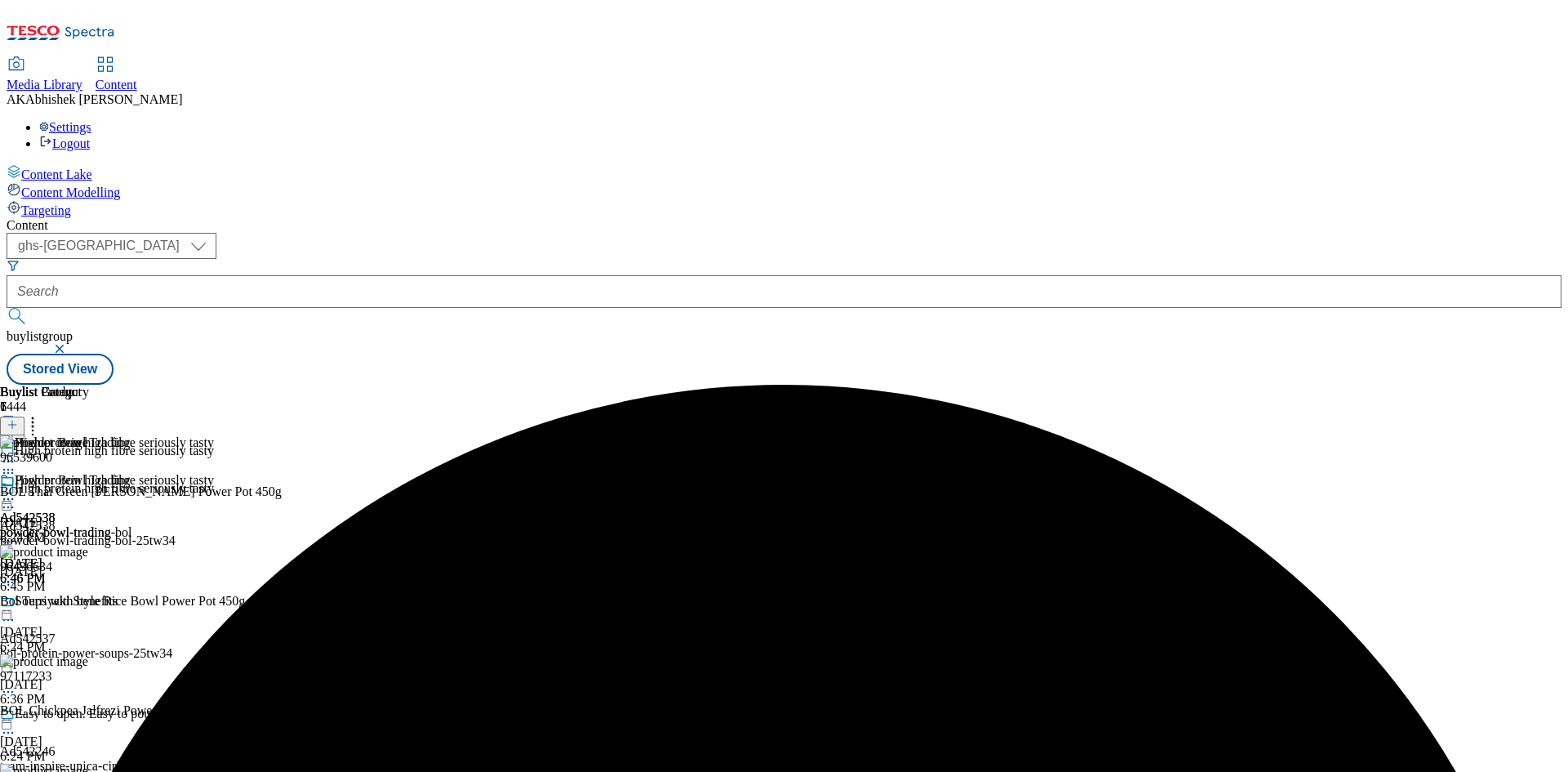
click at [17, 499] on icon at bounding box center [8, 508] width 17 height 17
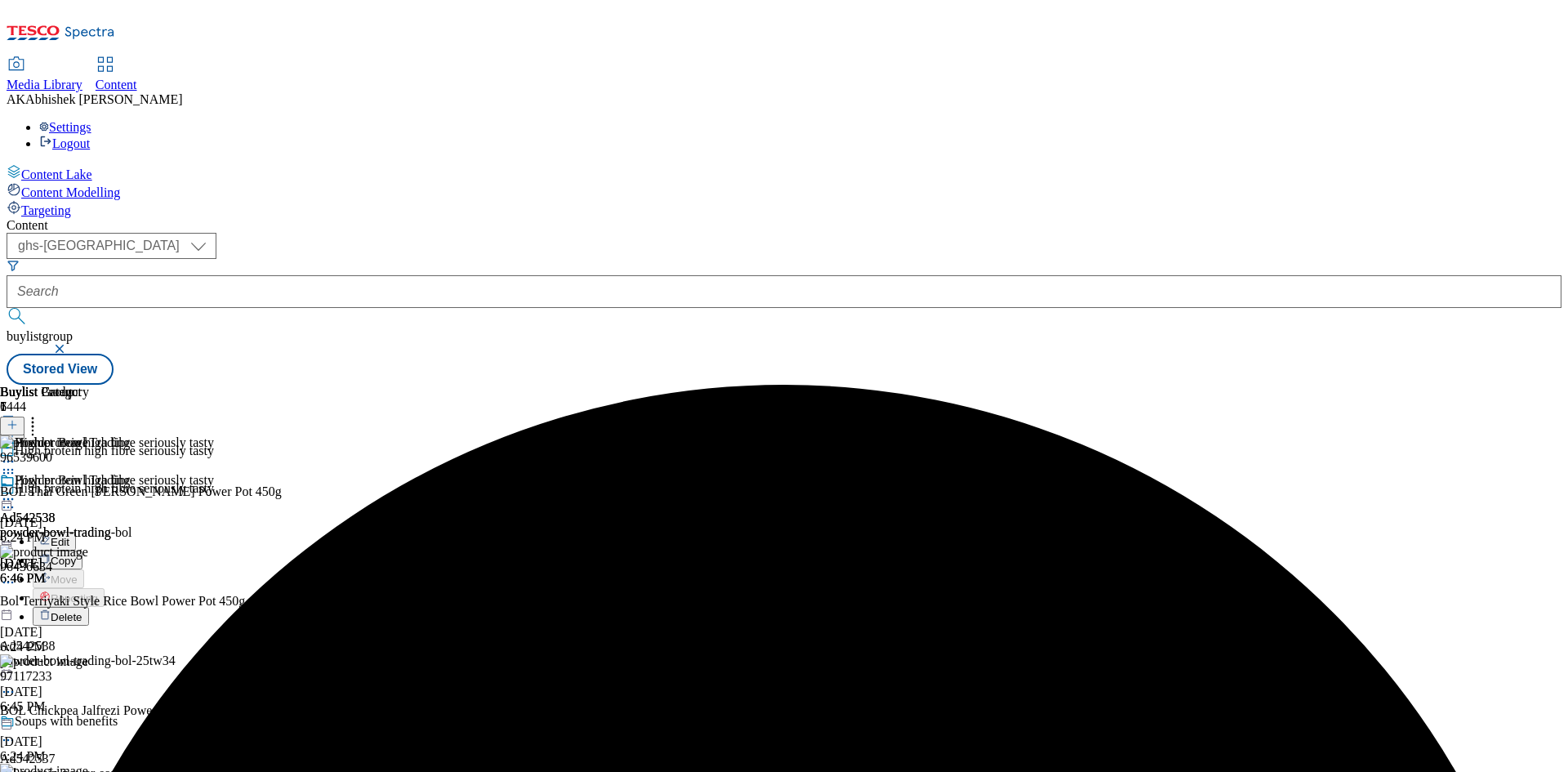
click at [69, 536] on span "Edit" at bounding box center [60, 542] width 18 height 12
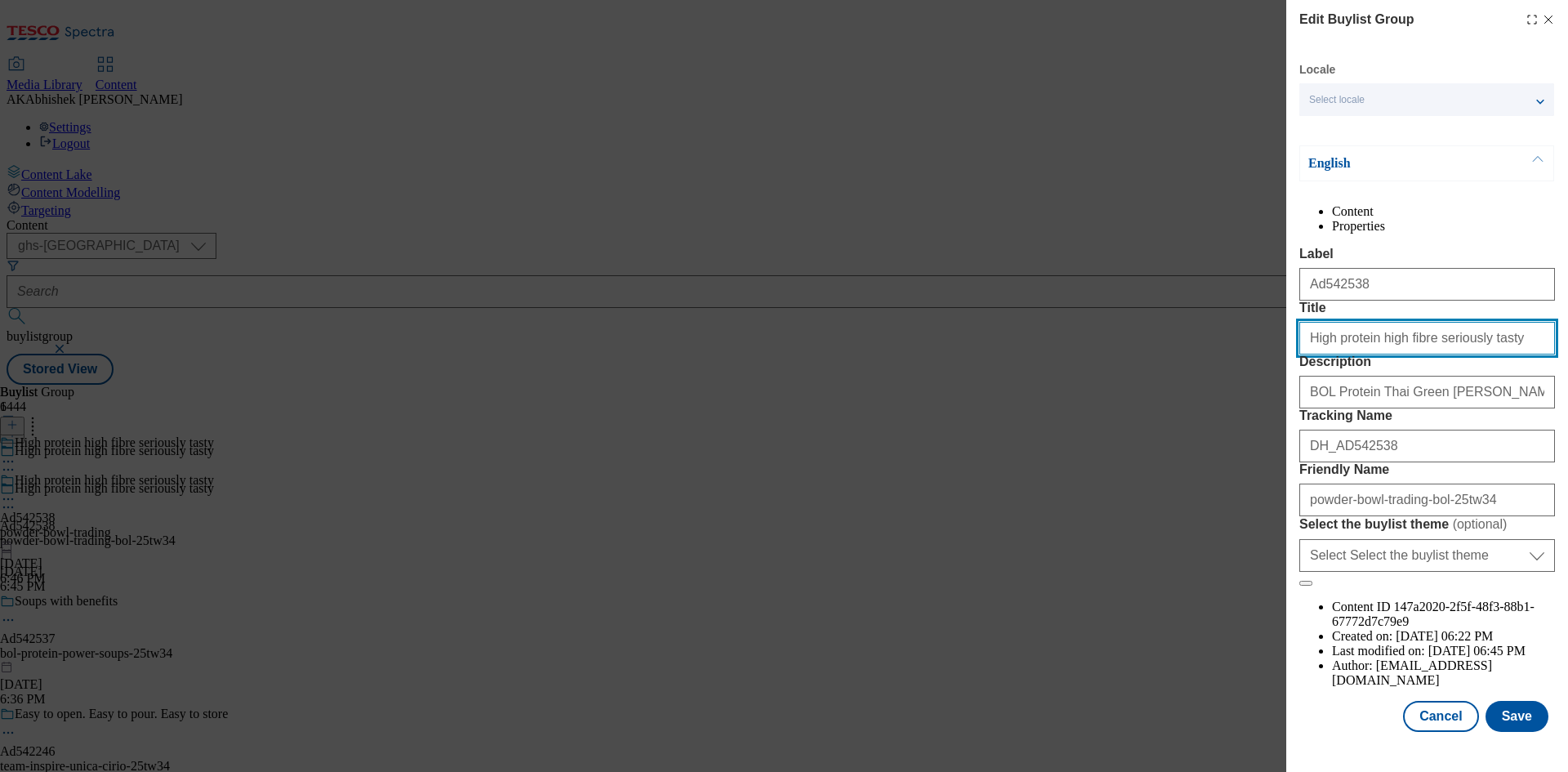
click at [1489, 355] on input "High protein high fibre seriously tasty" at bounding box center [1427, 337] width 256 height 32
paste input "New protein+ power pots"
type input "New protein+ power pots"
click at [1519, 727] on button "Save" at bounding box center [1517, 717] width 63 height 31
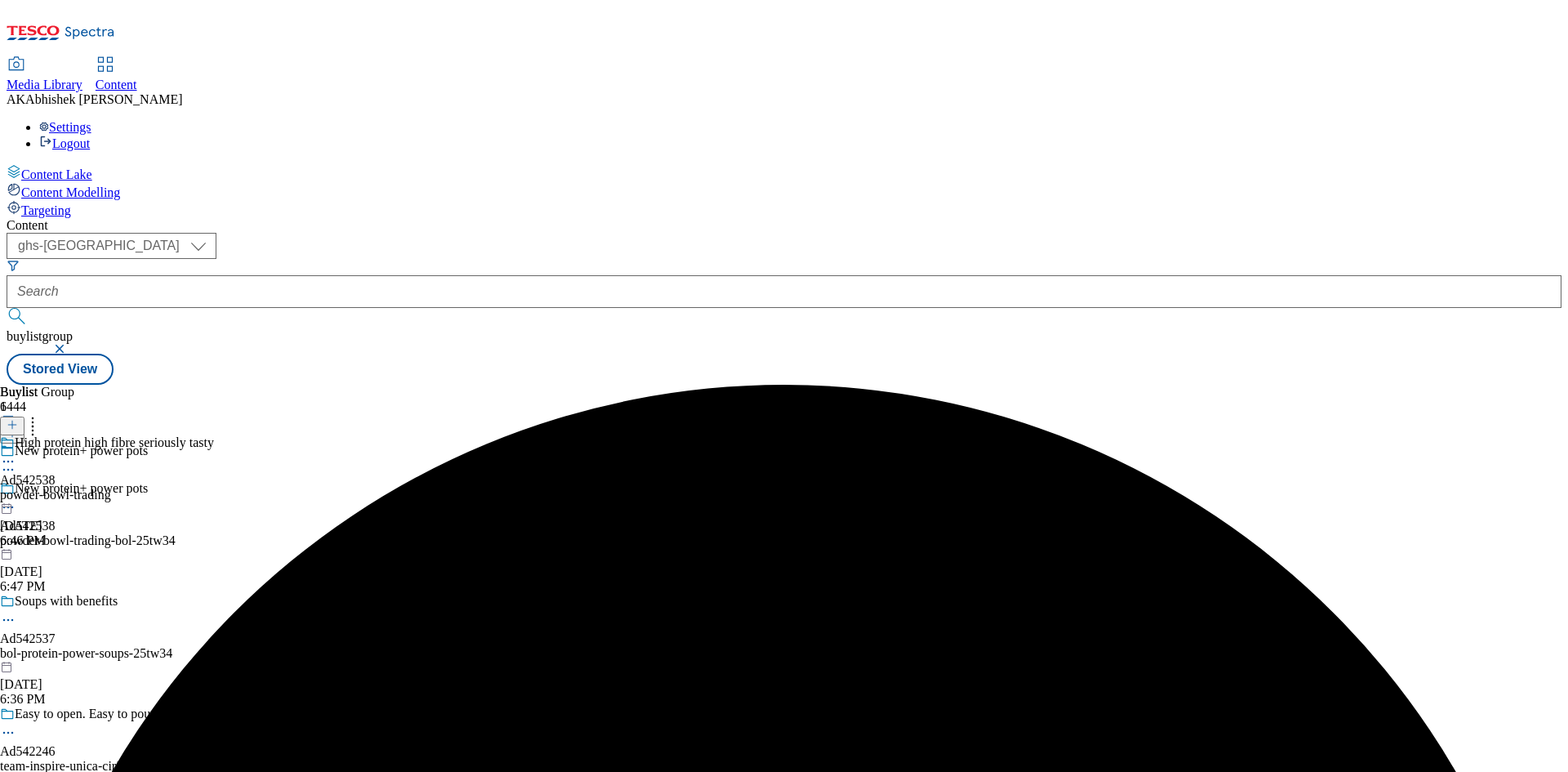
click at [17, 454] on icon at bounding box center [8, 462] width 17 height 17
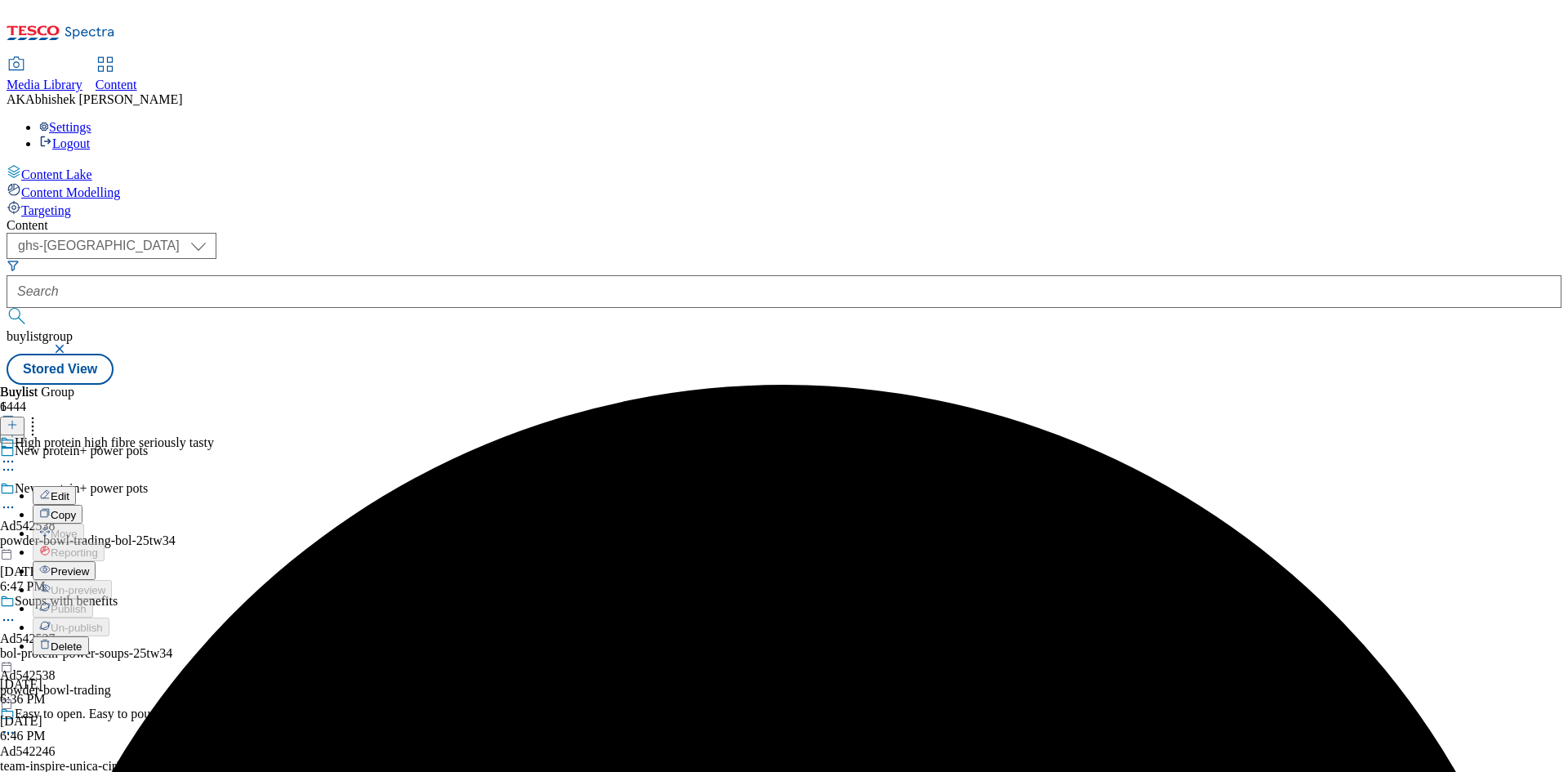
click at [69, 490] on span "Edit" at bounding box center [60, 496] width 18 height 12
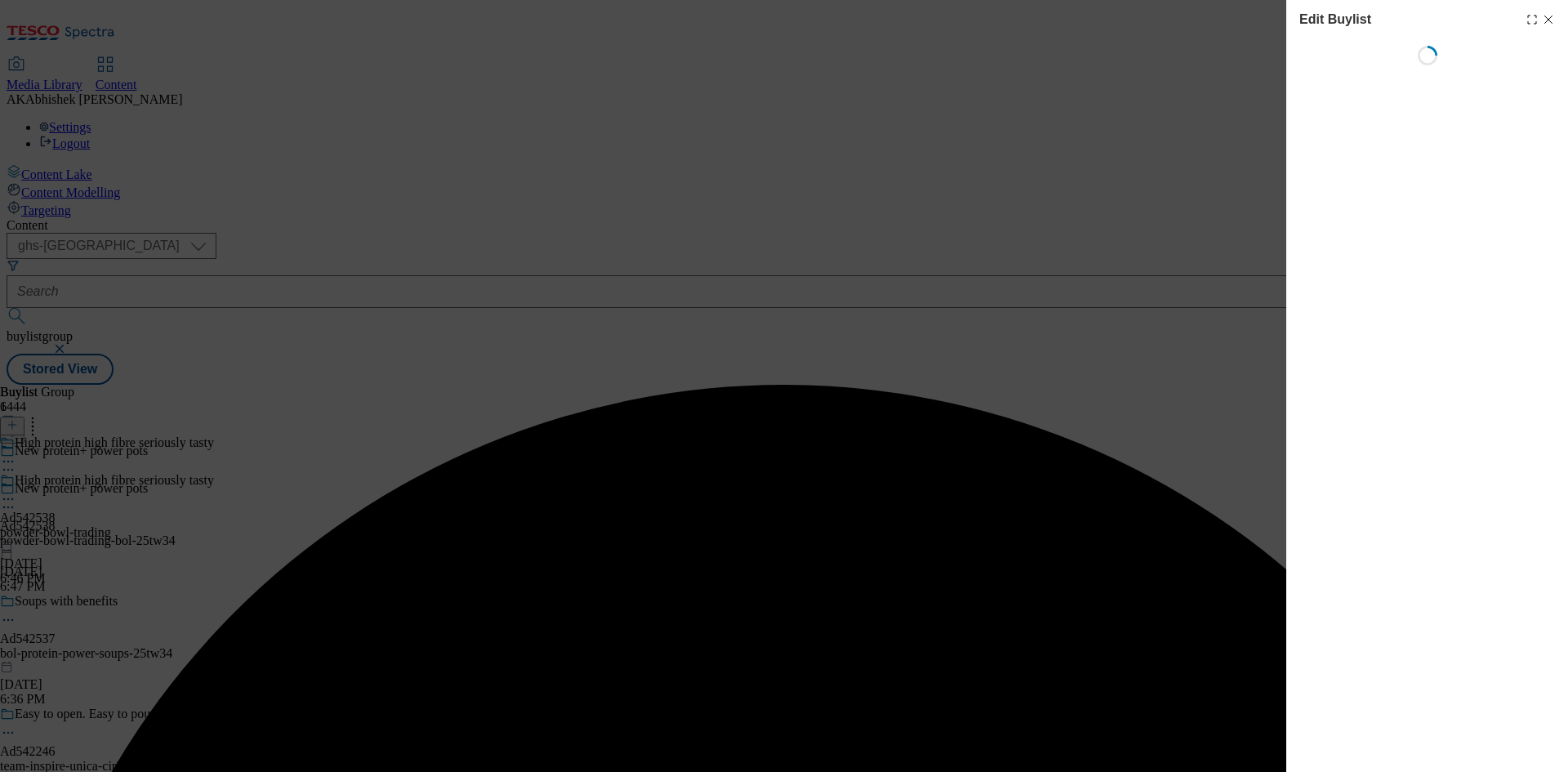
select select "tactical"
select select "supplier funded short term 1-3 weeks"
select select "dunnhumby"
select select "Banner"
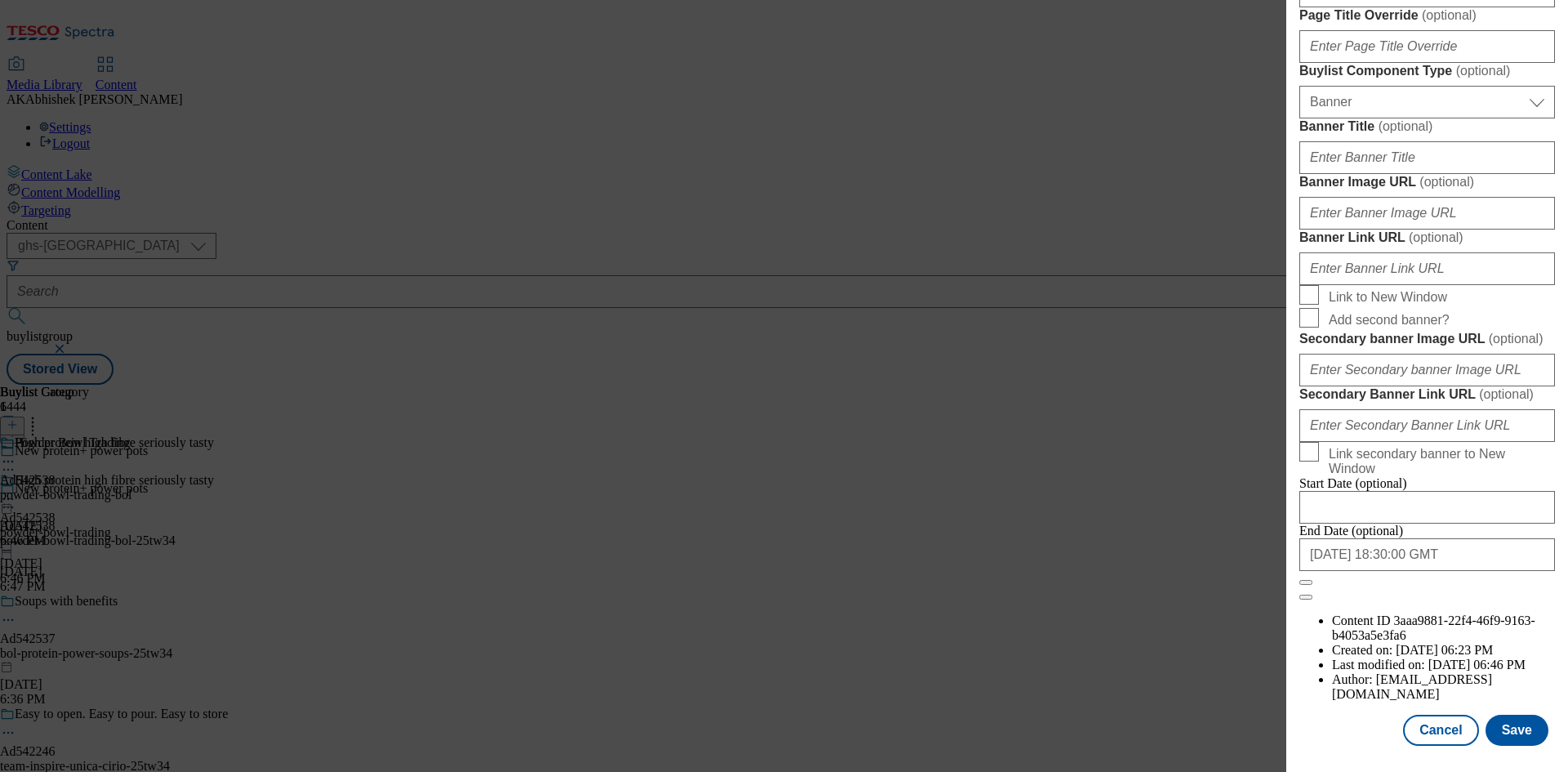
scroll to position [1692, 0]
click at [1507, 732] on button "Save" at bounding box center [1517, 731] width 63 height 31
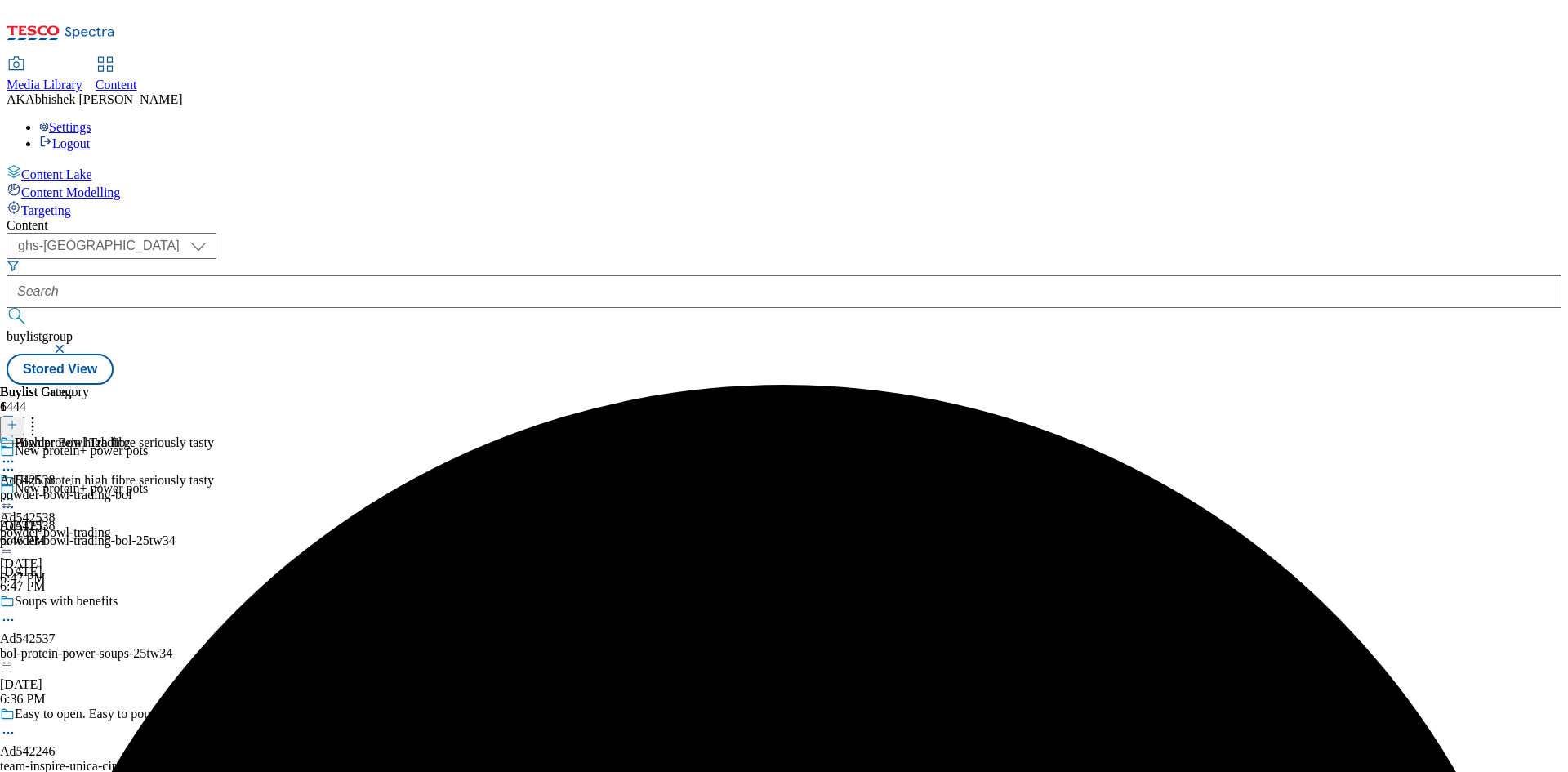
click at [10, 461] on circle at bounding box center [8, 462] width 3 height 3
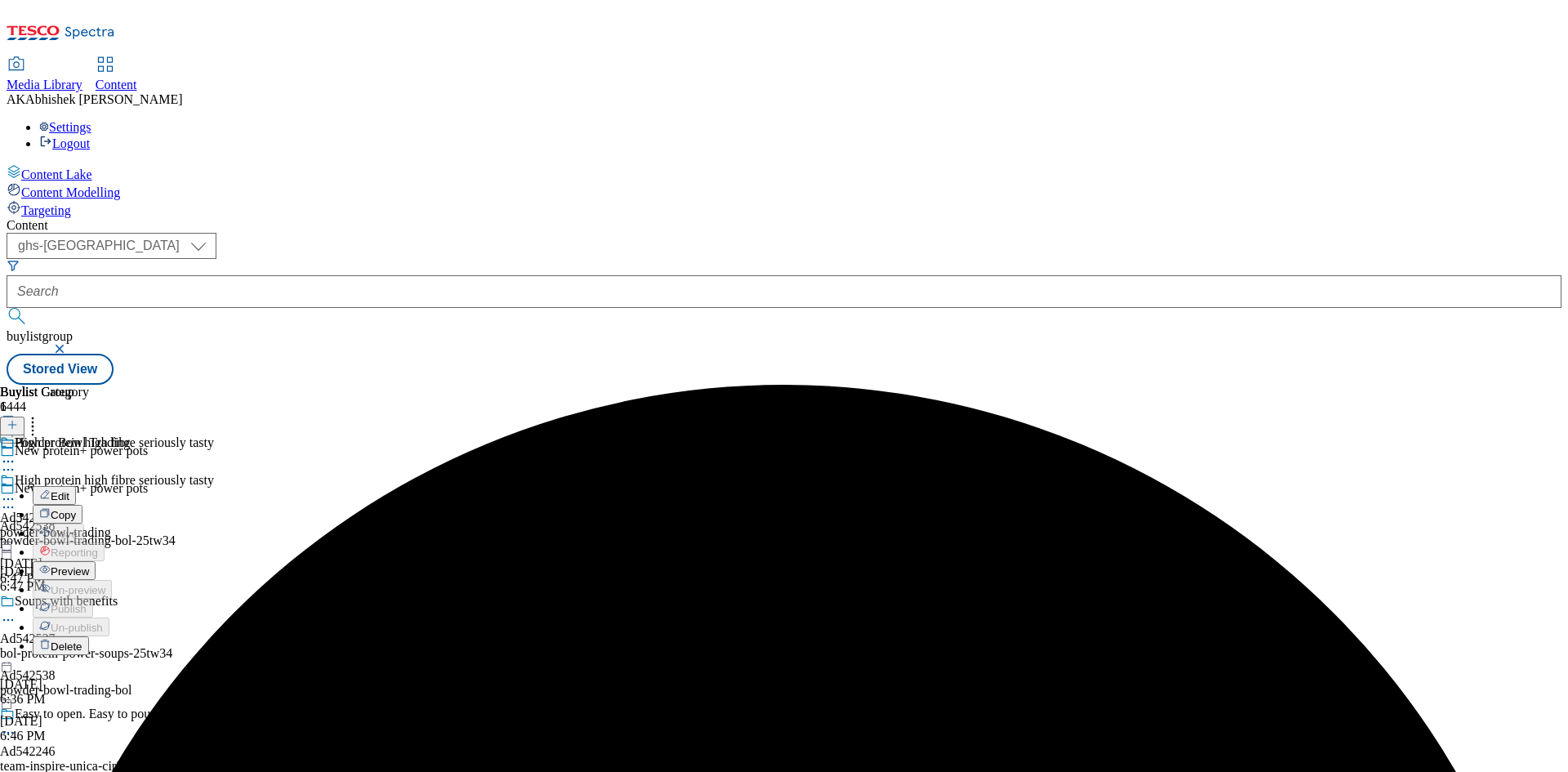
click at [69, 490] on span "Edit" at bounding box center [60, 496] width 18 height 12
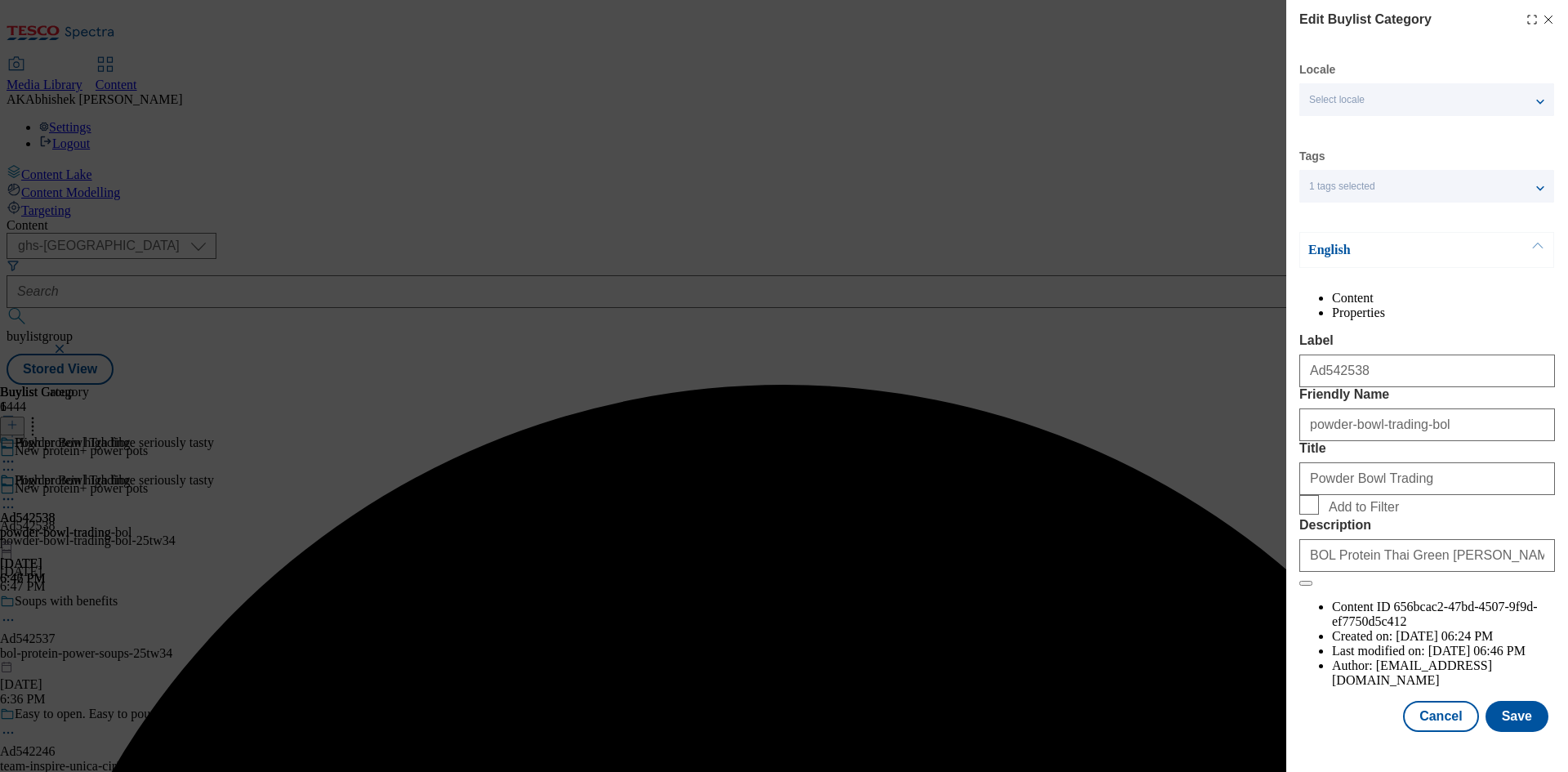
scroll to position [31, 0]
click at [1511, 731] on button "Save" at bounding box center [1517, 717] width 63 height 31
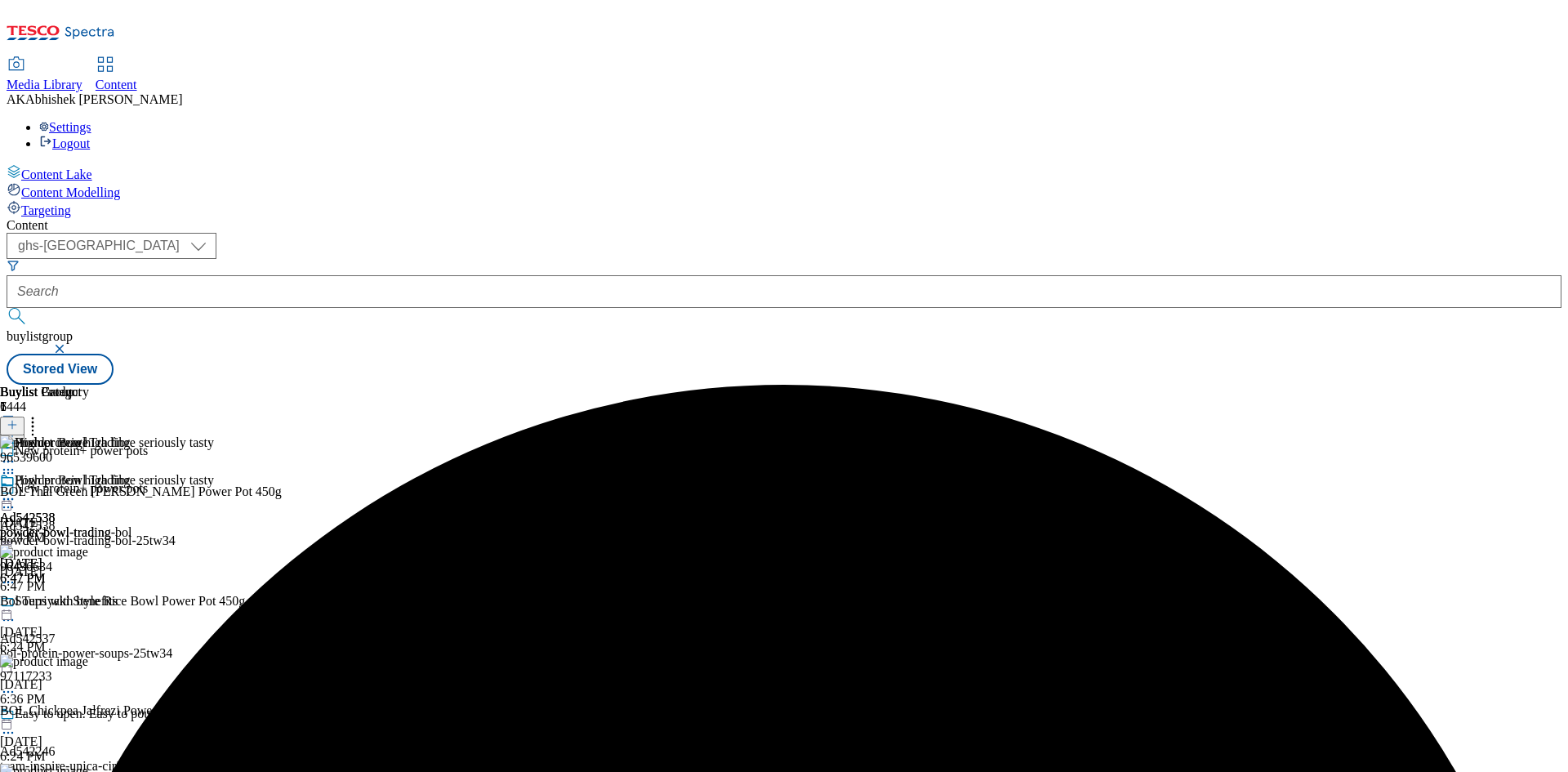
click at [17, 491] on icon at bounding box center [8, 499] width 17 height 17
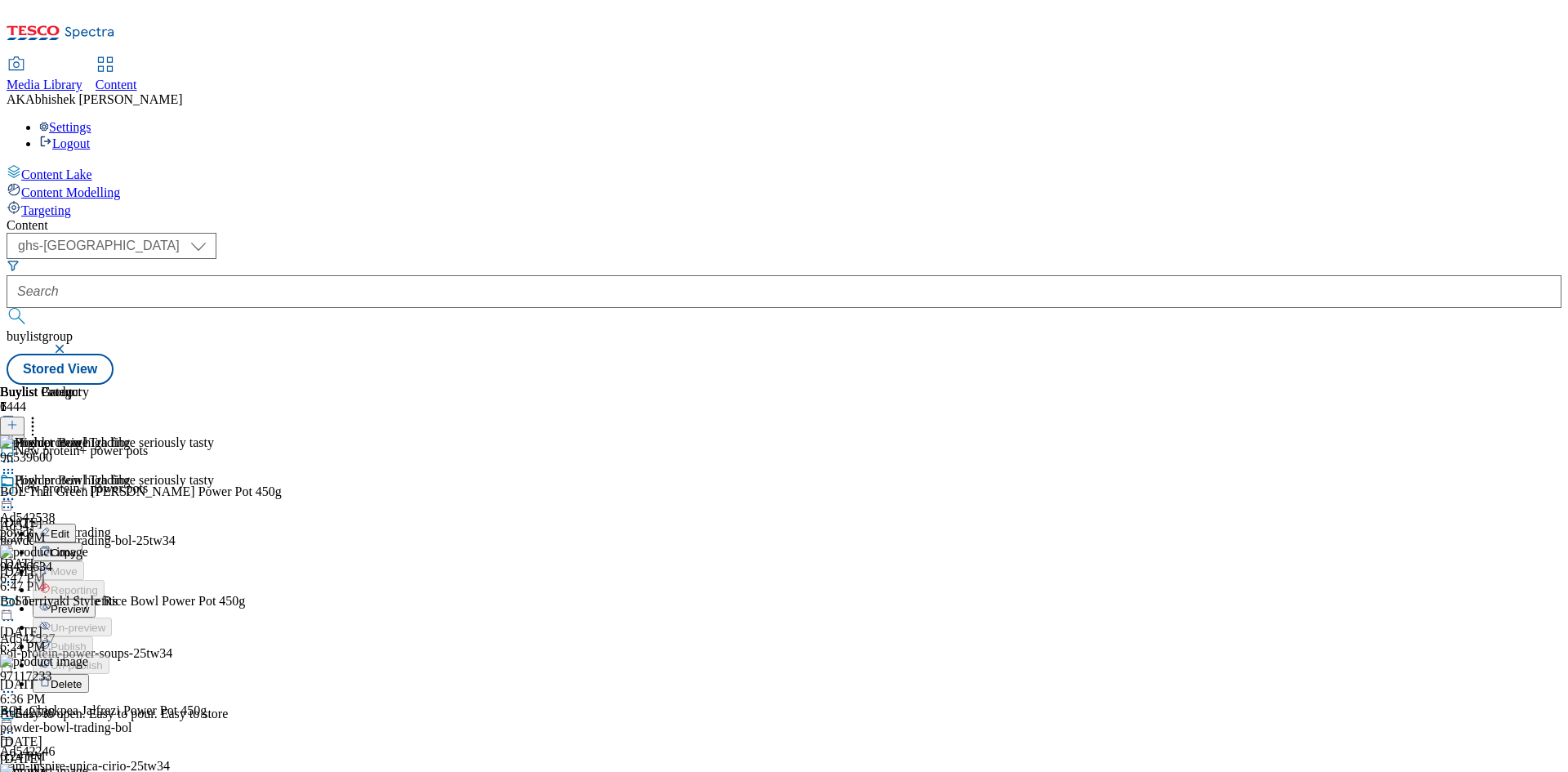
click at [89, 603] on span "Preview" at bounding box center [70, 608] width 39 height 12
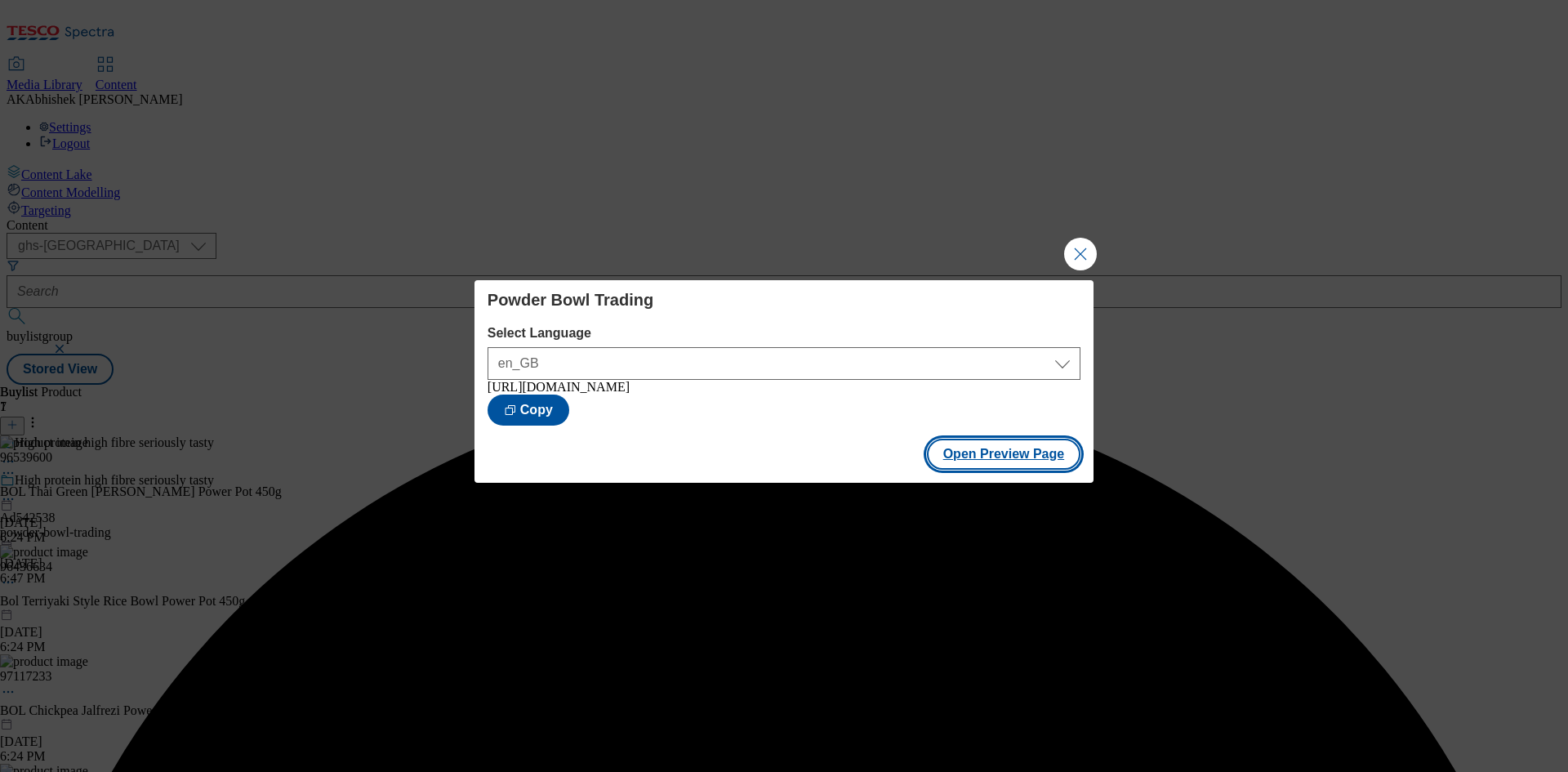
click at [996, 463] on button "Open Preview Page" at bounding box center [1003, 455] width 154 height 31
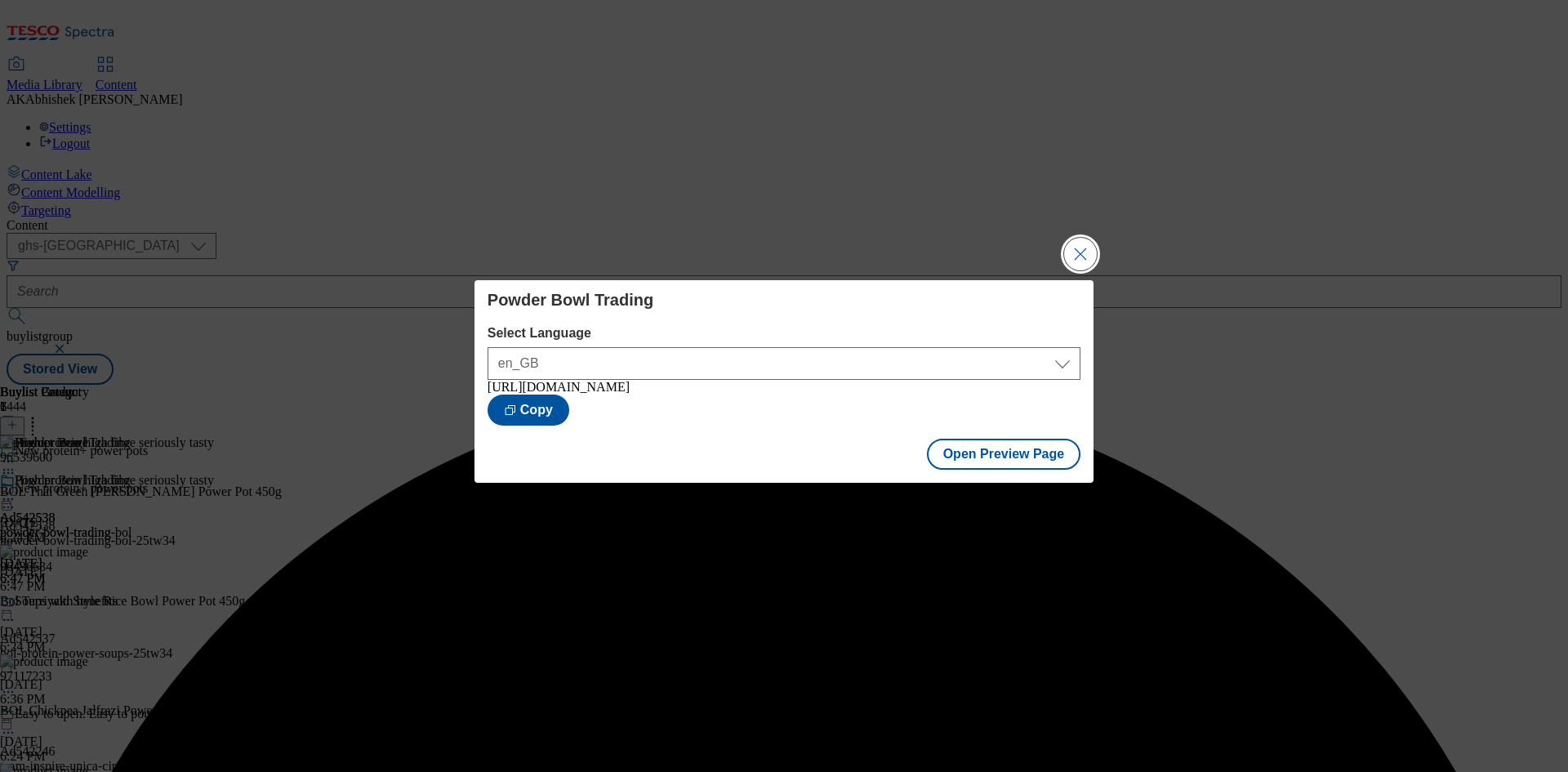
click at [1081, 251] on button "Close Modal" at bounding box center [1080, 253] width 32 height 32
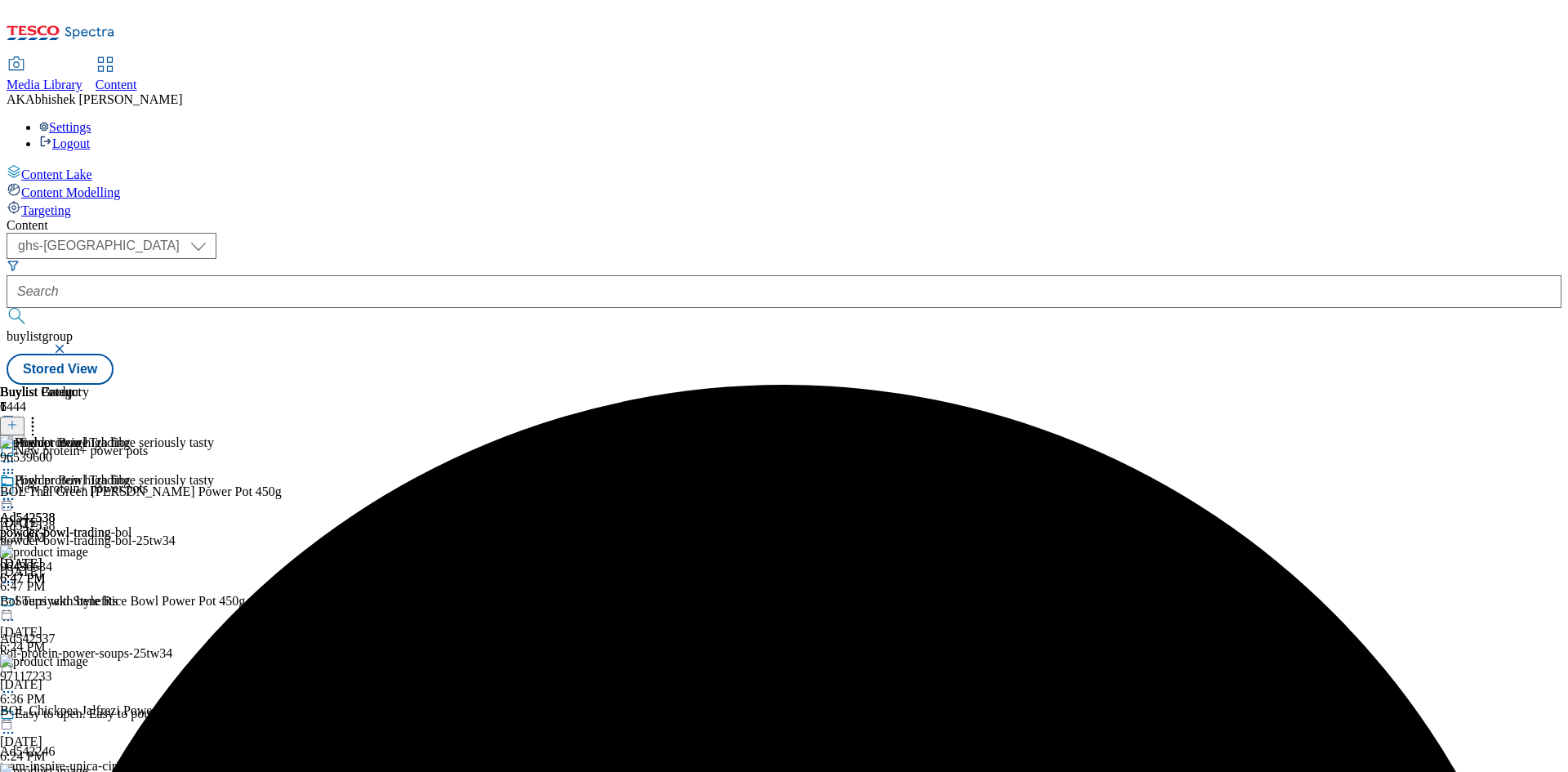
click at [17, 491] on icon at bounding box center [8, 499] width 17 height 17
click at [87, 659] on span "Publish" at bounding box center [68, 665] width 36 height 12
